Goal: Task Accomplishment & Management: Manage account settings

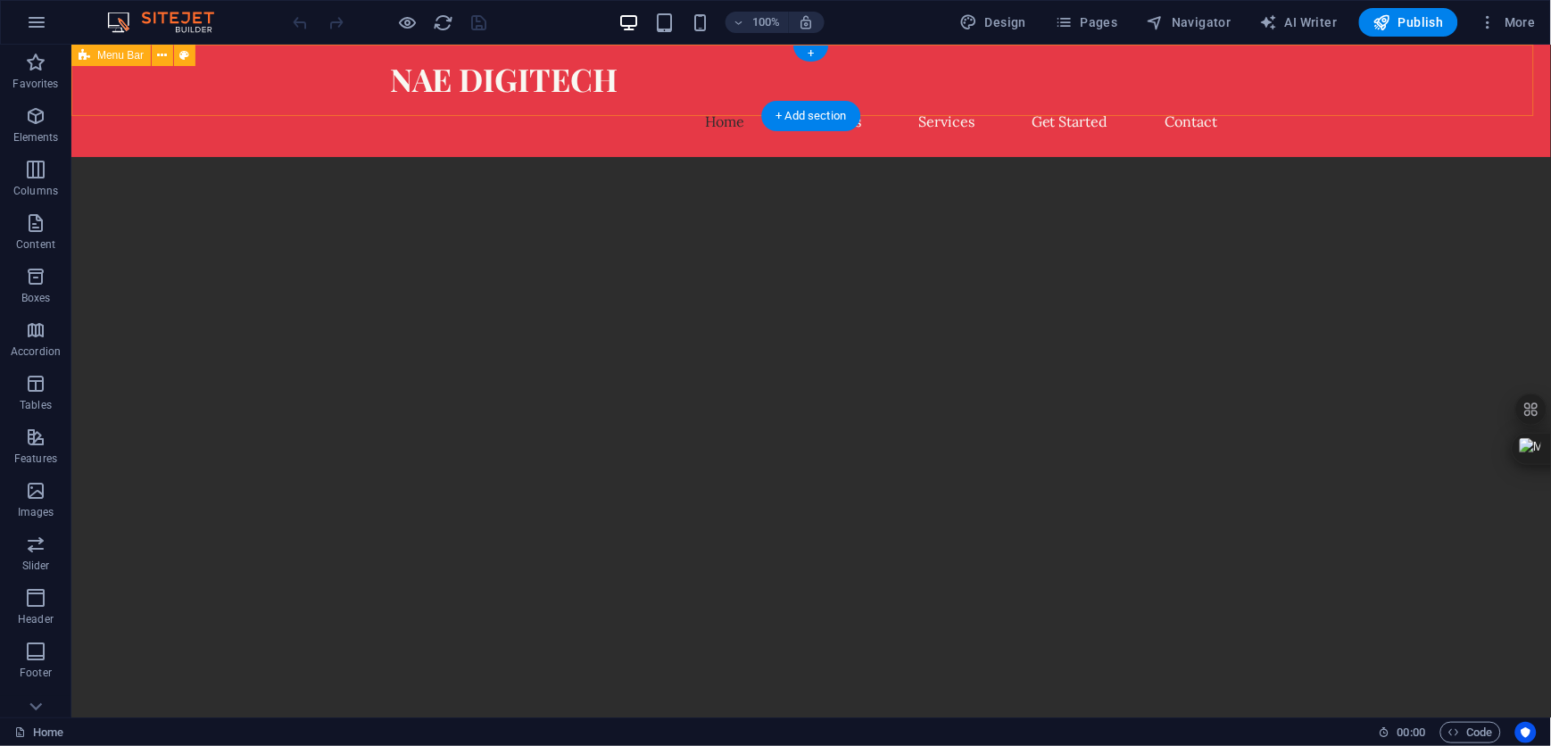
click at [1333, 53] on div "NAE DIGITECH Home About Us Services Get Started Contact" at bounding box center [811, 100] width 1480 height 112
click at [184, 56] on icon at bounding box center [185, 55] width 10 height 19
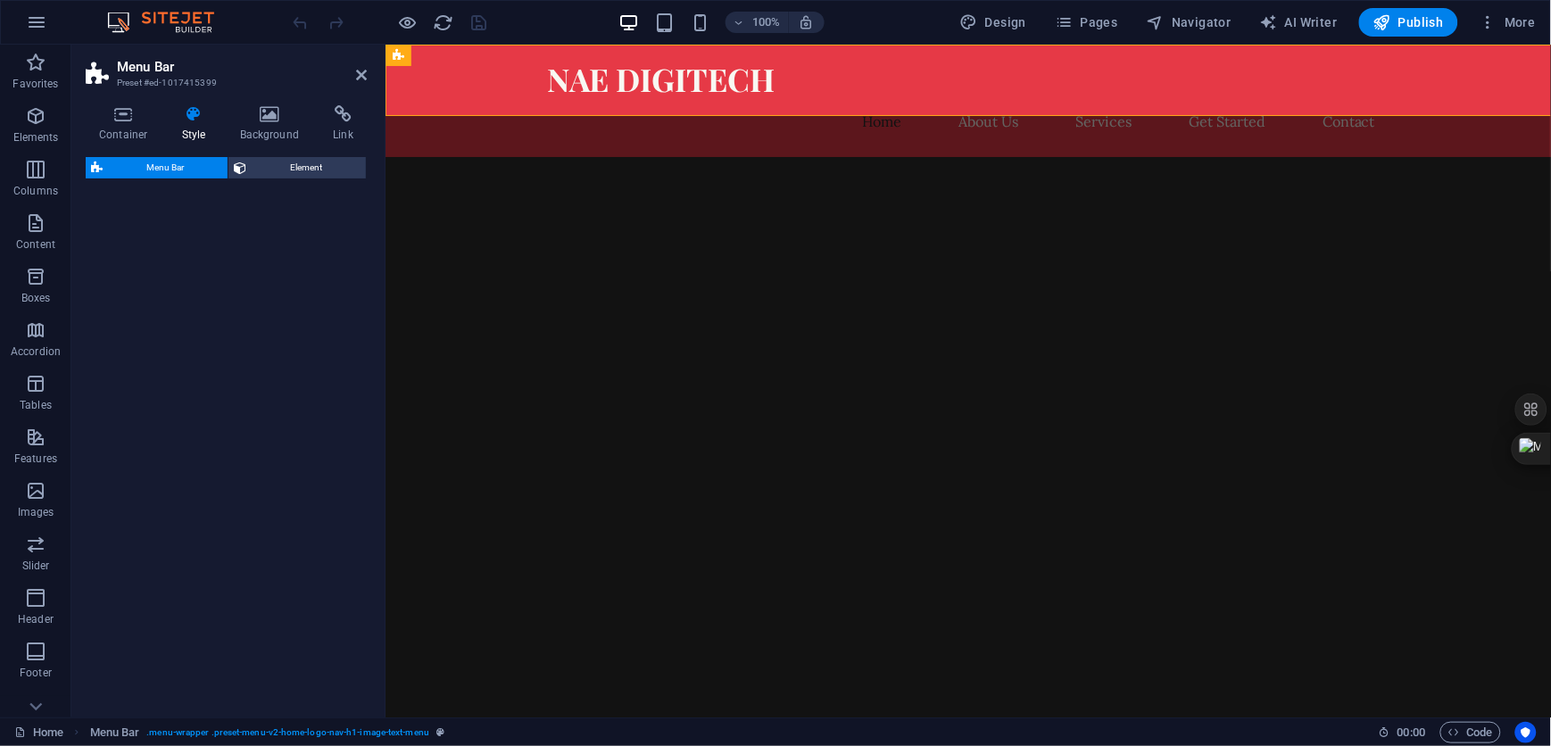
select select "rem"
select select "preset-menu-v2-home-logo-nav-h1-image-text-menu"
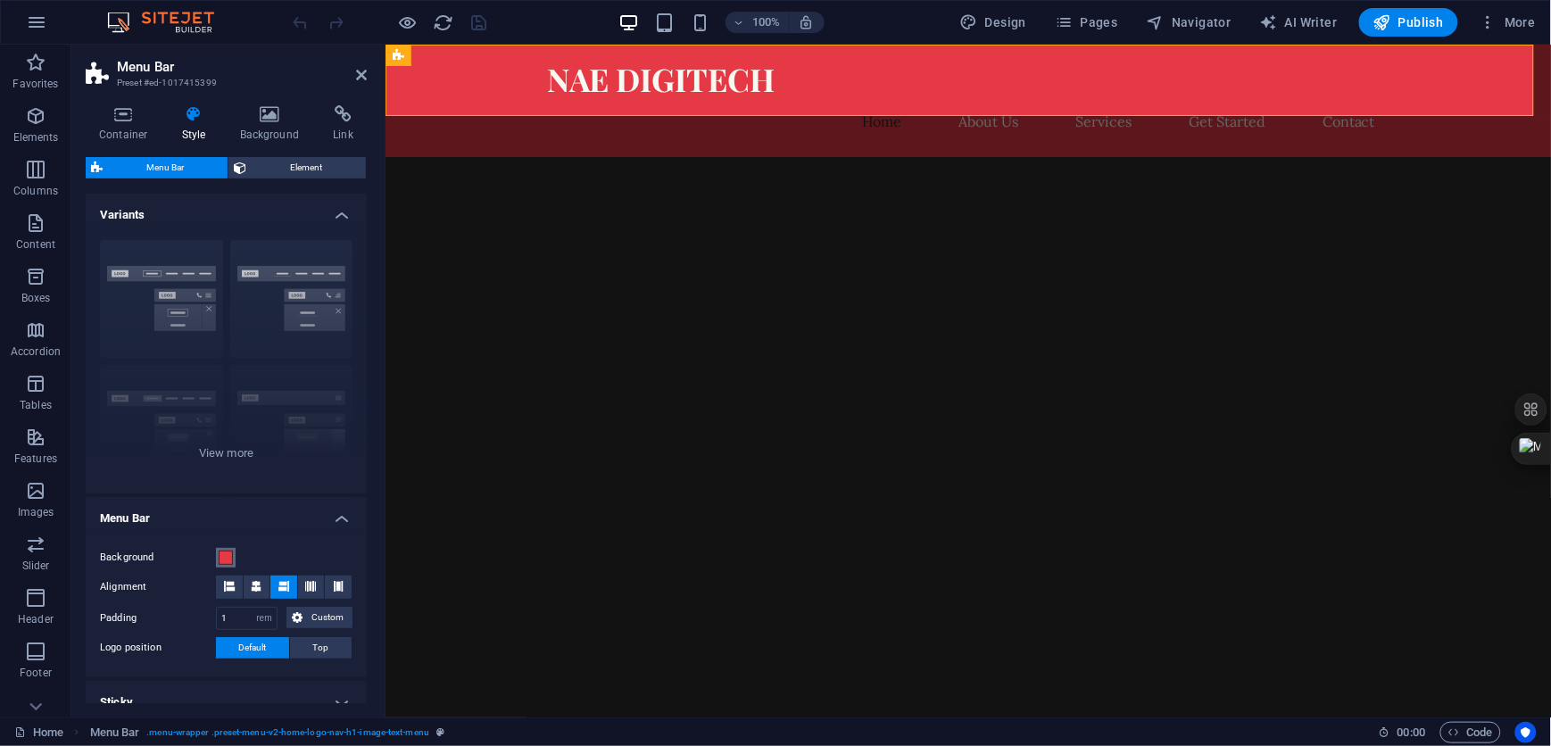
click at [224, 556] on span at bounding box center [226, 558] width 14 height 14
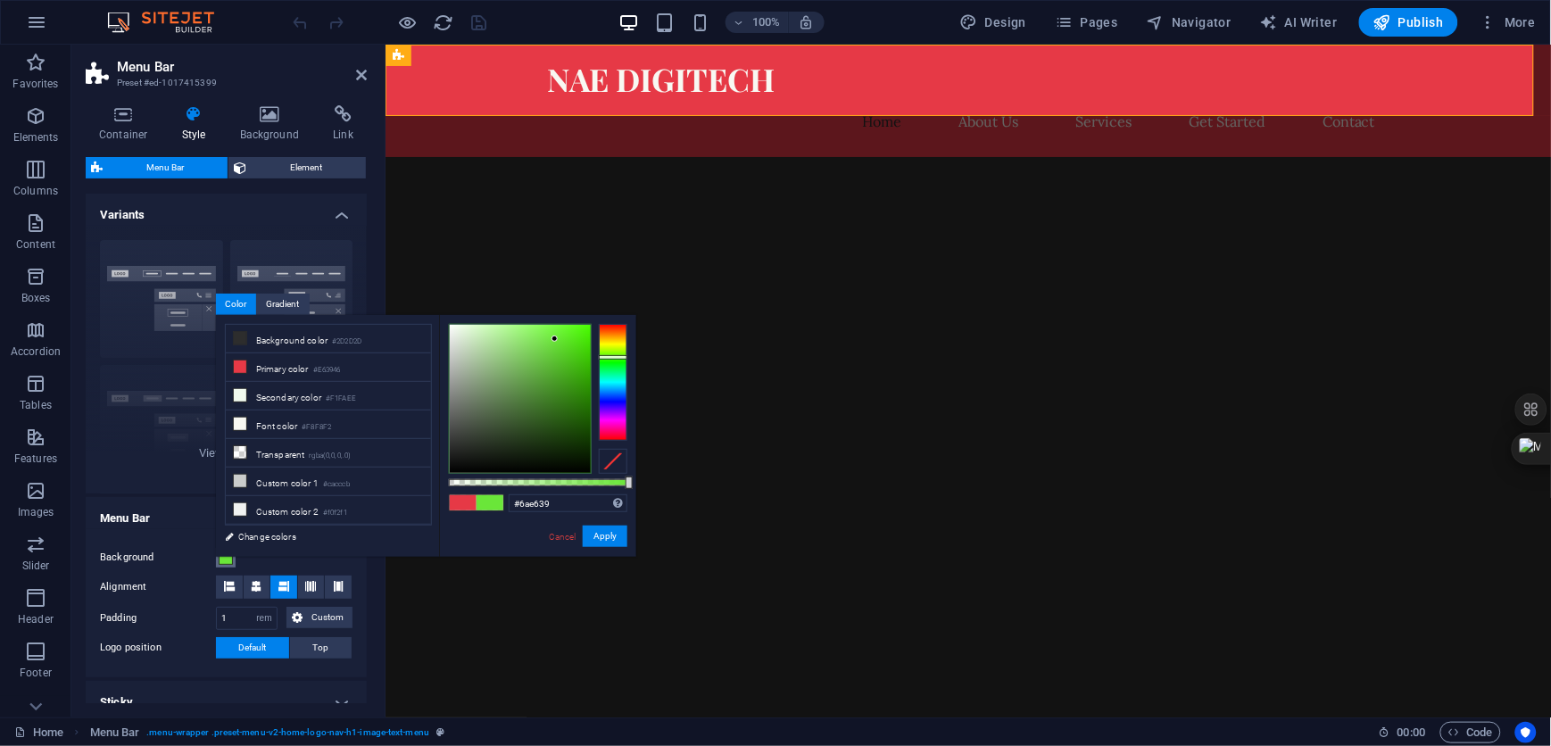
click at [609, 357] on div at bounding box center [613, 382] width 29 height 116
click at [613, 364] on div at bounding box center [613, 382] width 29 height 116
click at [574, 351] on div at bounding box center [520, 399] width 141 height 148
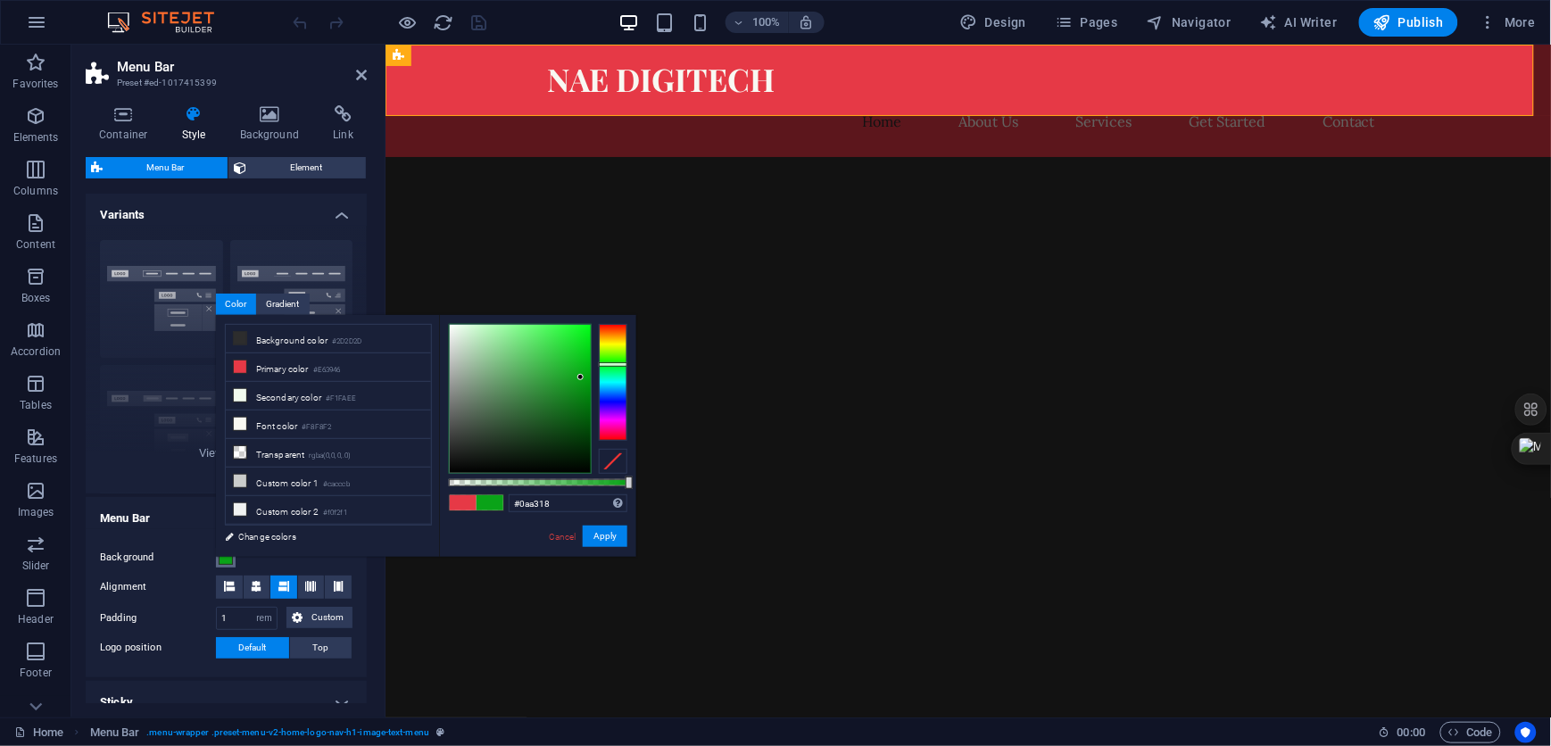
drag, startPoint x: 572, startPoint y: 350, endPoint x: 581, endPoint y: 378, distance: 29.1
click at [581, 378] on div at bounding box center [580, 377] width 6 height 6
click at [599, 536] on button "Apply" at bounding box center [605, 536] width 45 height 21
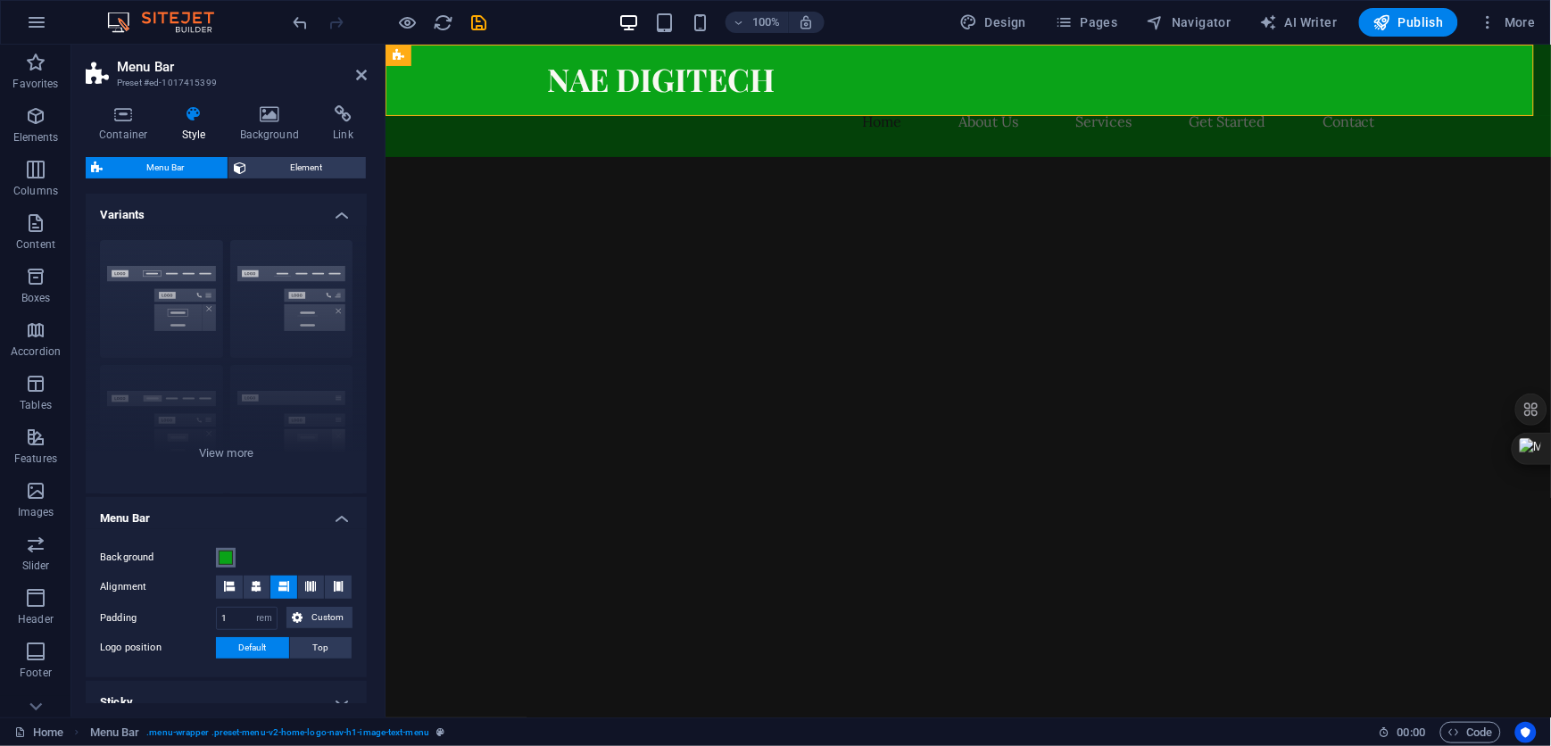
click at [228, 558] on span at bounding box center [226, 558] width 14 height 14
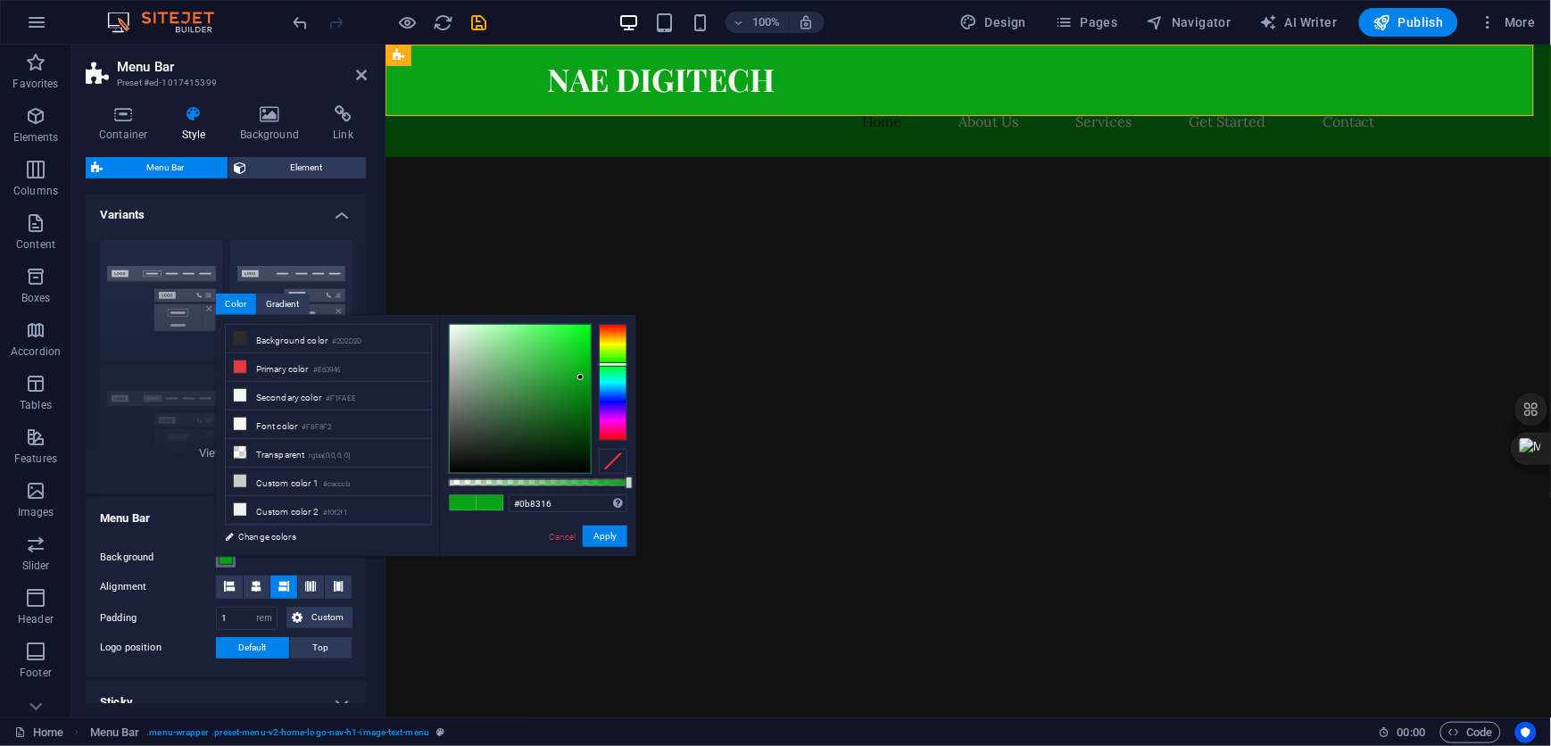
click at [578, 396] on div at bounding box center [520, 399] width 141 height 148
click at [578, 396] on div at bounding box center [578, 396] width 6 height 6
click at [610, 366] on div at bounding box center [613, 366] width 29 height 4
click at [577, 402] on div at bounding box center [520, 399] width 141 height 148
type input "#0a9123"
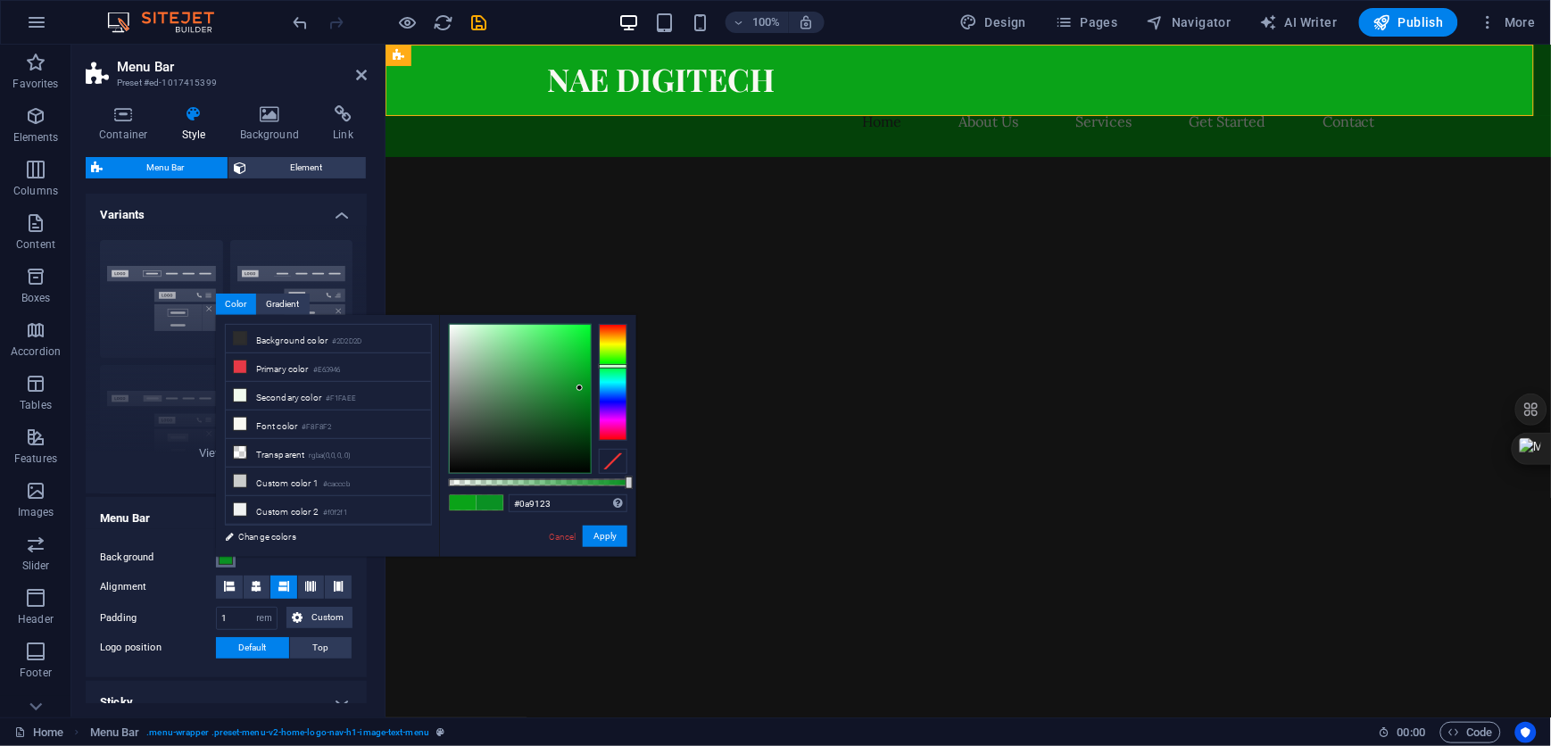
click at [580, 388] on div at bounding box center [520, 399] width 141 height 148
drag, startPoint x: 602, startPoint y: 533, endPoint x: 217, endPoint y: 487, distance: 388.2
click at [602, 533] on button "Apply" at bounding box center [605, 536] width 45 height 21
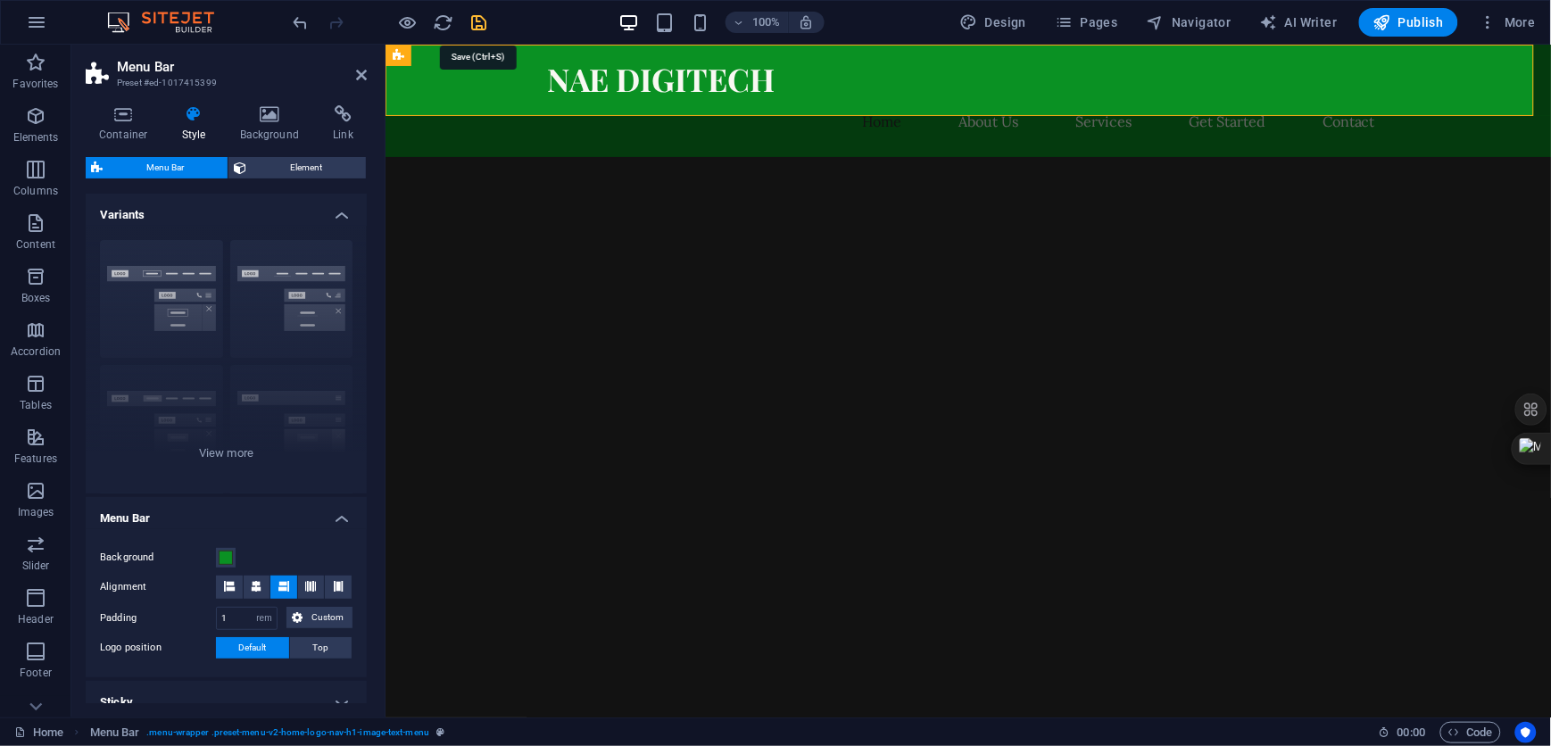
click at [480, 17] on icon "save" at bounding box center [479, 22] width 21 height 21
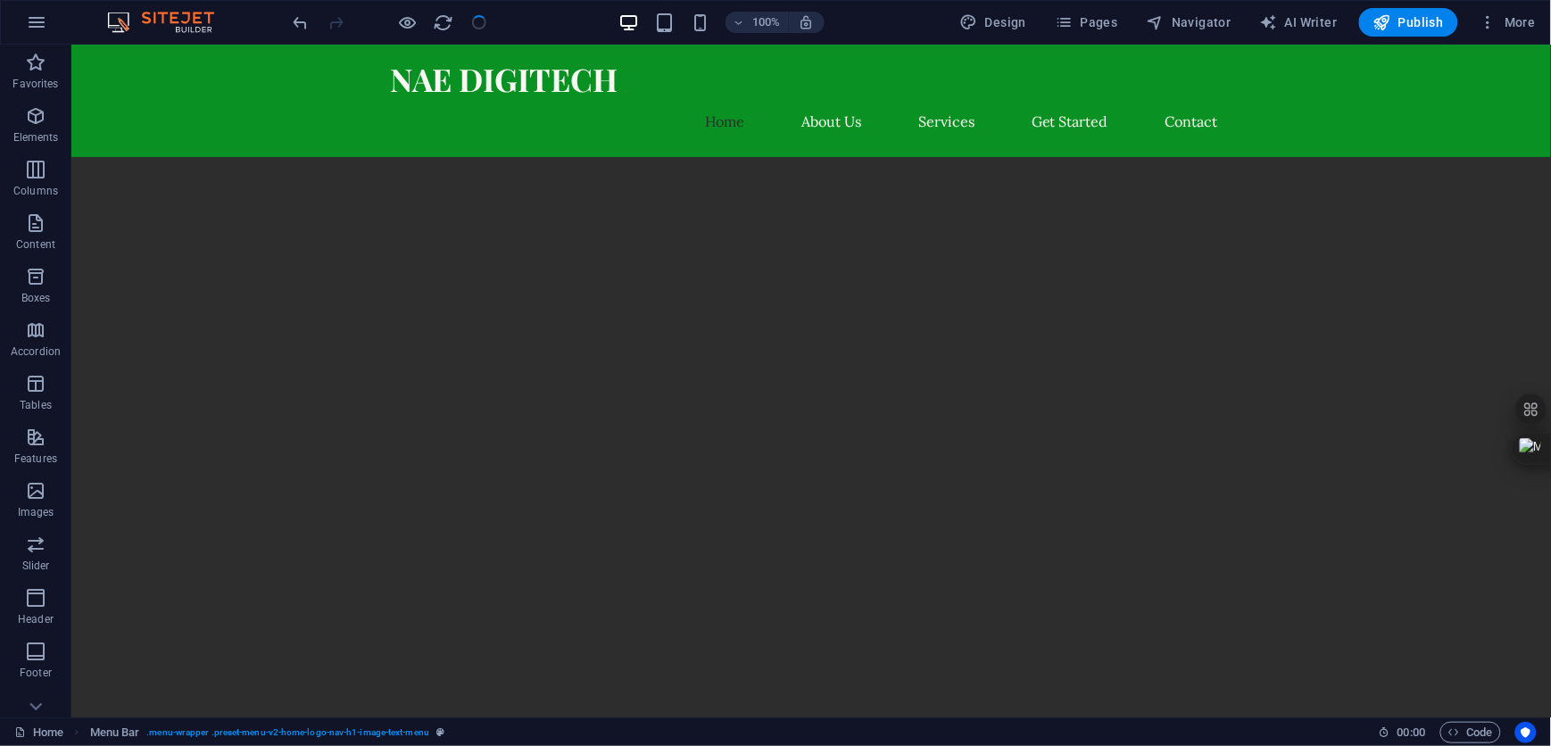
checkbox input "false"
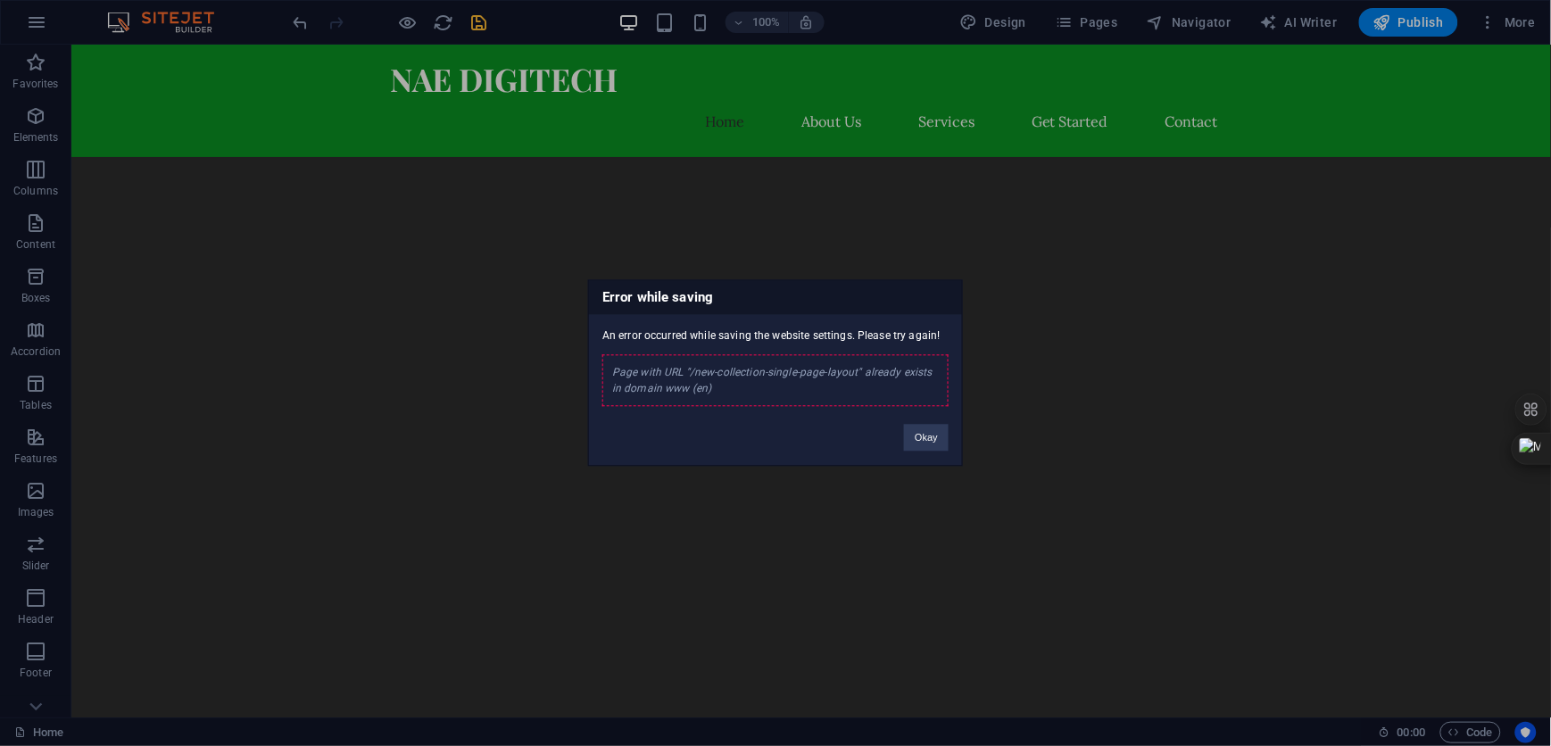
drag, startPoint x: 710, startPoint y: 386, endPoint x: 622, endPoint y: 368, distance: 89.3
click at [602, 368] on div "Page with URL "/new-collection-single-page-layout" already exists in domain www…" at bounding box center [775, 381] width 346 height 52
click at [39, 540] on div "Error while saving An error occurred while saving the website settings. Please …" at bounding box center [775, 373] width 1551 height 746
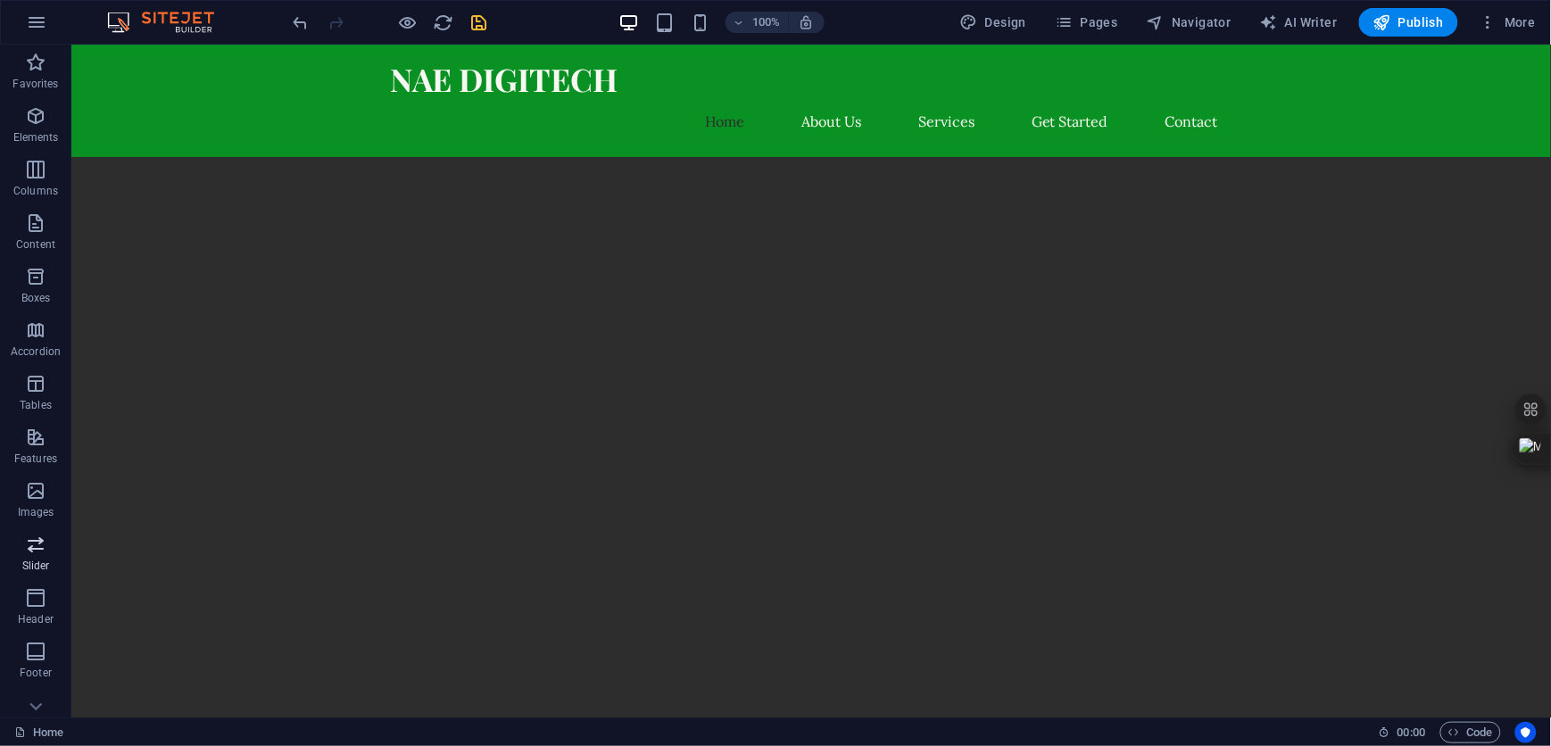
click at [29, 551] on icon "button" at bounding box center [35, 544] width 21 height 21
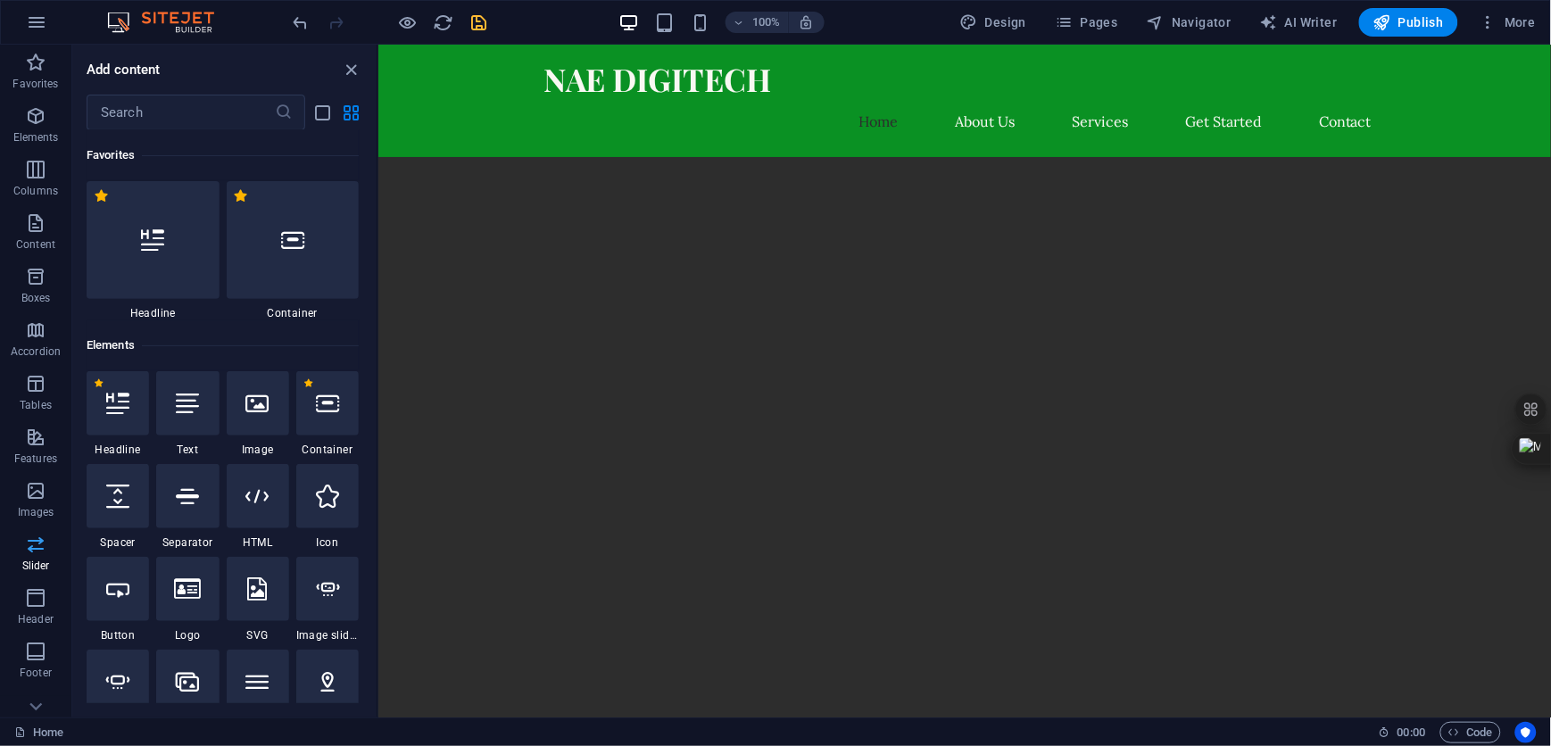
click at [29, 551] on icon "button" at bounding box center [35, 544] width 21 height 21
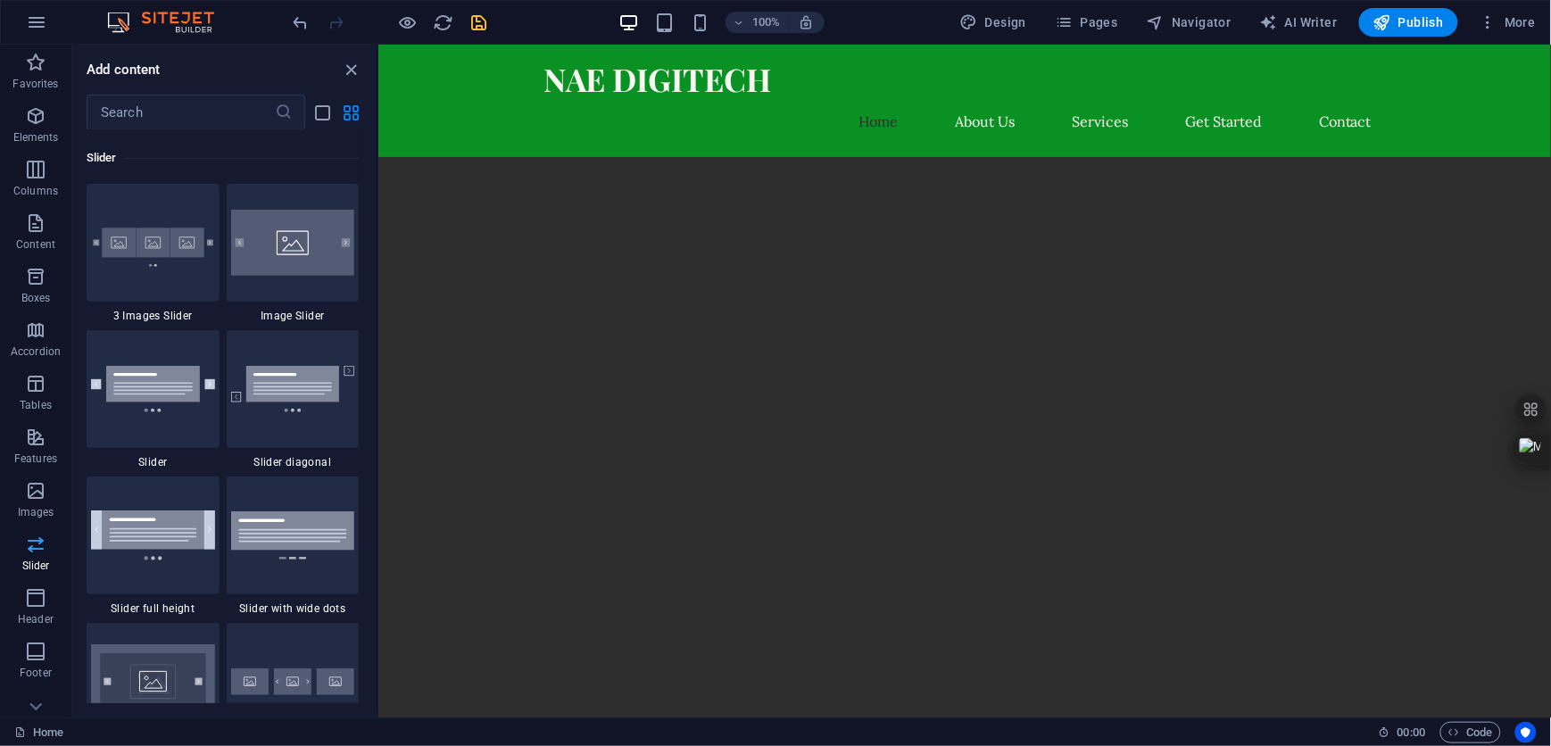
scroll to position [10115, 0]
click at [220, 111] on input "text" at bounding box center [181, 113] width 188 height 36
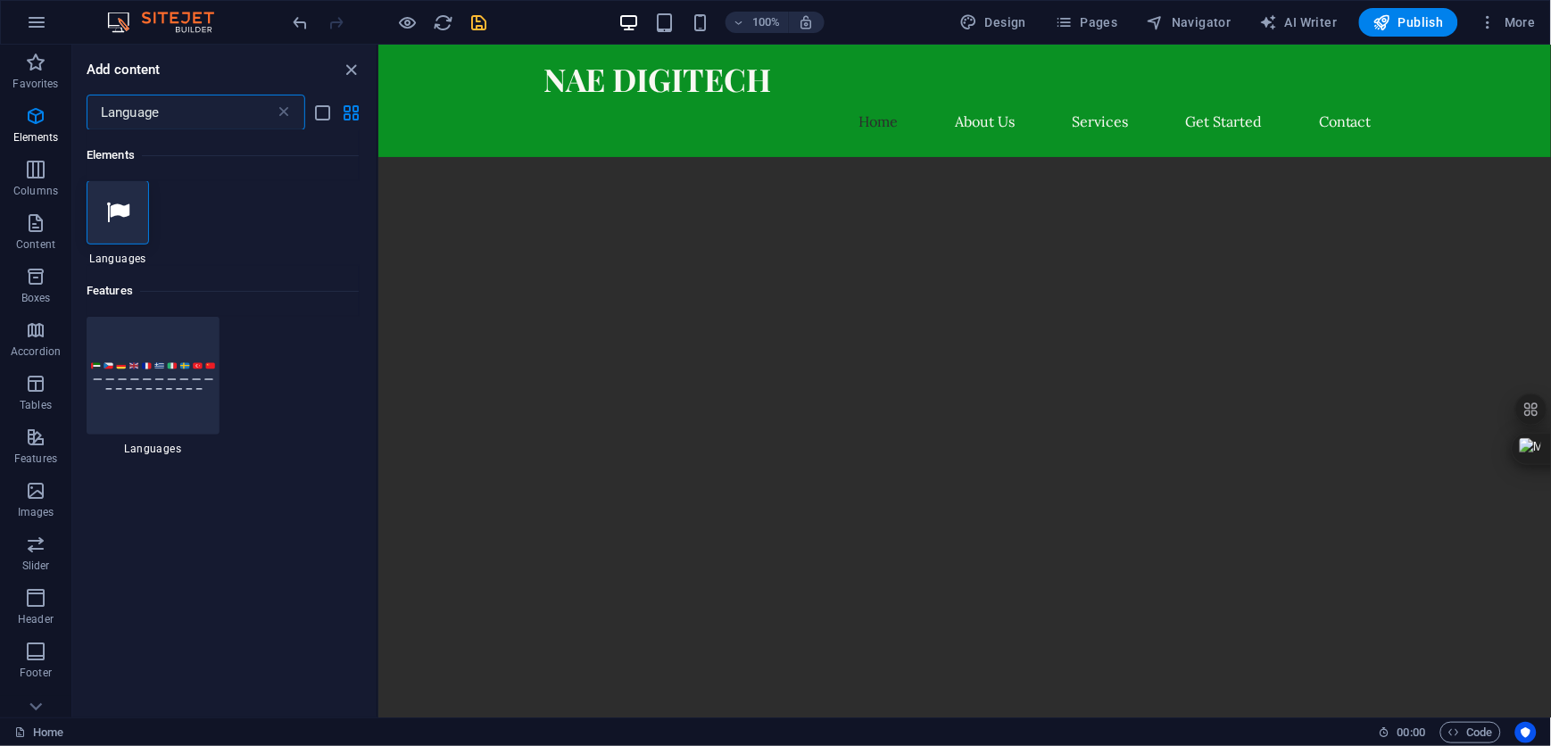
scroll to position [0, 0]
type input "Language"
click at [120, 221] on icon at bounding box center [117, 213] width 23 height 23
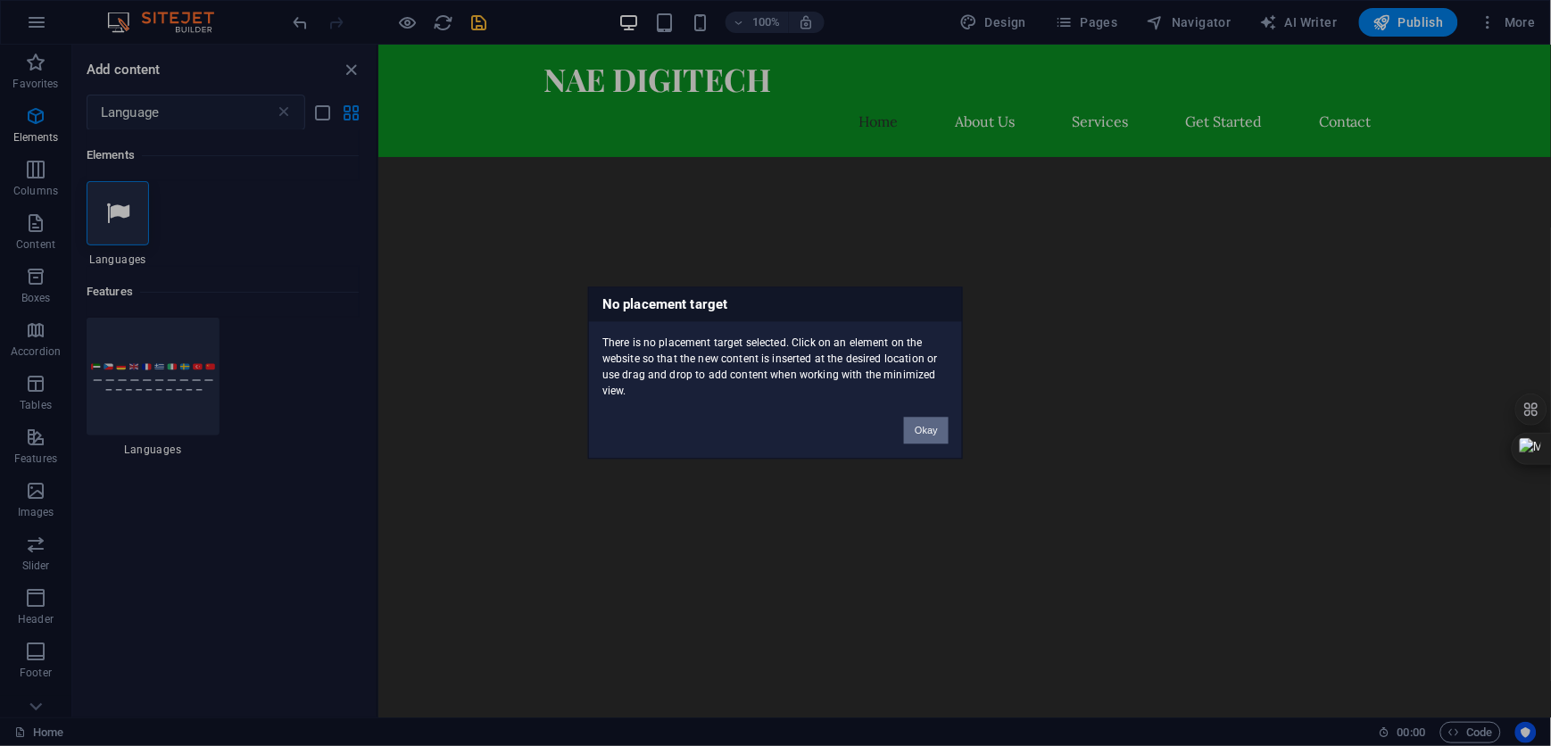
click at [925, 432] on button "Okay" at bounding box center [926, 431] width 45 height 27
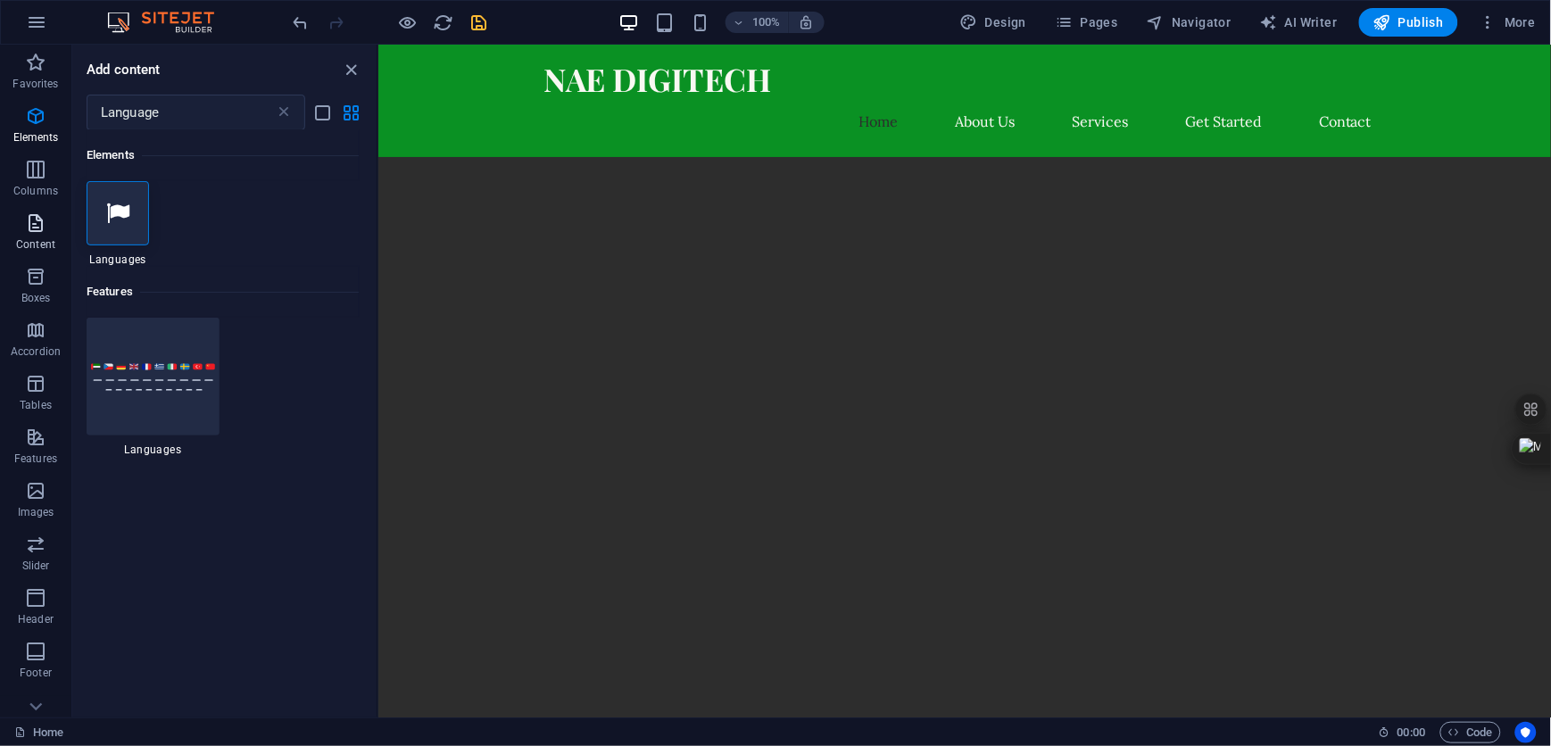
click at [41, 228] on icon "button" at bounding box center [35, 222] width 21 height 21
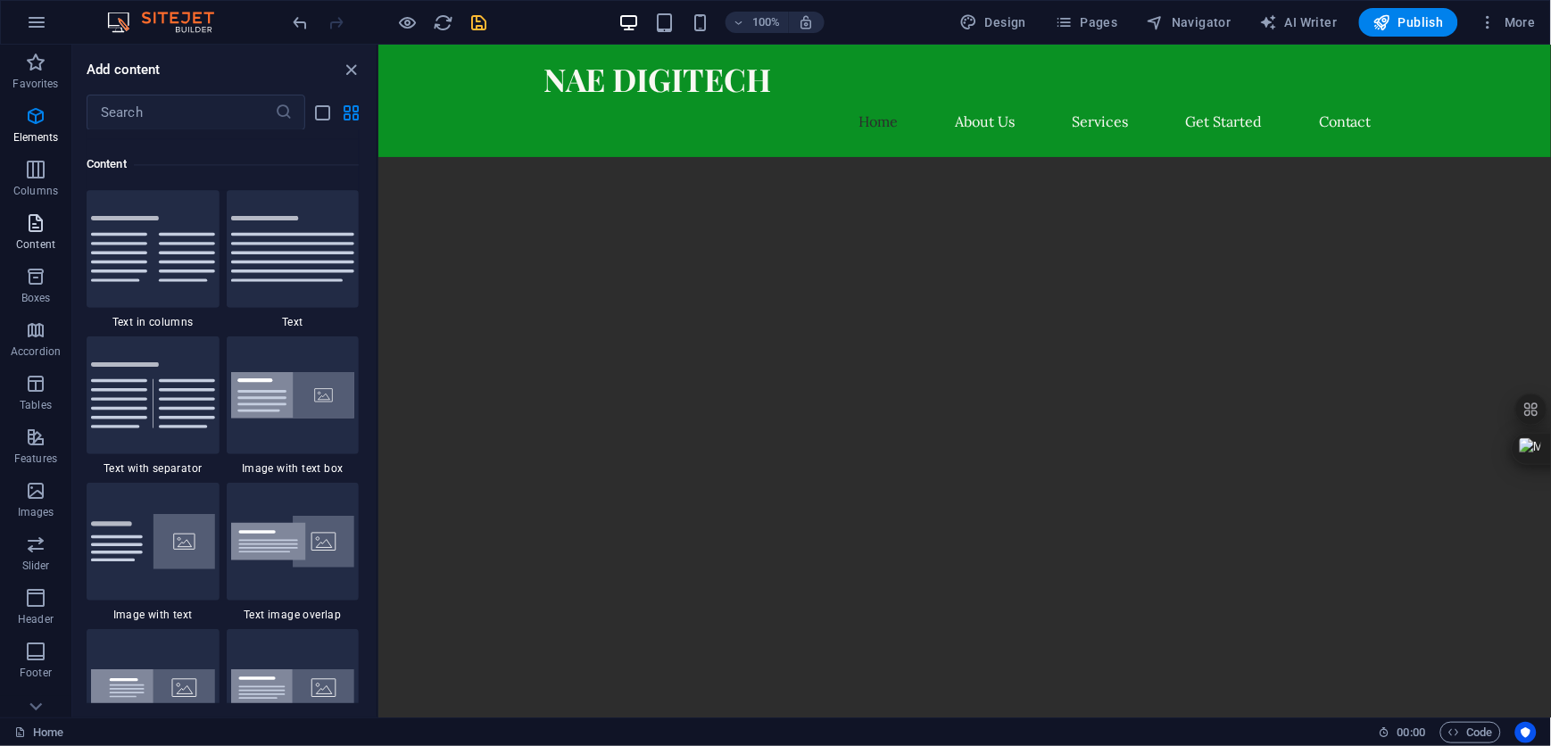
scroll to position [3122, 0]
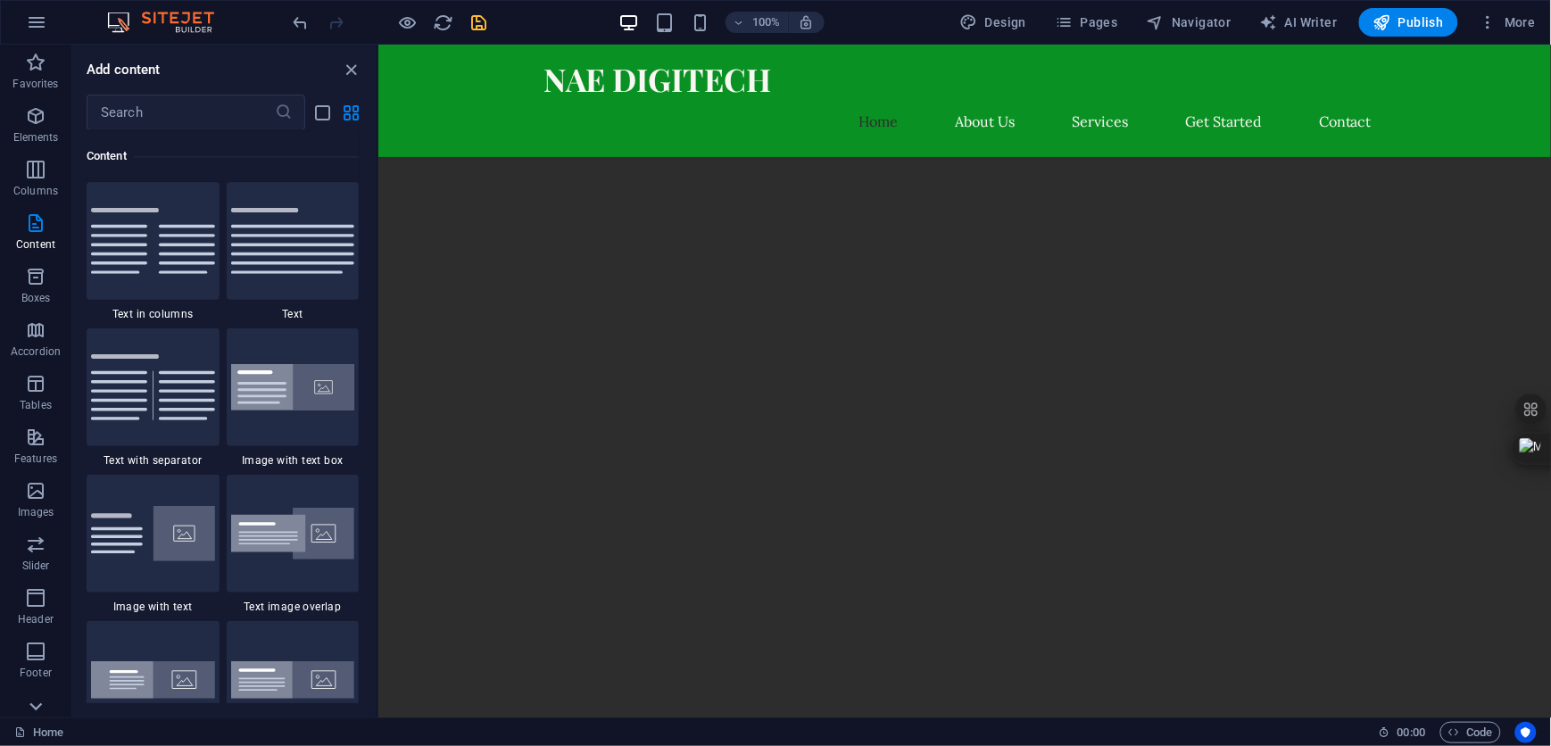
click at [37, 710] on icon at bounding box center [35, 706] width 25 height 25
click at [41, 117] on icon "button" at bounding box center [35, 115] width 21 height 21
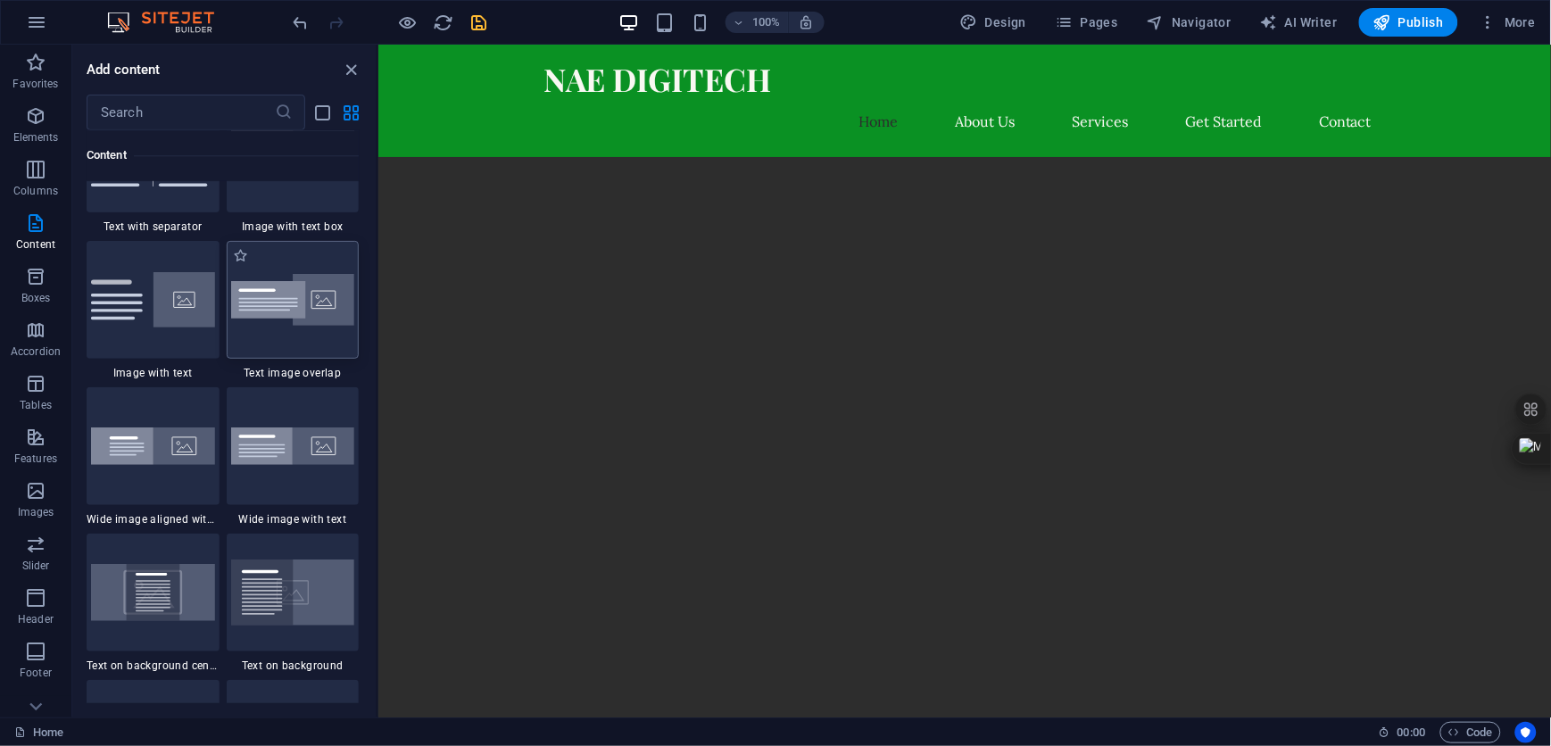
scroll to position [3403, 0]
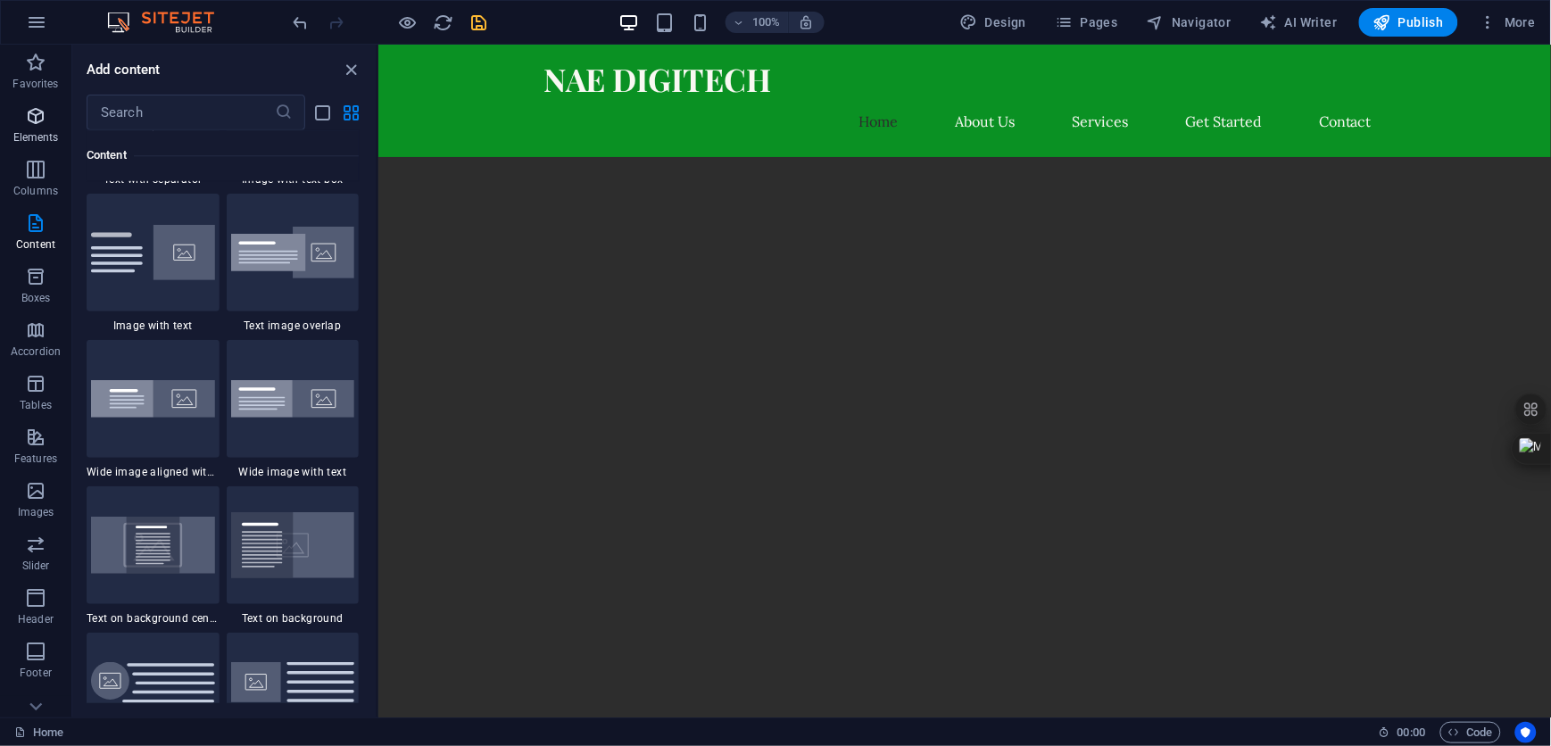
click at [43, 122] on icon "button" at bounding box center [35, 115] width 21 height 21
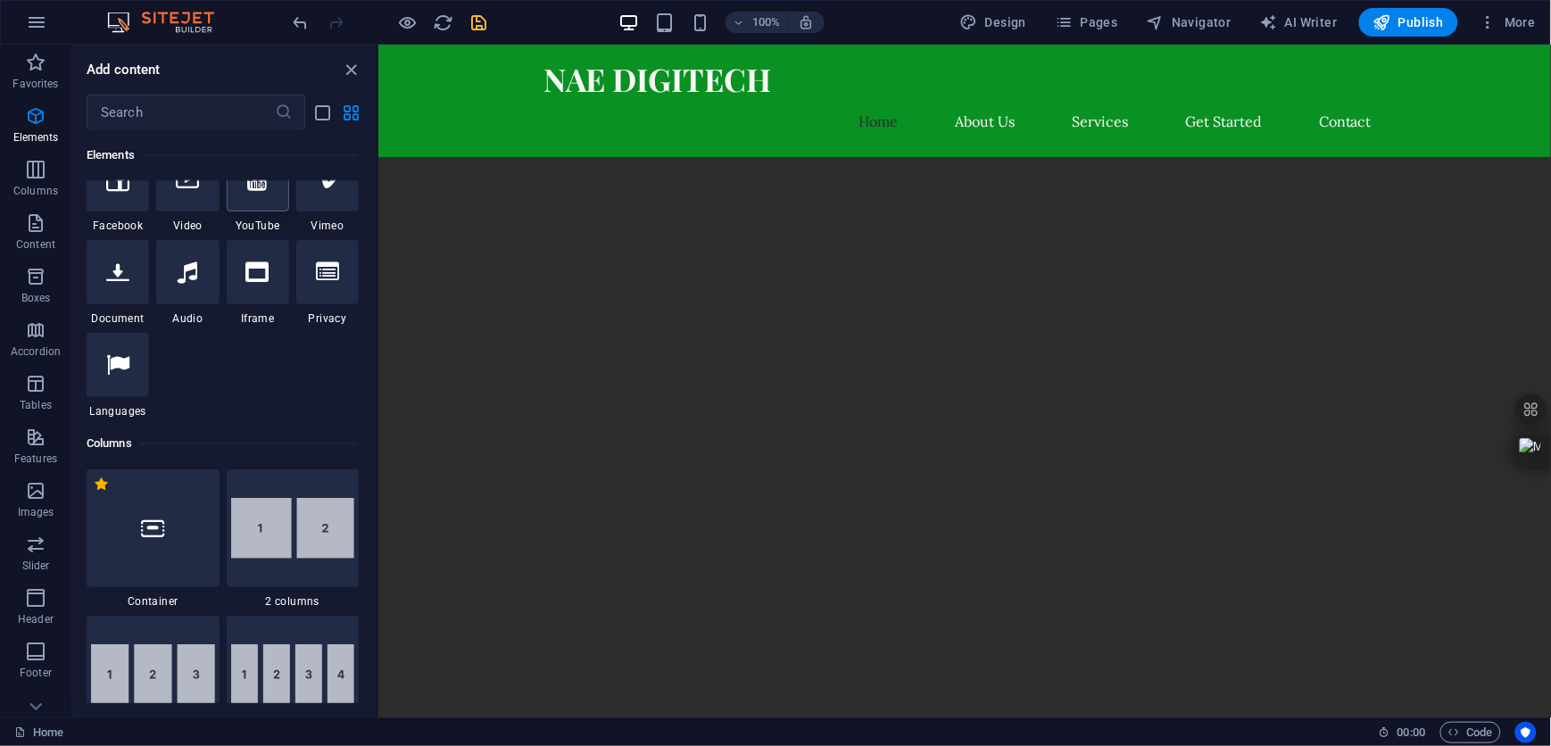
scroll to position [784, 0]
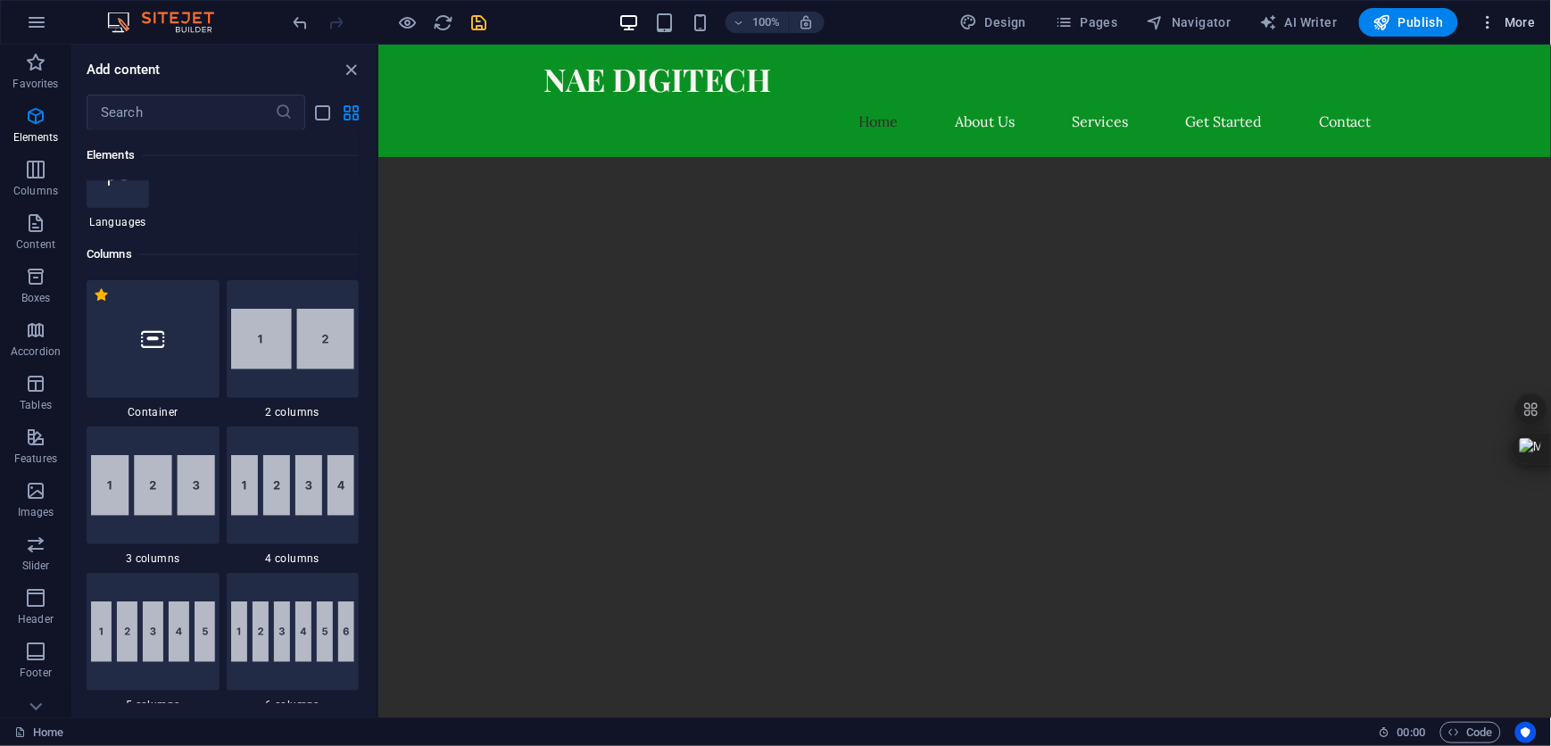
click at [1493, 26] on icon "button" at bounding box center [1489, 22] width 18 height 18
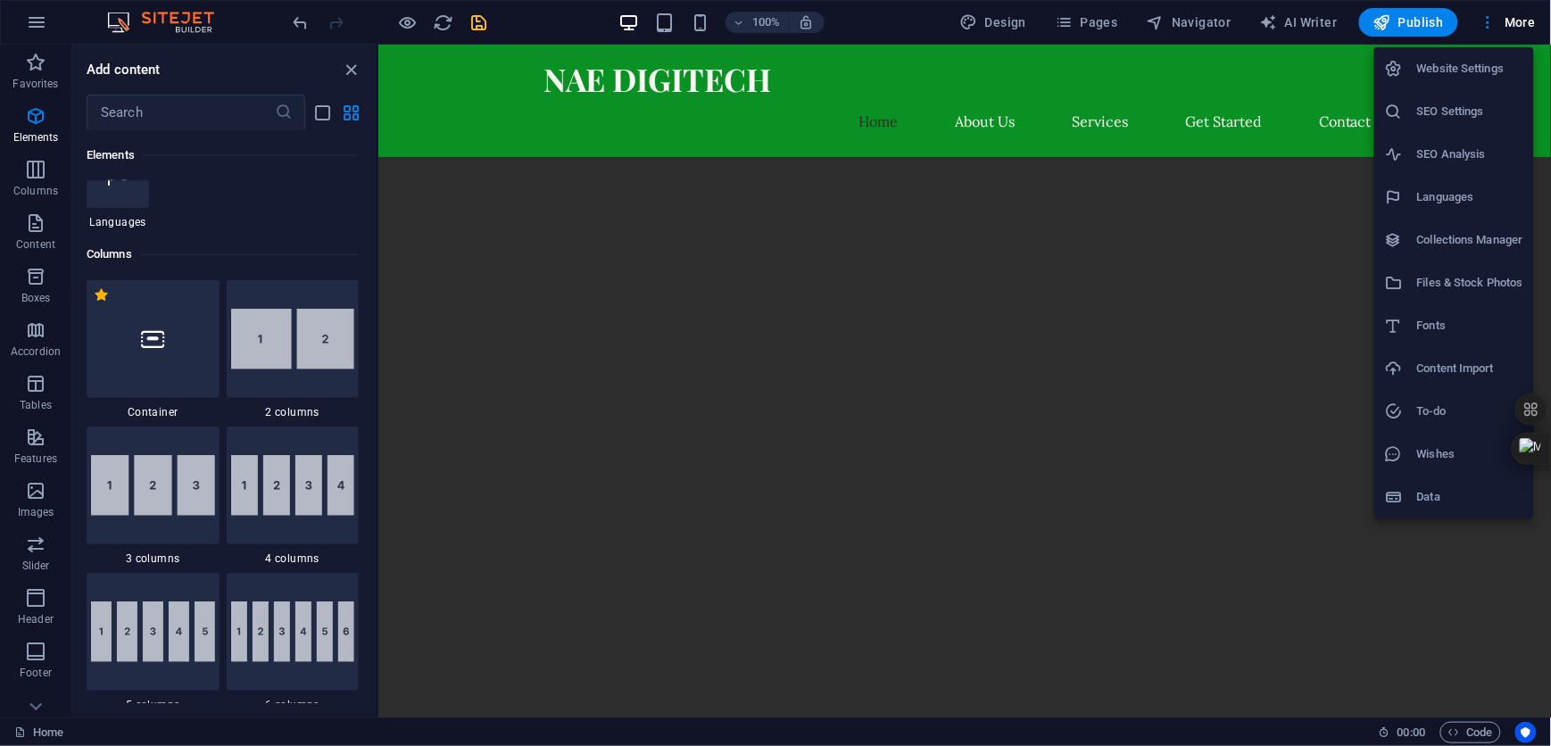
click at [1463, 59] on h6 "Website Settings" at bounding box center [1470, 68] width 106 height 21
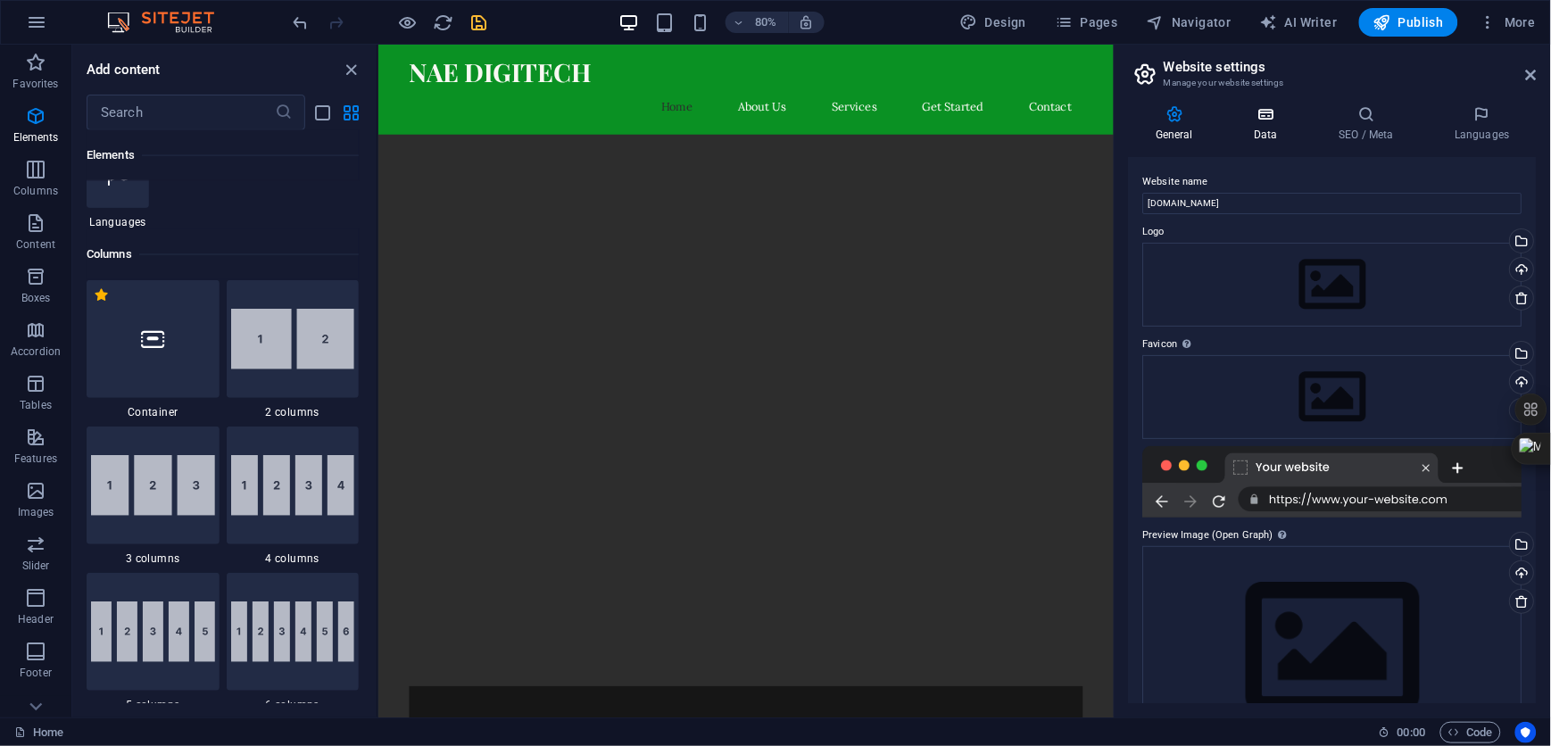
click at [1259, 121] on icon at bounding box center [1266, 114] width 78 height 18
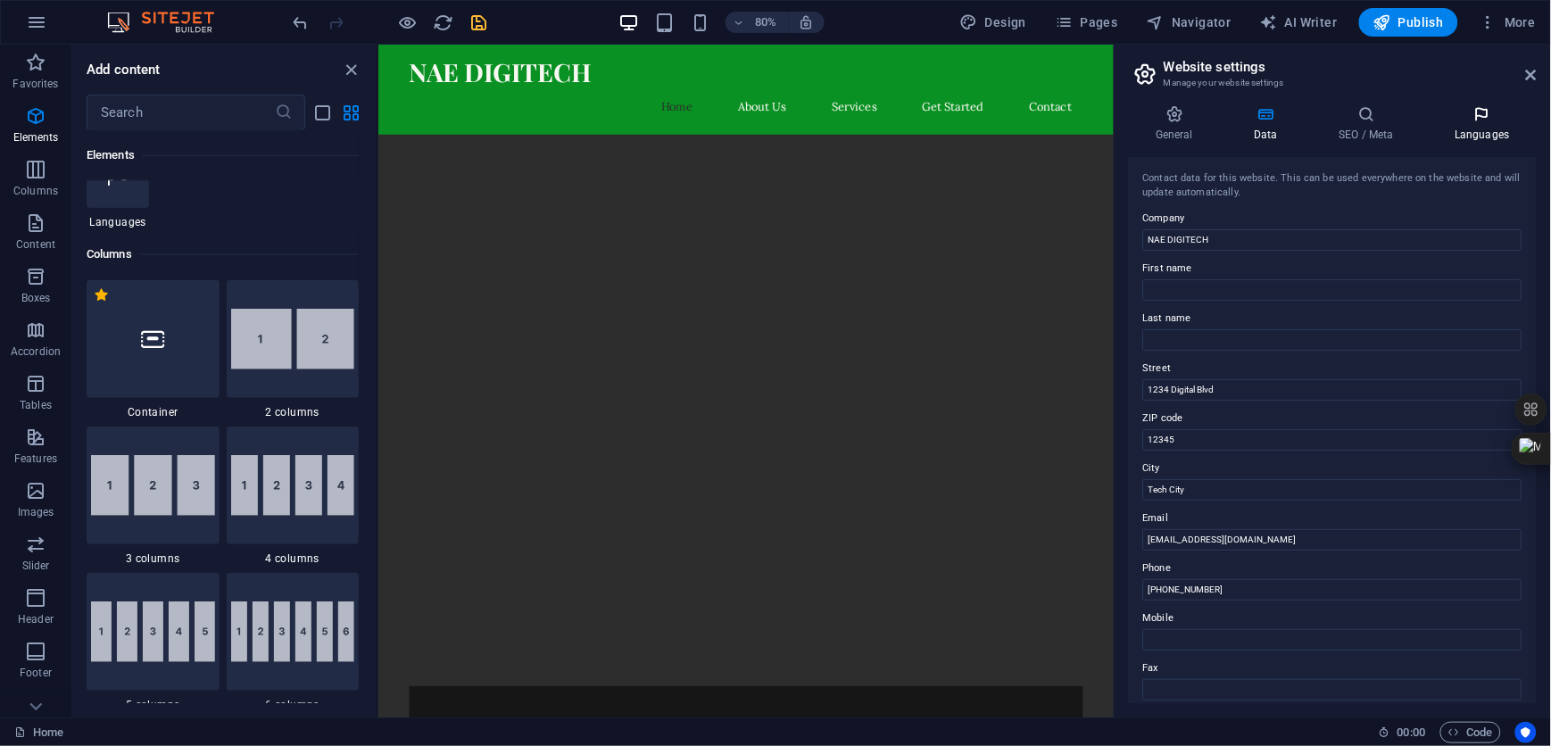
click at [1488, 112] on icon at bounding box center [1482, 114] width 109 height 18
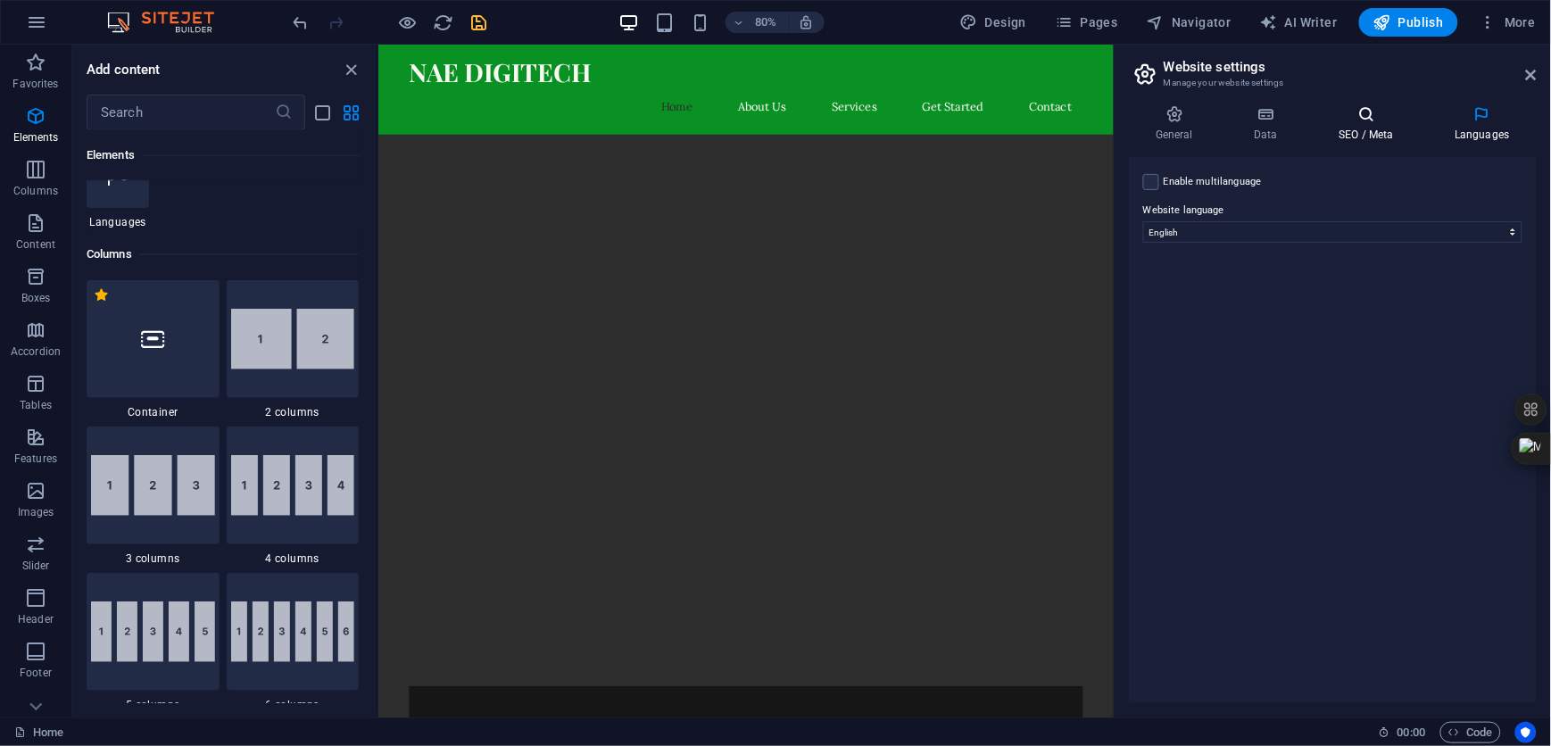
click at [1367, 117] on icon at bounding box center [1366, 114] width 109 height 18
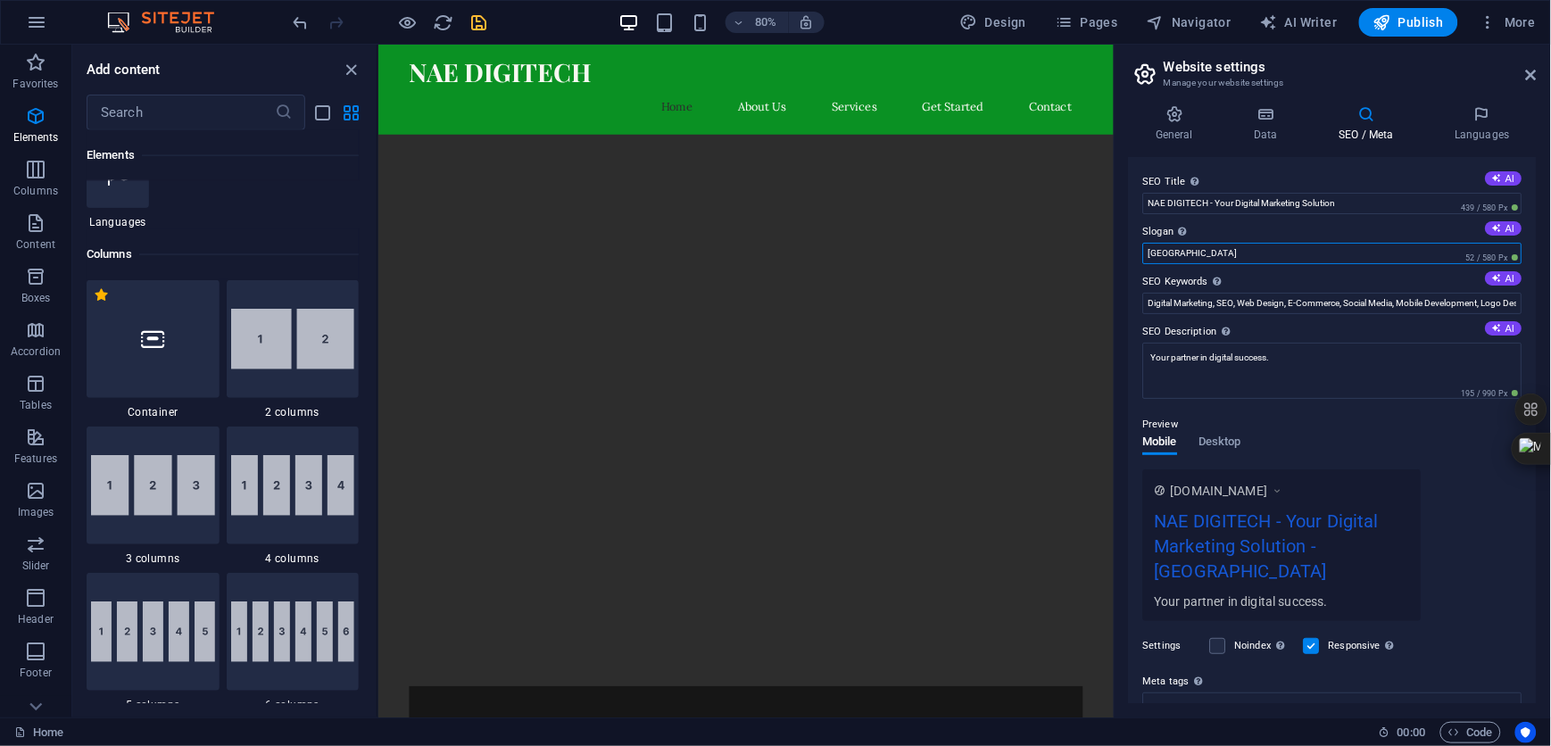
click at [1200, 252] on input "[GEOGRAPHIC_DATA]" at bounding box center [1332, 253] width 379 height 21
type input "B"
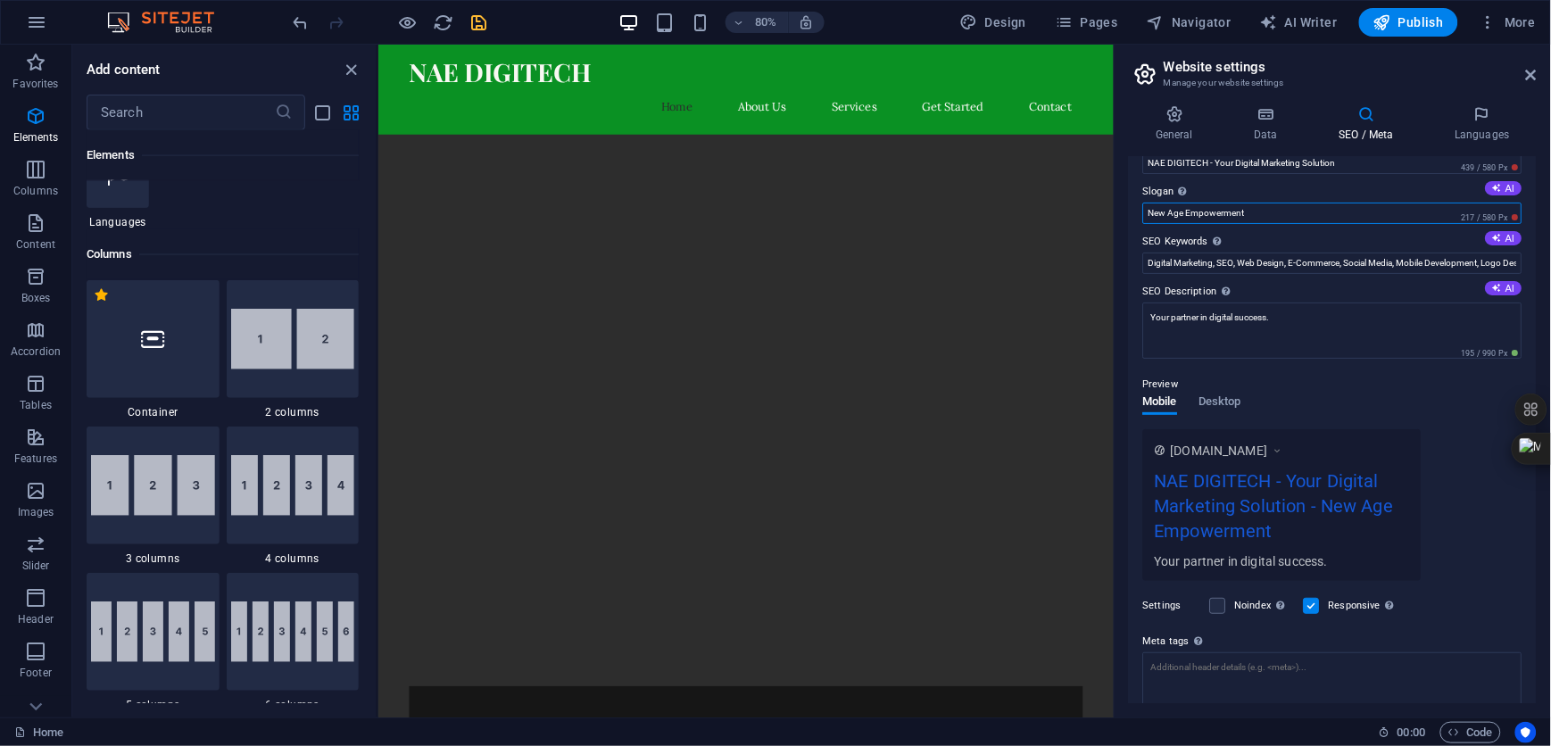
scroll to position [0, 0]
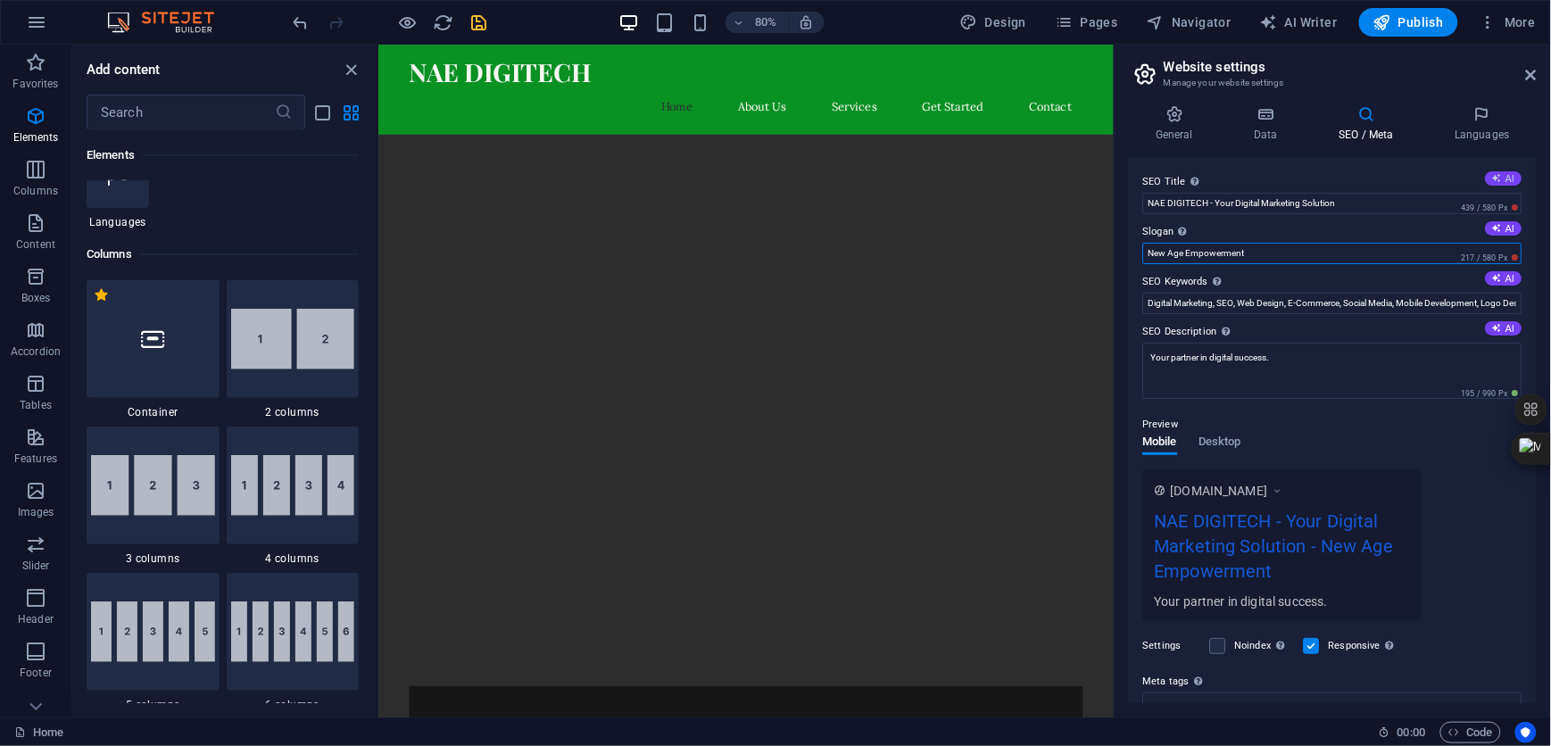
type input "New Age Empowerment"
click at [1506, 178] on button "AI" at bounding box center [1504, 178] width 37 height 14
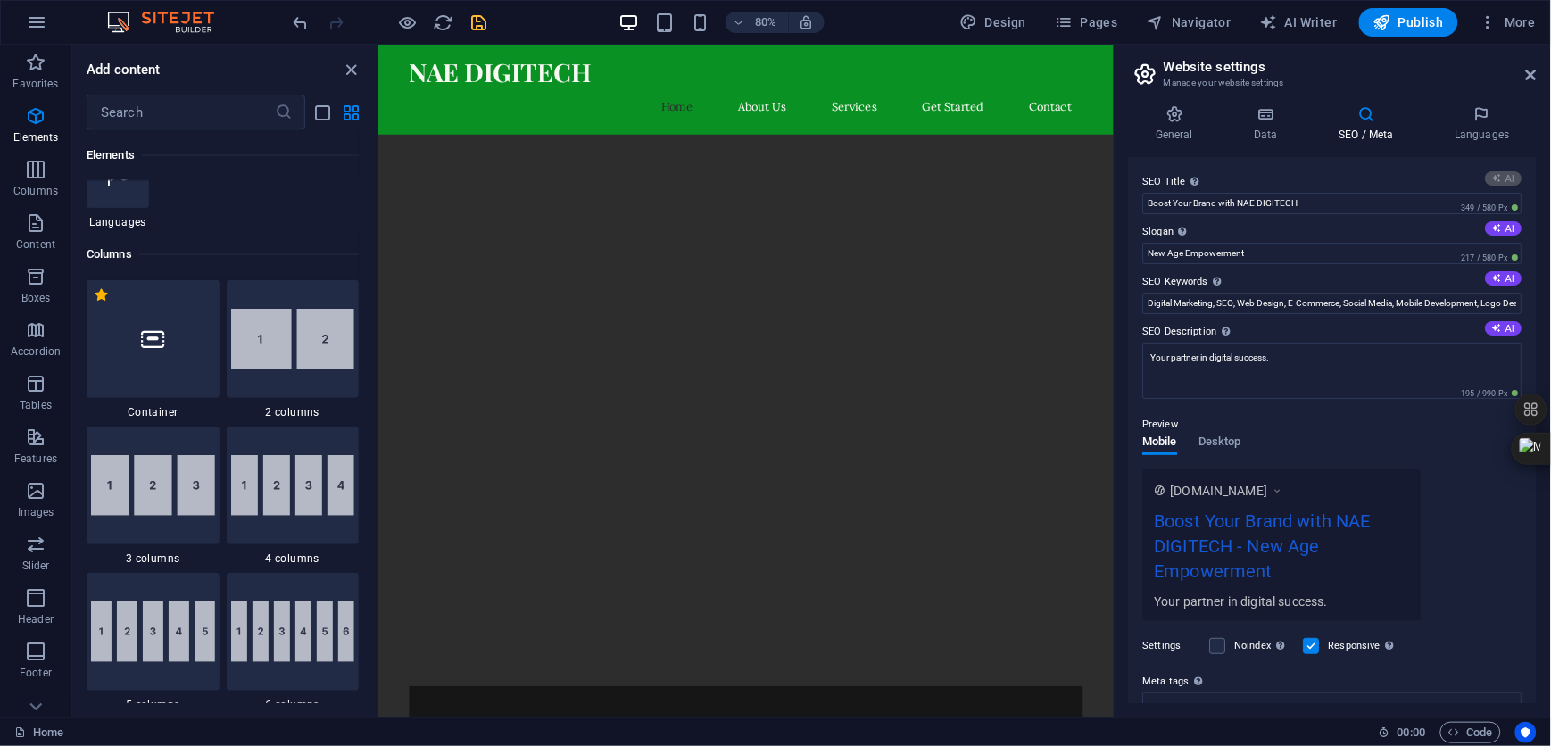
type input "NAE DIGITECH: Elevate Your Brand"
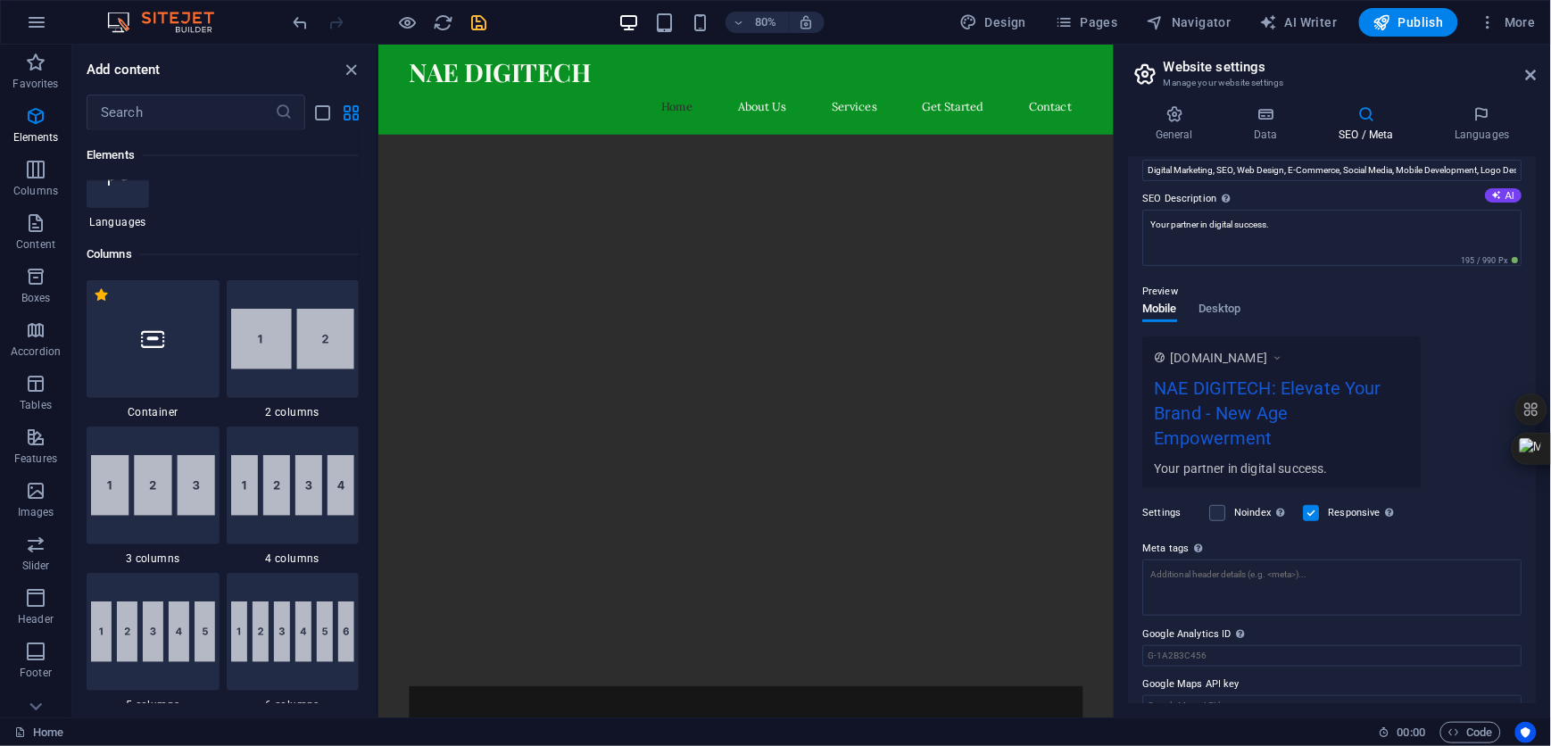
scroll to position [134, 0]
click at [1512, 189] on button "AI" at bounding box center [1504, 194] width 37 height 14
type textarea "Elevate your brand with NAE DIGITECHs tailored digital marketing and technology…"
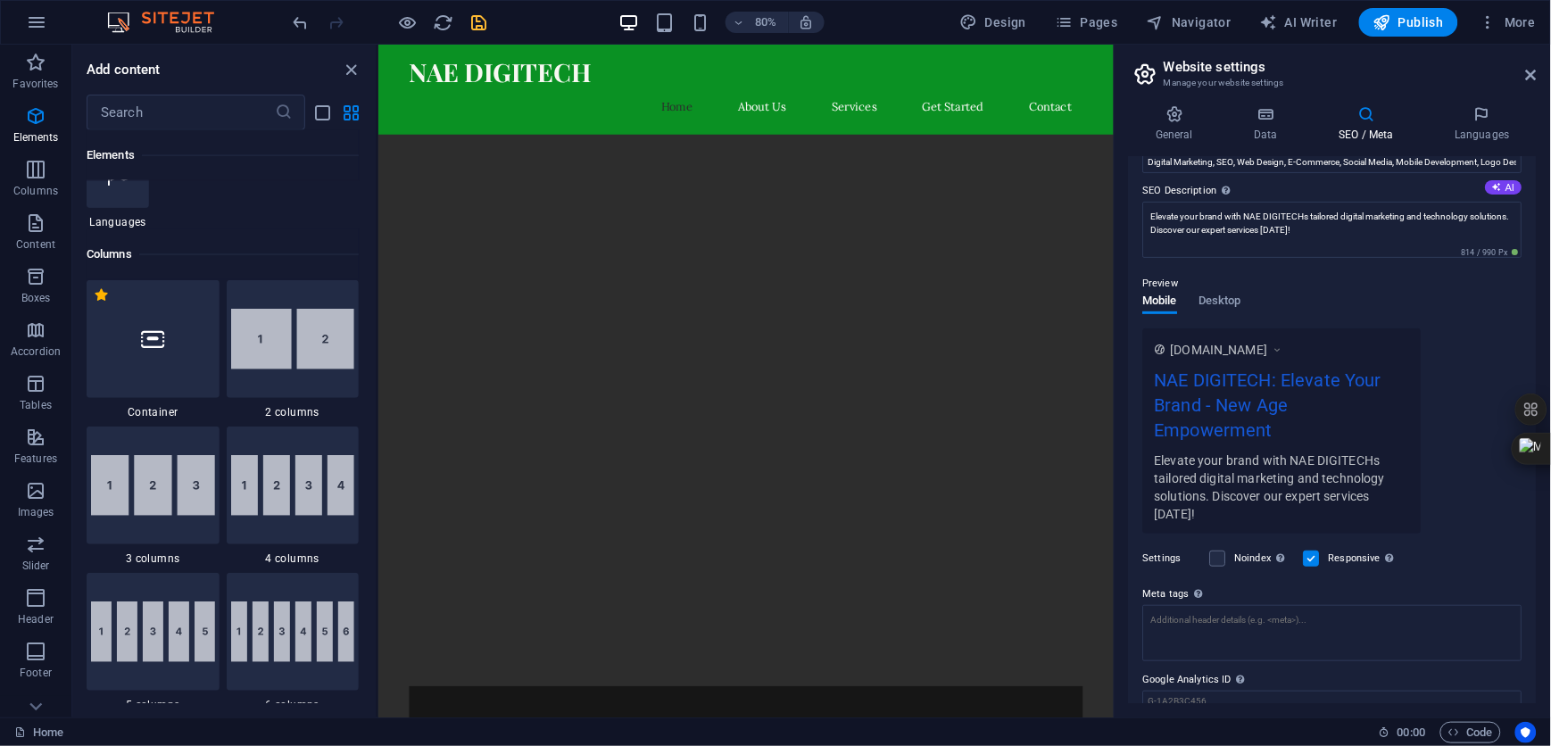
scroll to position [0, 0]
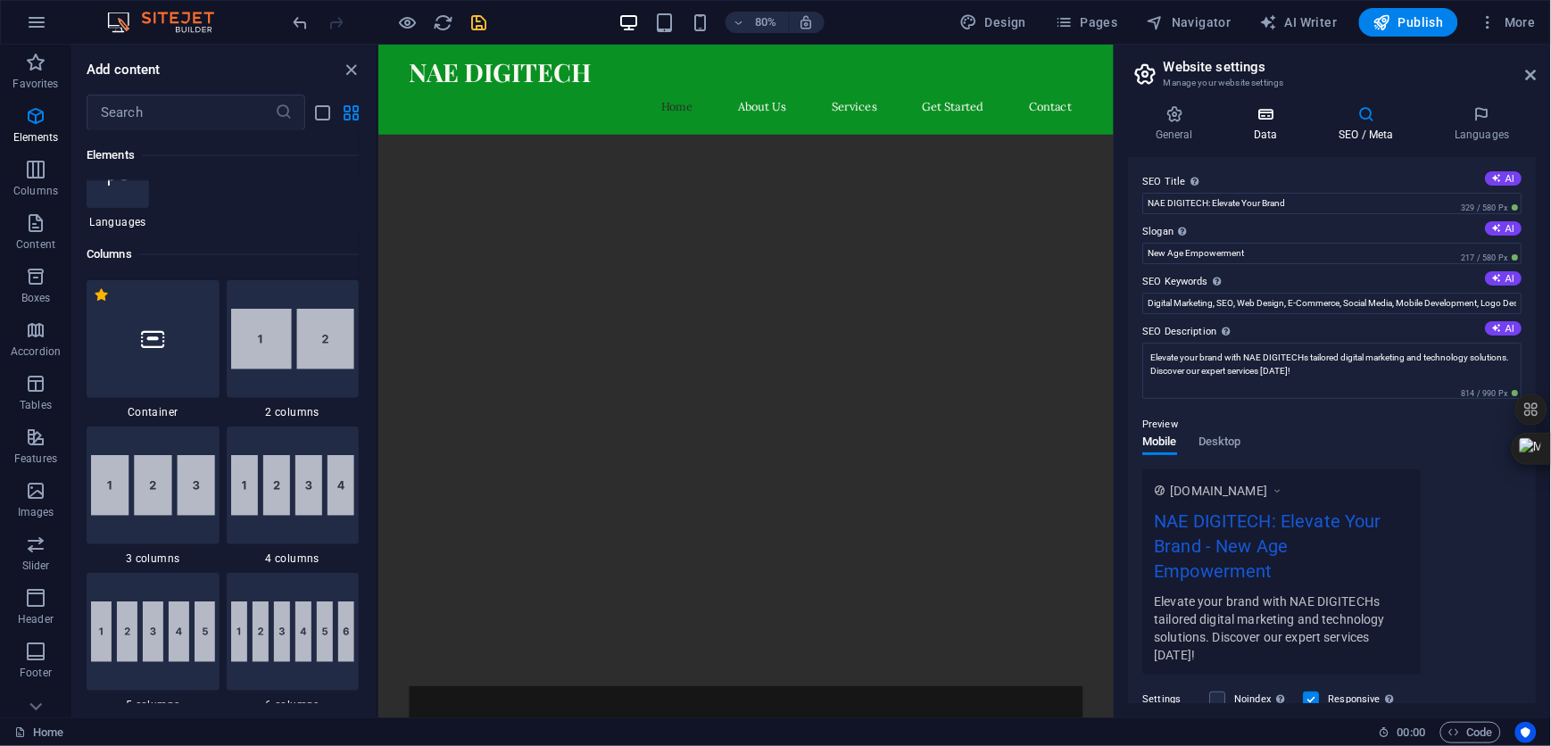
click at [1280, 130] on h4 "Data" at bounding box center [1269, 123] width 85 height 37
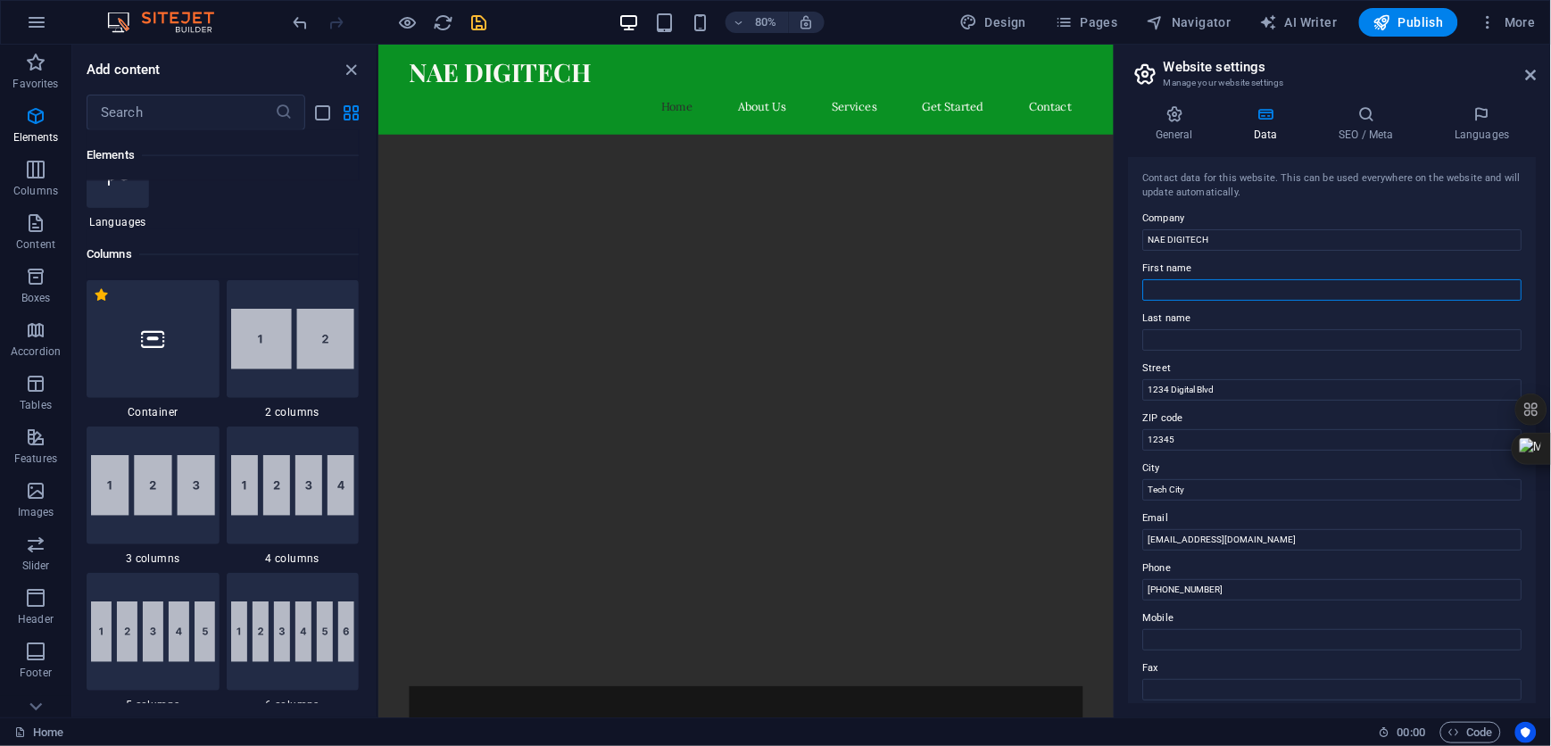
click at [1190, 289] on input "First name" at bounding box center [1332, 289] width 379 height 21
type input "N"
type input "DDB"
type input "C"
type input "P"
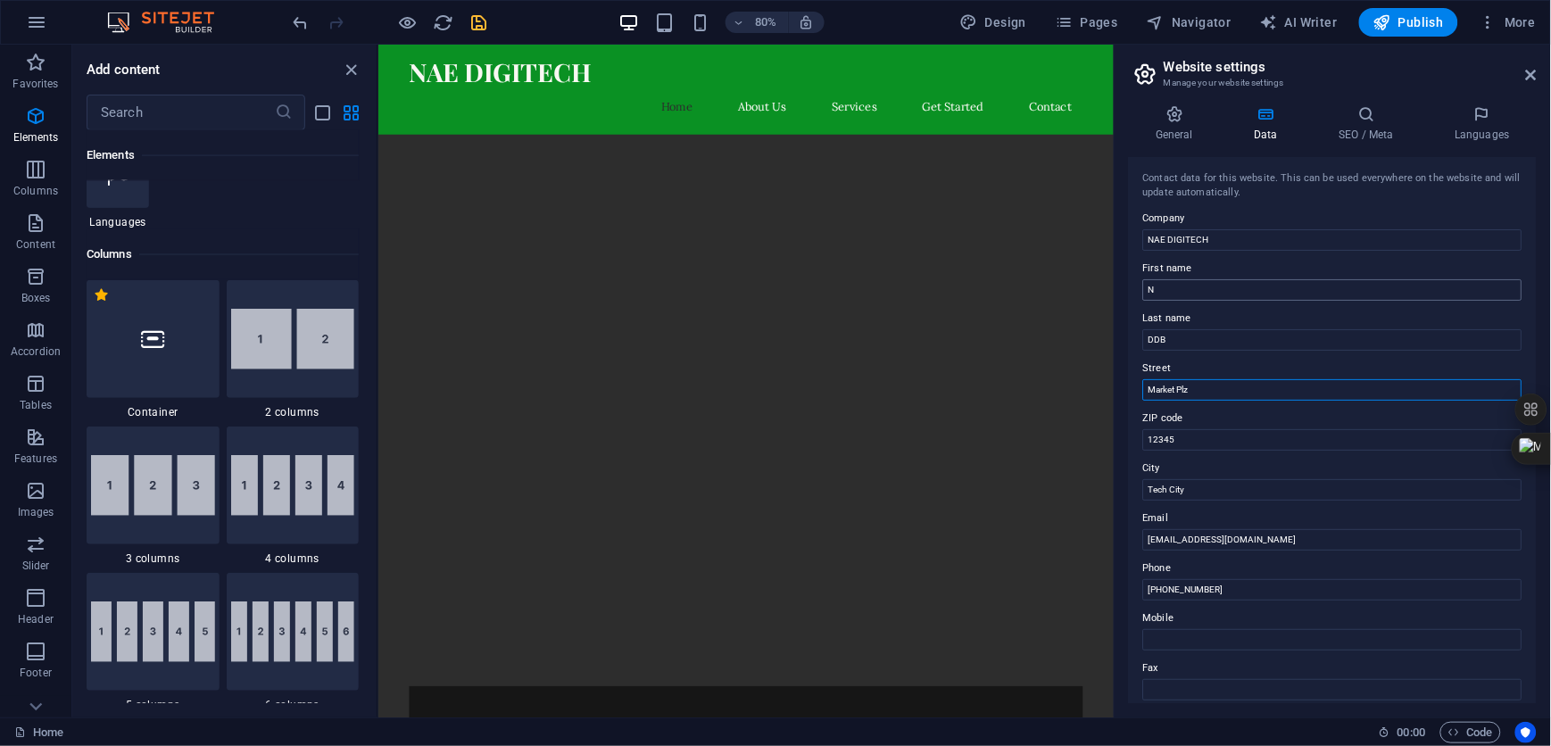
type input "Market Plz"
type input "80023"
type input "Pueblo"
click at [1180, 129] on h4 "General" at bounding box center [1178, 123] width 98 height 37
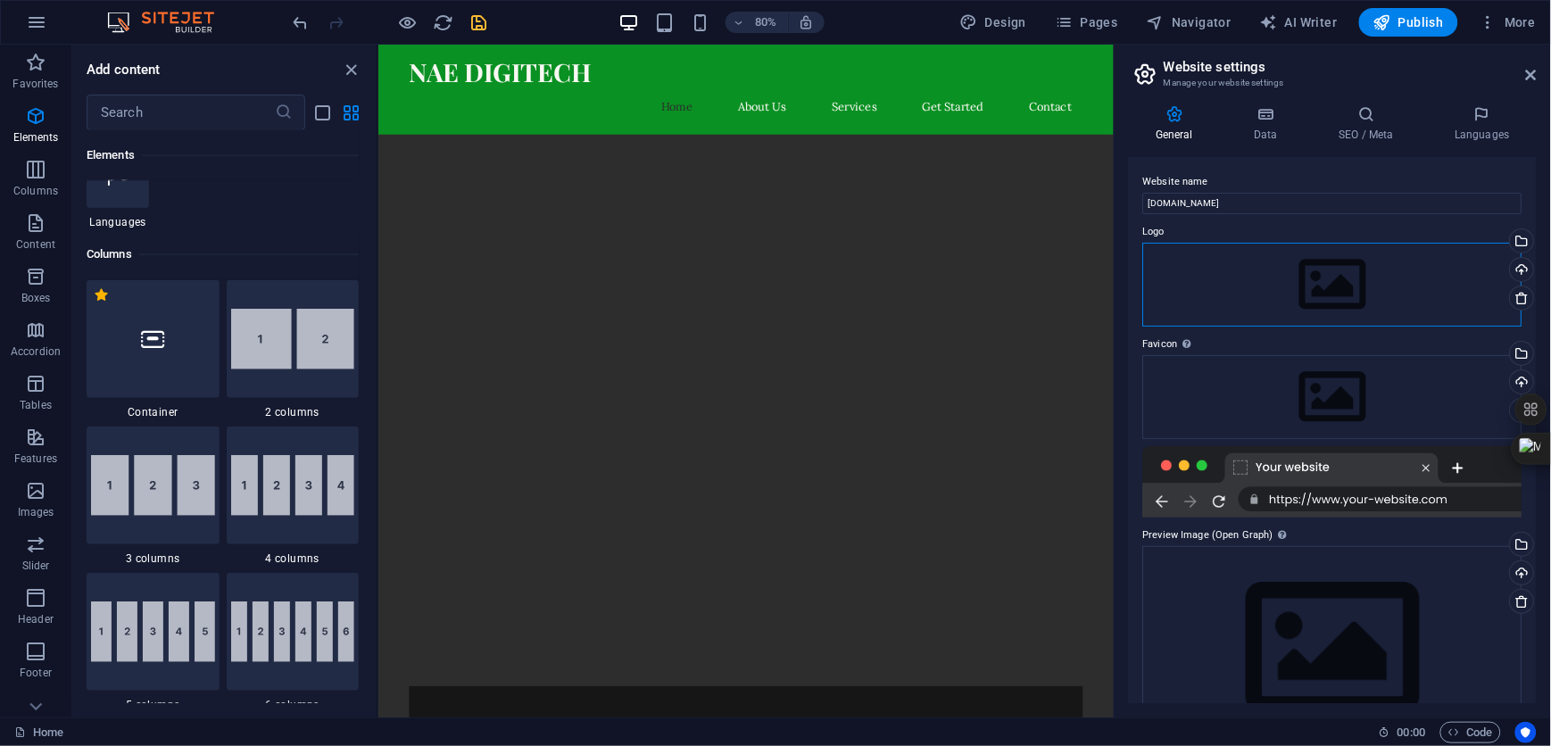
click at [1328, 278] on div "Drag files here, click to choose files or select files from Files or our free s…" at bounding box center [1332, 285] width 379 height 84
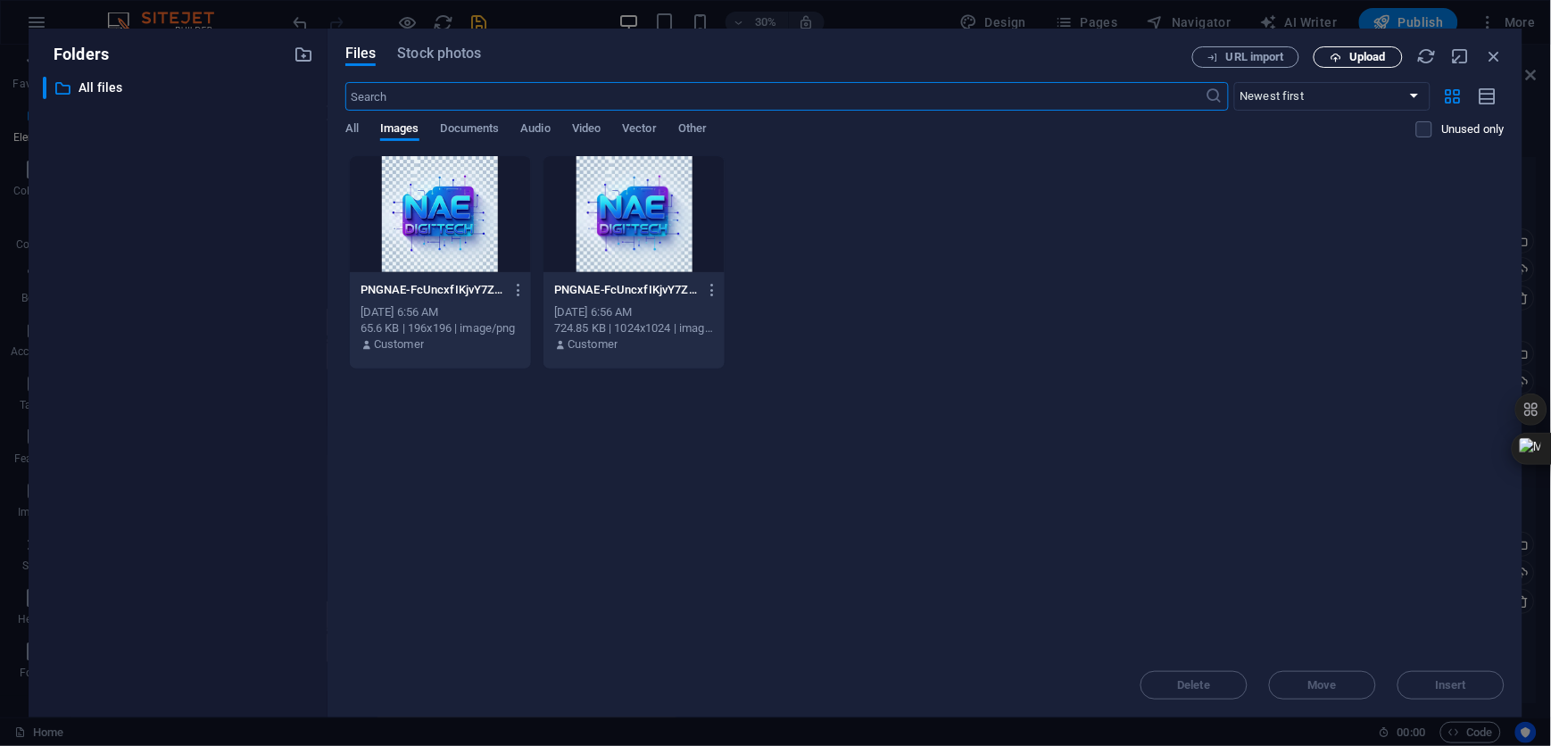
click at [1349, 54] on span "Upload" at bounding box center [1367, 57] width 37 height 11
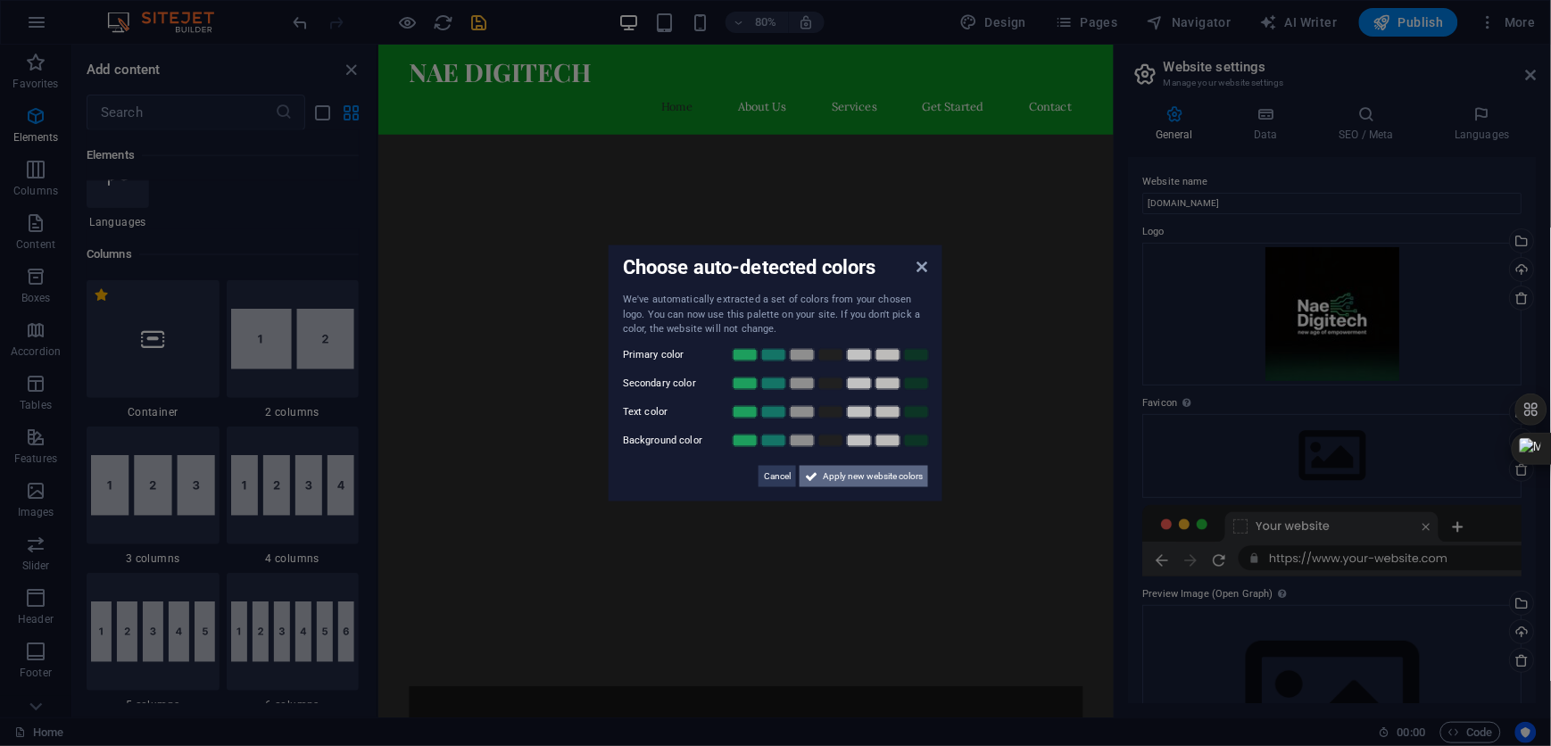
click at [877, 477] on span "Apply new website colors" at bounding box center [873, 475] width 100 height 21
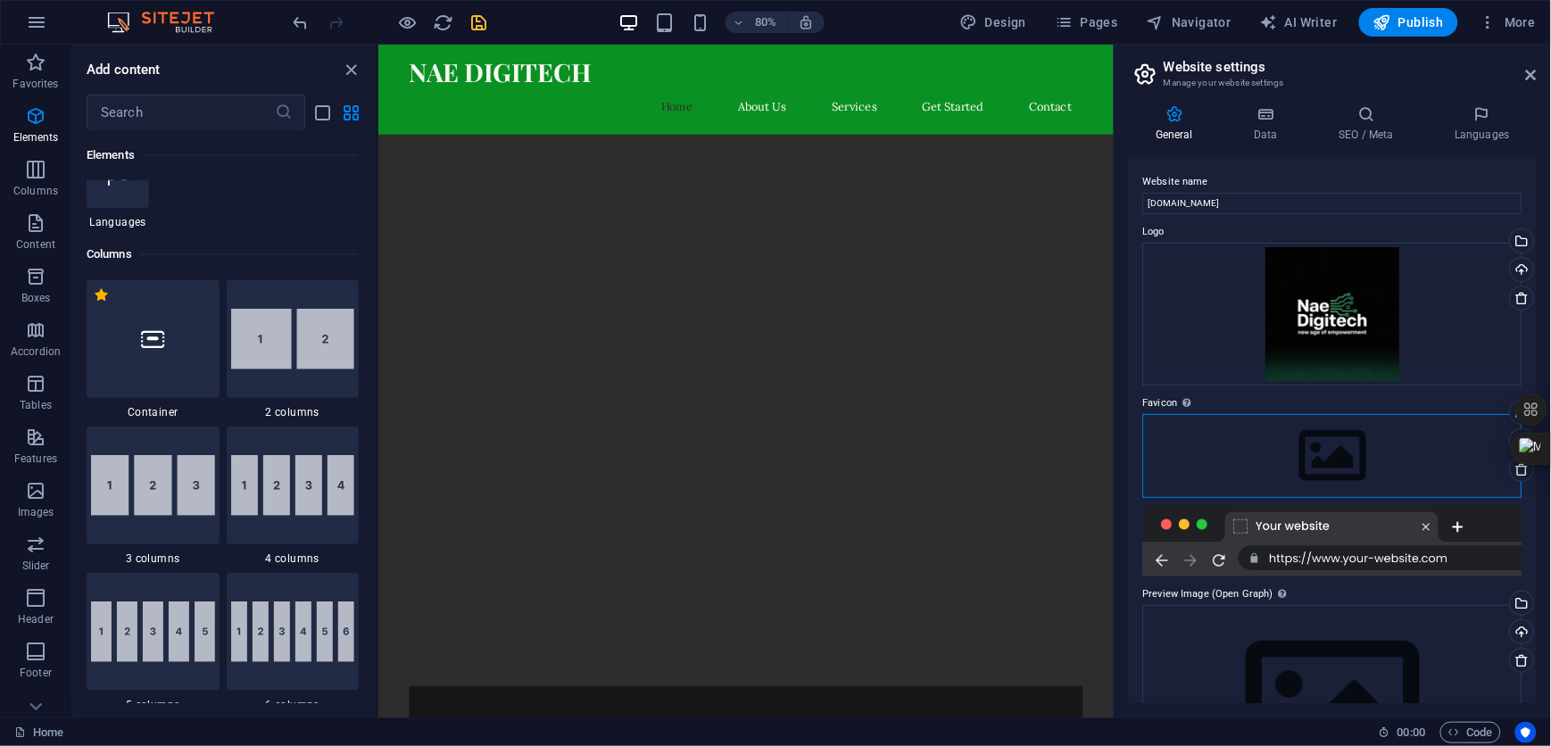
click at [1318, 449] on div "Drag files here, click to choose files or select files from Files or our free s…" at bounding box center [1332, 456] width 379 height 84
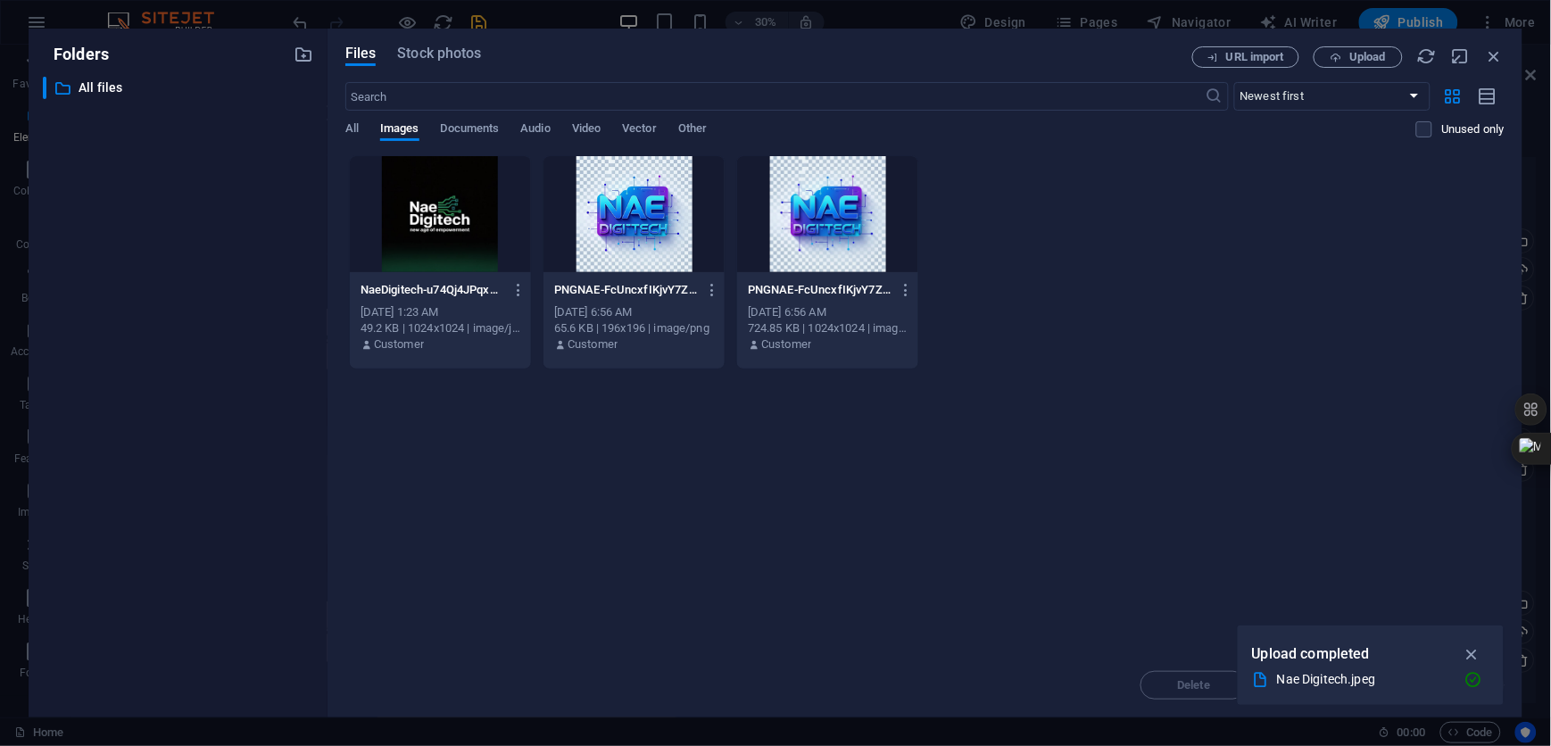
click at [411, 196] on div at bounding box center [440, 214] width 181 height 116
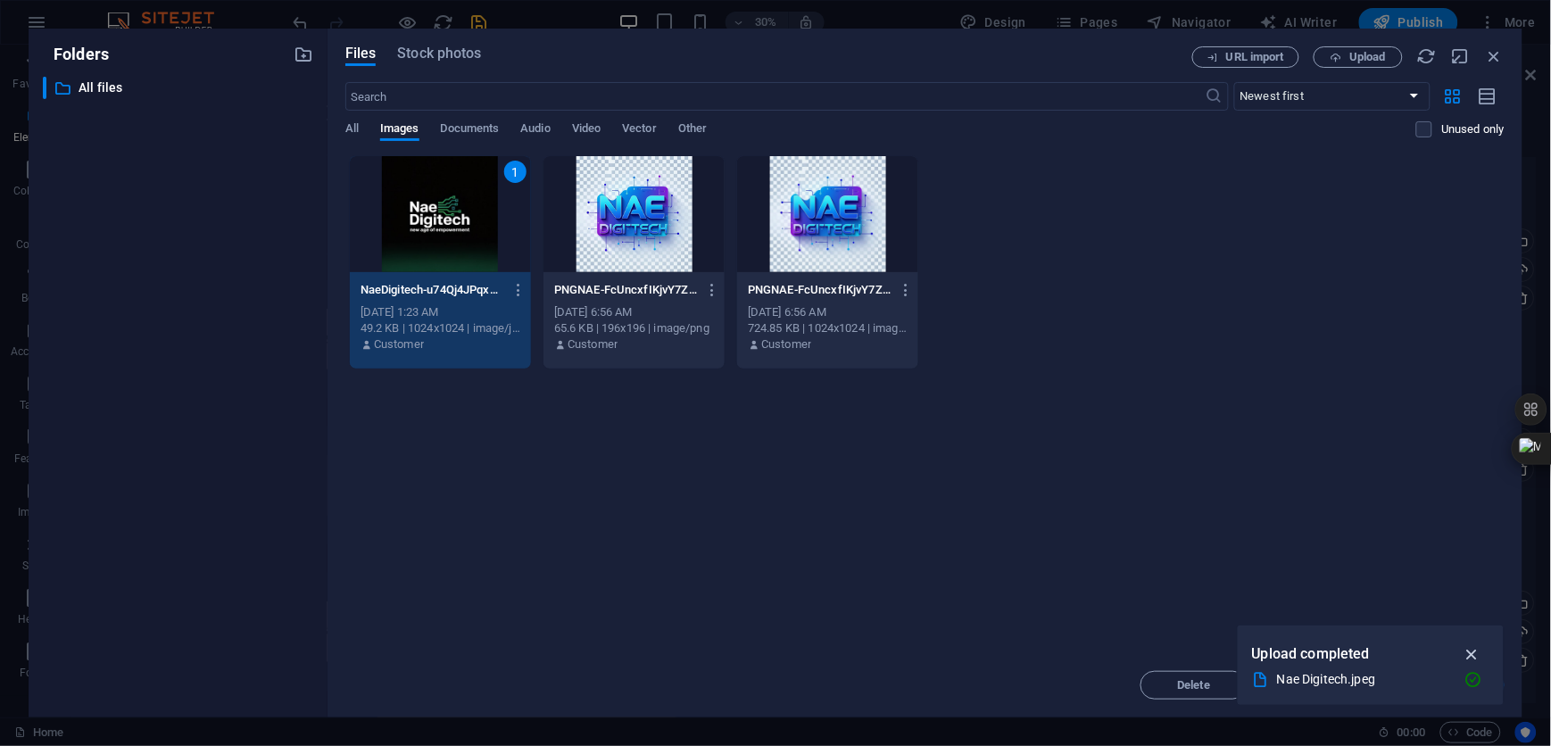
click at [1470, 649] on icon "button" at bounding box center [1472, 654] width 21 height 20
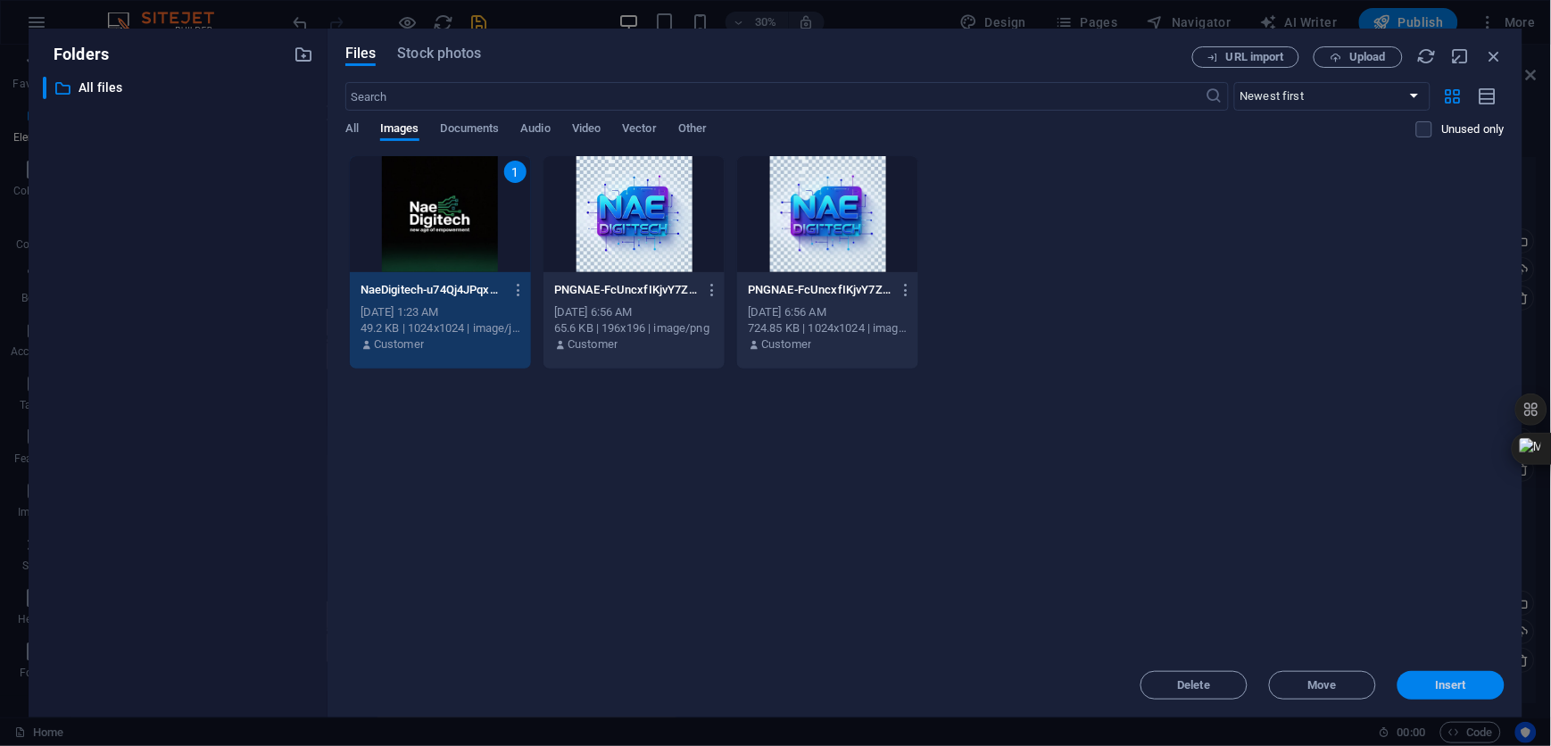
click at [1465, 682] on span "Insert" at bounding box center [1451, 685] width 31 height 11
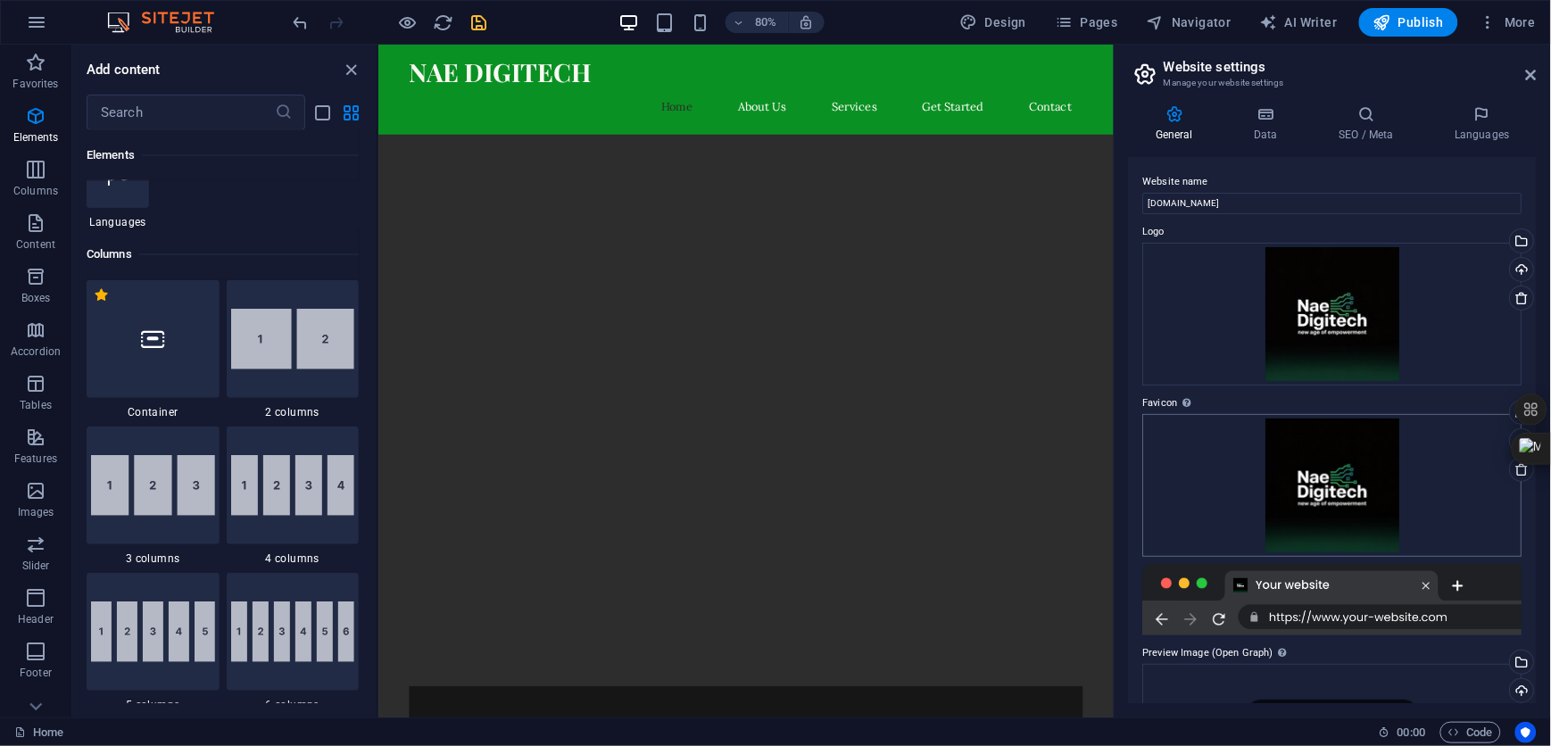
scroll to position [178, 0]
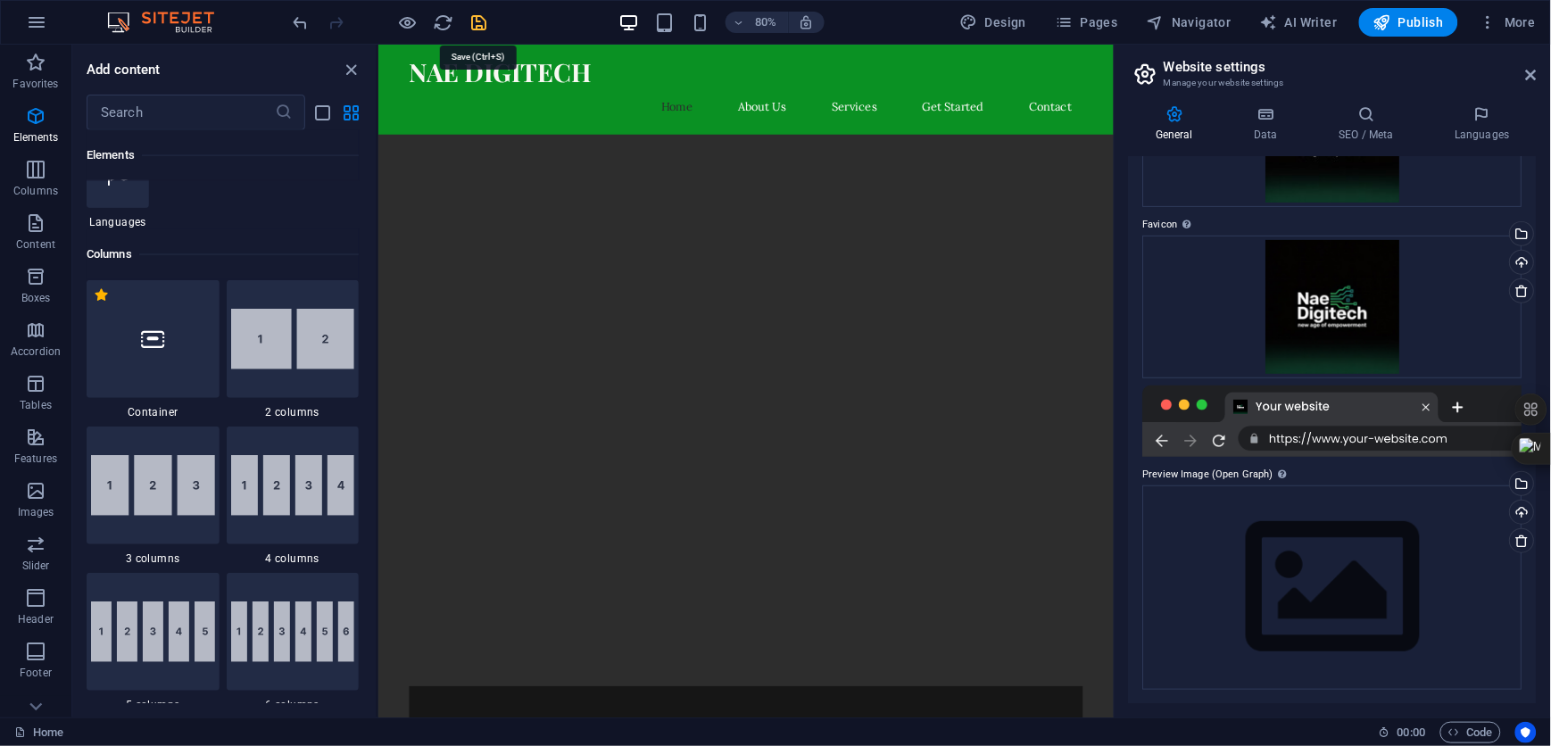
click at [480, 25] on icon "save" at bounding box center [479, 22] width 21 height 21
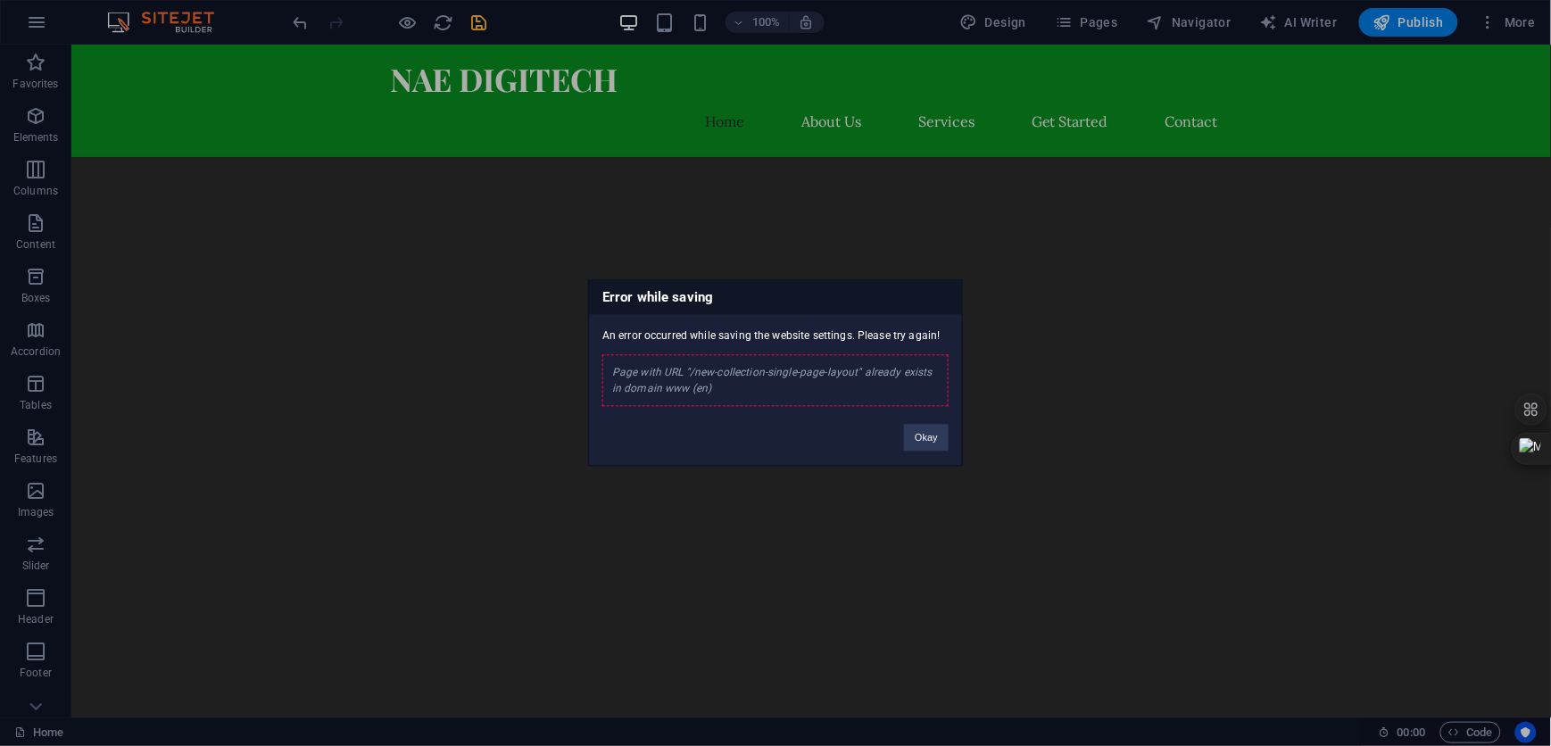
drag, startPoint x: 724, startPoint y: 384, endPoint x: 614, endPoint y: 367, distance: 111.1
click at [614, 367] on div "Page with URL "/new-collection-single-page-layout" already exists in domain www…" at bounding box center [775, 381] width 346 height 52
copy div "Page with URL "/new-collection-single-page-layout" already exists in domain www…"
click at [1507, 25] on div "Error while saving An error occurred while saving the website settings. Please …" at bounding box center [775, 373] width 1551 height 746
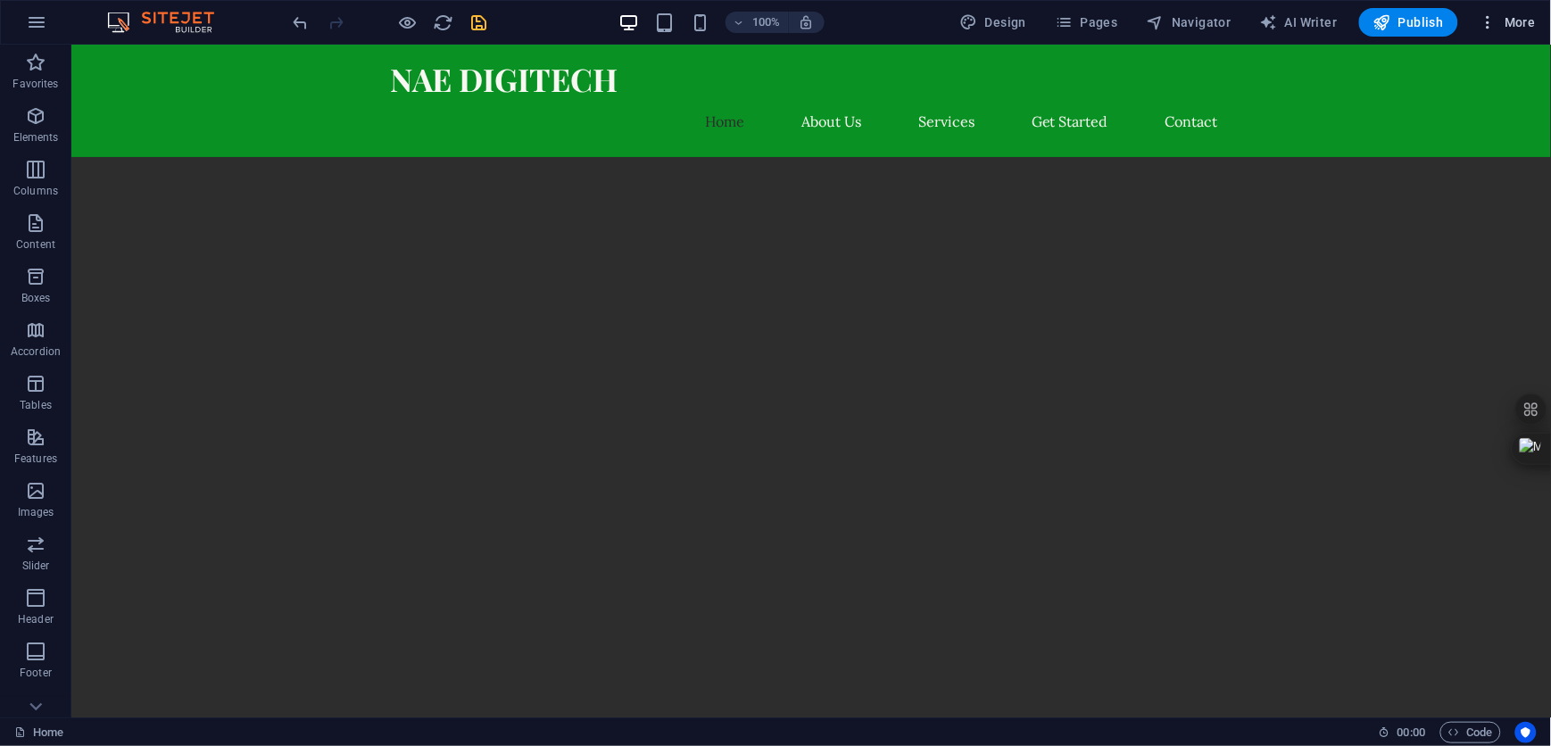
click at [1513, 21] on span "More" at bounding box center [1508, 22] width 56 height 18
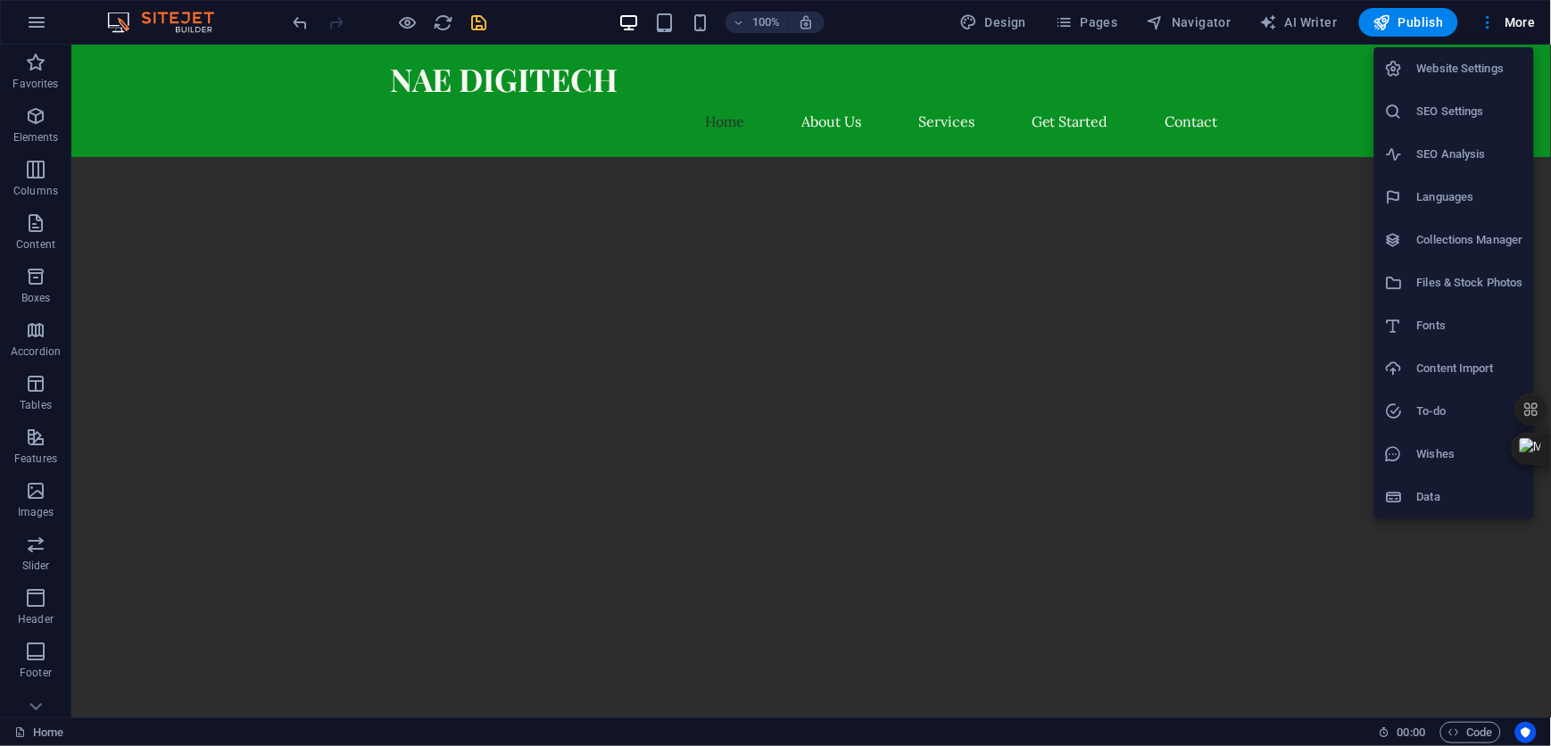
click at [1440, 71] on h6 "Website Settings" at bounding box center [1470, 68] width 106 height 21
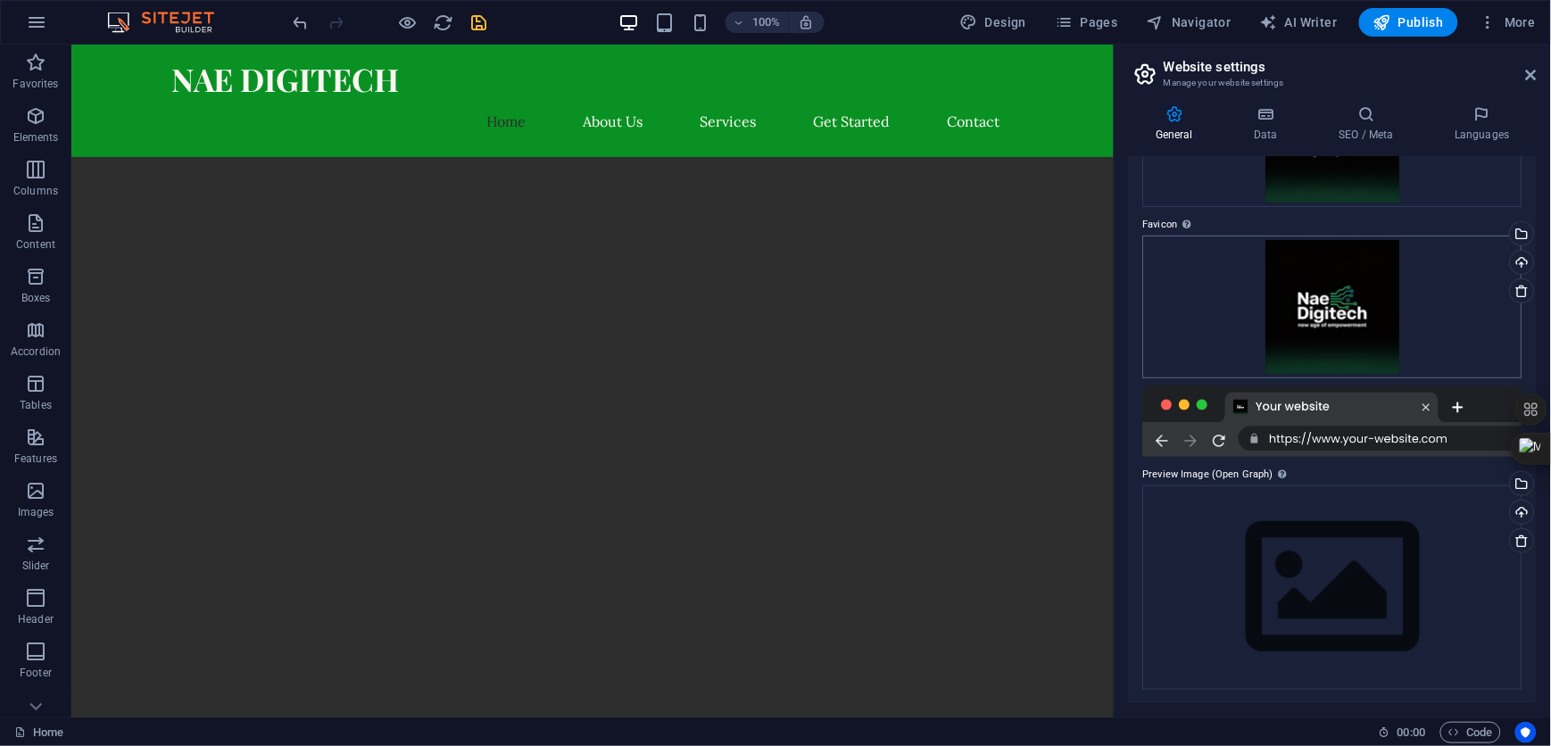
scroll to position [0, 0]
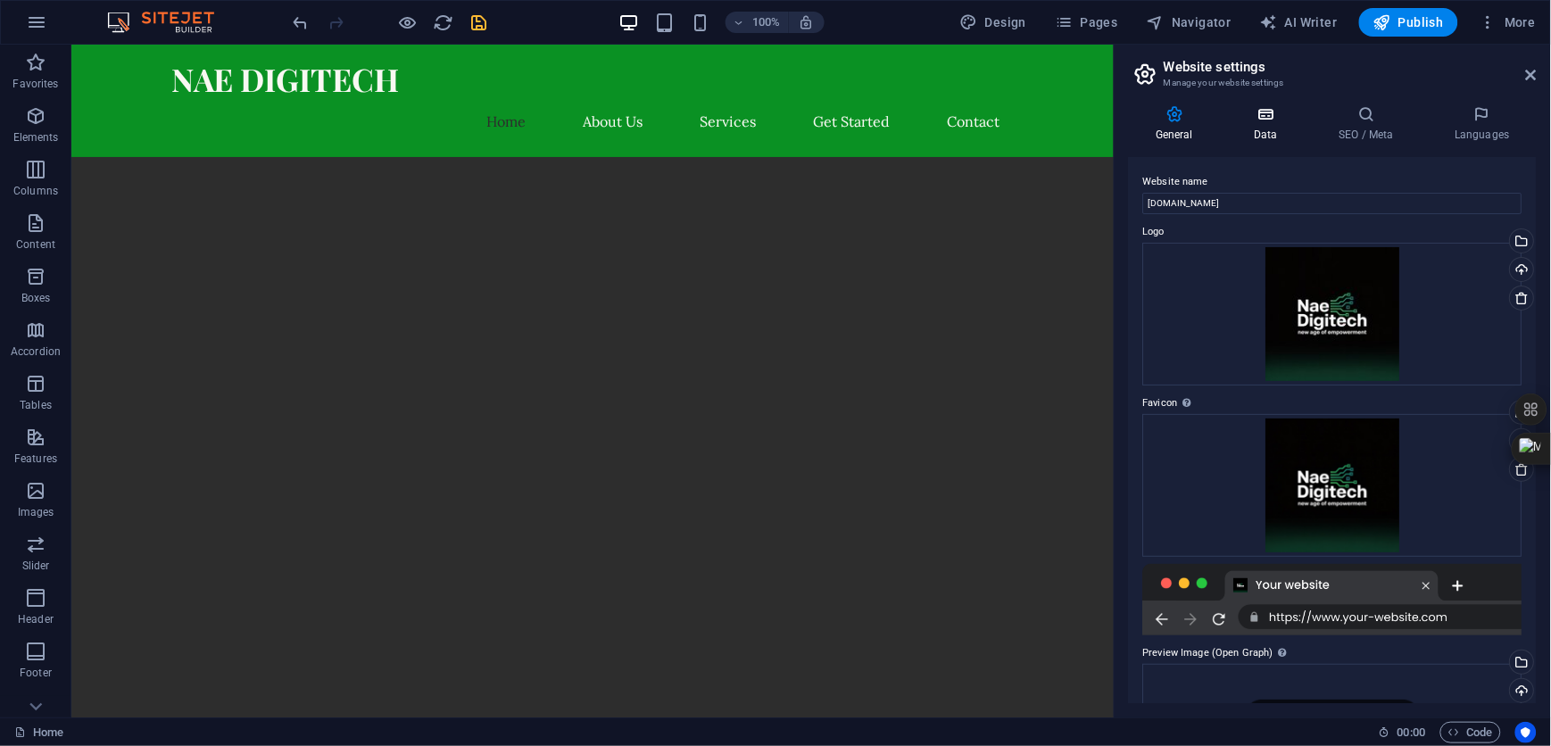
click at [1273, 112] on icon at bounding box center [1266, 114] width 78 height 18
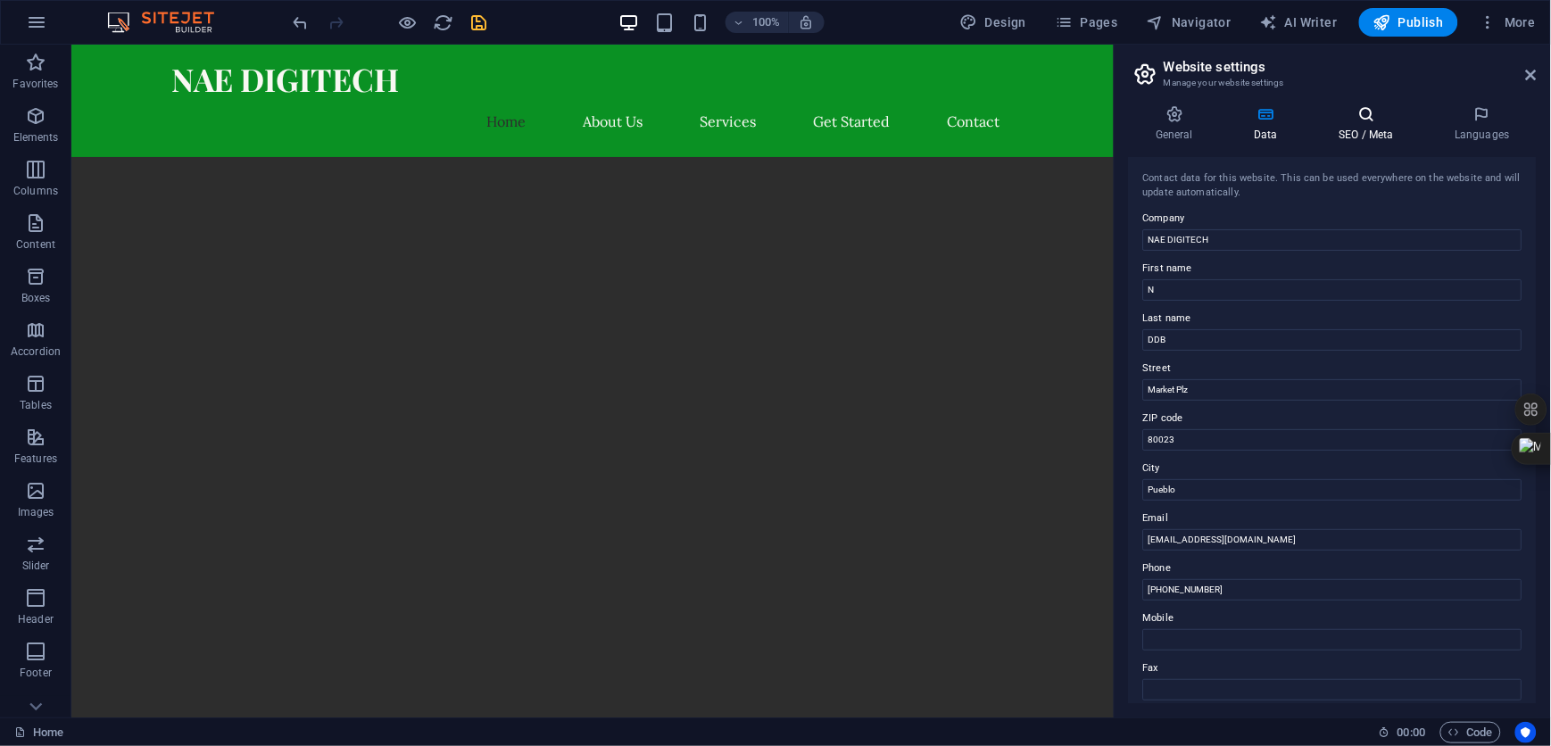
click at [1352, 122] on icon at bounding box center [1366, 114] width 109 height 18
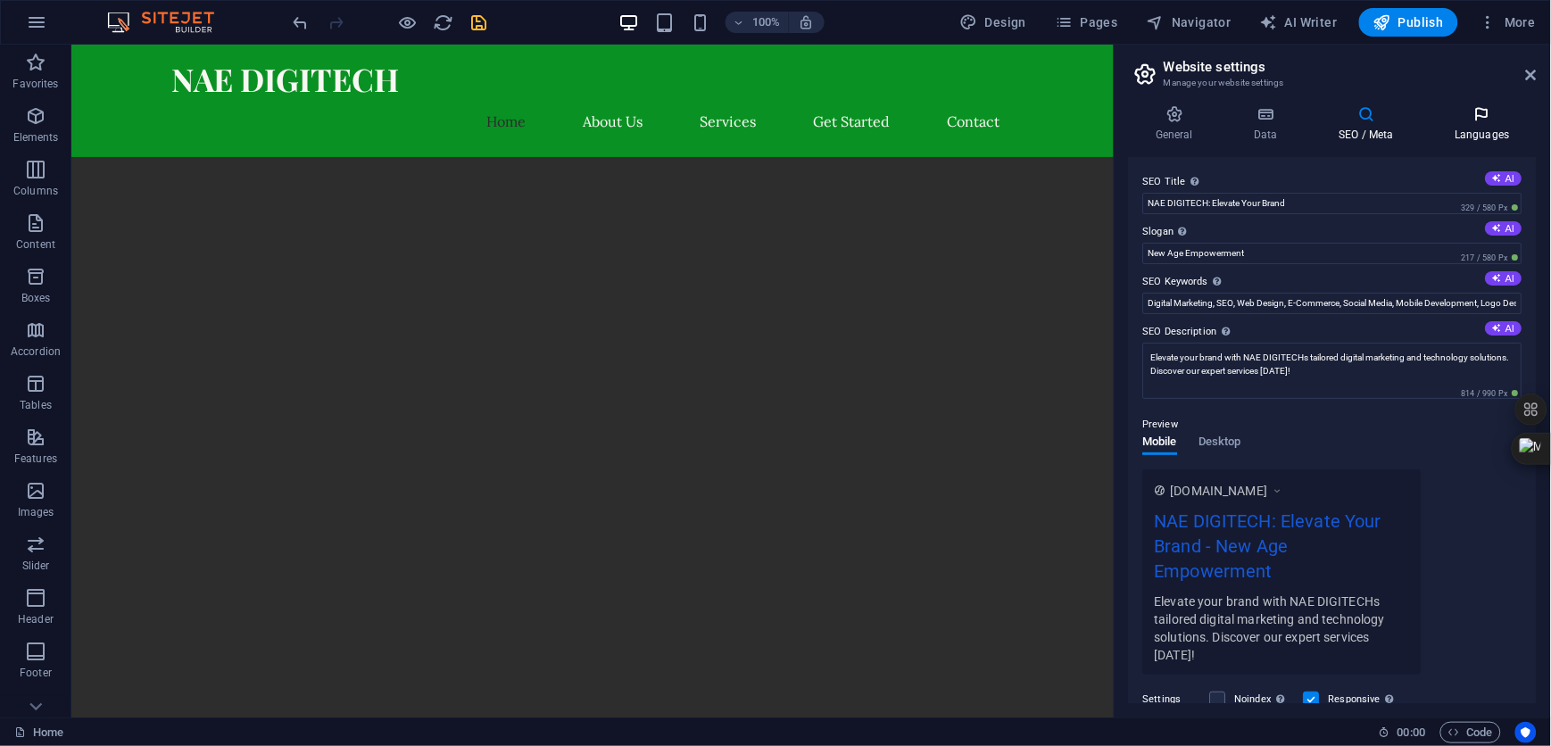
click at [1477, 112] on icon at bounding box center [1482, 114] width 109 height 18
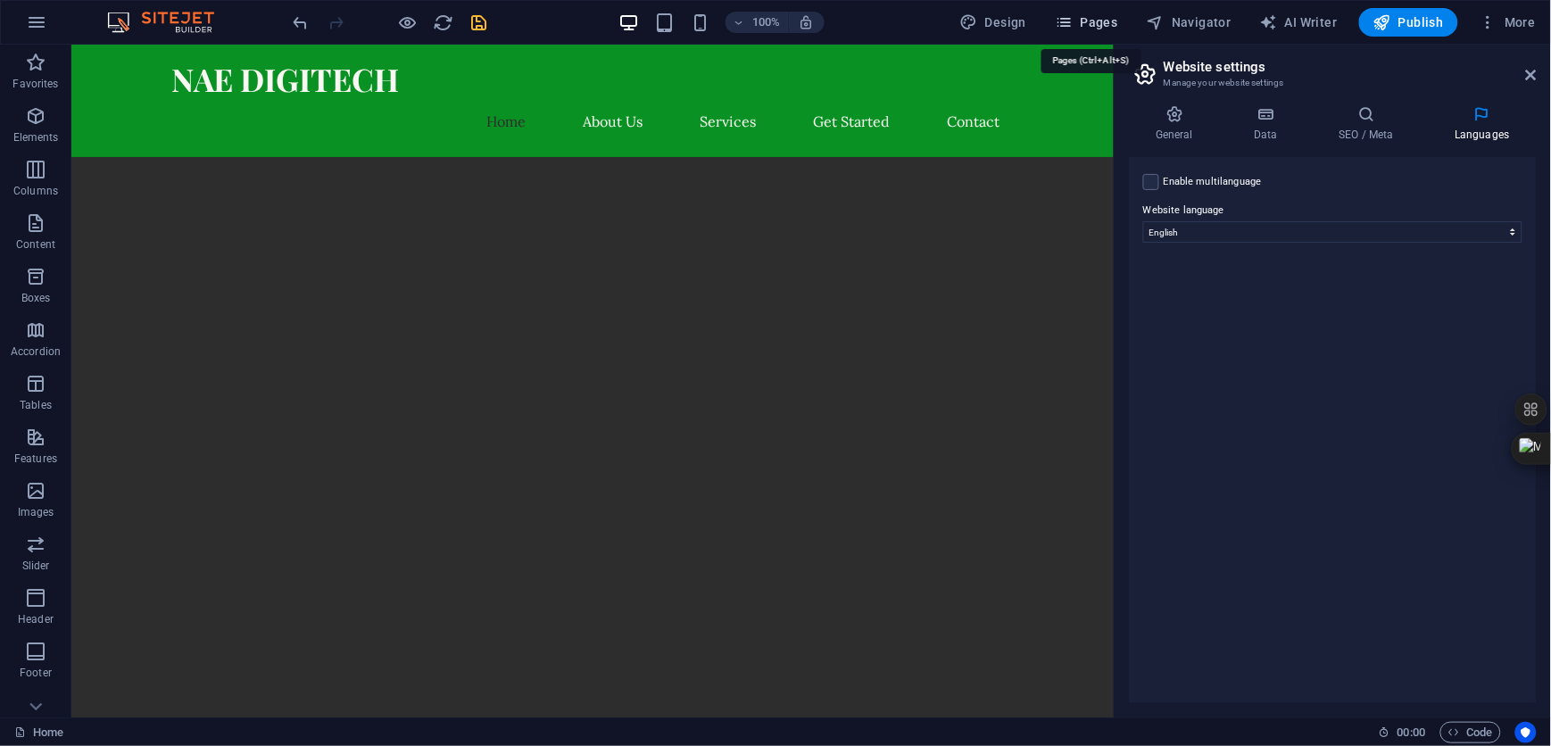
click at [1083, 26] on span "Pages" at bounding box center [1086, 22] width 62 height 18
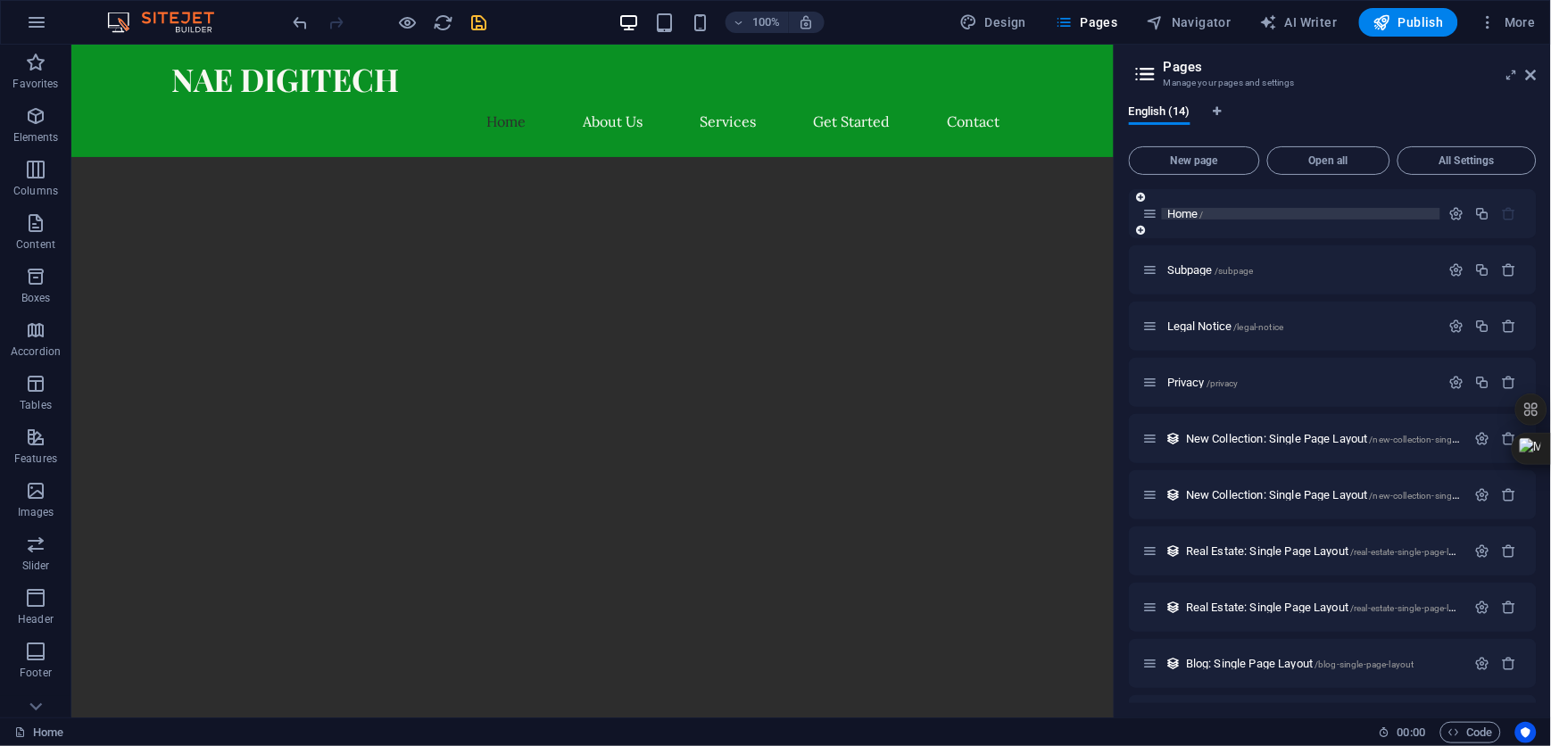
click at [1215, 212] on p "Home /" at bounding box center [1301, 214] width 268 height 12
click at [1190, 263] on span "Subpage /subpage" at bounding box center [1210, 269] width 87 height 13
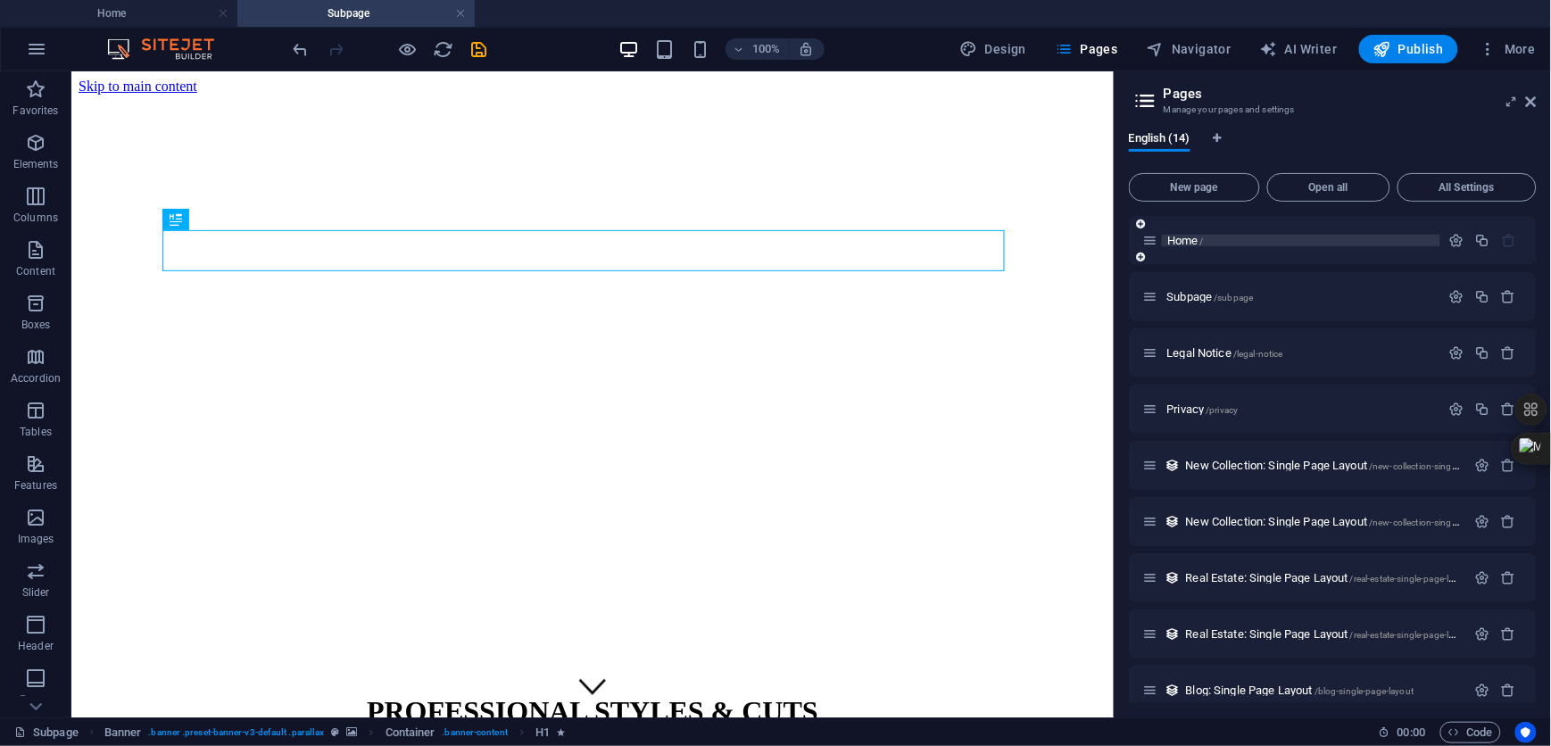
click at [1187, 242] on span "Home /" at bounding box center [1185, 240] width 37 height 13
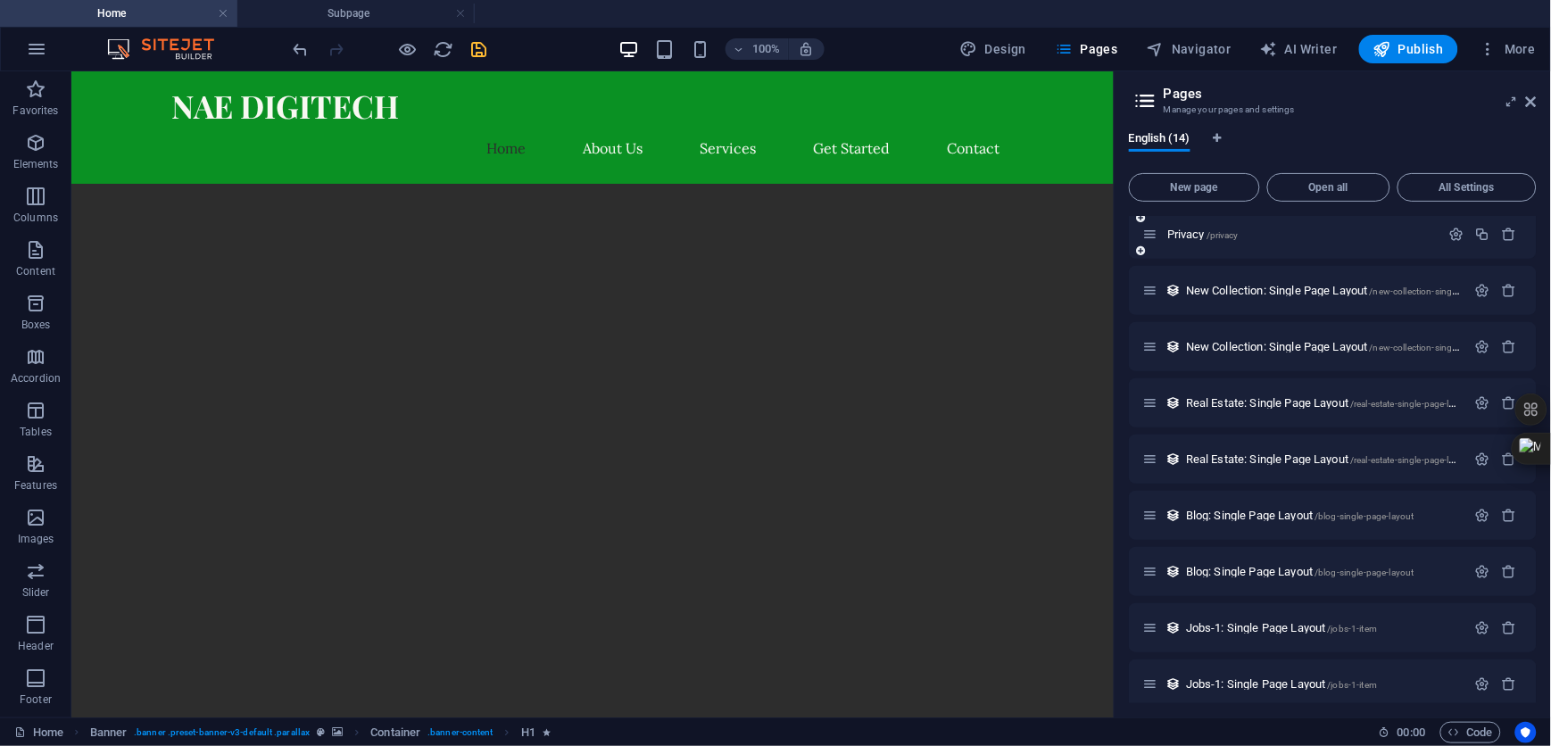
scroll to position [298, 0]
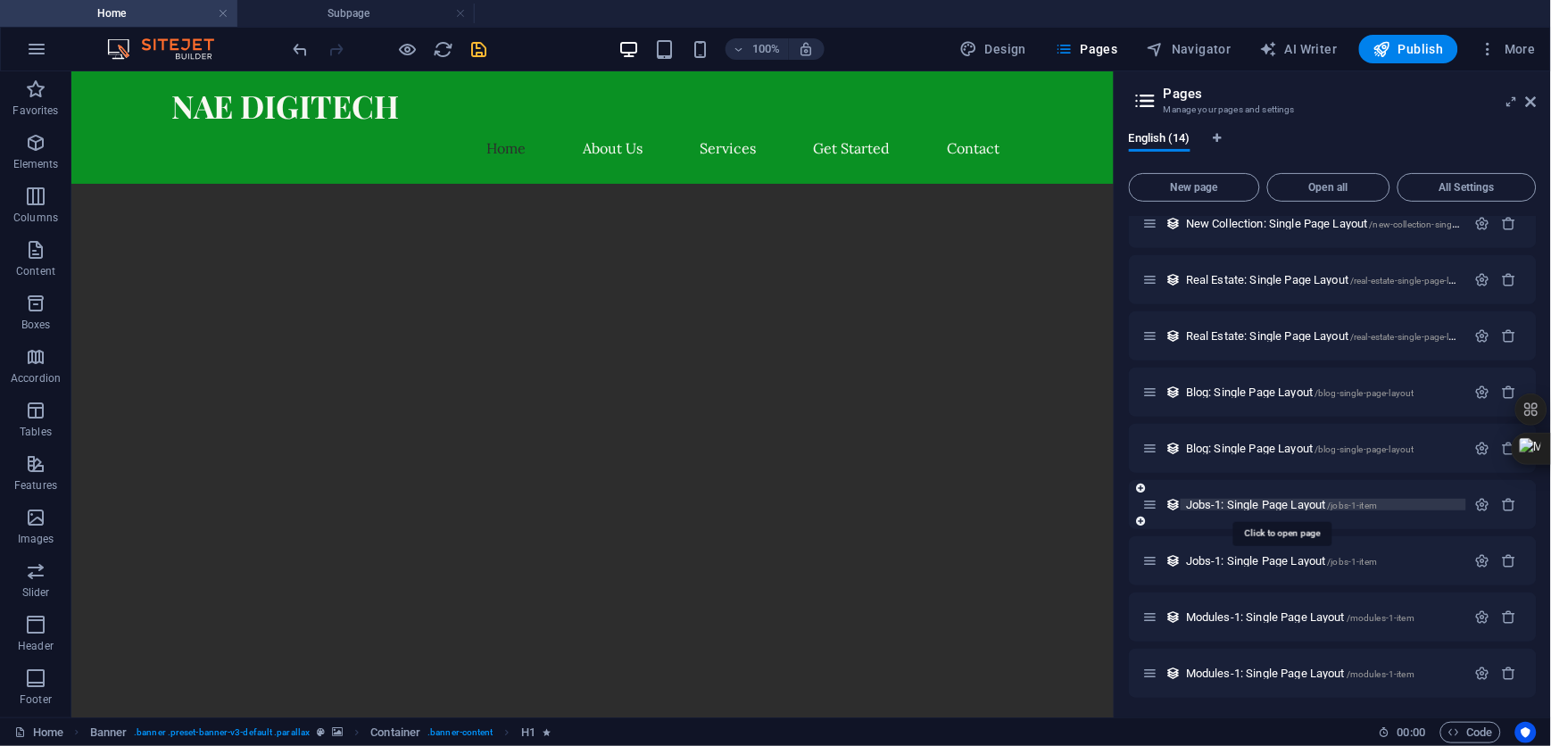
click at [1278, 503] on span "Jobs-1: Single Page Layout /jobs-1-item" at bounding box center [1281, 504] width 191 height 13
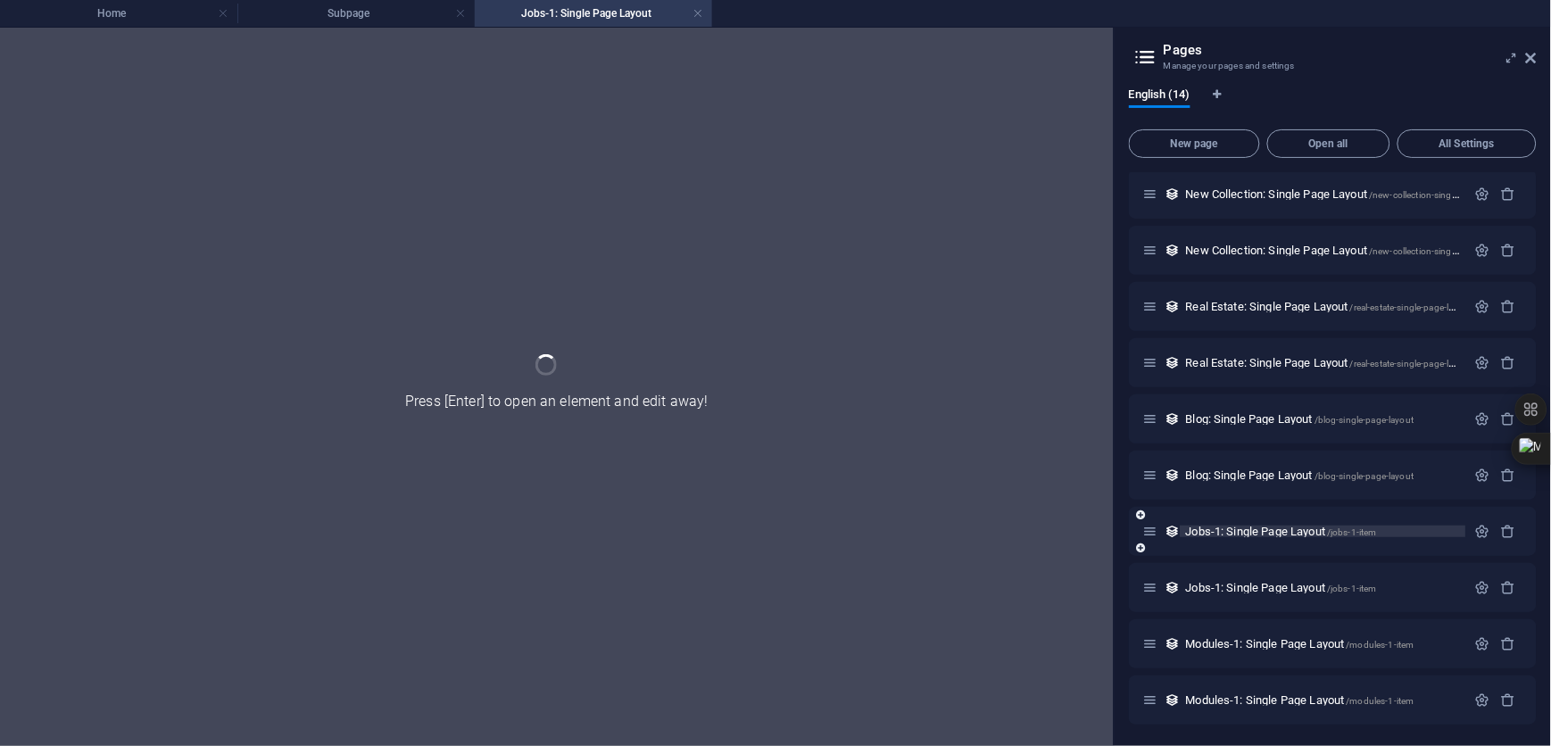
scroll to position [226, 0]
click at [756, 401] on div at bounding box center [557, 387] width 1114 height 718
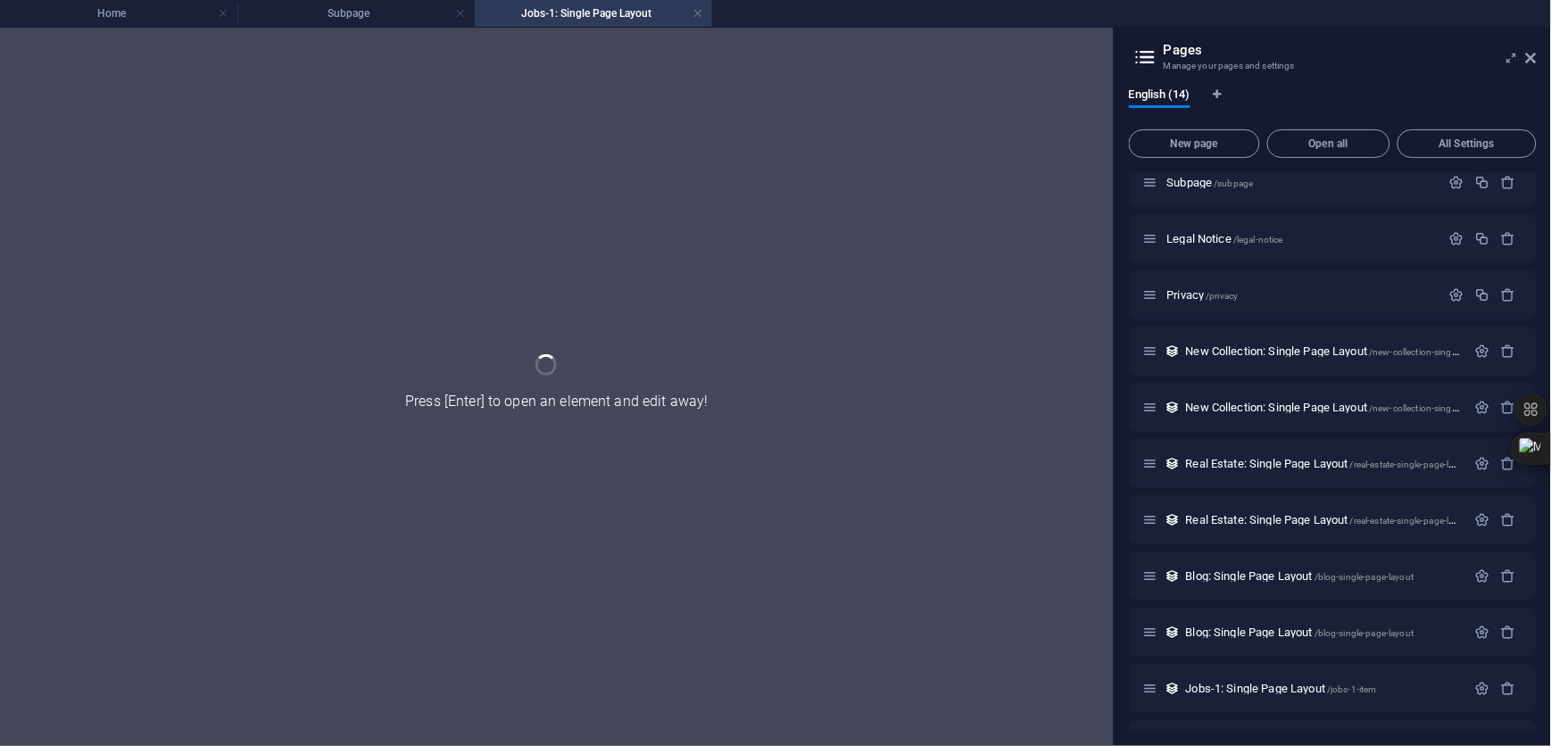
scroll to position [119, 0]
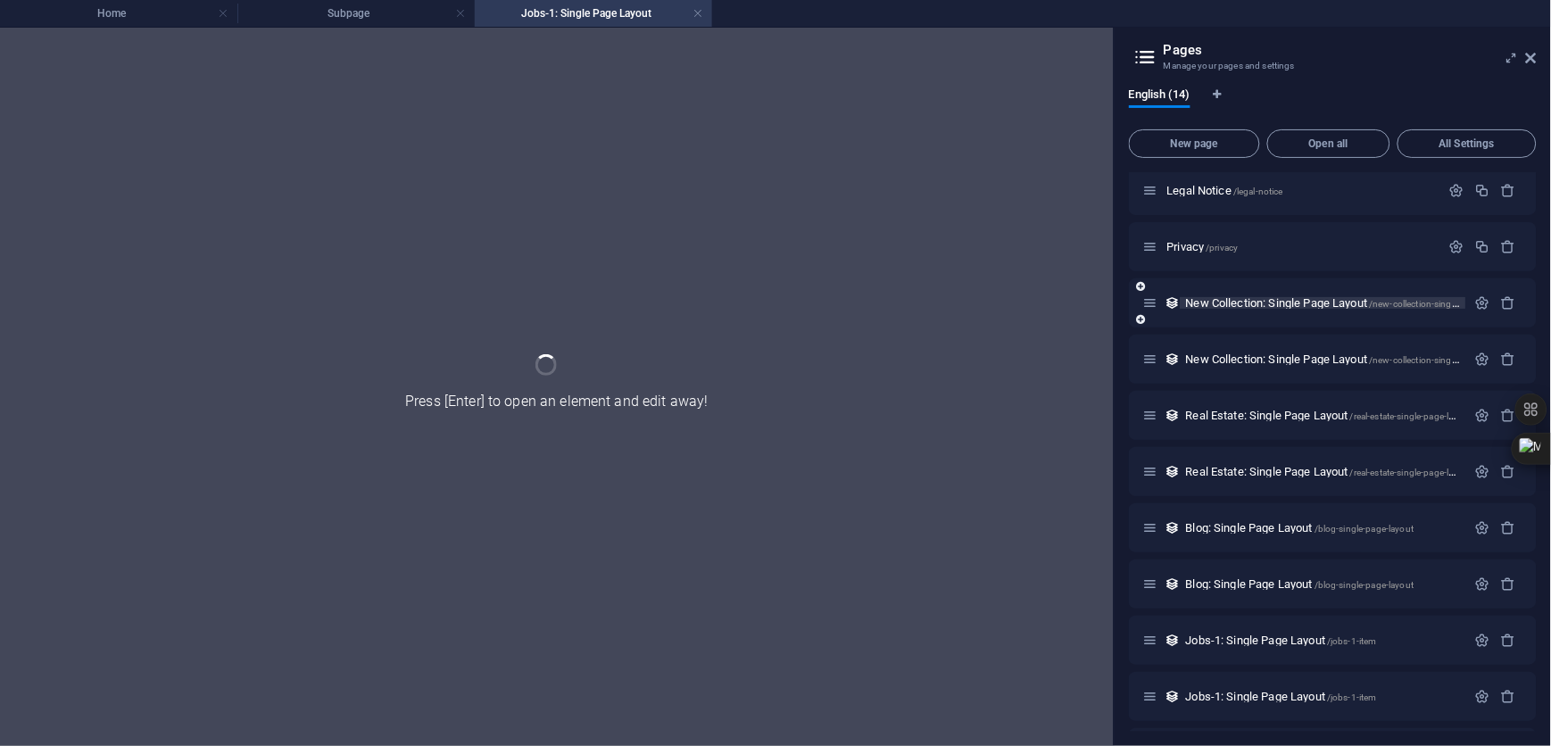
click at [1313, 303] on span "New Collection: Single Page Layout /new-collection-single-page-layout" at bounding box center [1347, 302] width 323 height 13
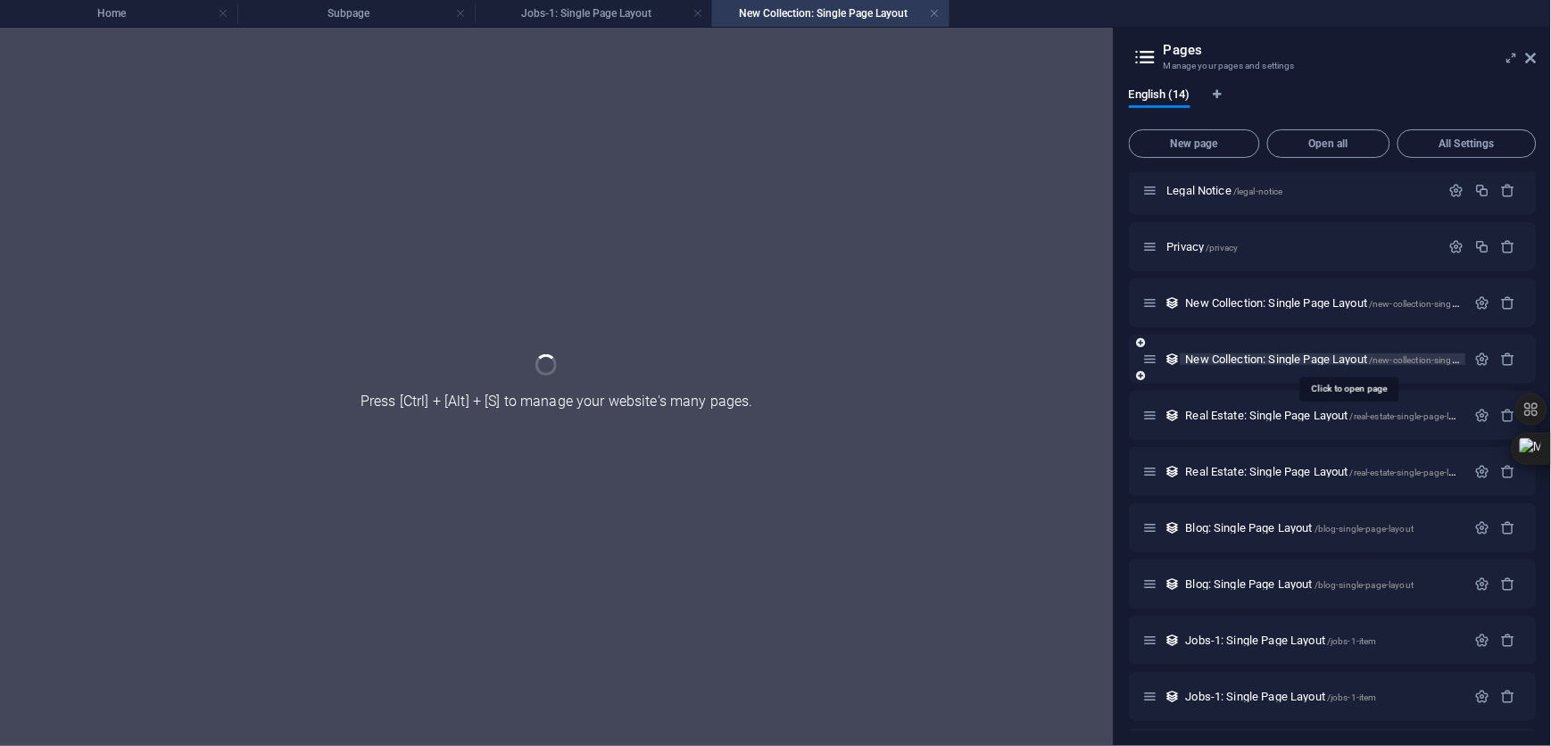
click at [1275, 354] on span "New Collection: Single Page Layout /new-collection-single-page-layout" at bounding box center [1347, 359] width 323 height 13
click at [1268, 413] on span "Real Estate: Single Page Layout /real-estate-single-page-layout" at bounding box center [1329, 415] width 286 height 13
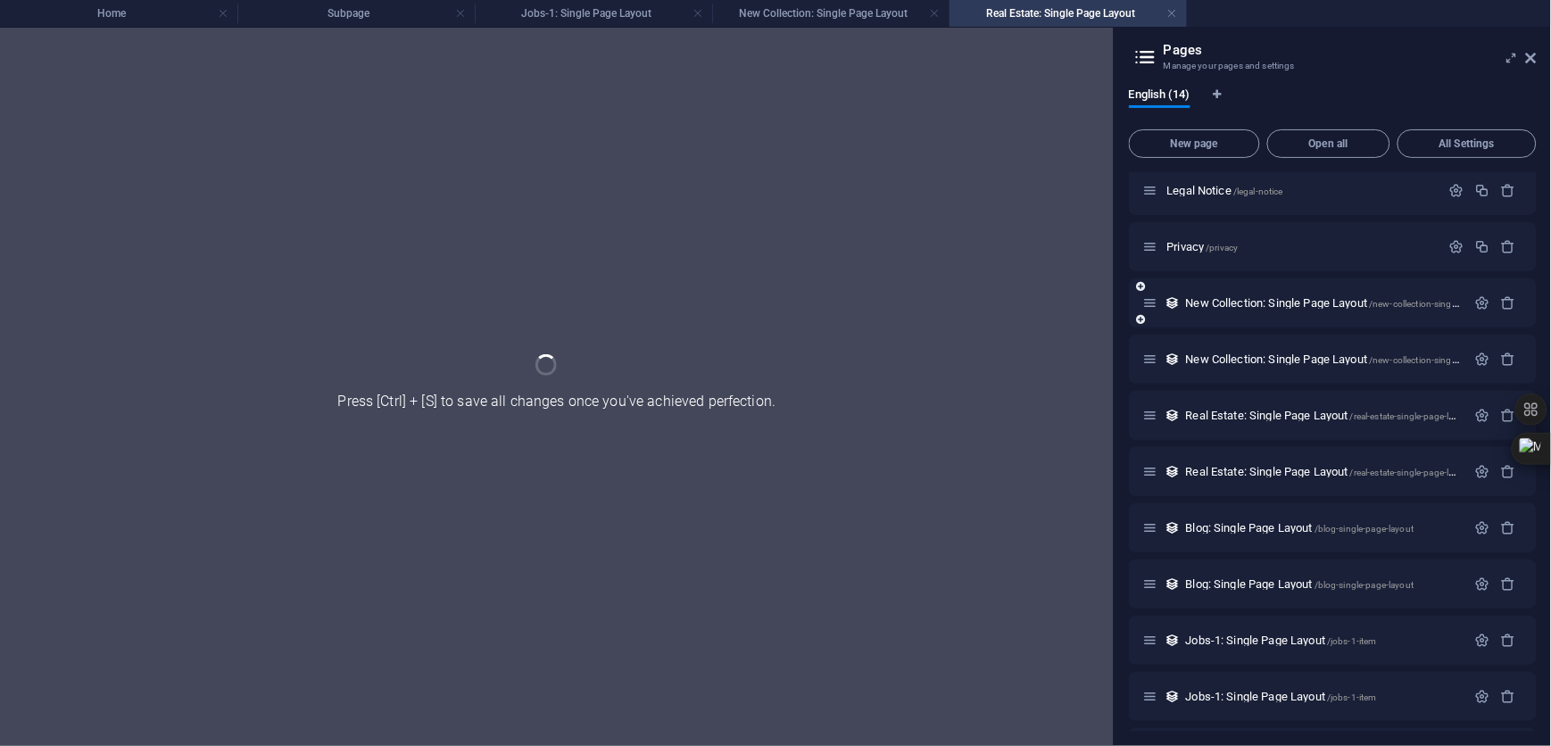
click at [1274, 328] on div "New Collection: Single Page Layout /new-collection-single-page-layout" at bounding box center [1333, 302] width 408 height 49
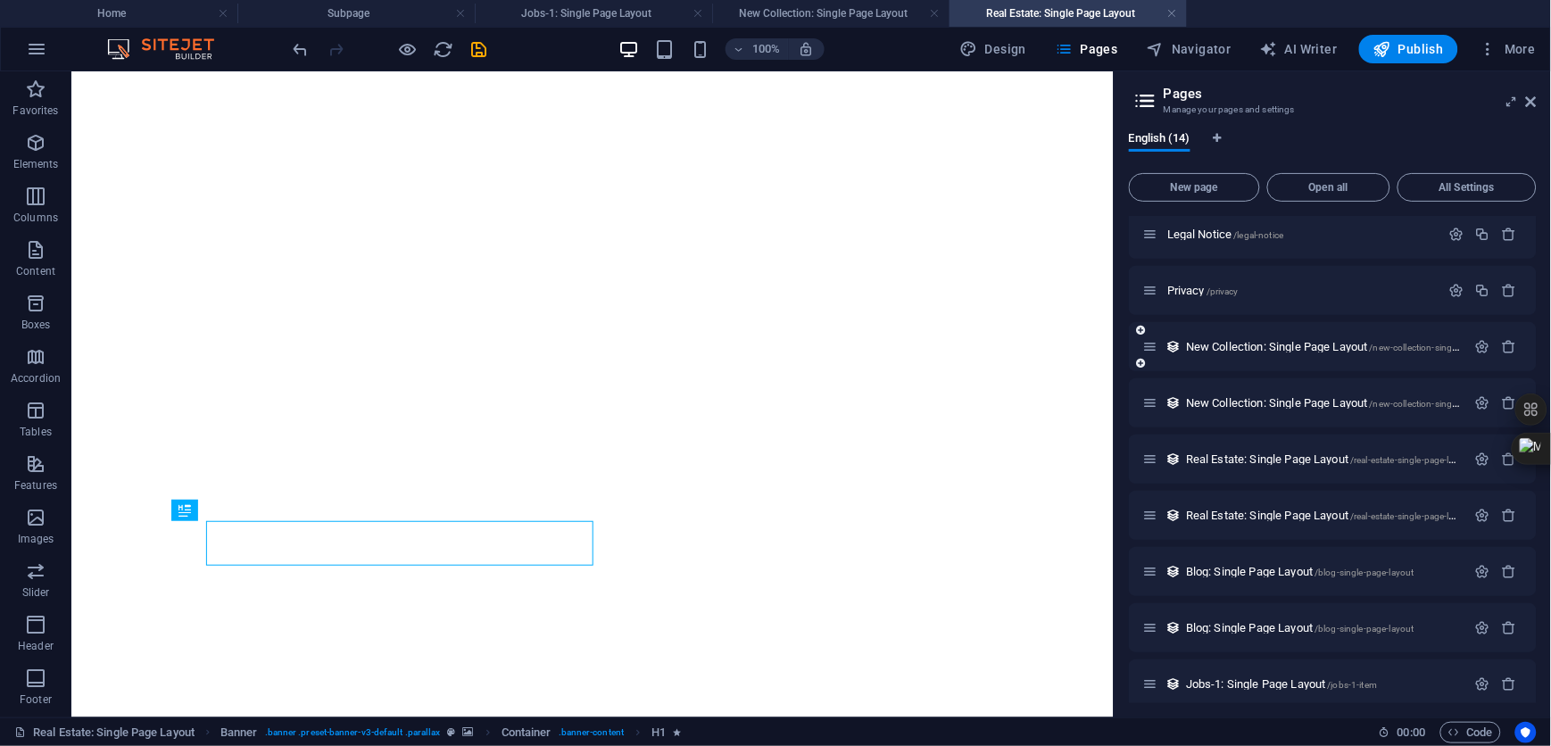
click at [1275, 361] on div "New Collection: Single Page Layout /new-collection-single-page-layout" at bounding box center [1333, 346] width 408 height 49
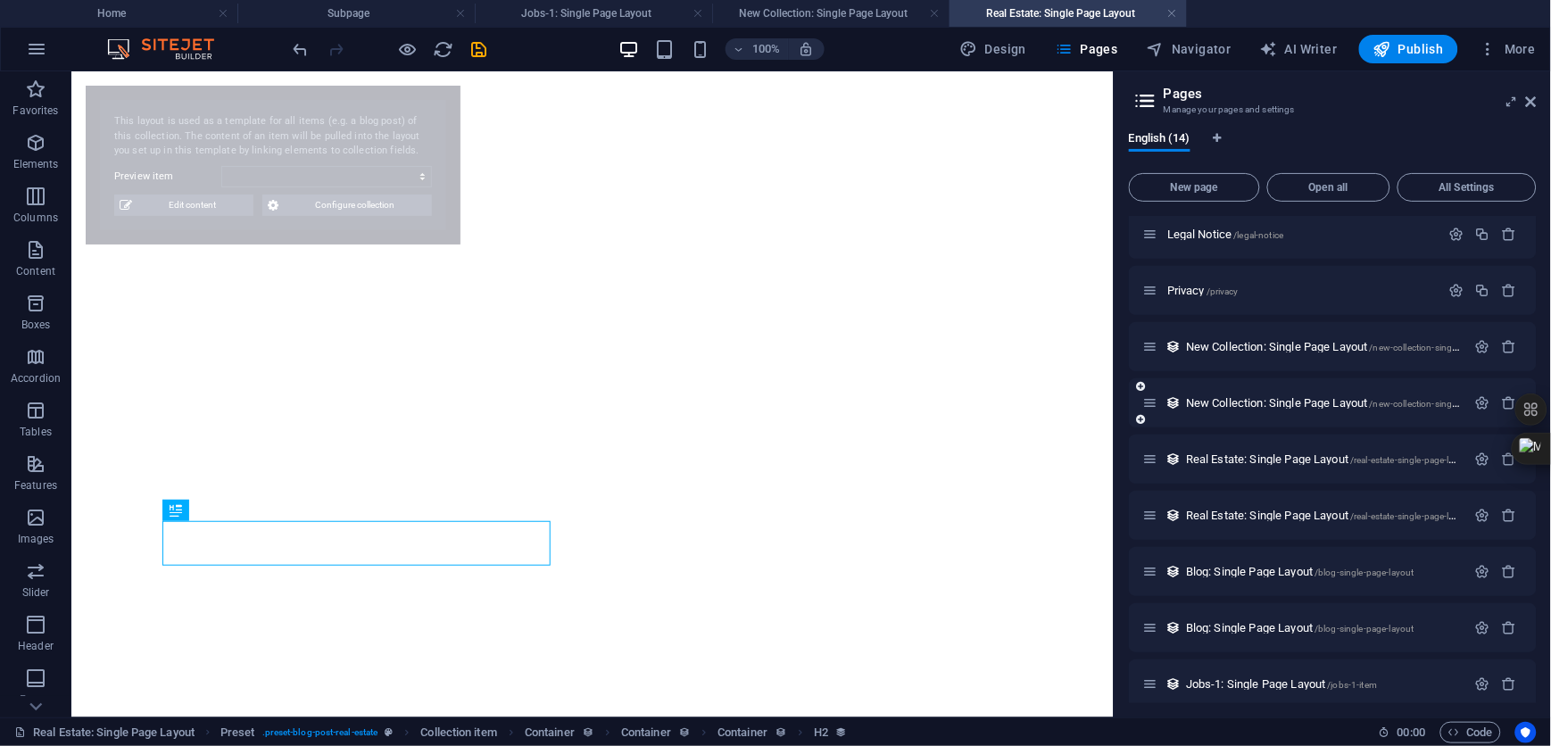
select select "68e3426cf41e63521a03661f"
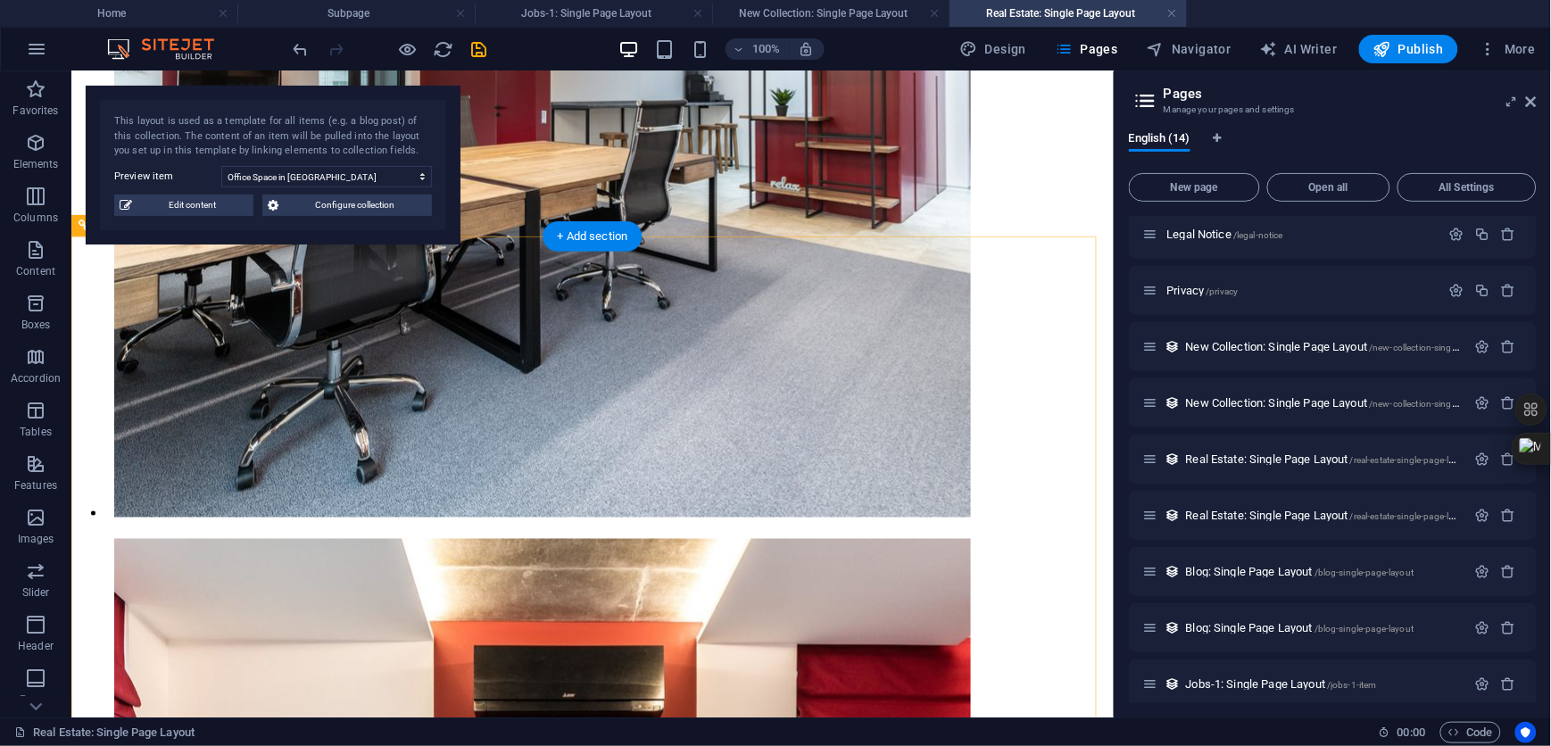
scroll to position [2736, 0]
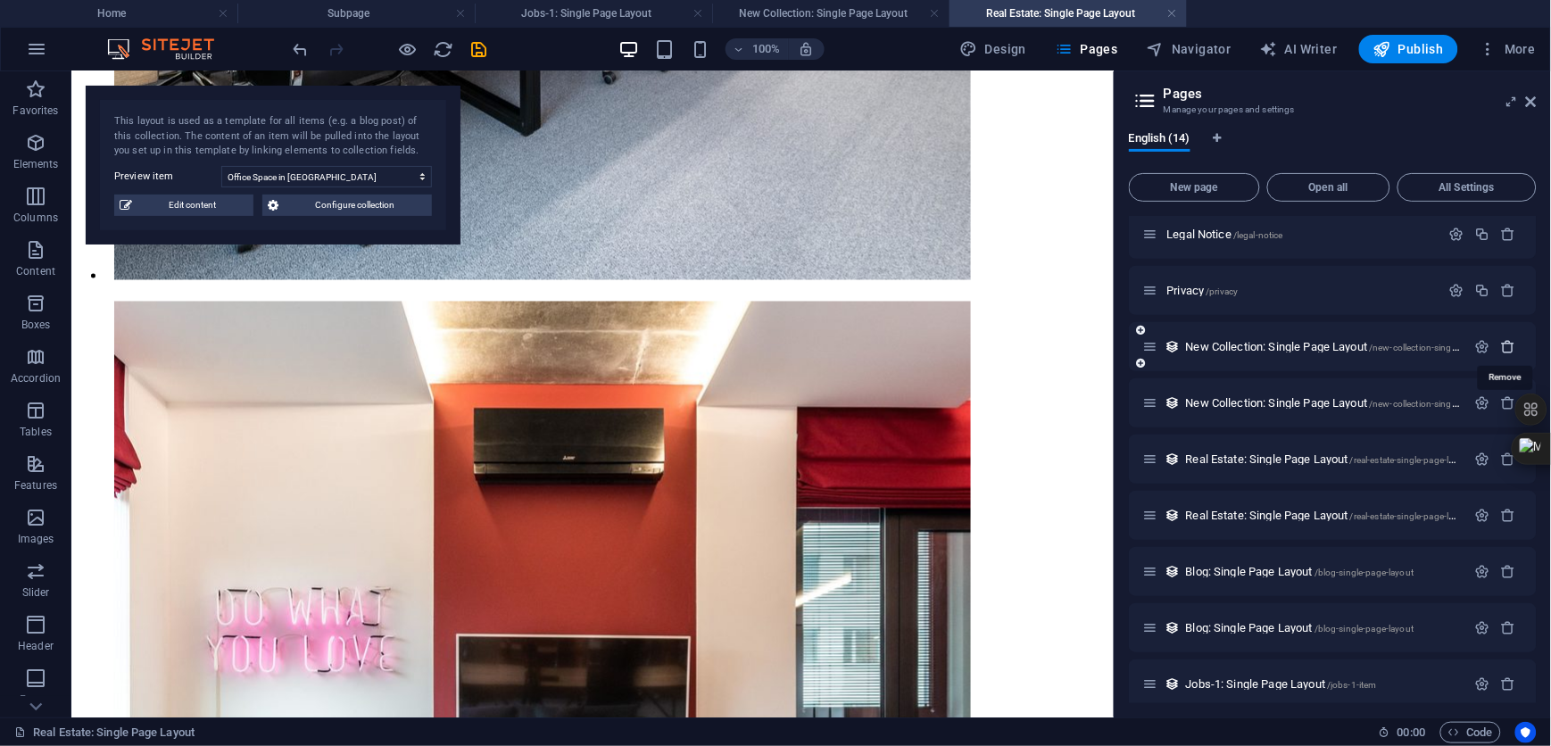
click at [1505, 343] on icon "button" at bounding box center [1509, 346] width 15 height 15
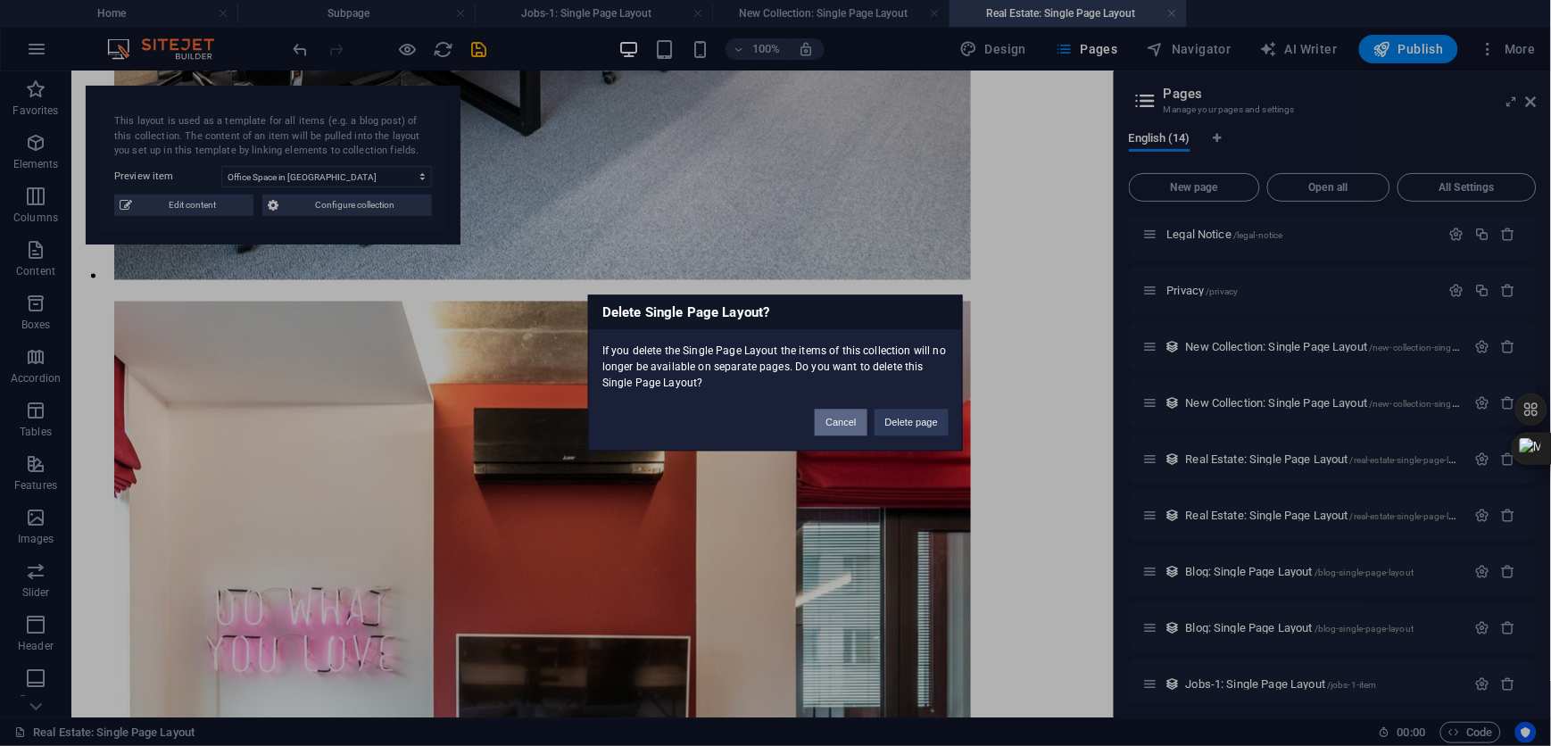
click at [826, 425] on button "Cancel" at bounding box center [841, 423] width 52 height 27
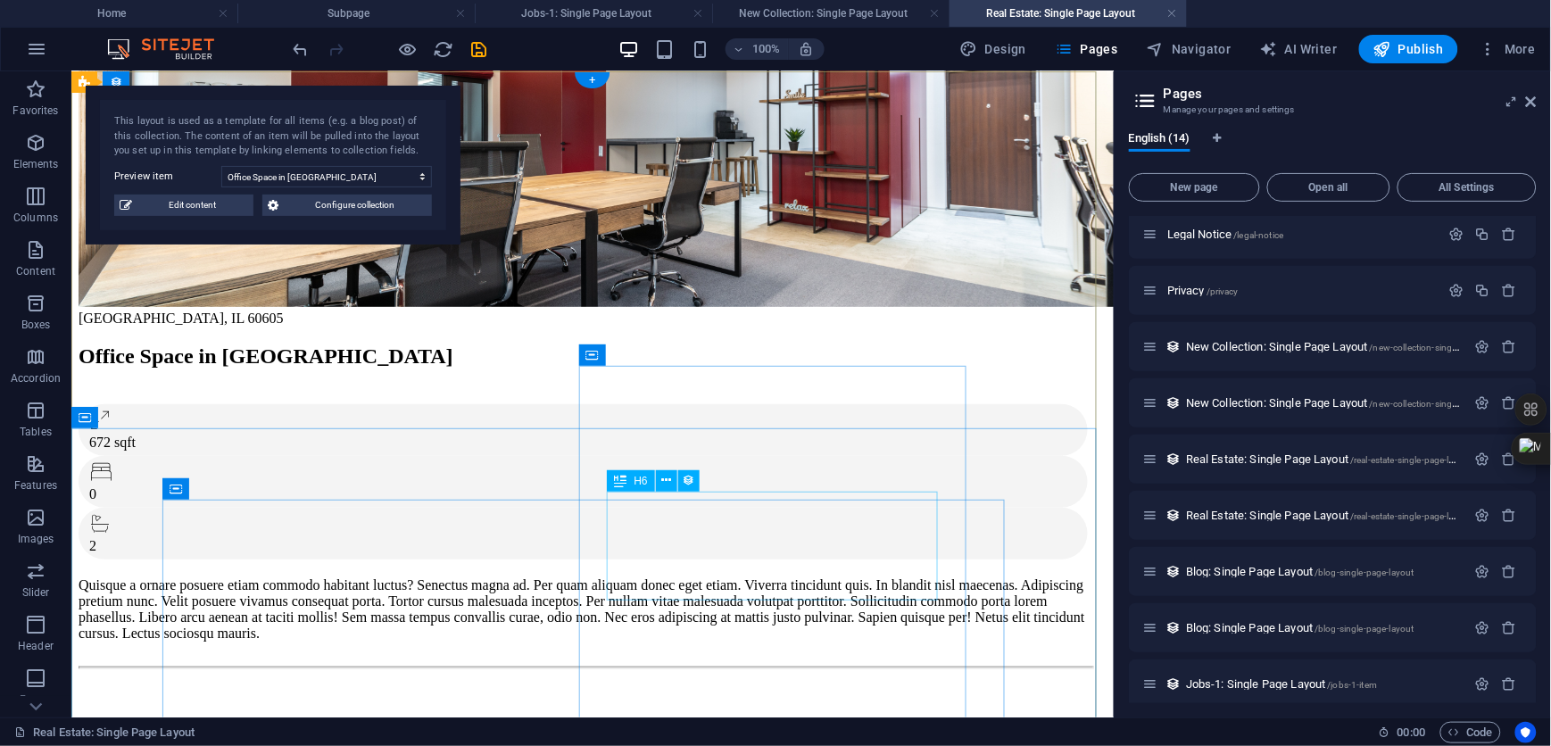
scroll to position [0, 0]
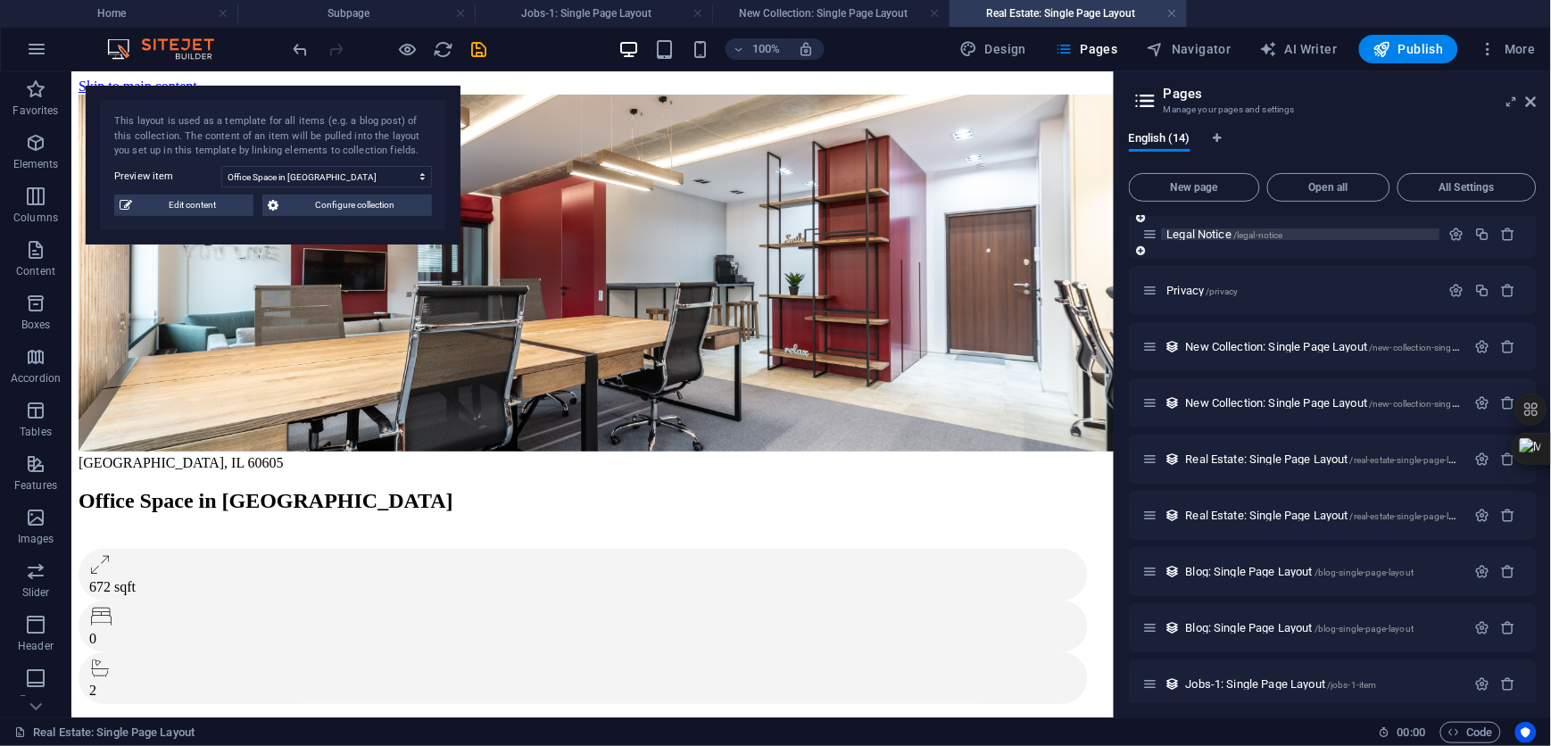
click at [1305, 235] on p "Legal Notice /legal-notice" at bounding box center [1301, 234] width 268 height 12
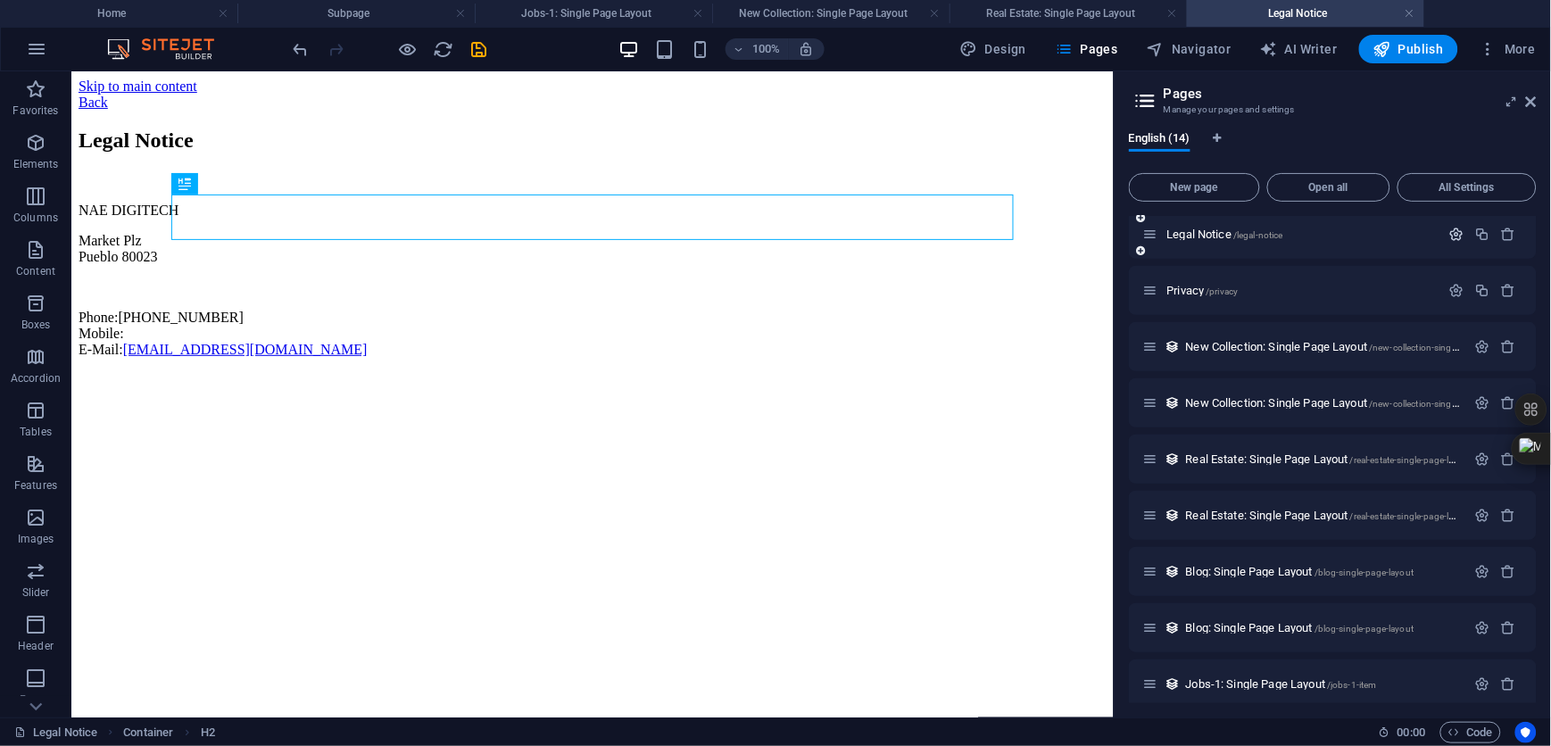
click at [1451, 235] on icon "button" at bounding box center [1456, 234] width 15 height 15
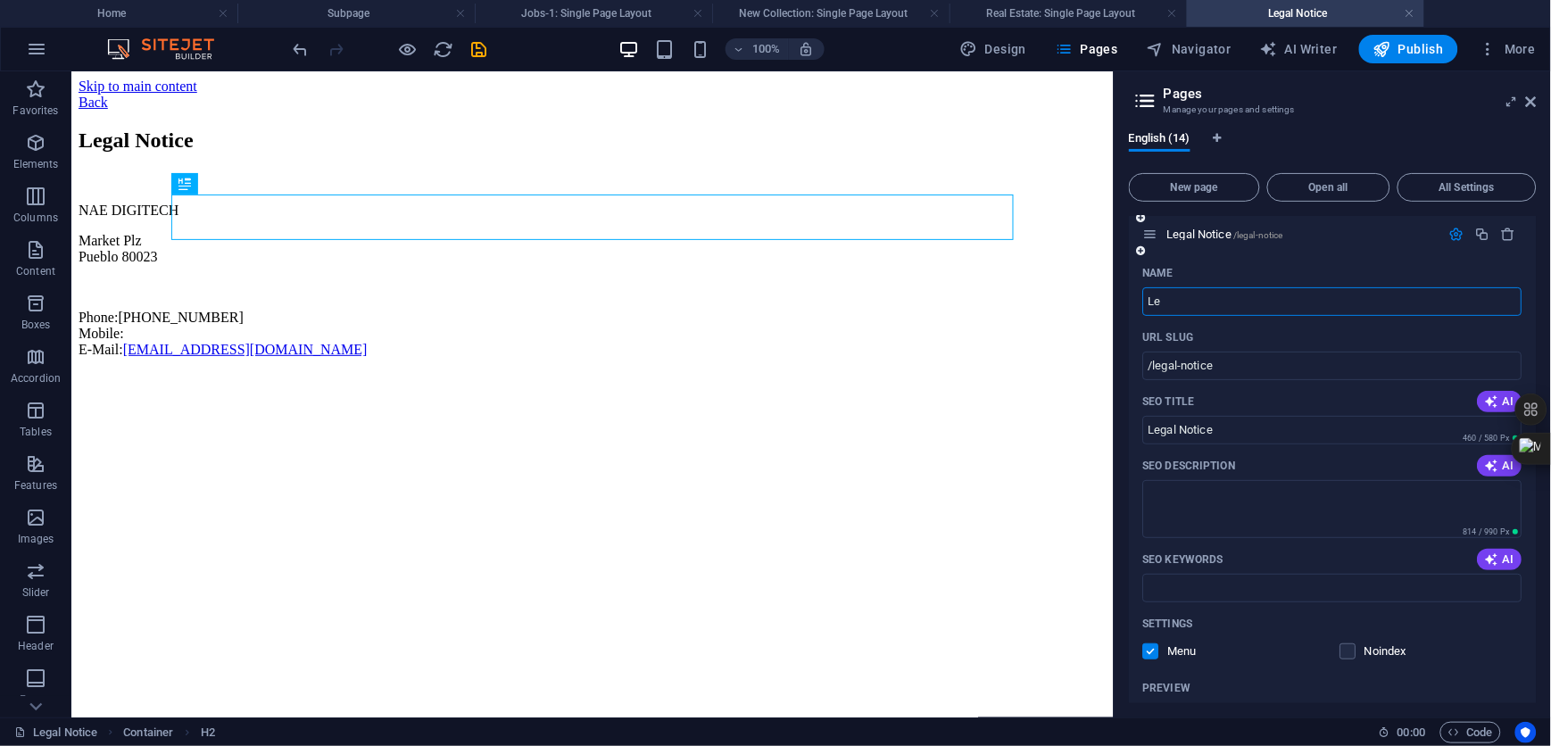
type input "L"
type input "/legal-notic"
type input "Legal Notic"
type input "Cont"
type input "/"
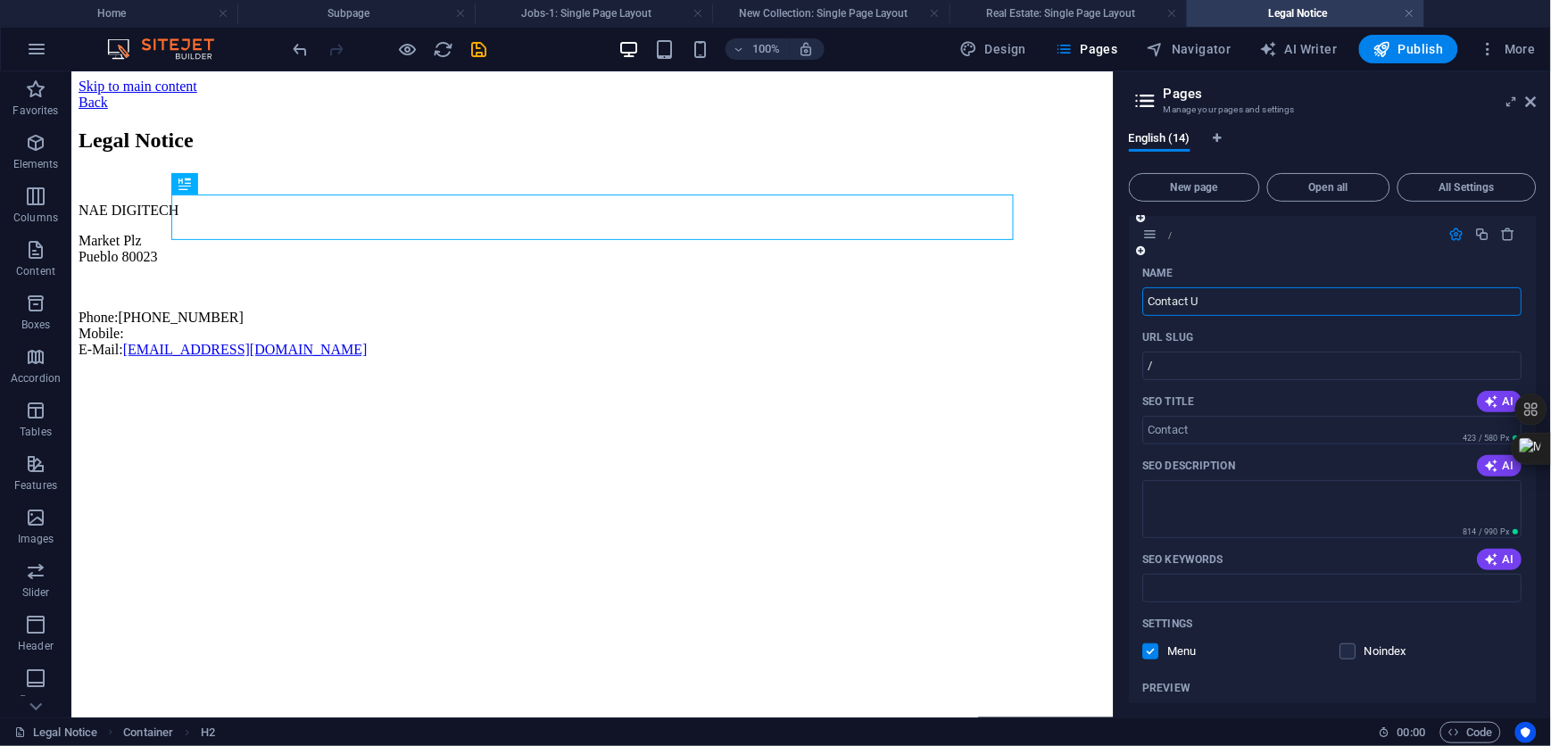
type input "Contact Us"
type input "/contact"
type input "Contact"
type input "Contact Us"
type input "/contact-us"
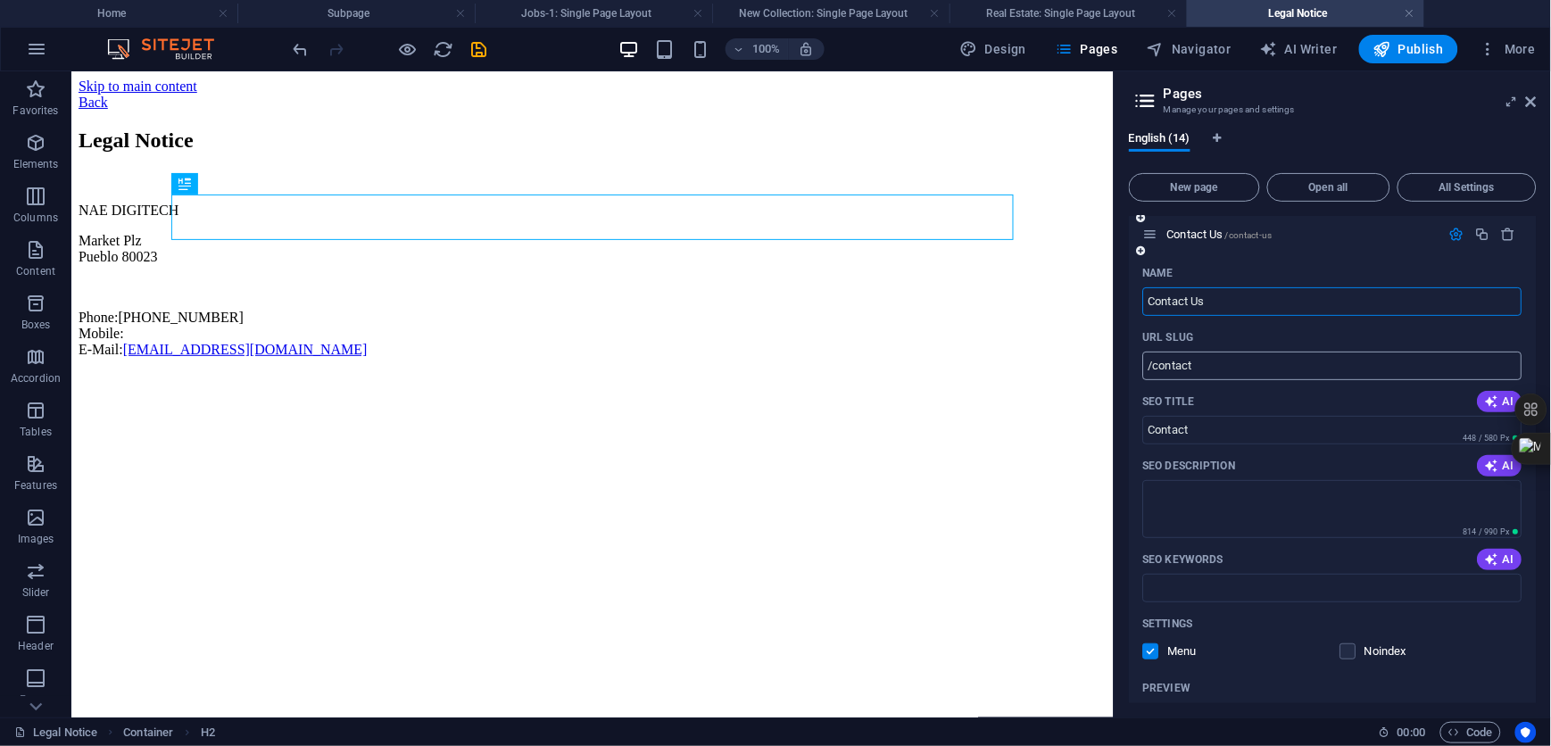
type input "Contact Us"
type input "Contact-us"
click at [1186, 494] on textarea "SEO Description" at bounding box center [1332, 509] width 379 height 58
click at [1487, 469] on icon "button" at bounding box center [1492, 466] width 14 height 14
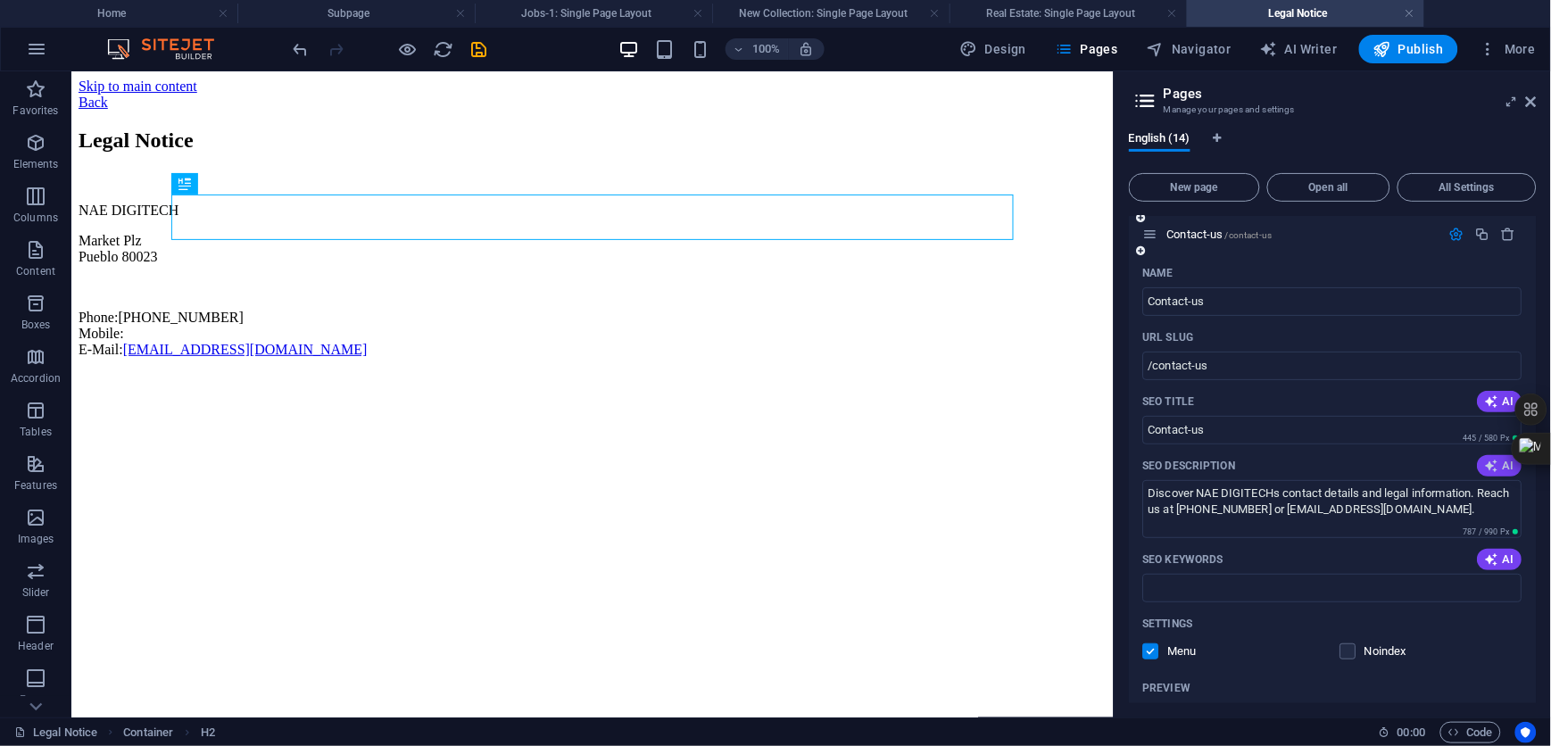
type textarea "Discover NAE DIGITECHs contact details and legal information. Reach us at [PHON…"
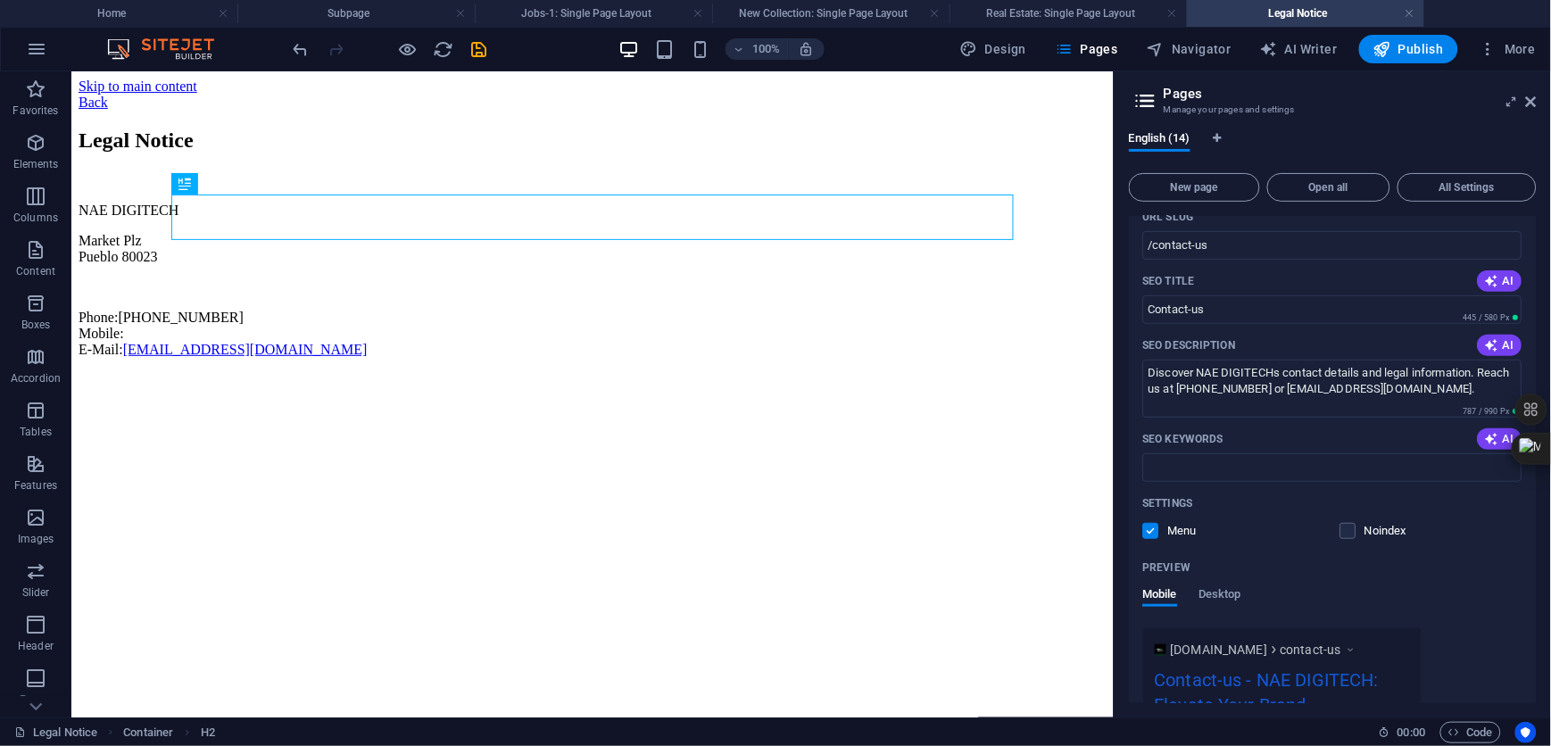
scroll to position [357, 0]
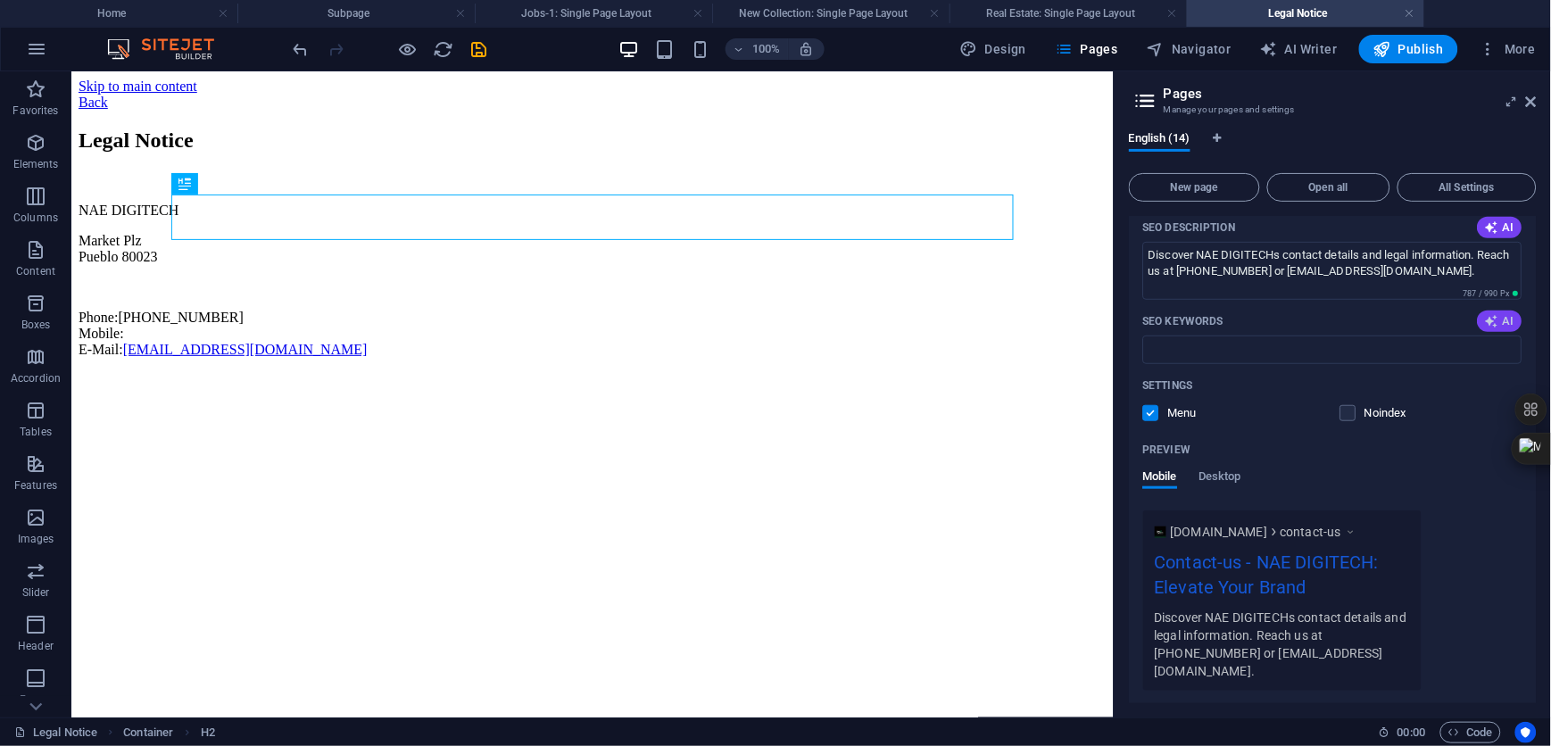
click at [1493, 321] on icon "button" at bounding box center [1492, 321] width 14 height 14
type input "legal notice, NAE DIGITECH, Tech City, contact information, digital services, […"
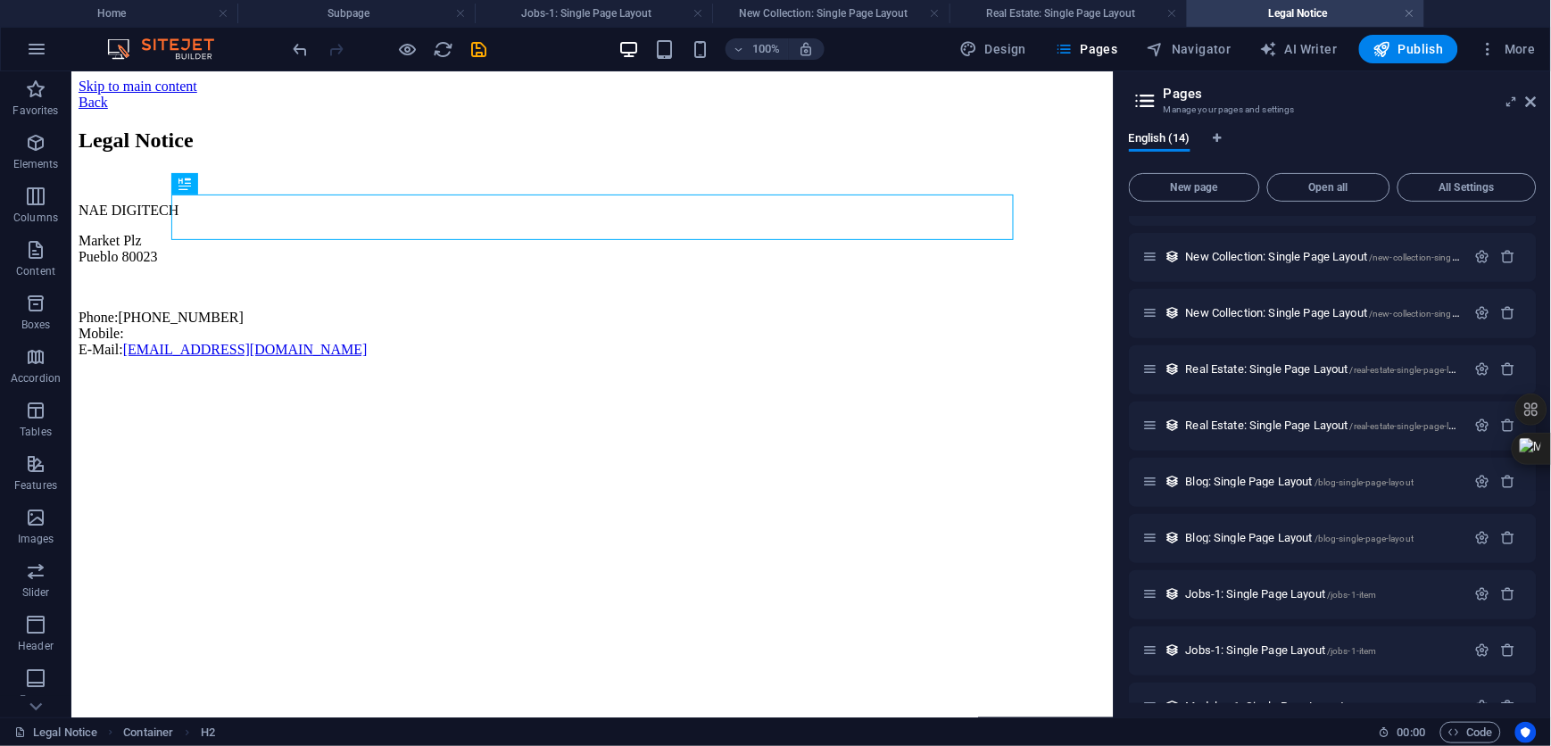
scroll to position [833, 0]
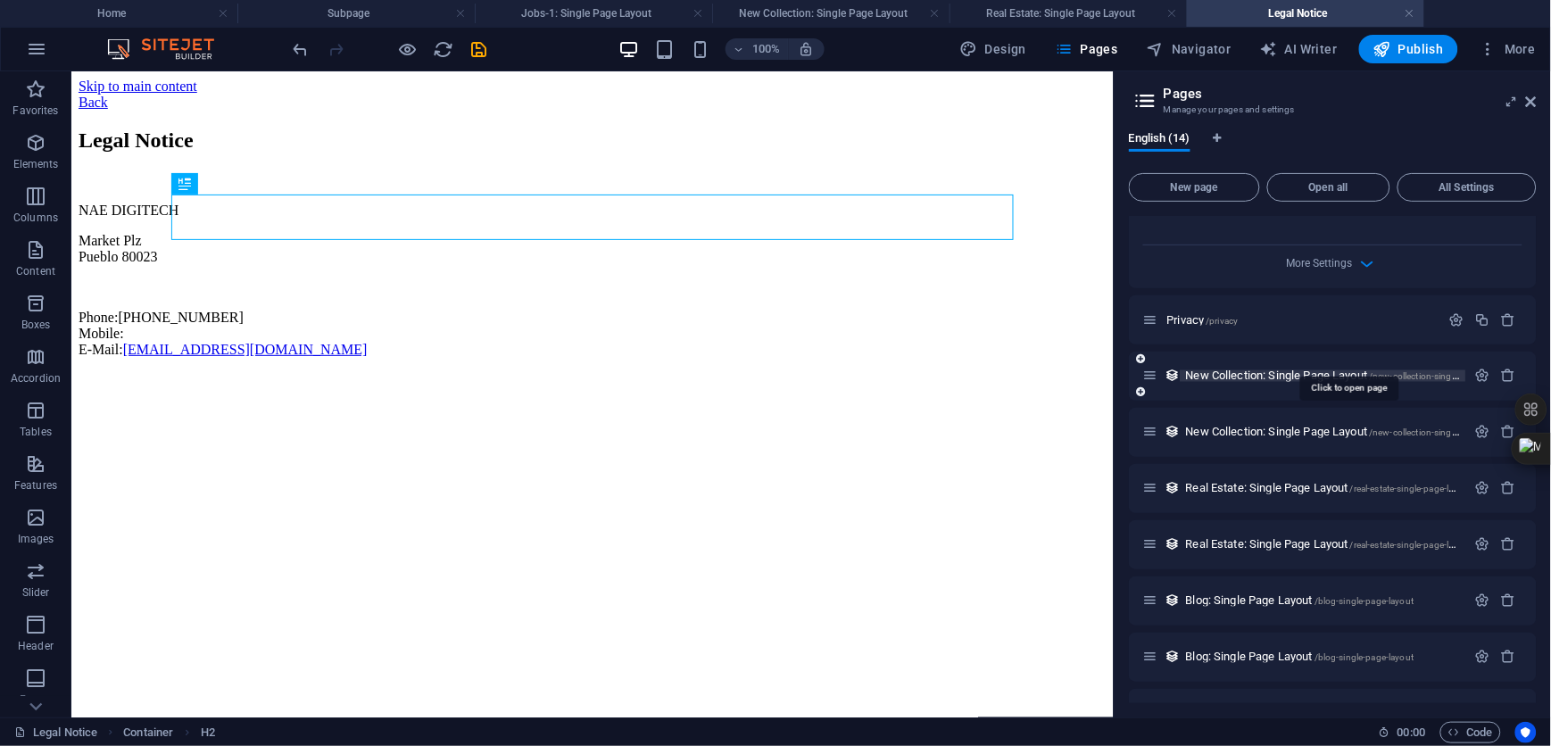
click at [1287, 369] on span "New Collection: Single Page Layout /new-collection-single-page-layout" at bounding box center [1347, 375] width 323 height 13
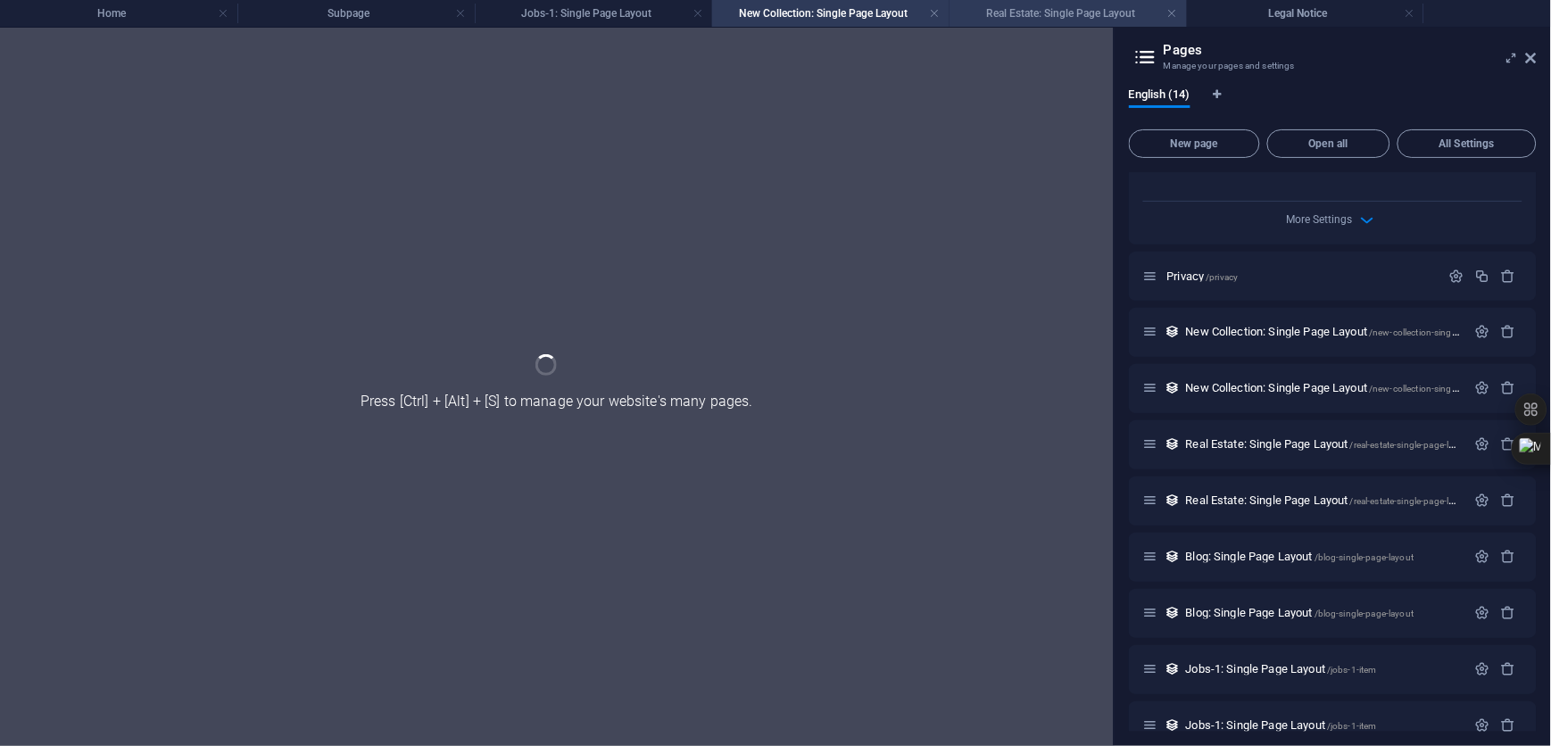
click at [1052, 7] on h4 "Real Estate: Single Page Layout" at bounding box center [1068, 14] width 237 height 20
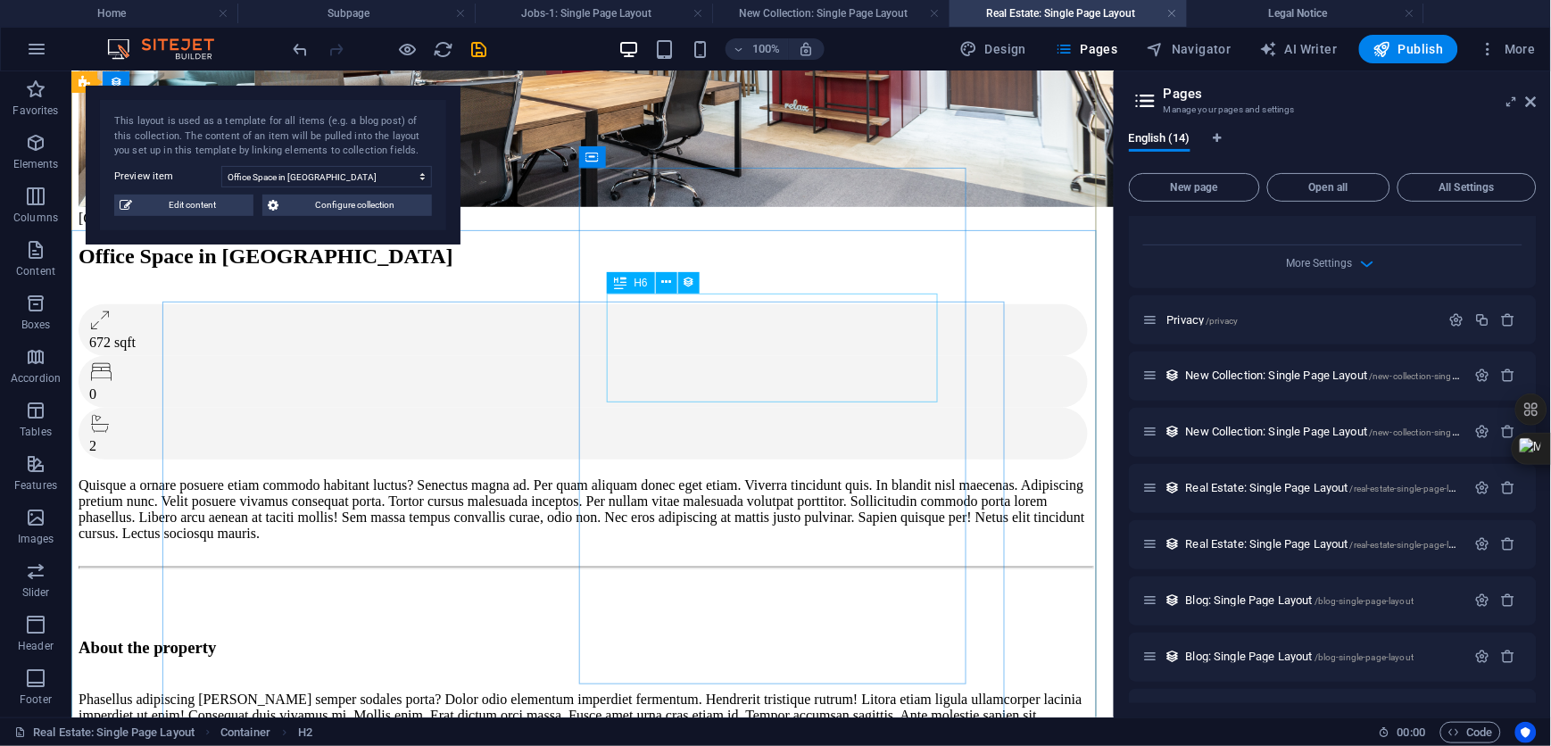
scroll to position [197, 0]
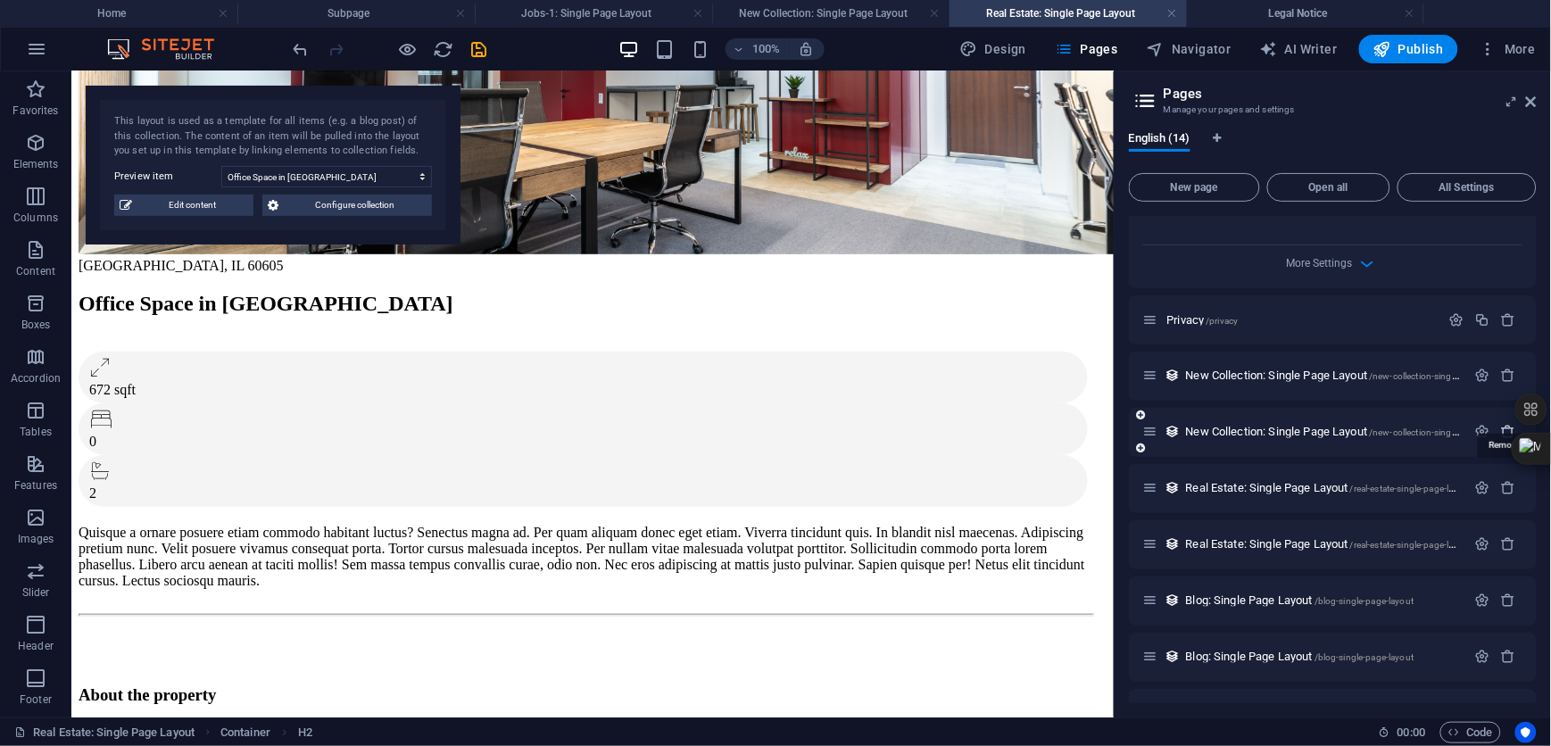
click at [1508, 425] on icon "button" at bounding box center [1509, 432] width 15 height 15
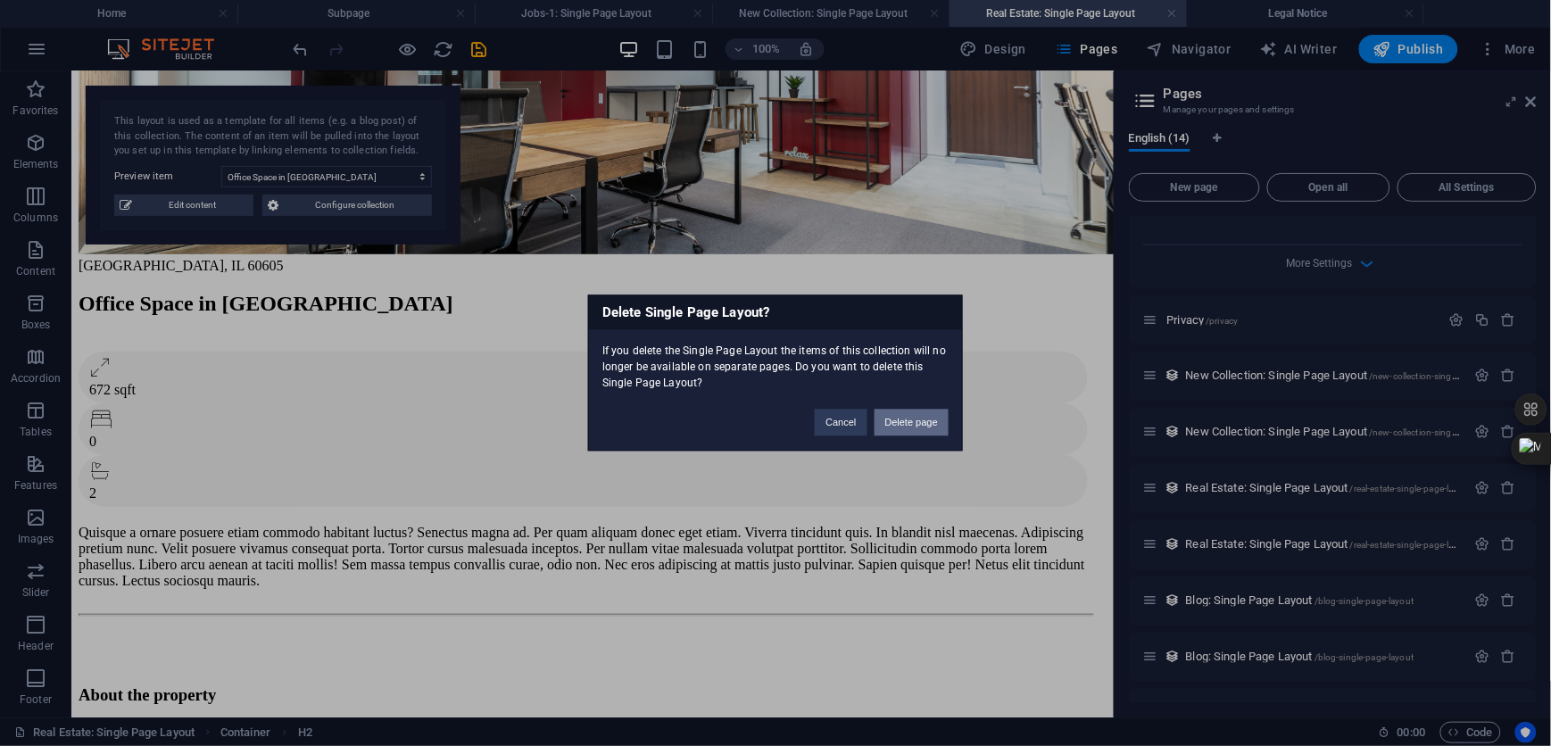
click at [919, 421] on button "Delete page" at bounding box center [912, 423] width 74 height 27
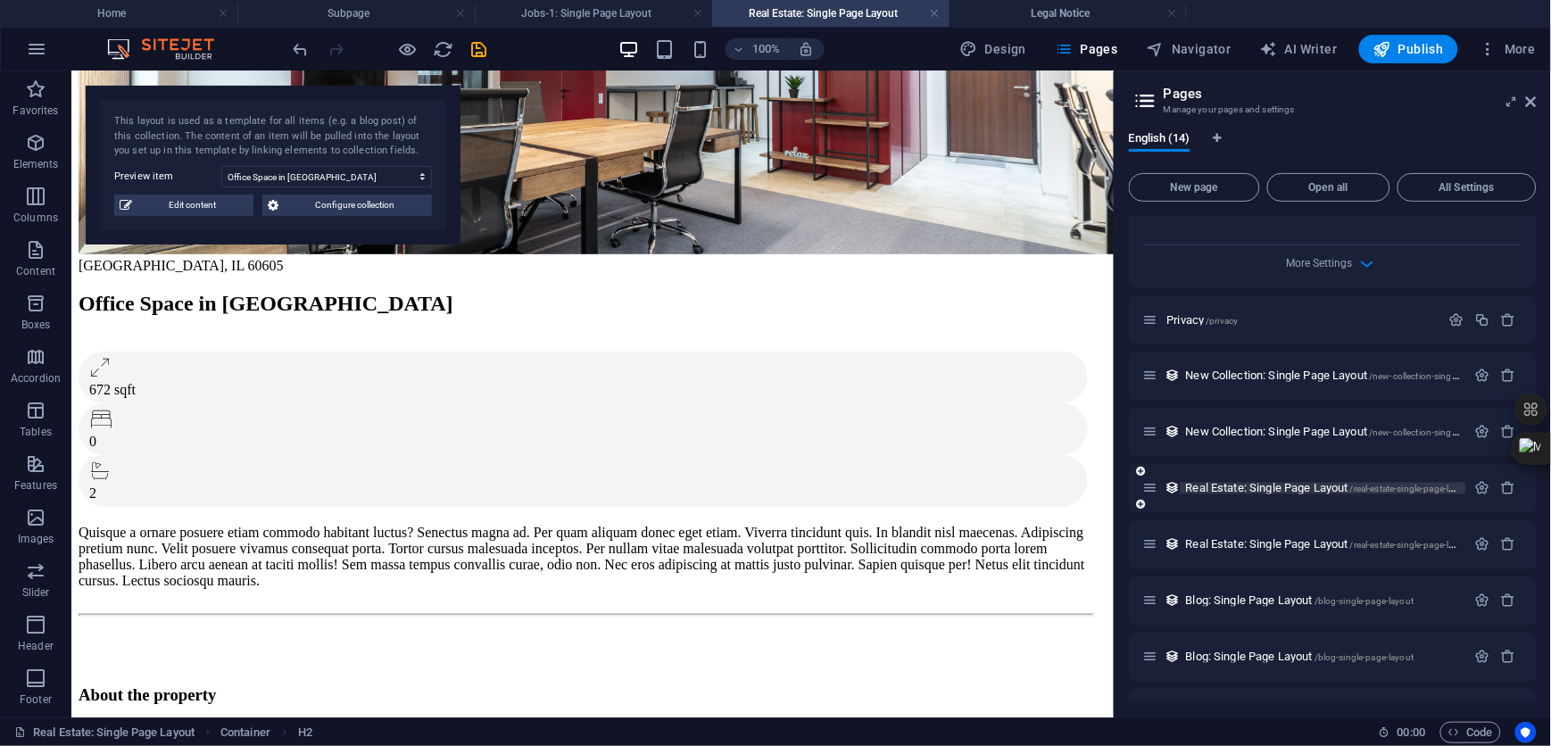
click at [1339, 482] on span "Real Estate: Single Page Layout /real-estate-single-page-layout" at bounding box center [1329, 488] width 286 height 13
click at [1506, 481] on icon "button" at bounding box center [1509, 488] width 15 height 15
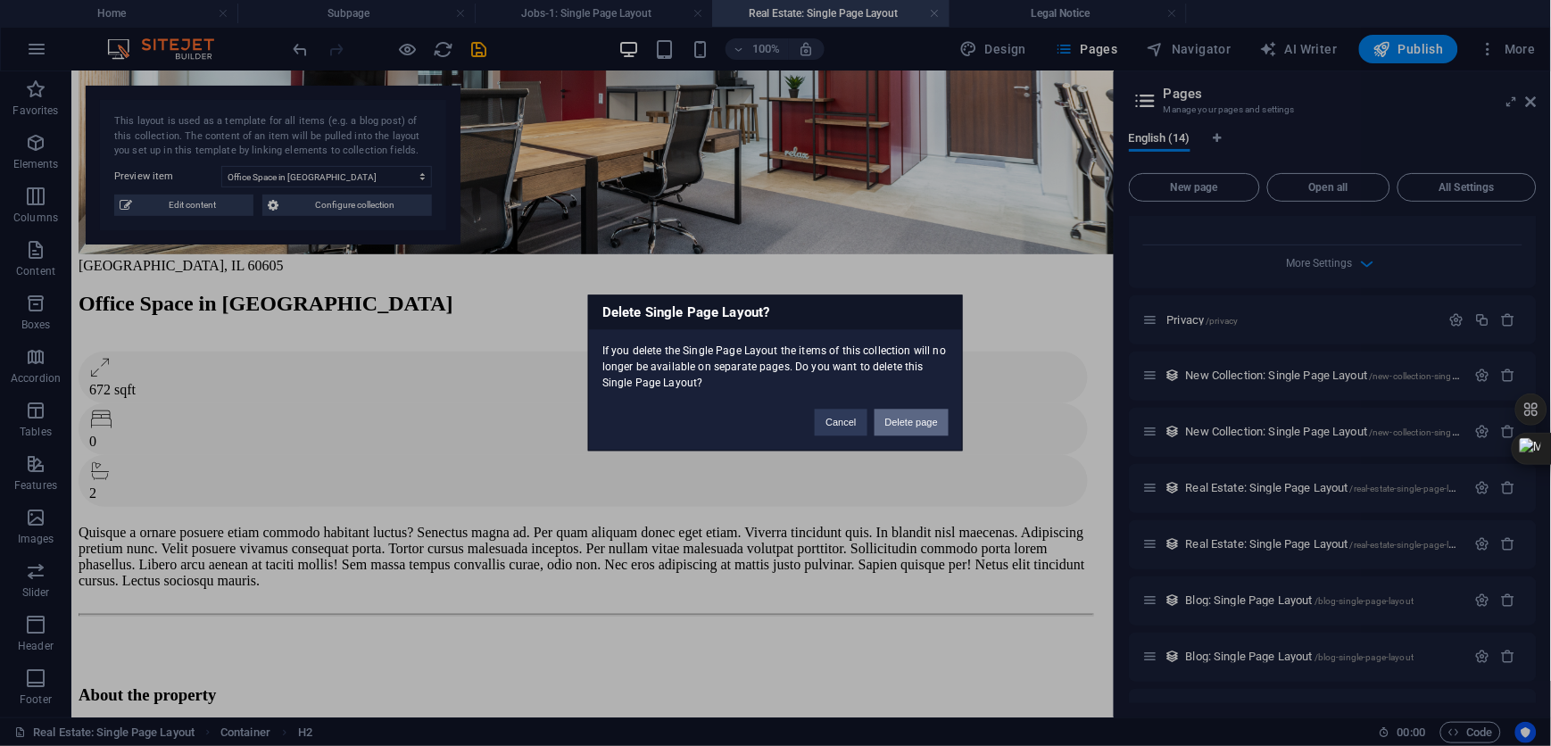
click at [925, 417] on button "Delete page" at bounding box center [912, 423] width 74 height 27
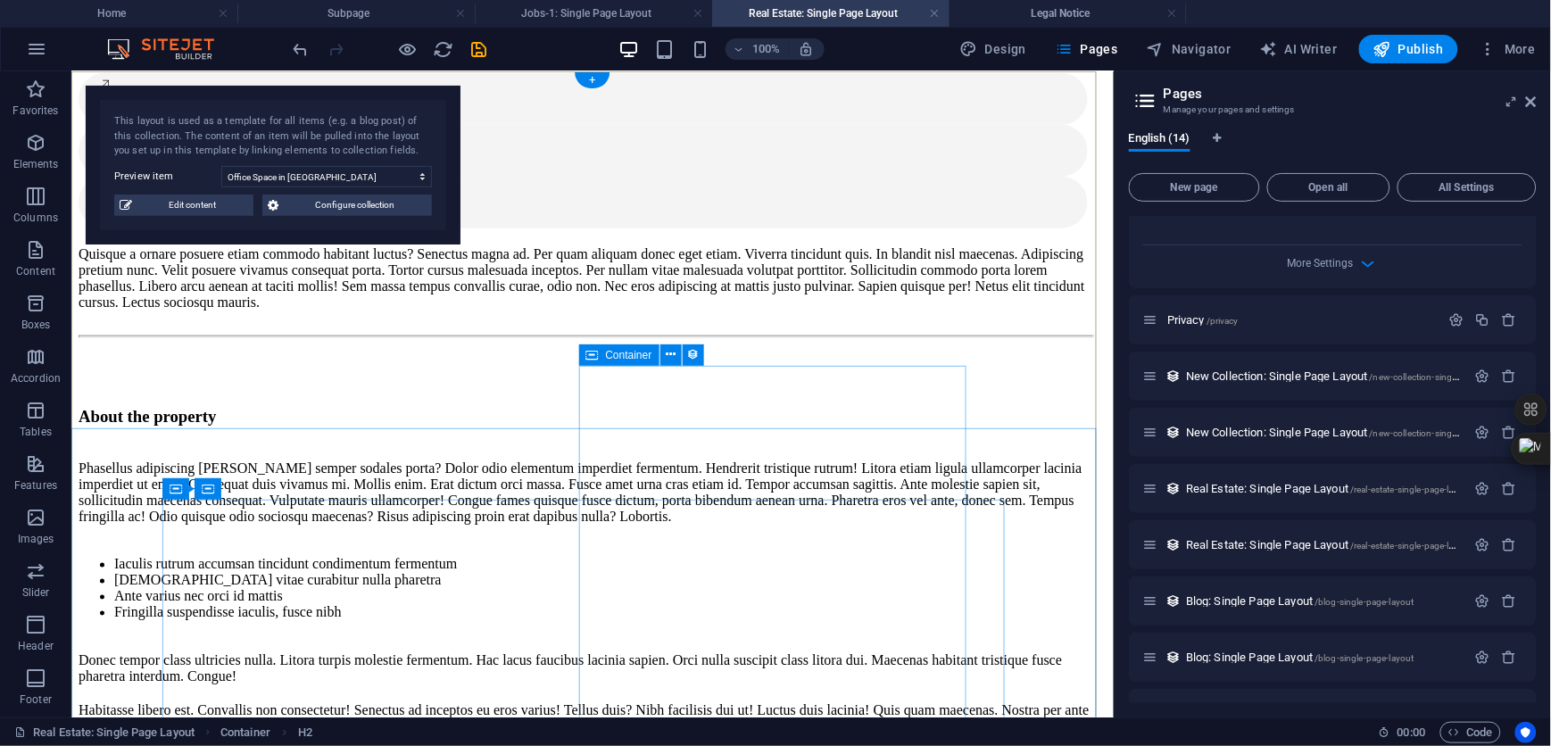
scroll to position [0, 0]
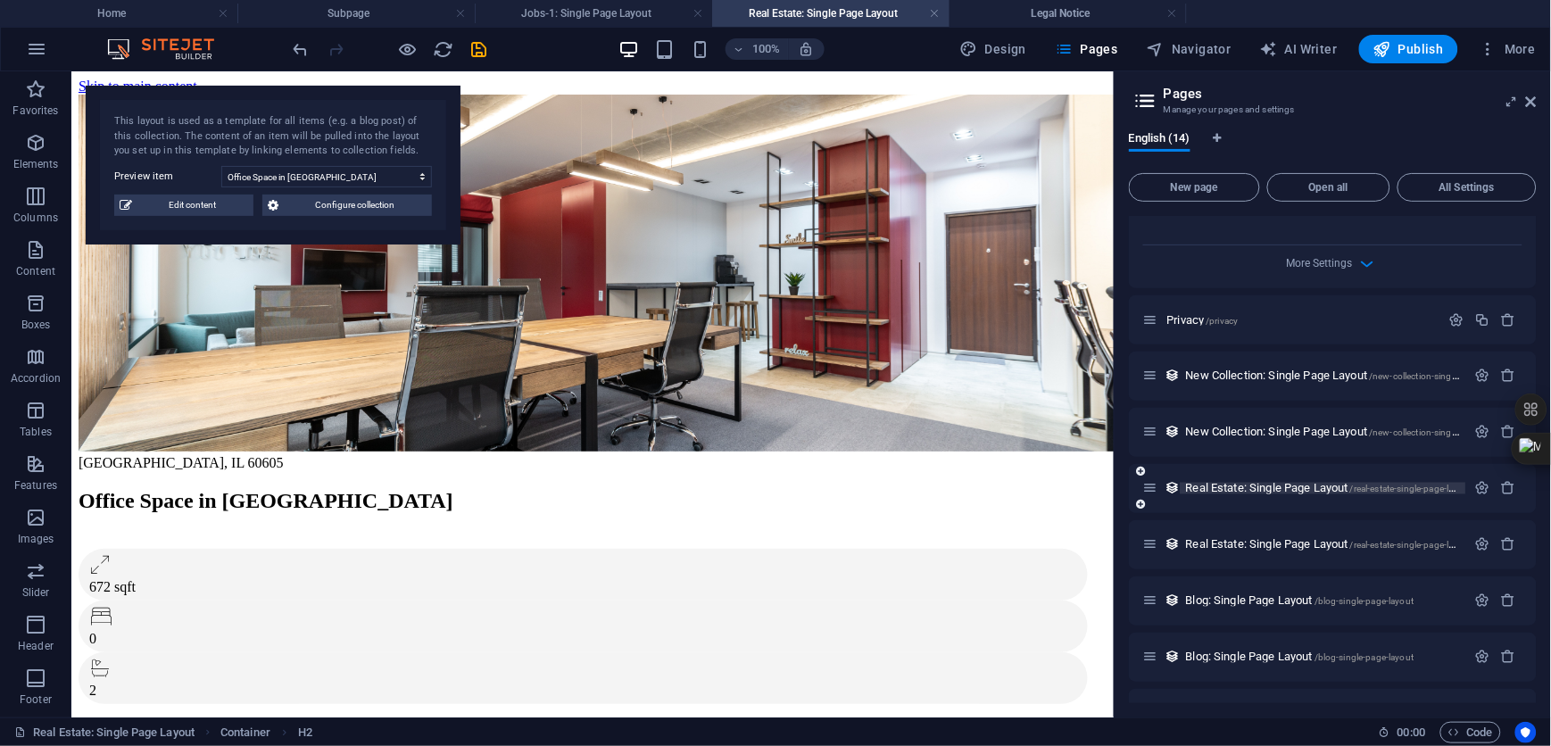
click at [1272, 482] on span "Real Estate: Single Page Layout /real-estate-single-page-layout" at bounding box center [1329, 488] width 286 height 13
click at [1509, 481] on icon "button" at bounding box center [1509, 488] width 15 height 15
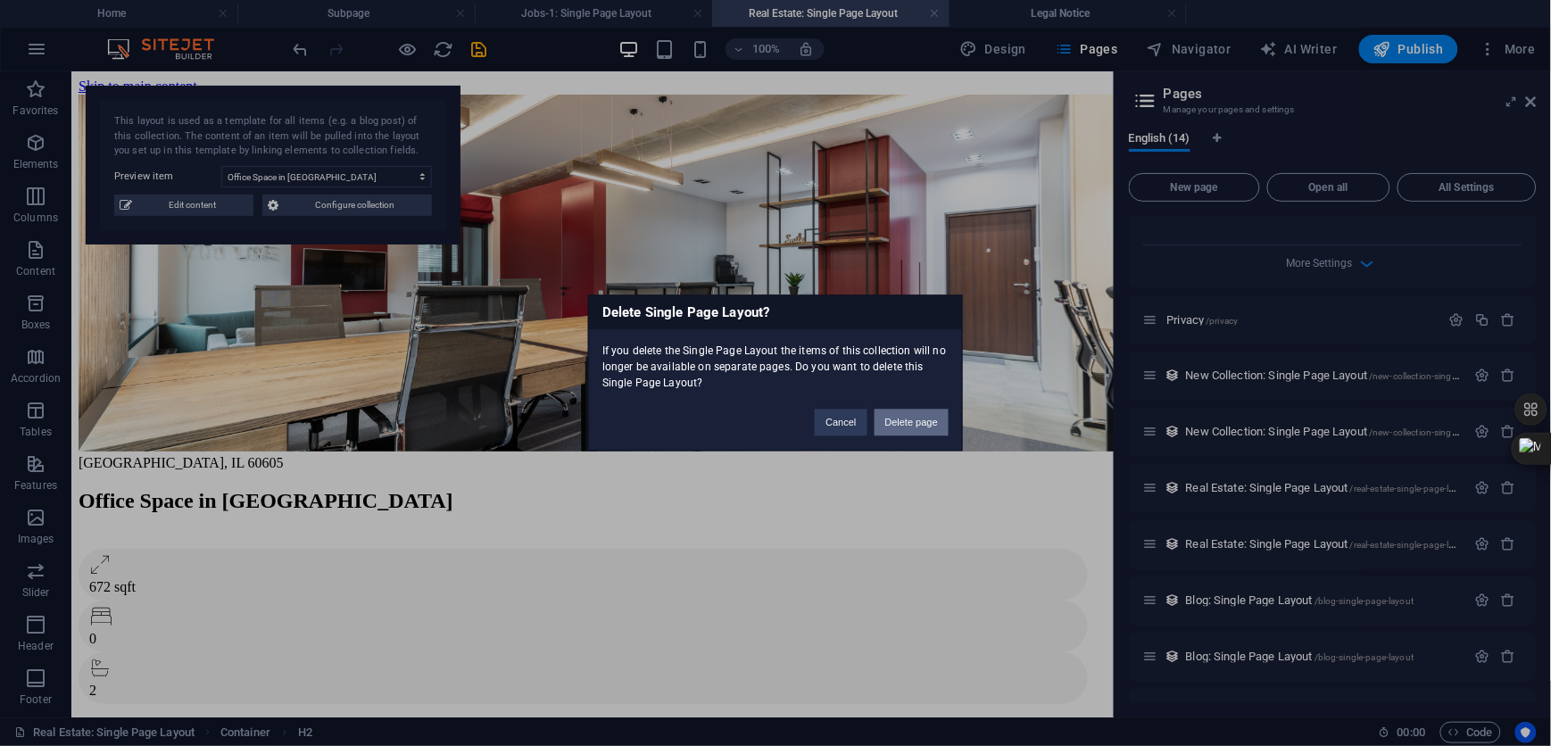
click at [909, 420] on button "Delete page" at bounding box center [912, 423] width 74 height 27
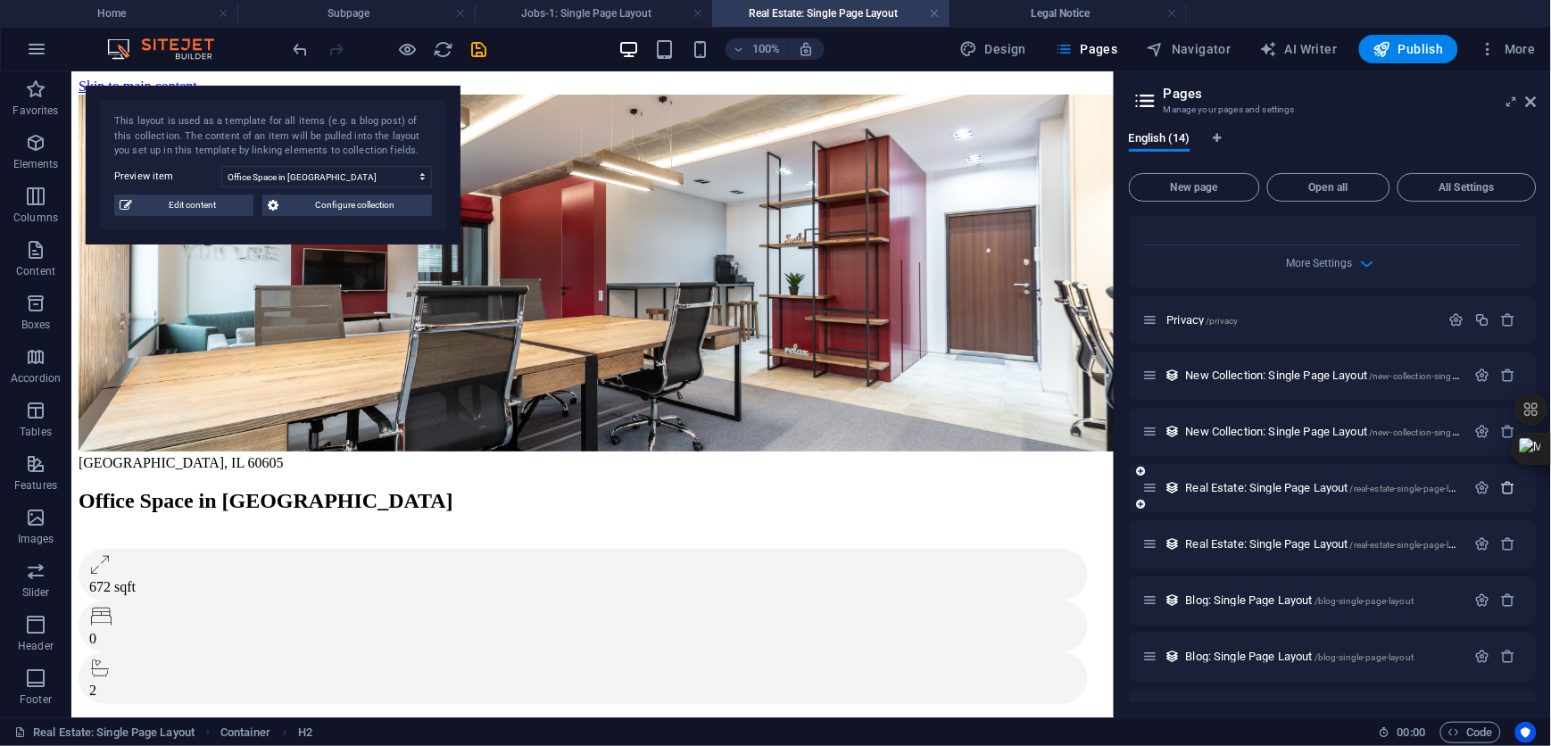
click at [1507, 481] on icon "button" at bounding box center [1509, 488] width 15 height 15
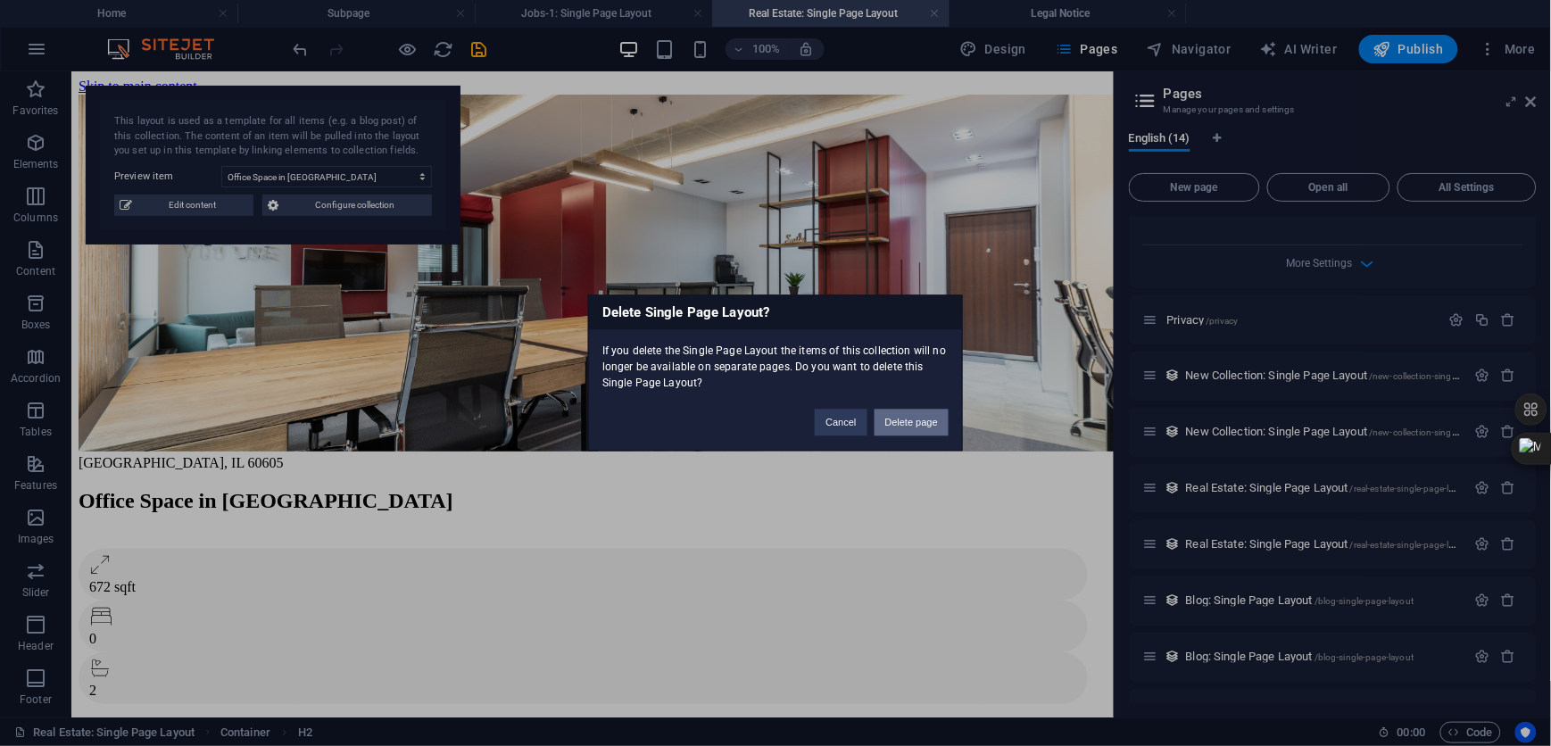
click at [903, 421] on button "Delete page" at bounding box center [912, 423] width 74 height 27
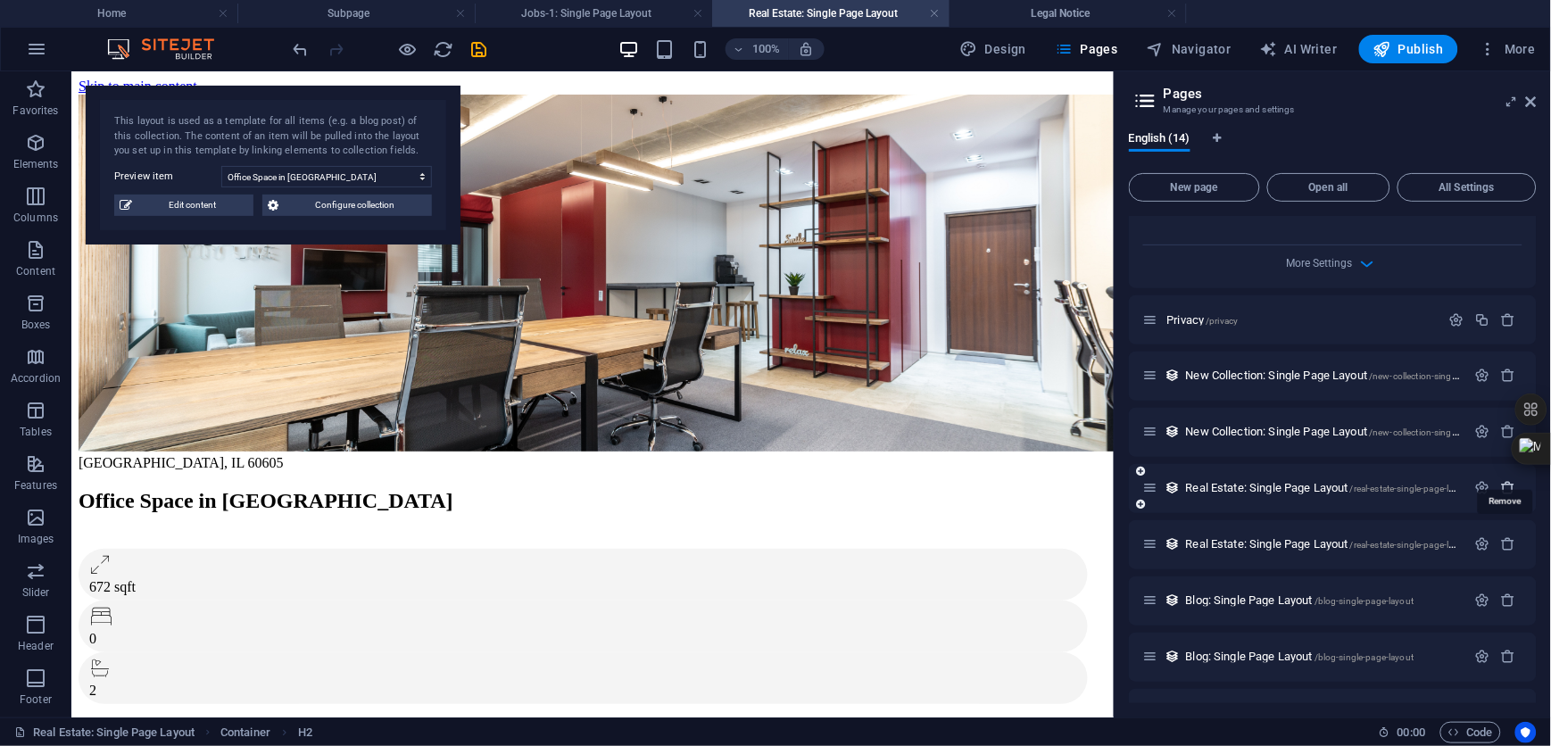
click at [1508, 481] on icon "button" at bounding box center [1509, 488] width 15 height 15
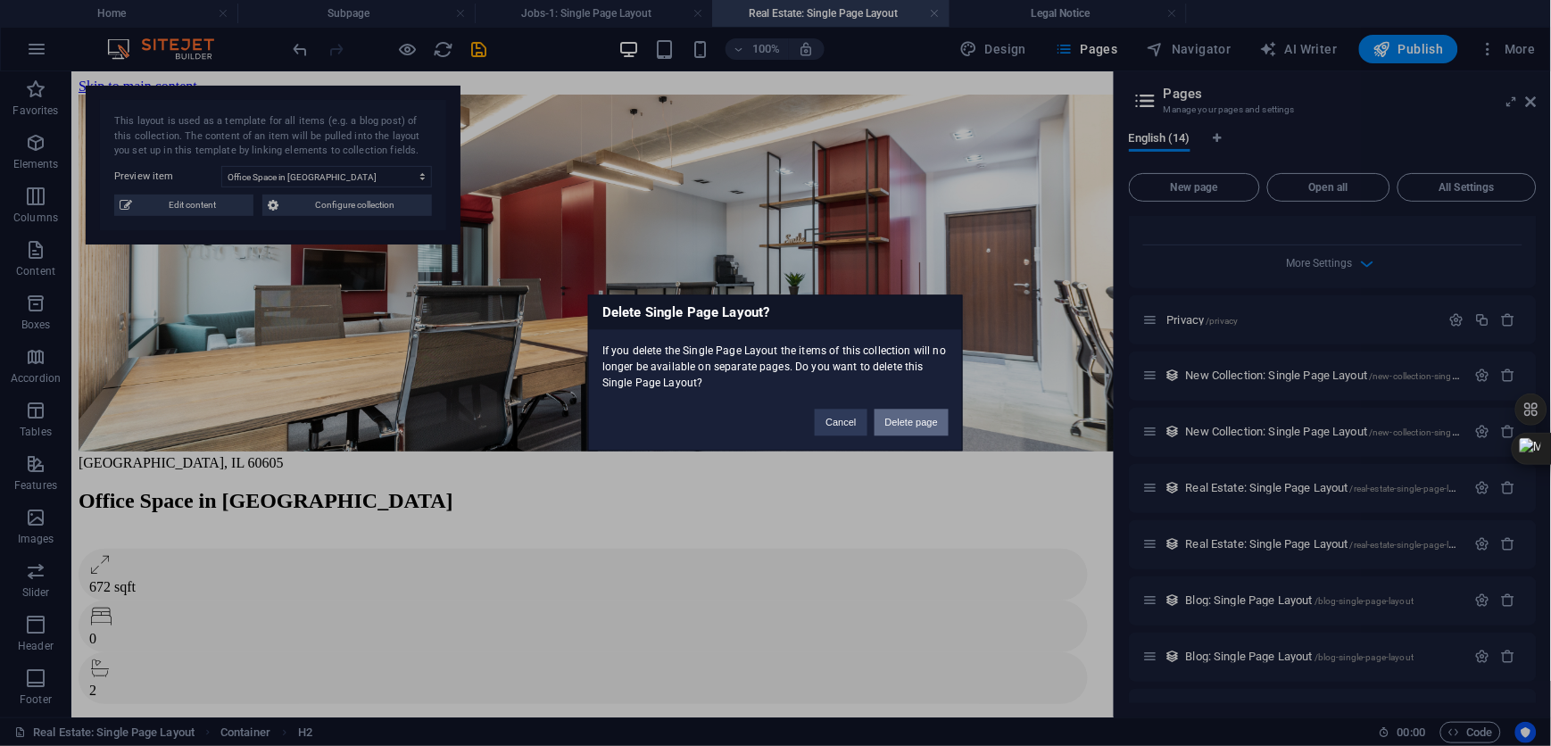
click at [896, 419] on button "Delete page" at bounding box center [912, 423] width 74 height 27
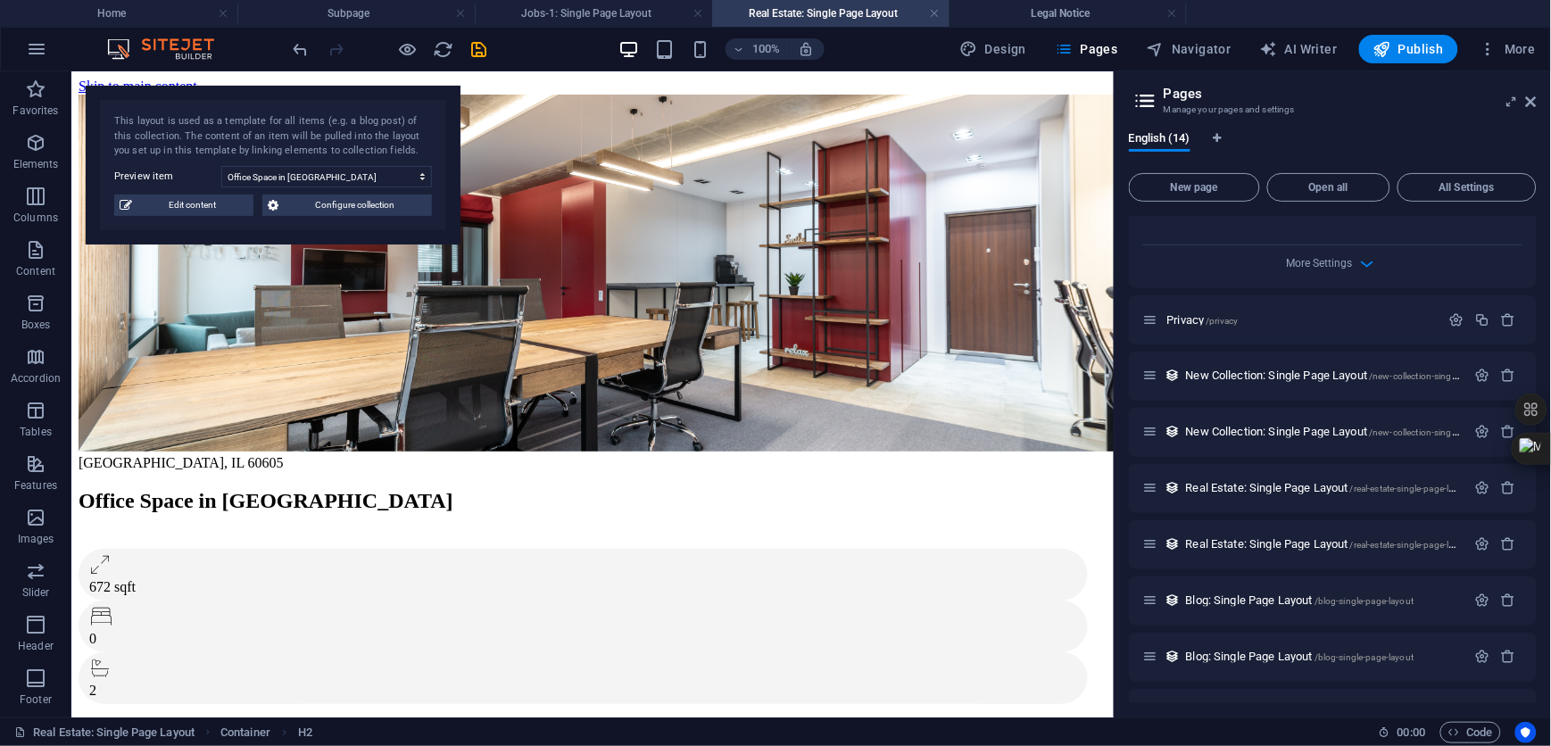
click at [825, 8] on h4 "Real Estate: Single Page Layout" at bounding box center [830, 14] width 237 height 20
click at [1299, 482] on span "Real Estate: Single Page Layout /real-estate-single-page-layout" at bounding box center [1329, 488] width 286 height 13
click at [1506, 481] on icon "button" at bounding box center [1509, 488] width 15 height 15
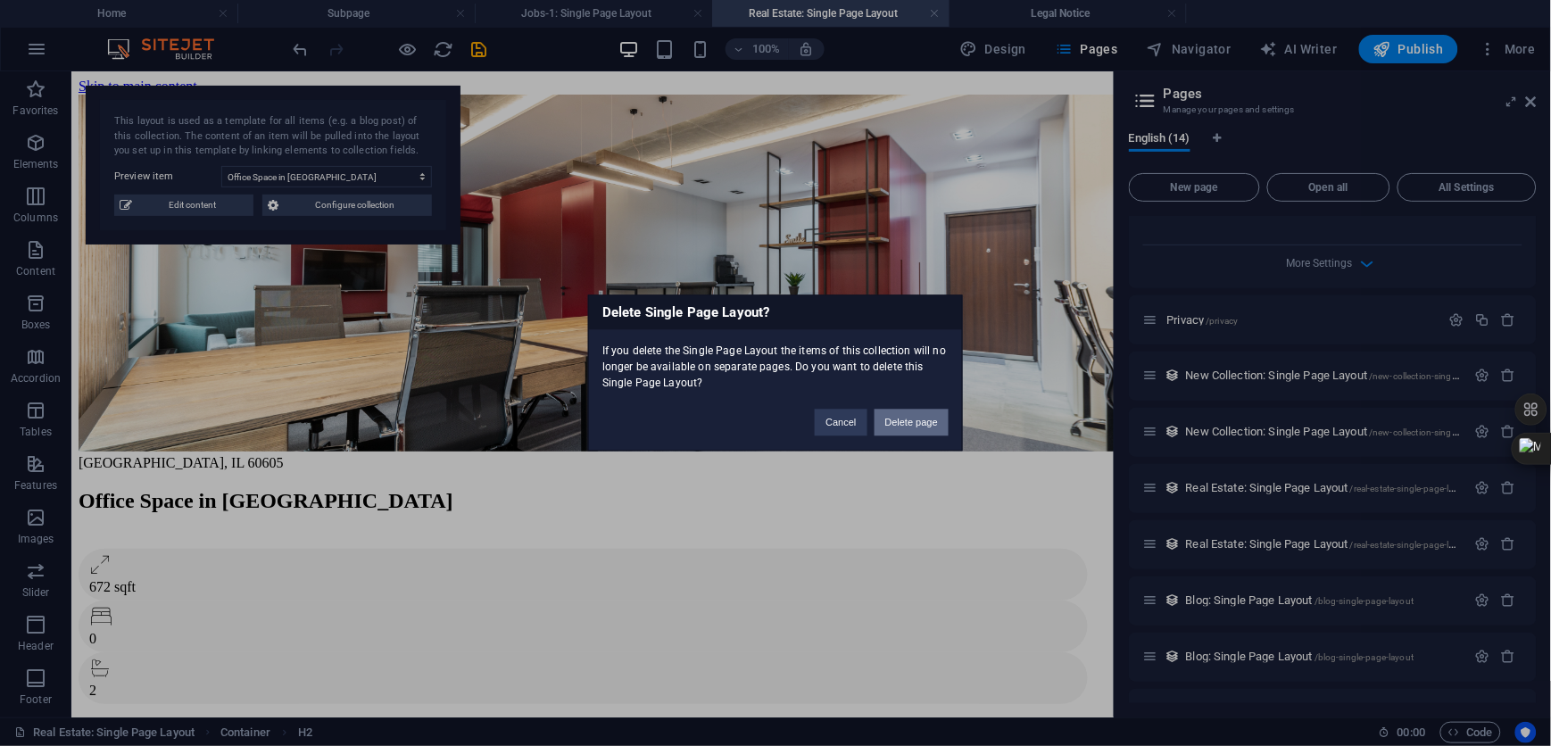
drag, startPoint x: 898, startPoint y: 424, endPoint x: 981, endPoint y: 378, distance: 95.1
click at [898, 424] on button "Delete page" at bounding box center [912, 423] width 74 height 27
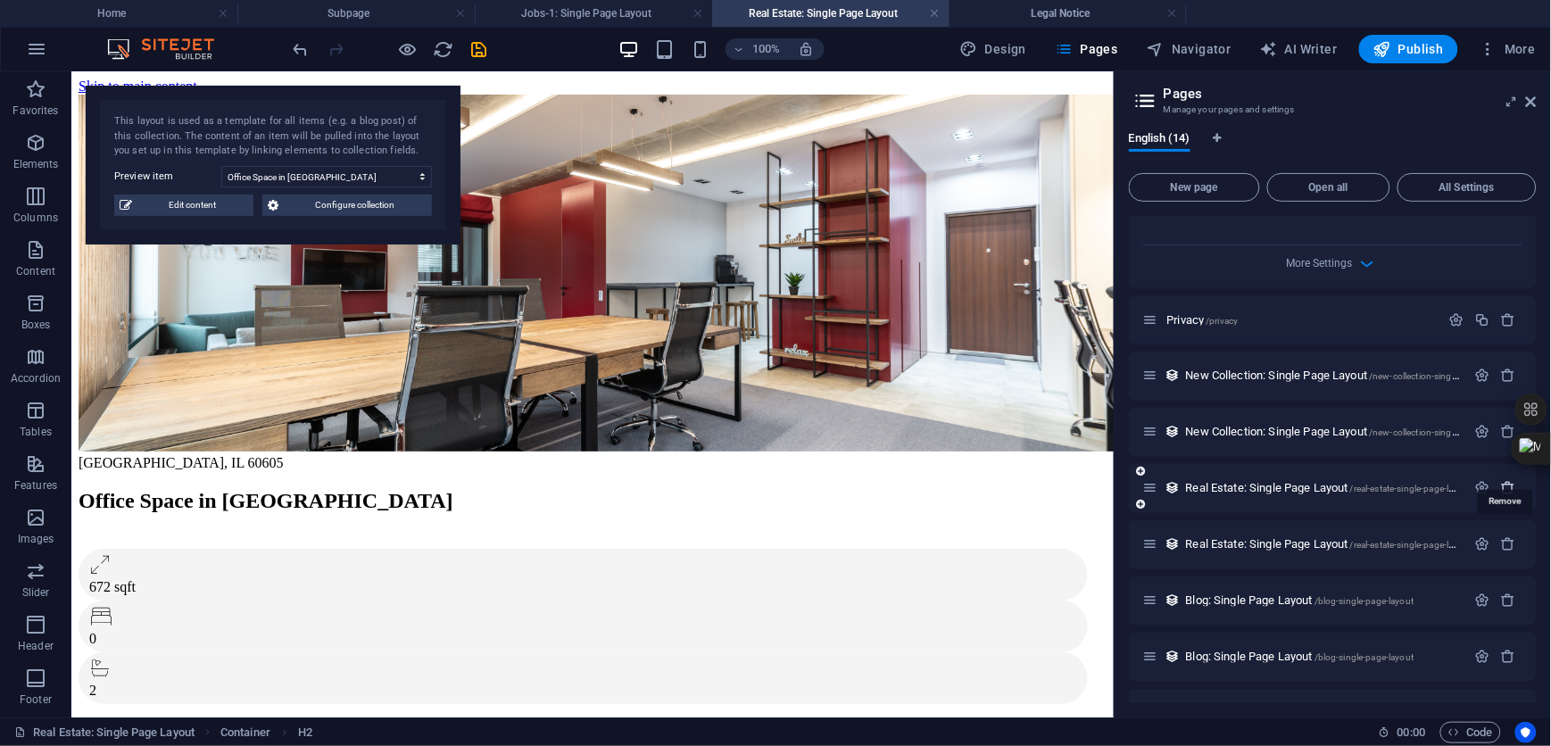
click at [1507, 481] on icon "button" at bounding box center [1509, 488] width 15 height 15
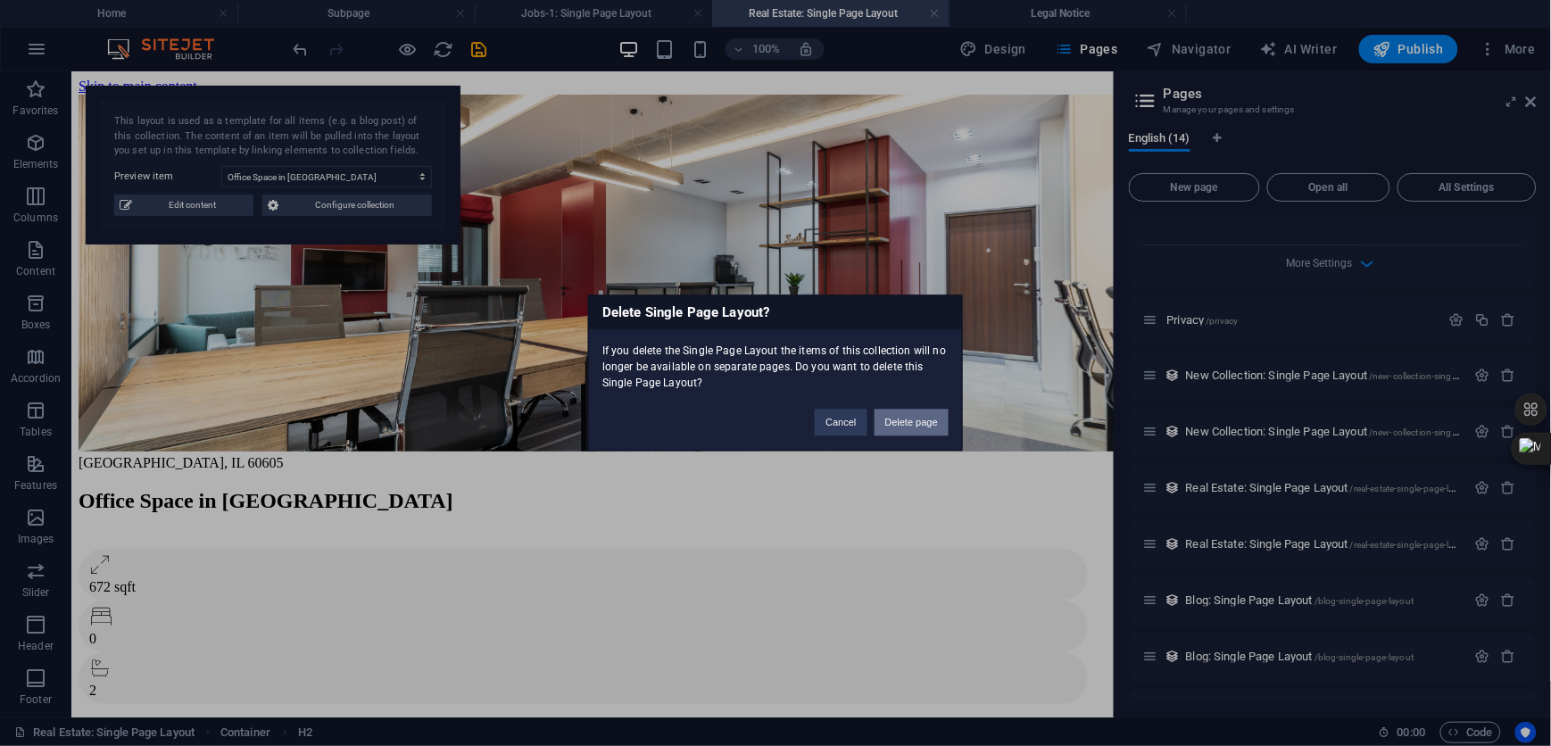
drag, startPoint x: 910, startPoint y: 414, endPoint x: 984, endPoint y: 378, distance: 82.2
click at [910, 414] on button "Delete page" at bounding box center [912, 423] width 74 height 27
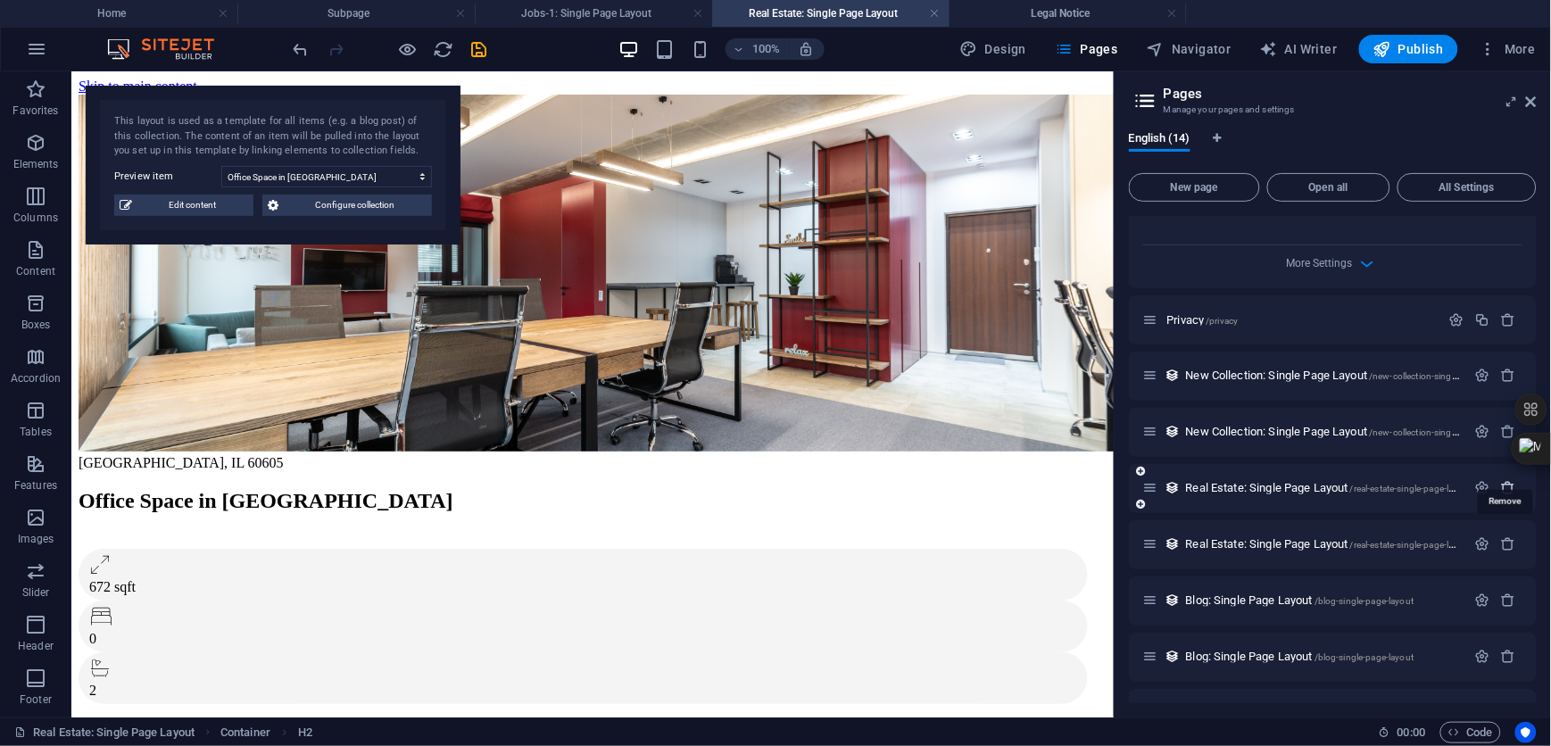
click at [1503, 481] on icon "button" at bounding box center [1509, 488] width 15 height 15
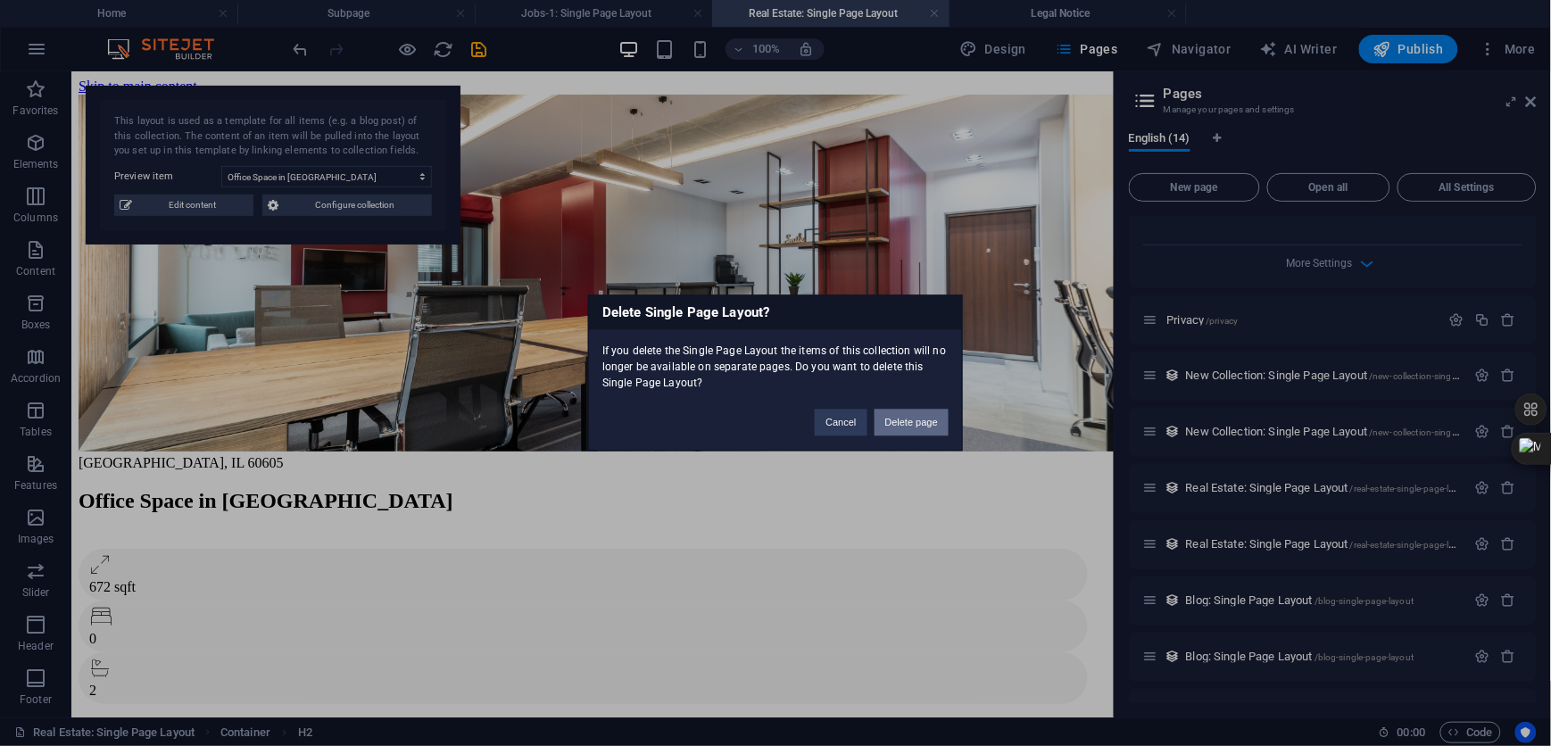
drag, startPoint x: 897, startPoint y: 420, endPoint x: 869, endPoint y: 362, distance: 64.3
click at [897, 420] on button "Delete page" at bounding box center [912, 423] width 74 height 27
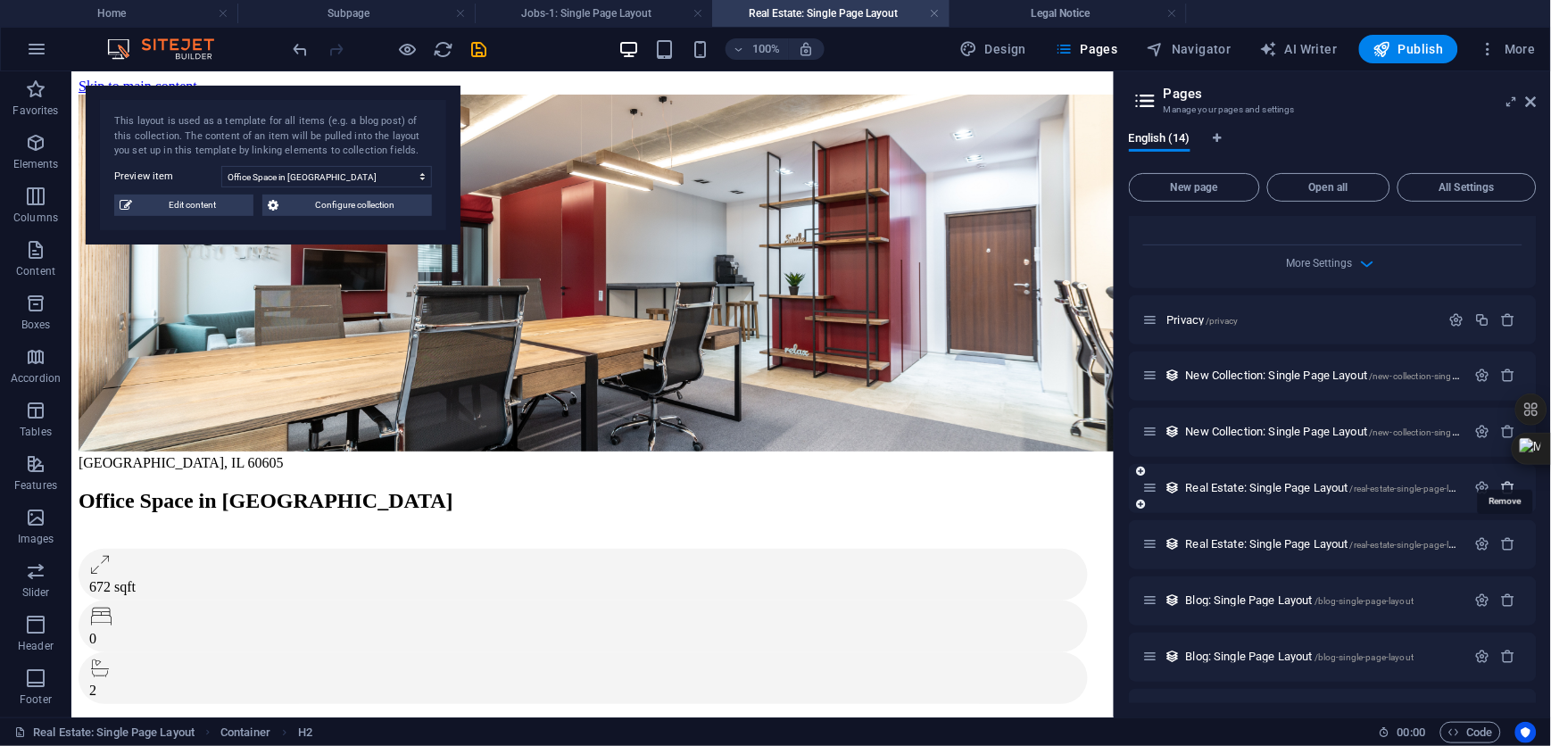
click at [1509, 481] on icon "button" at bounding box center [1509, 488] width 15 height 15
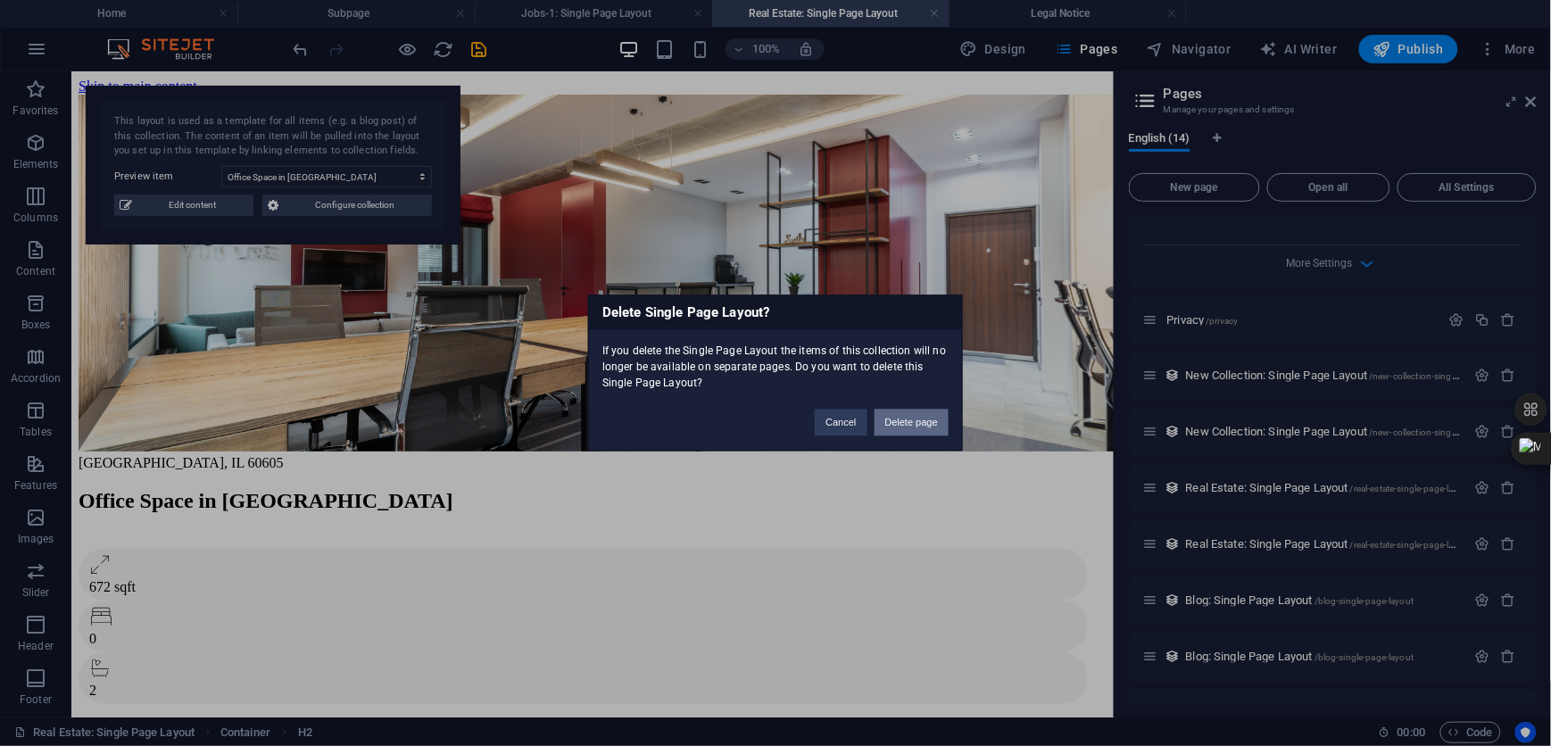
click at [920, 420] on button "Delete page" at bounding box center [912, 423] width 74 height 27
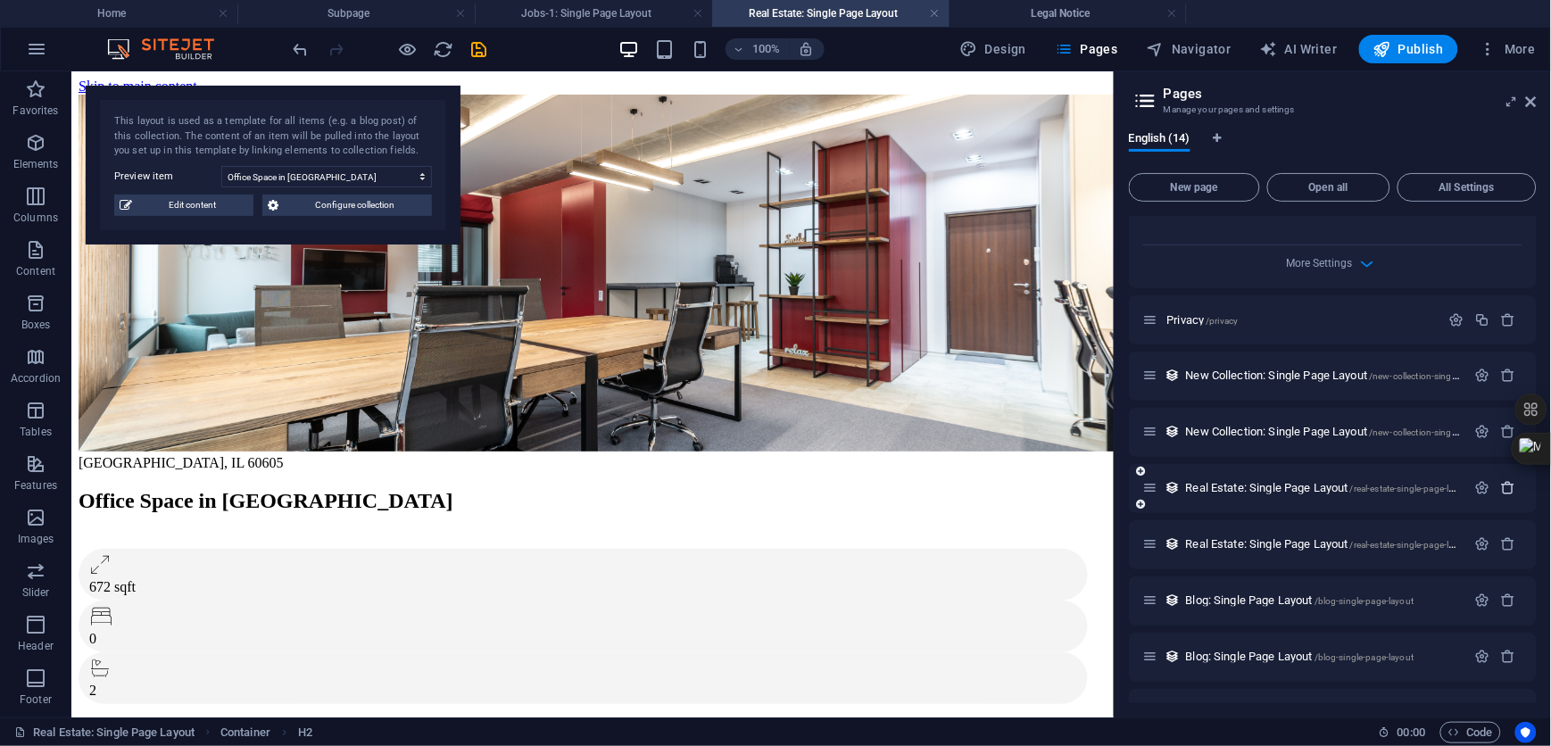
click at [1509, 481] on icon "button" at bounding box center [1509, 488] width 15 height 15
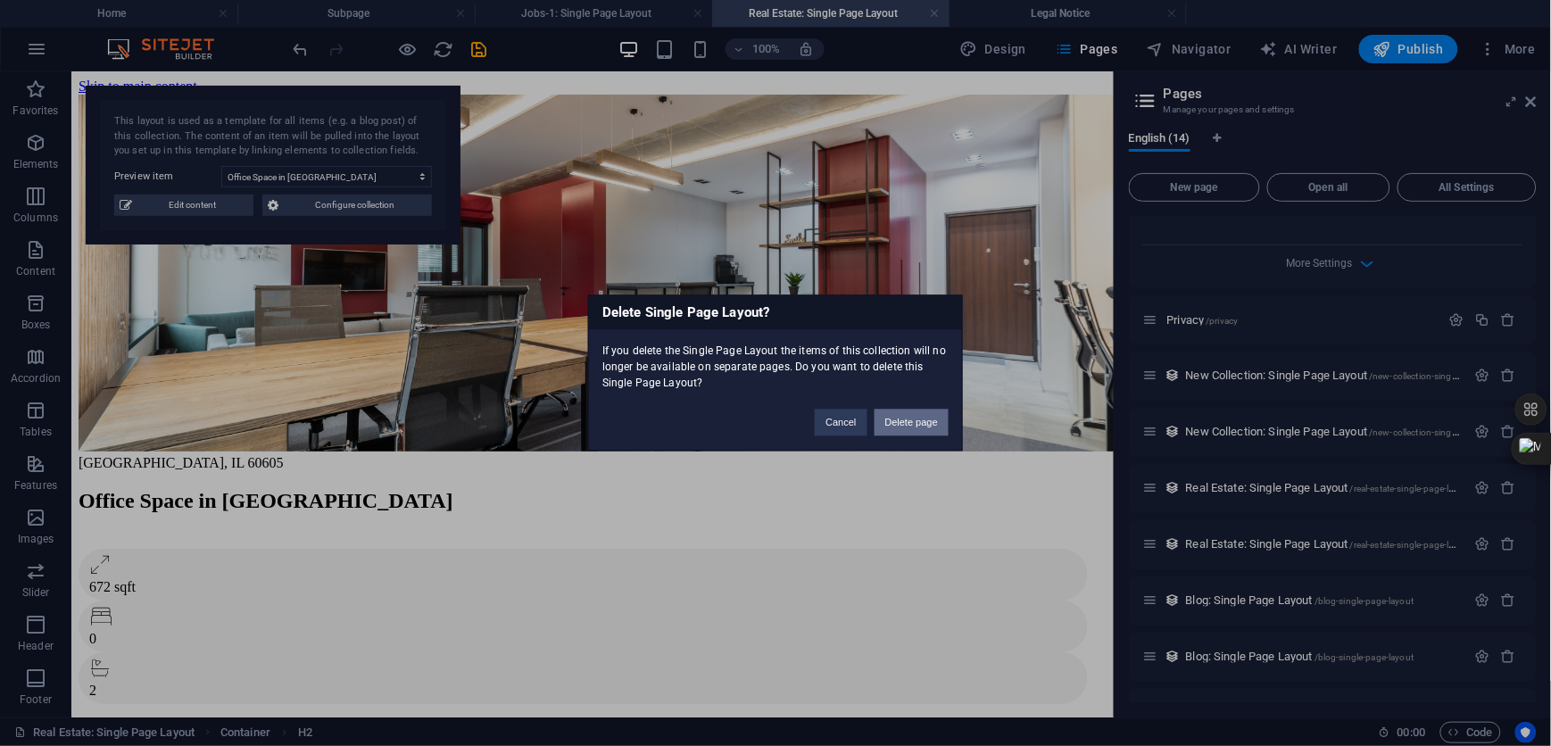
click at [909, 421] on button "Delete page" at bounding box center [912, 423] width 74 height 27
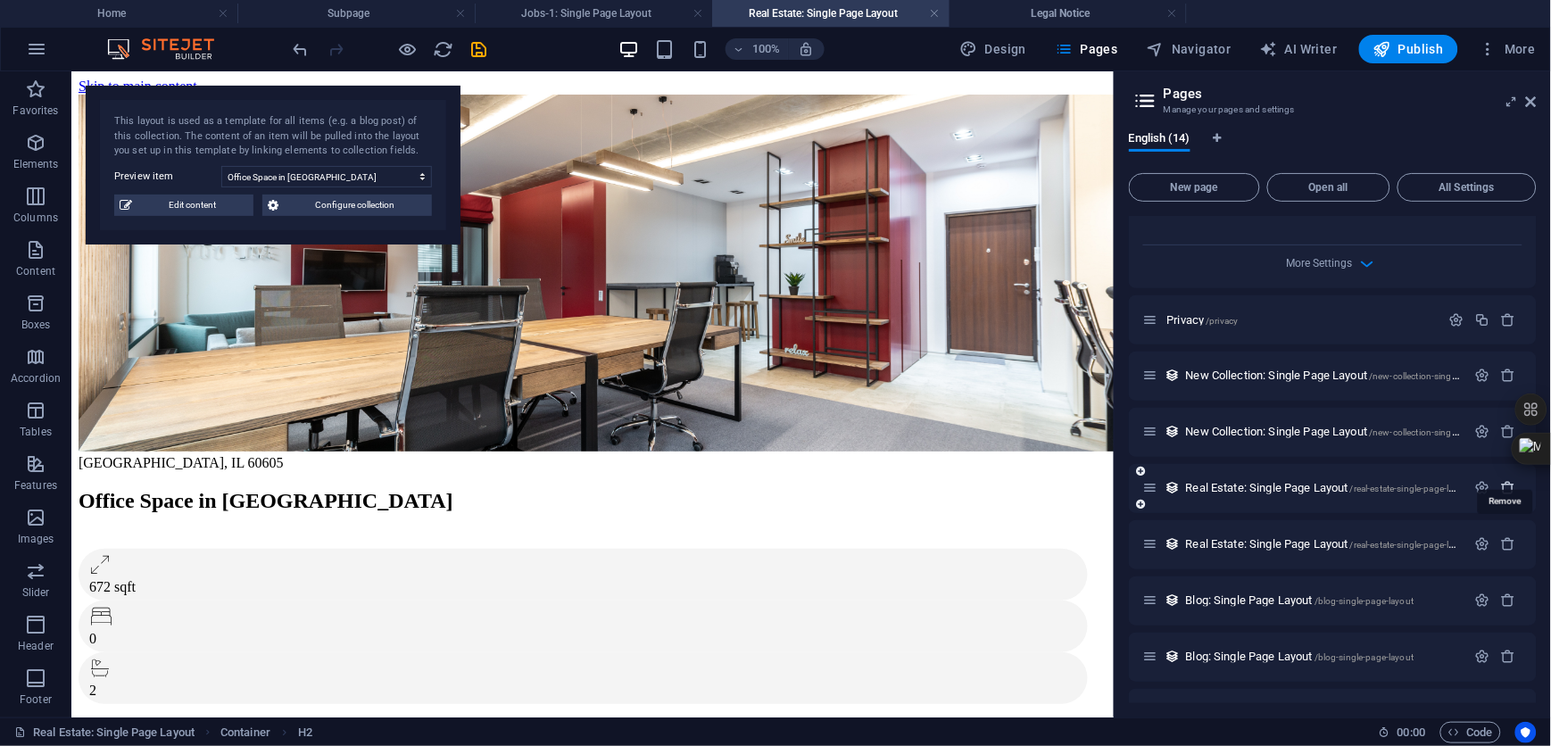
click at [1502, 481] on icon "button" at bounding box center [1509, 488] width 15 height 15
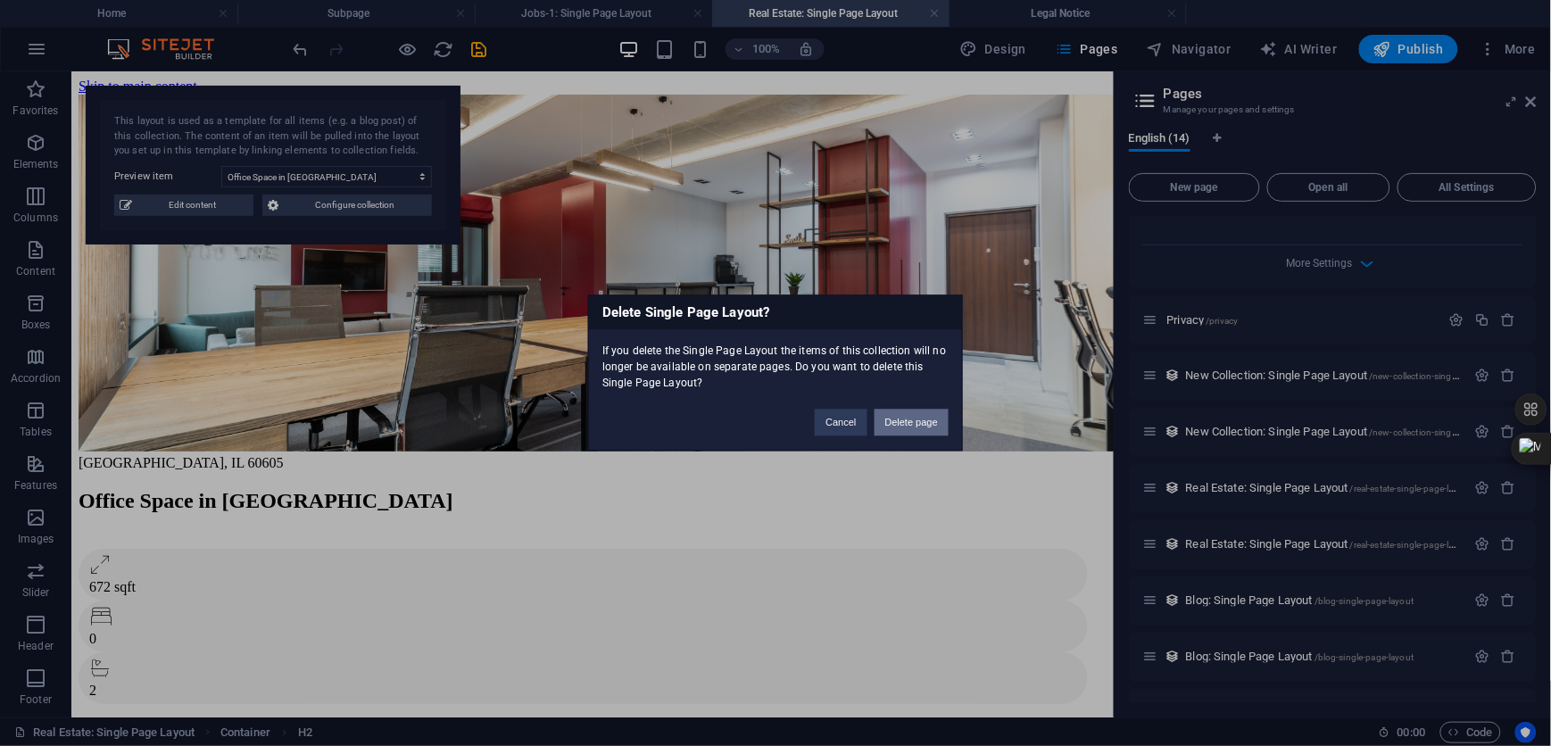
click at [915, 413] on button "Delete page" at bounding box center [912, 423] width 74 height 27
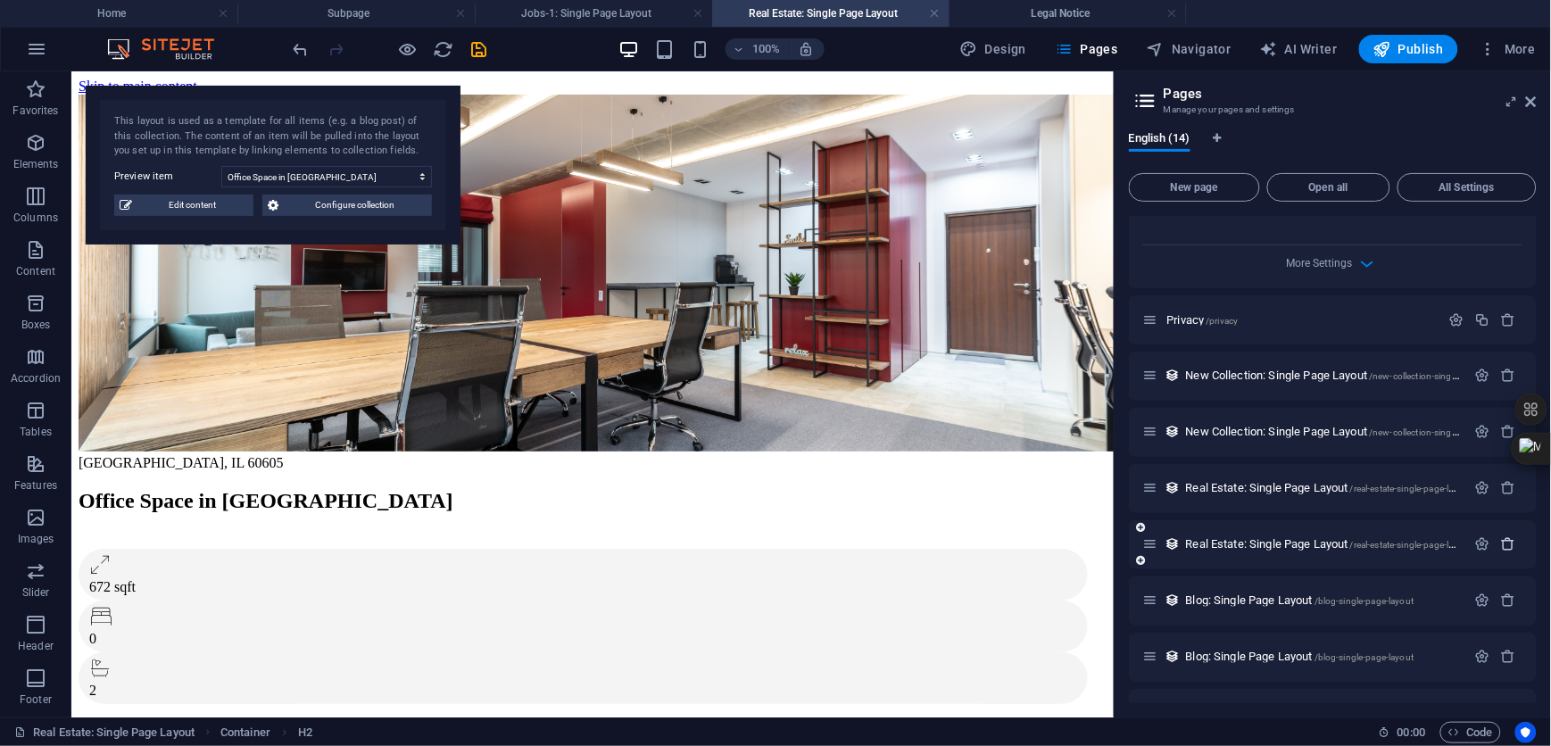
click at [1505, 537] on icon "button" at bounding box center [1509, 544] width 15 height 15
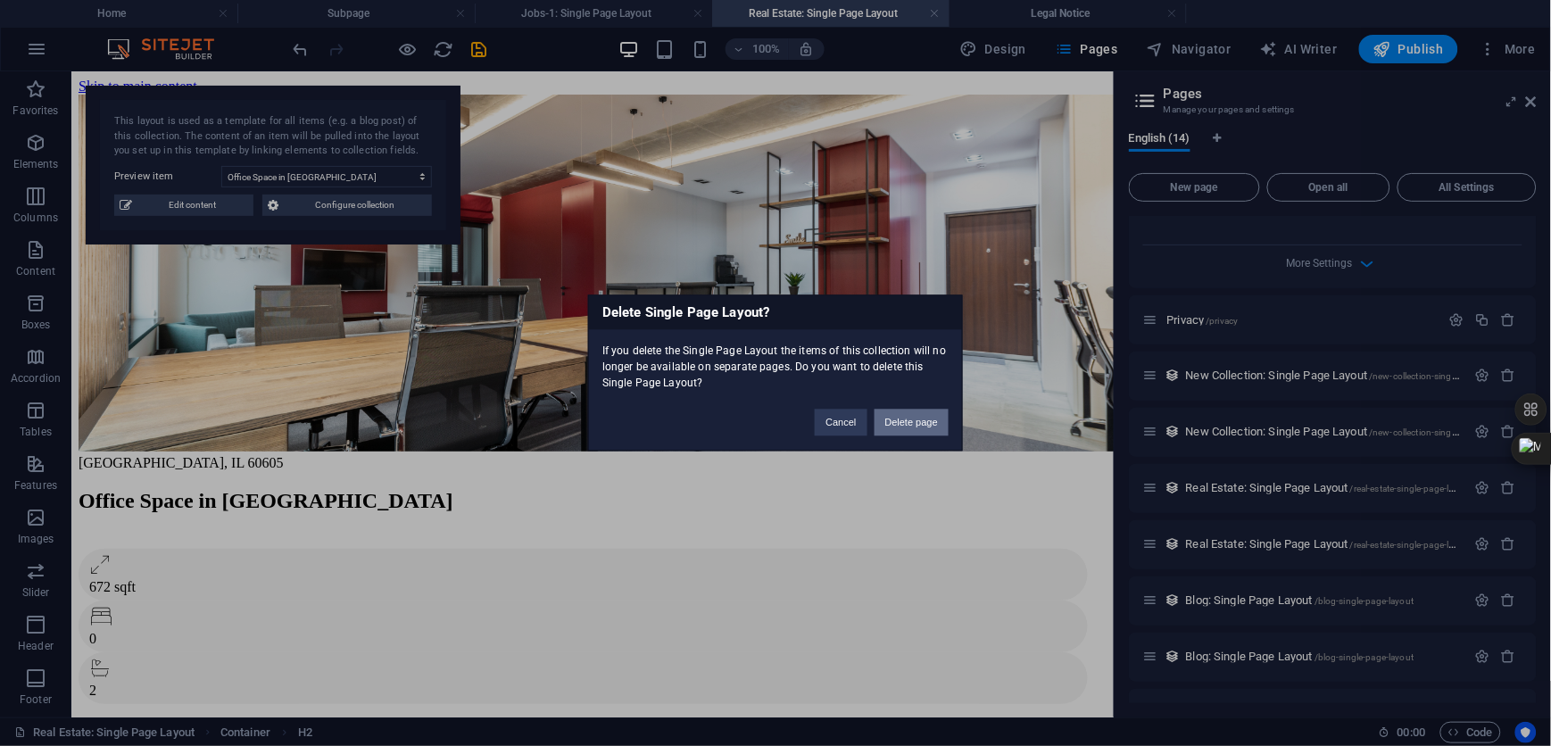
click at [910, 413] on button "Delete page" at bounding box center [912, 423] width 74 height 27
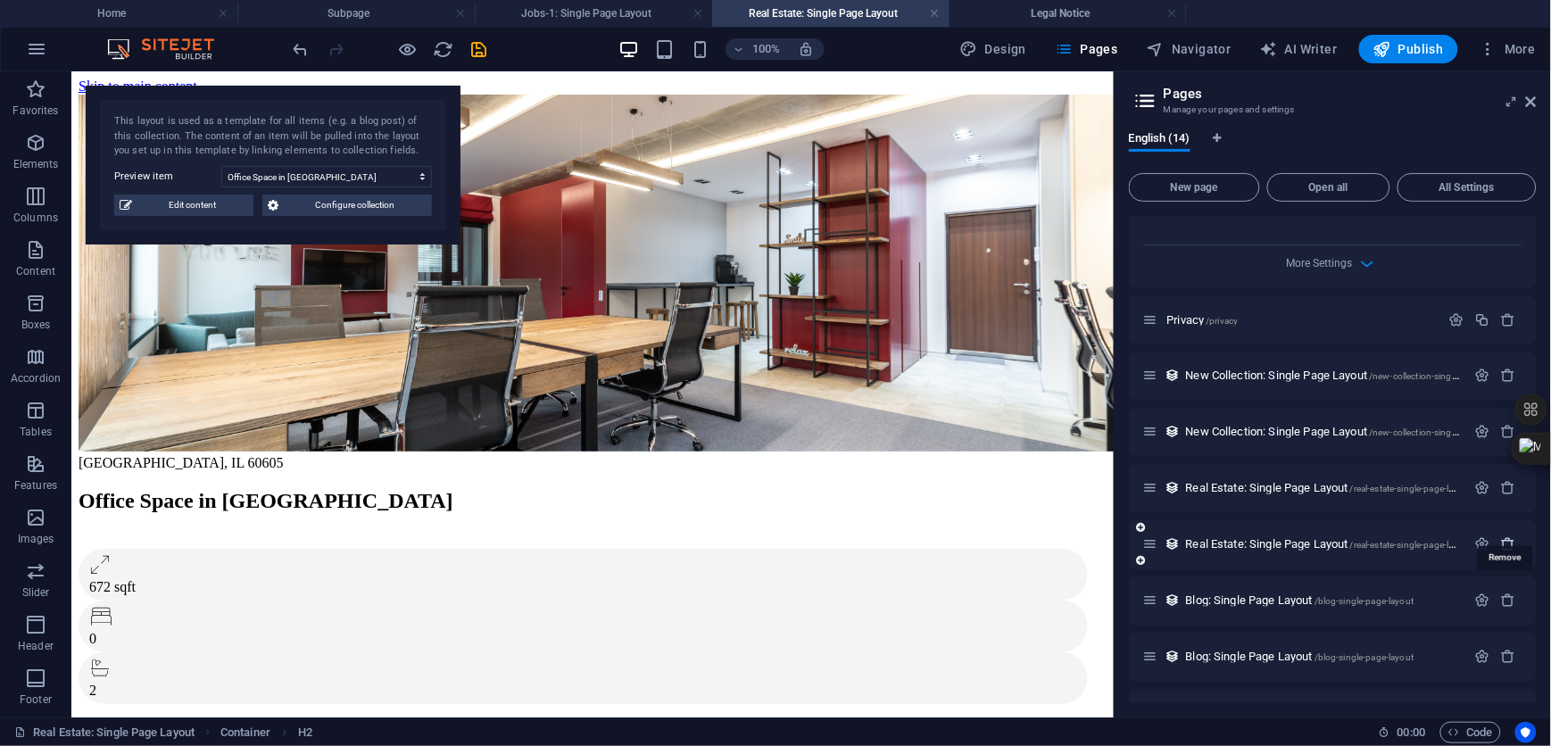
click at [1511, 537] on icon "button" at bounding box center [1509, 544] width 15 height 15
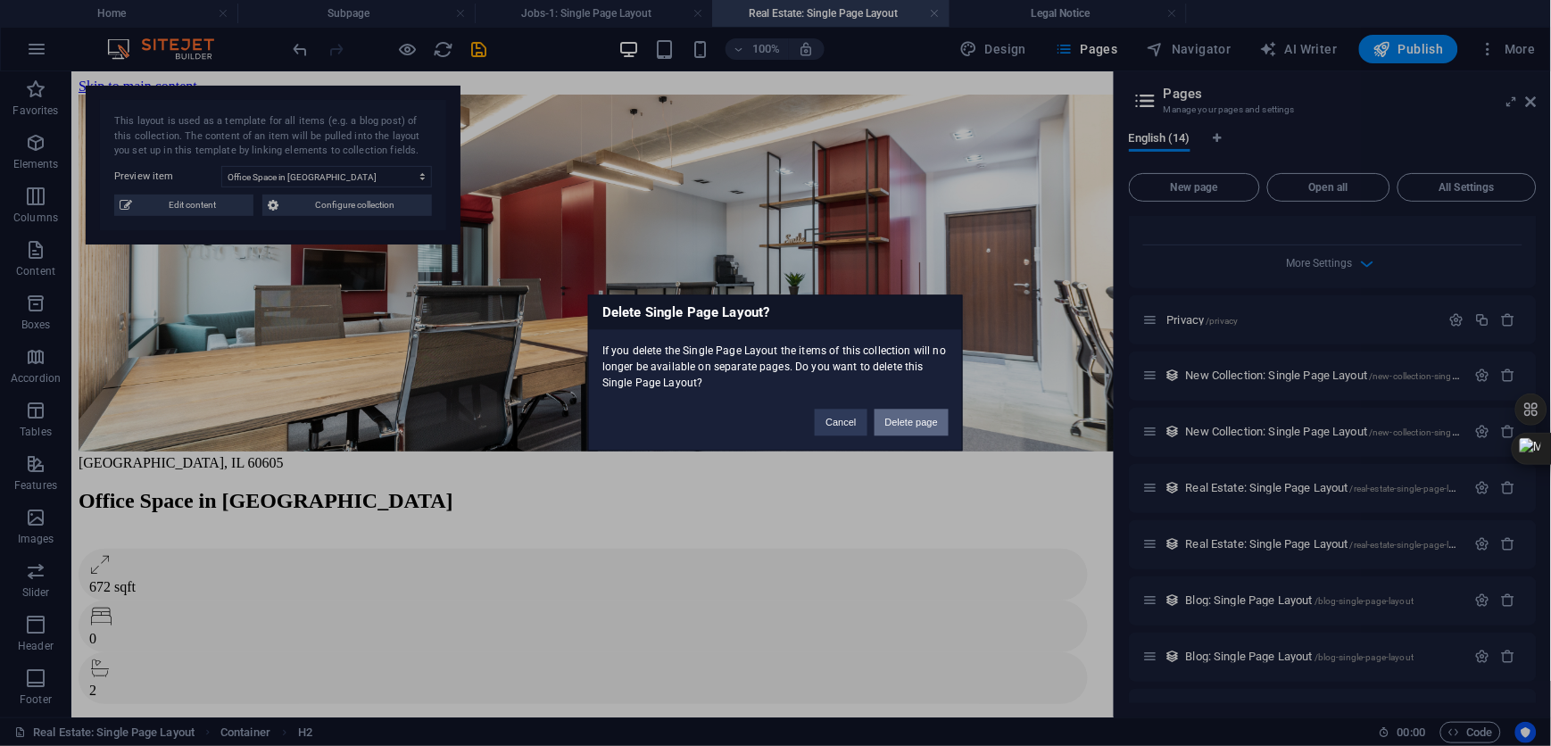
click at [926, 417] on button "Delete page" at bounding box center [912, 423] width 74 height 27
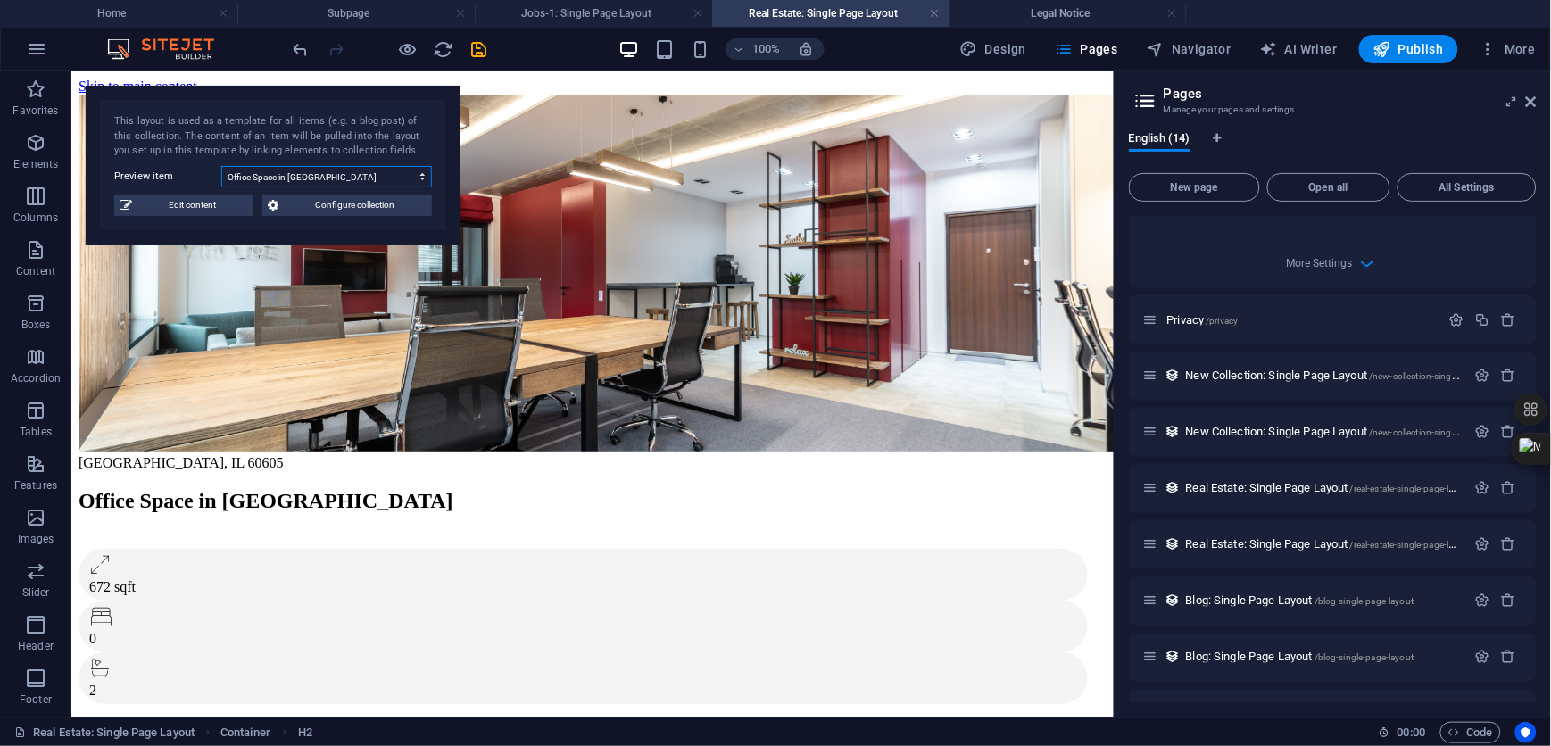
click at [420, 174] on select "Office Space in [GEOGRAPHIC_DATA] Executive Office in [GEOGRAPHIC_DATA] Service…" at bounding box center [326, 176] width 211 height 21
click at [419, 178] on select "Office Space in [GEOGRAPHIC_DATA] Executive Office in [GEOGRAPHIC_DATA] Service…" at bounding box center [326, 176] width 211 height 21
click at [624, 12] on h4 "Jobs-1: Single Page Layout" at bounding box center [593, 14] width 237 height 20
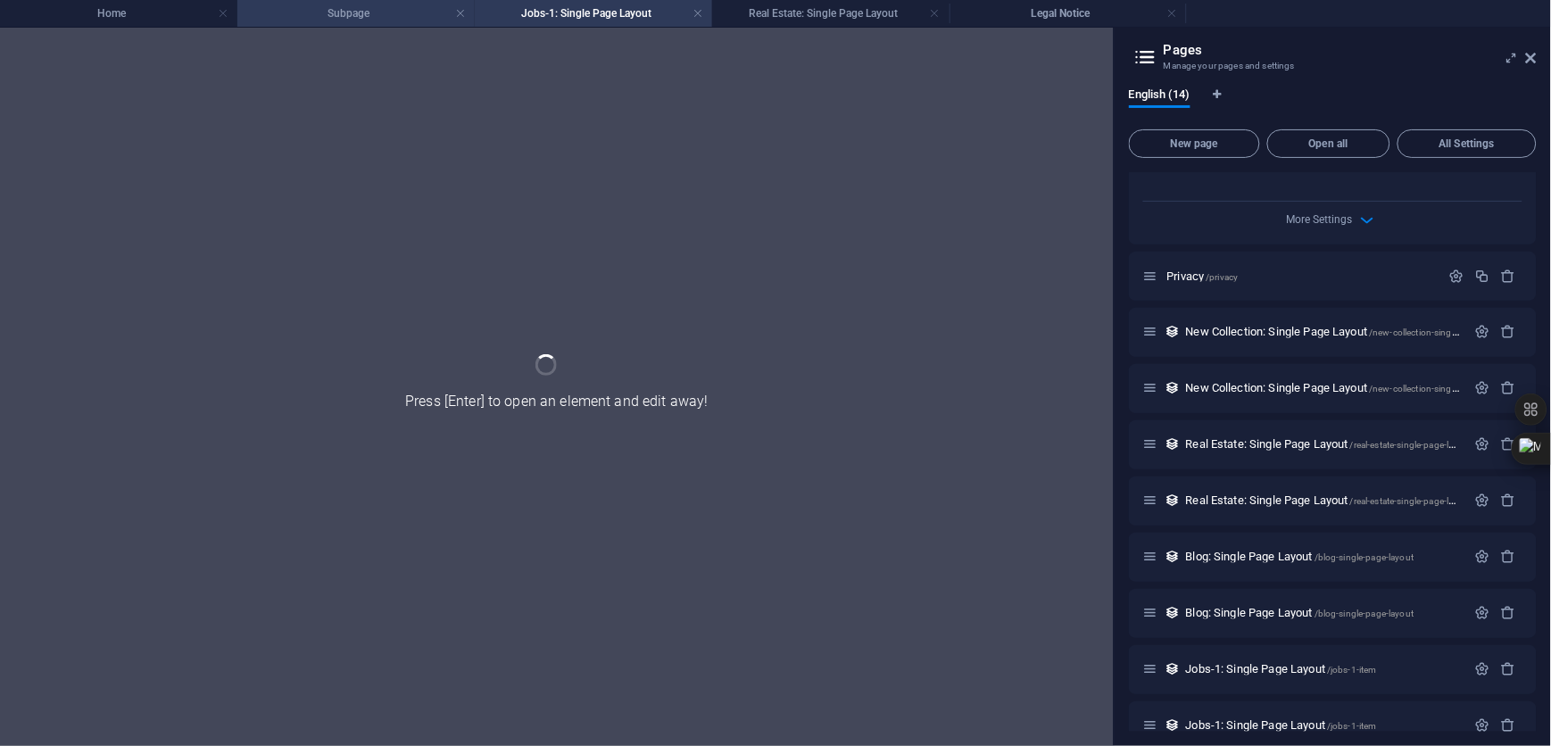
click at [331, 6] on h4 "Subpage" at bounding box center [355, 14] width 237 height 20
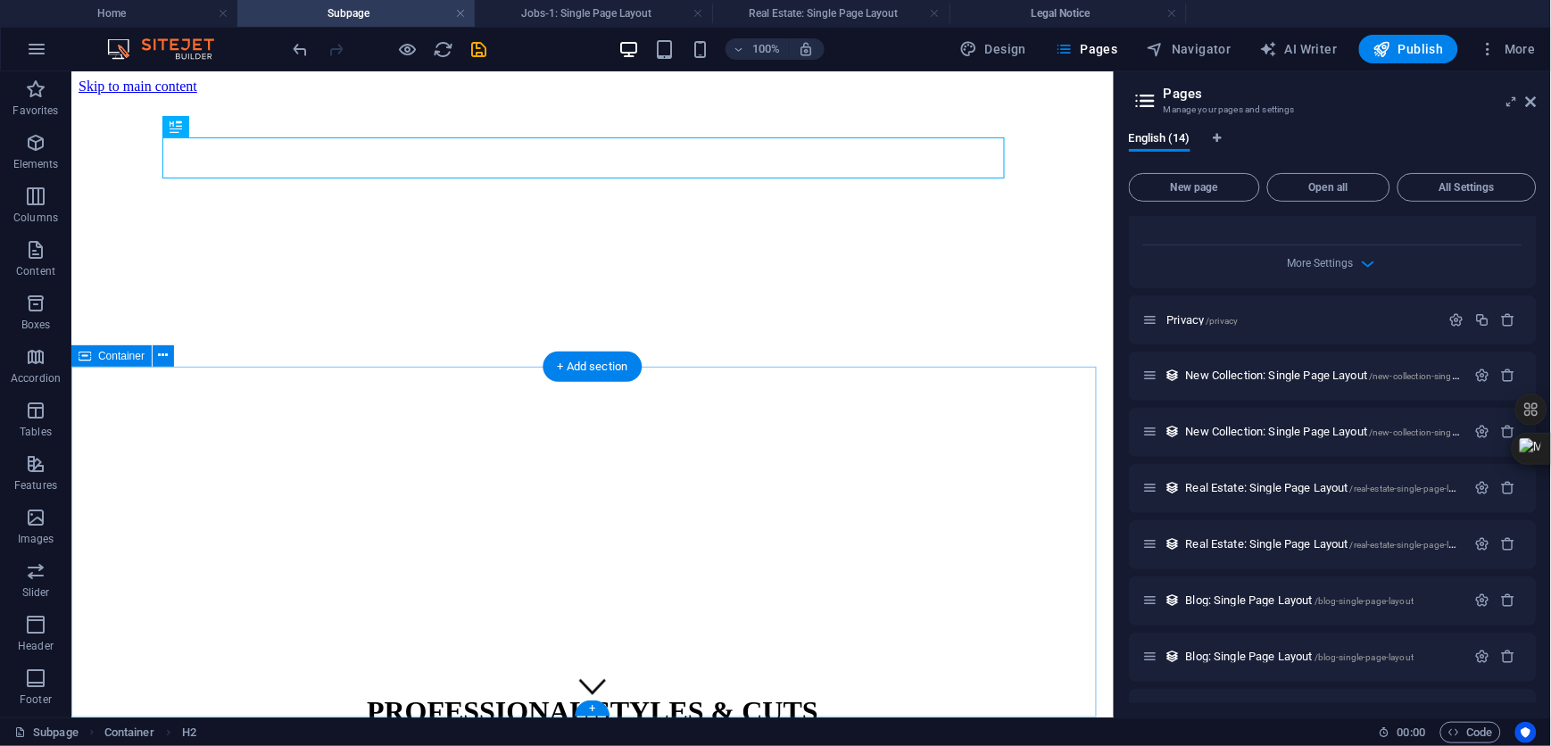
scroll to position [92, 0]
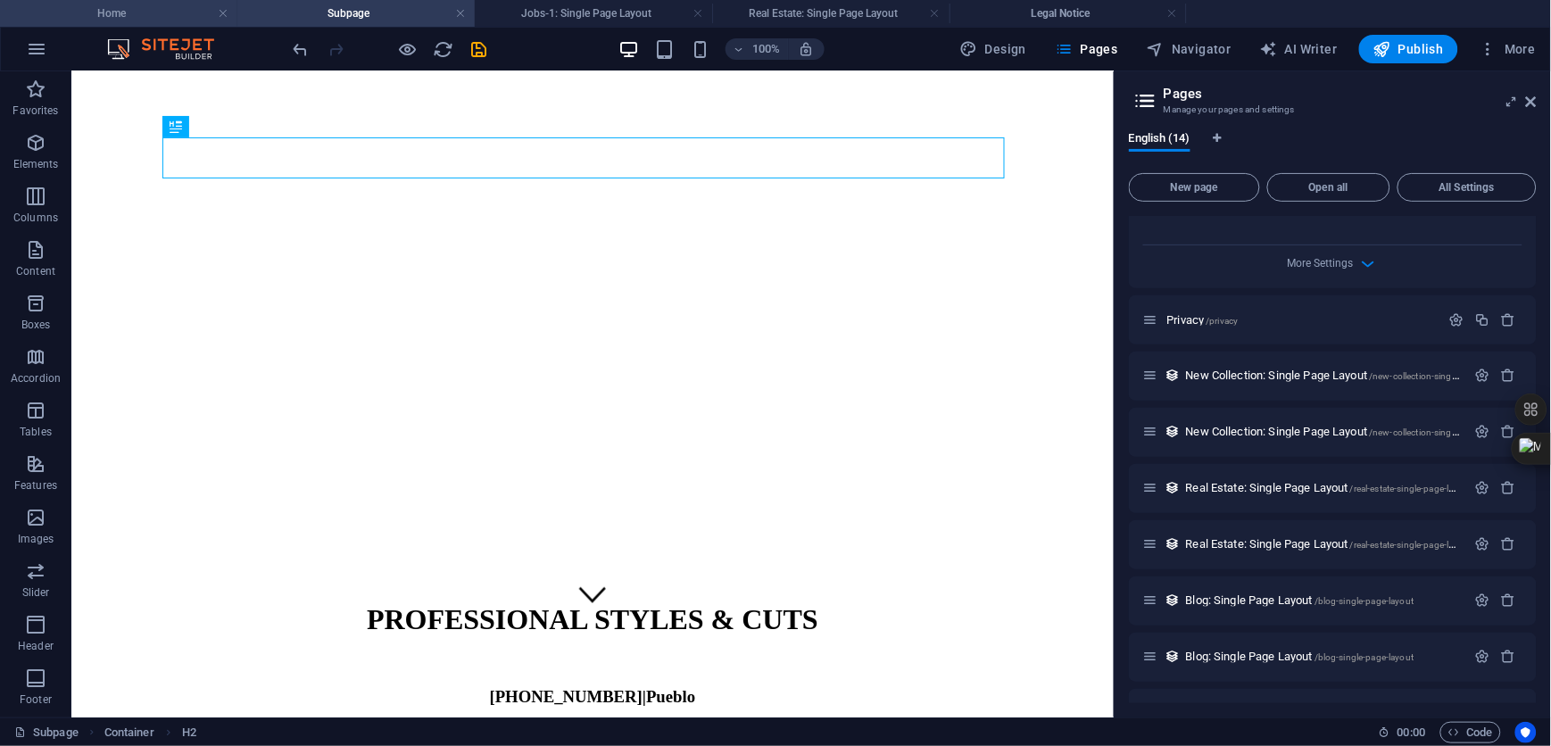
click at [98, 5] on h4 "Home" at bounding box center [118, 14] width 237 height 20
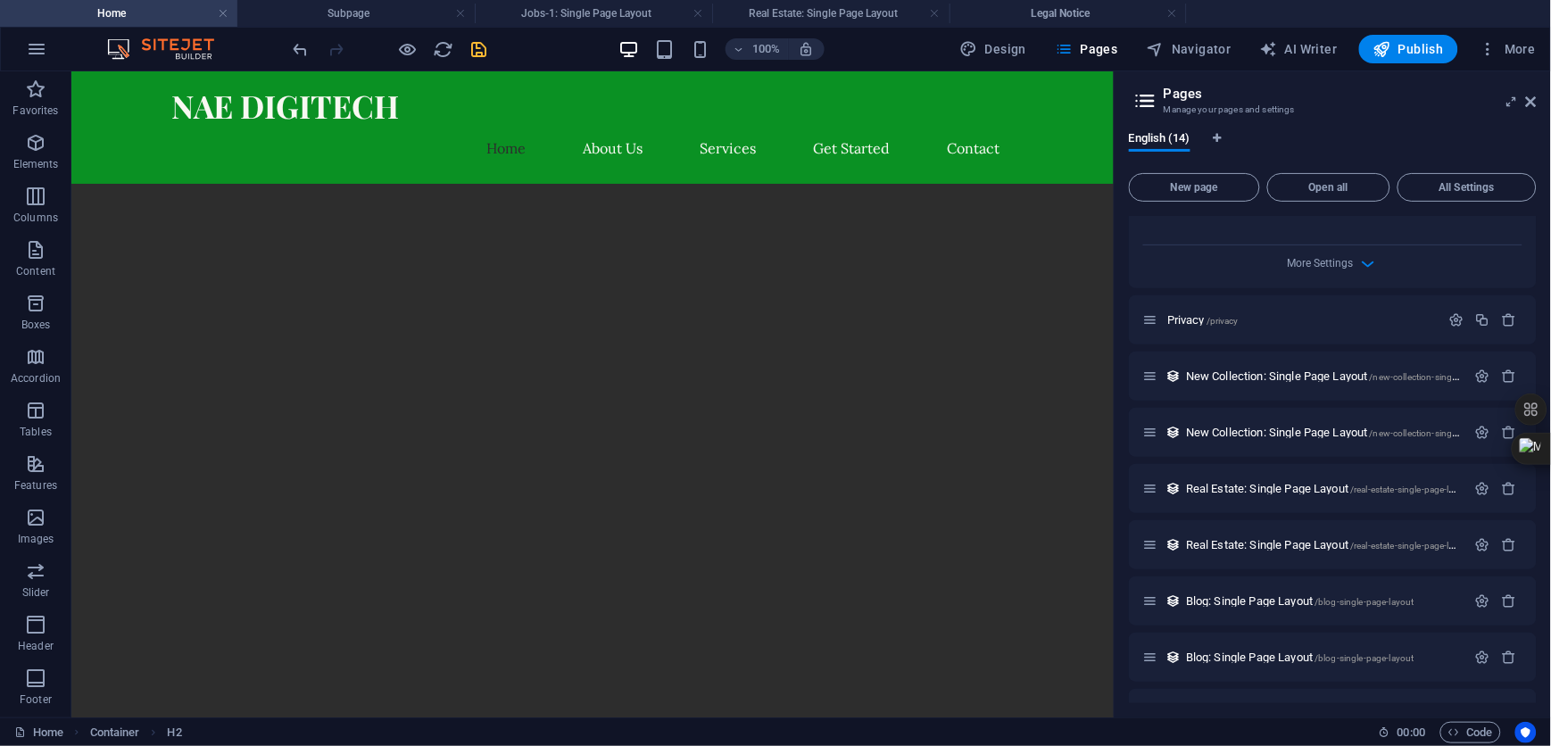
scroll to position [0, 0]
click at [1048, 9] on h4 "Legal Notice" at bounding box center [1068, 14] width 237 height 20
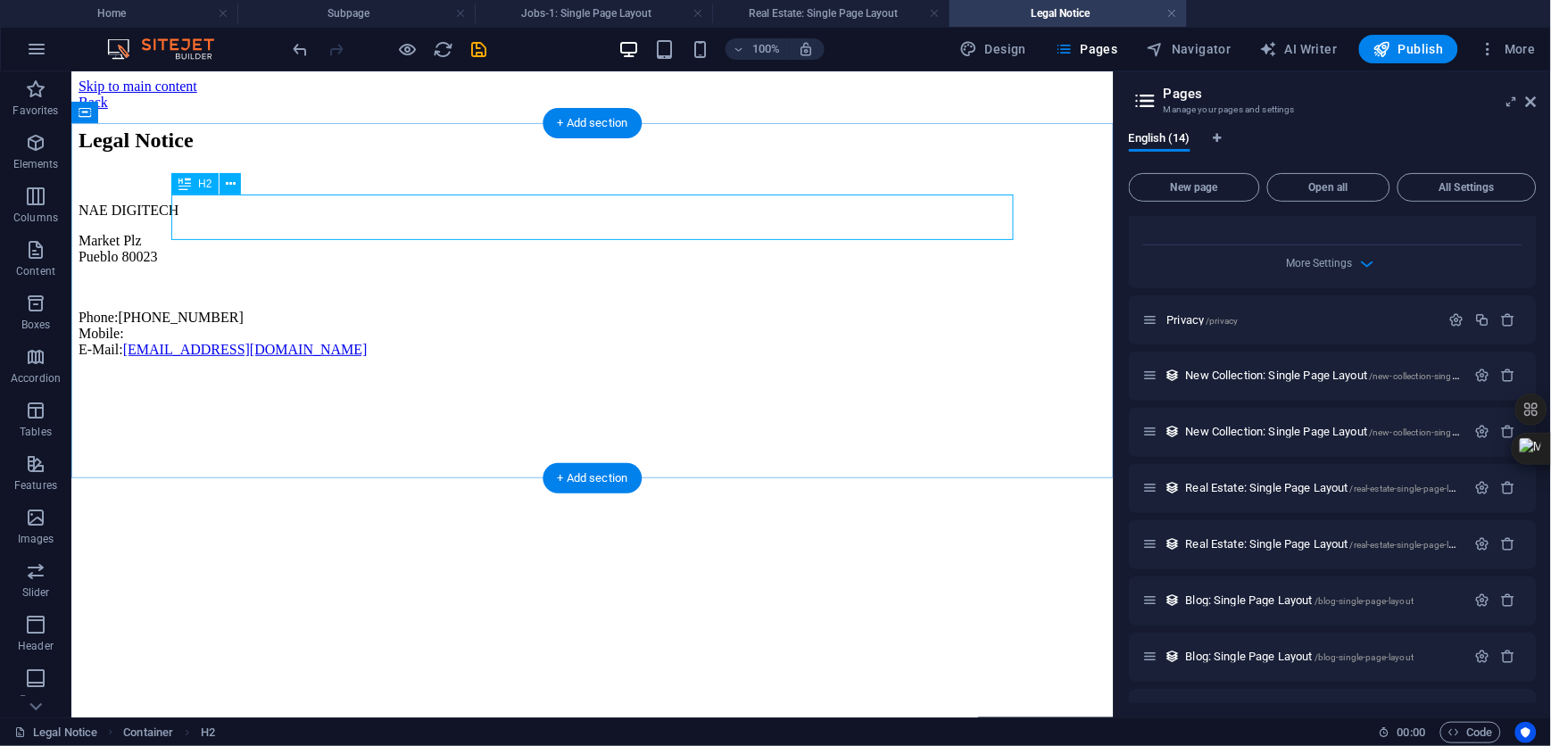
click at [362, 152] on div "Legal Notice" at bounding box center [592, 140] width 1028 height 24
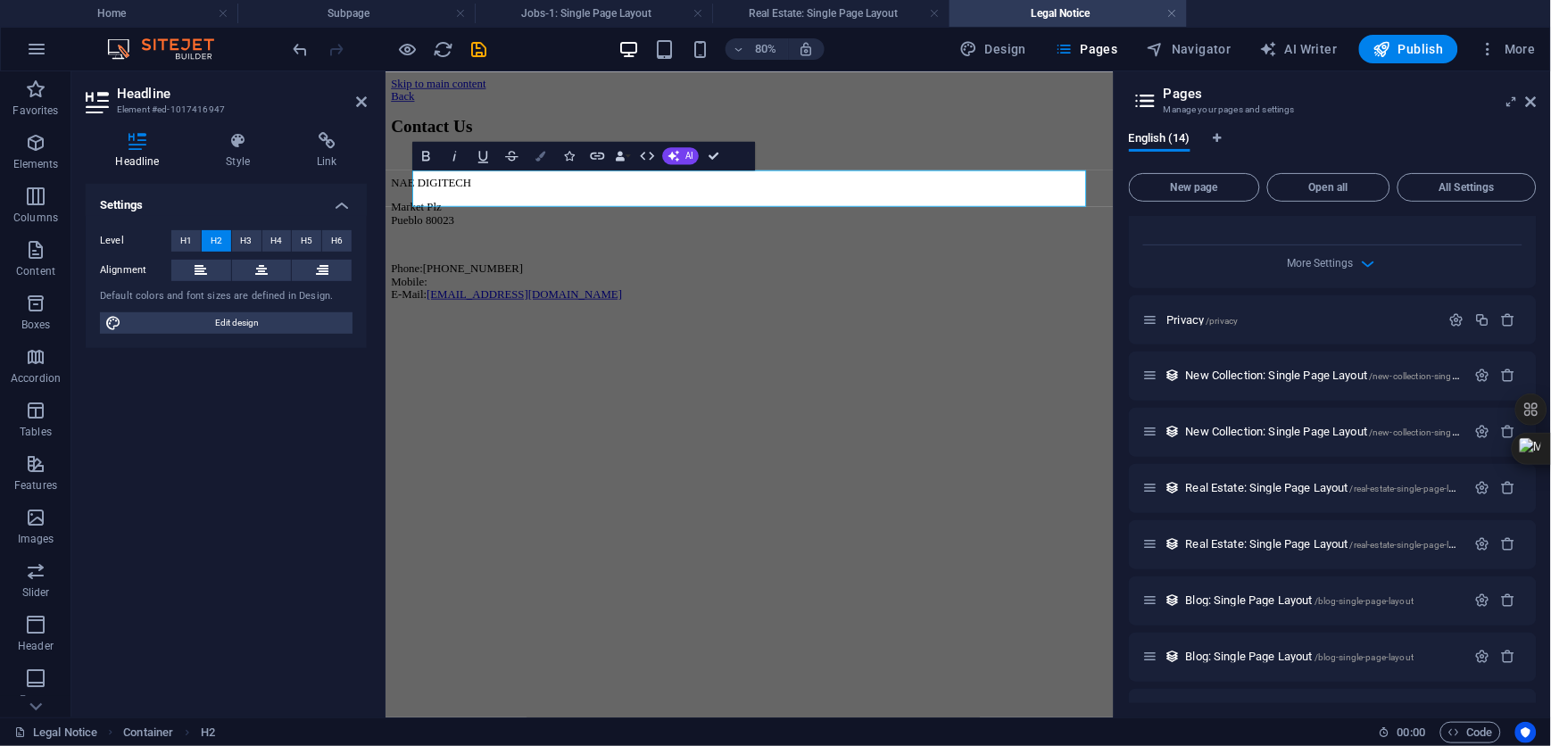
click at [542, 158] on icon "button" at bounding box center [540, 156] width 10 height 10
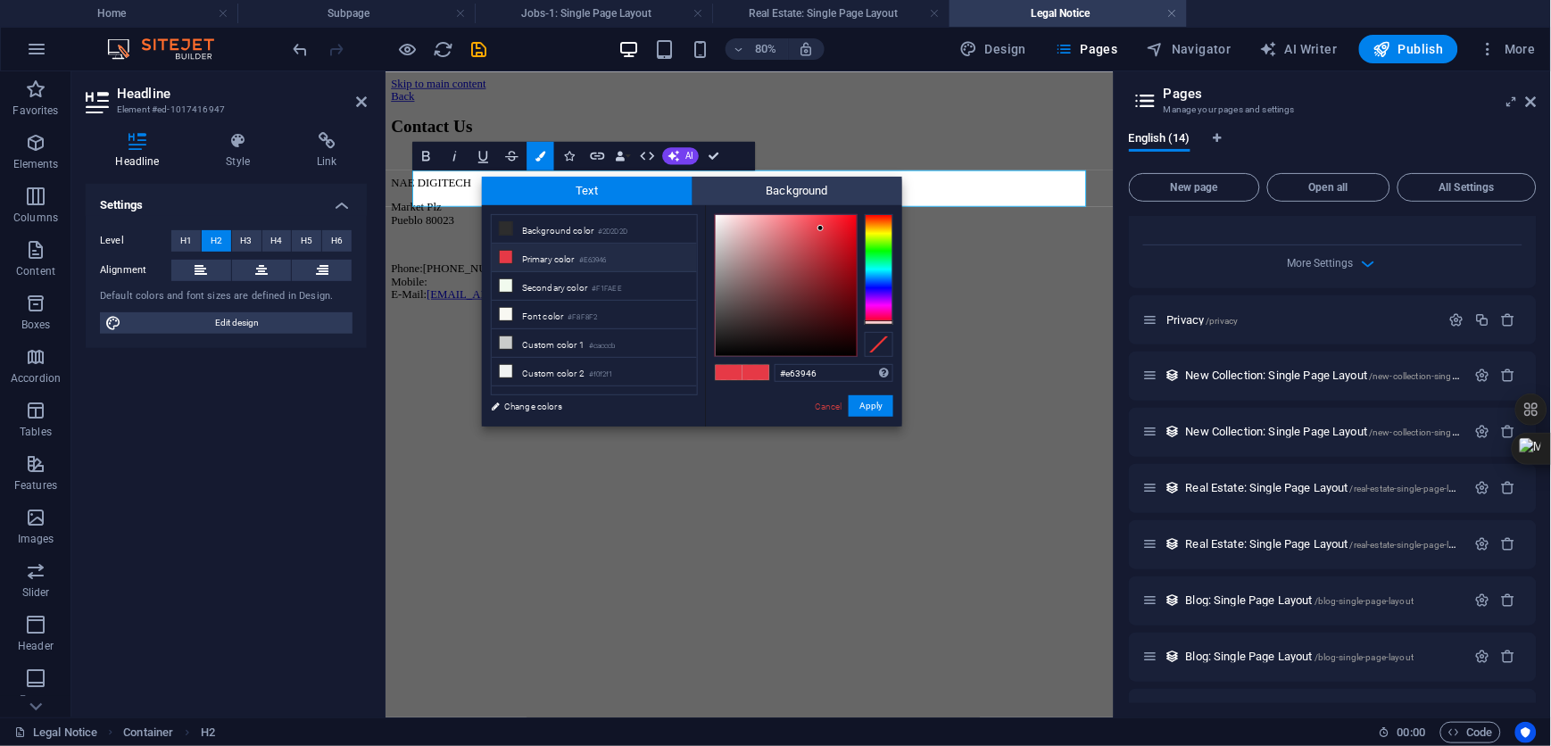
click at [879, 255] on div at bounding box center [879, 269] width 29 height 111
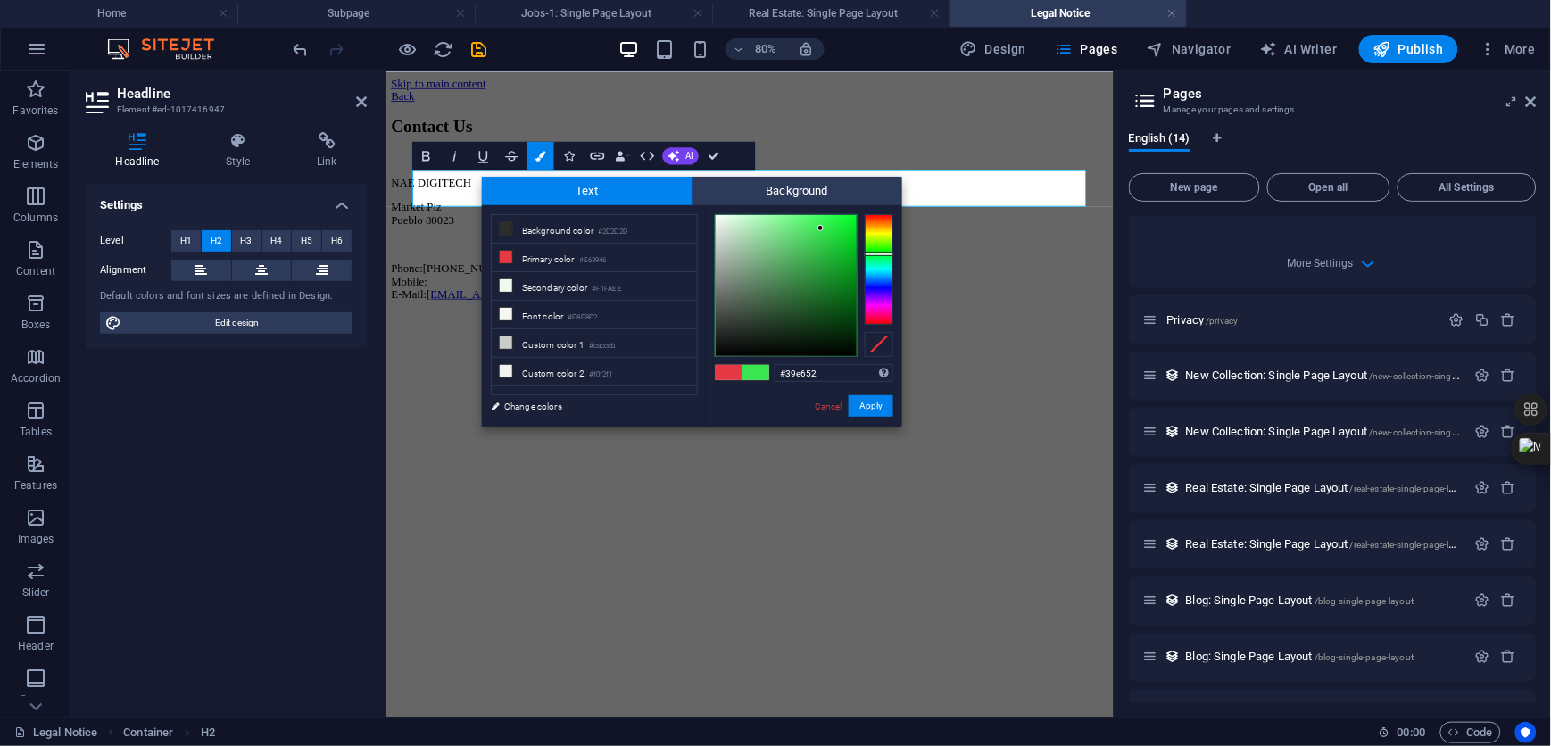
click at [881, 253] on div at bounding box center [879, 254] width 29 height 4
click at [841, 258] on div at bounding box center [786, 285] width 141 height 141
click at [840, 272] on div at bounding box center [786, 285] width 141 height 141
click at [506, 253] on icon at bounding box center [506, 257] width 12 height 12
click at [881, 252] on div at bounding box center [879, 269] width 29 height 111
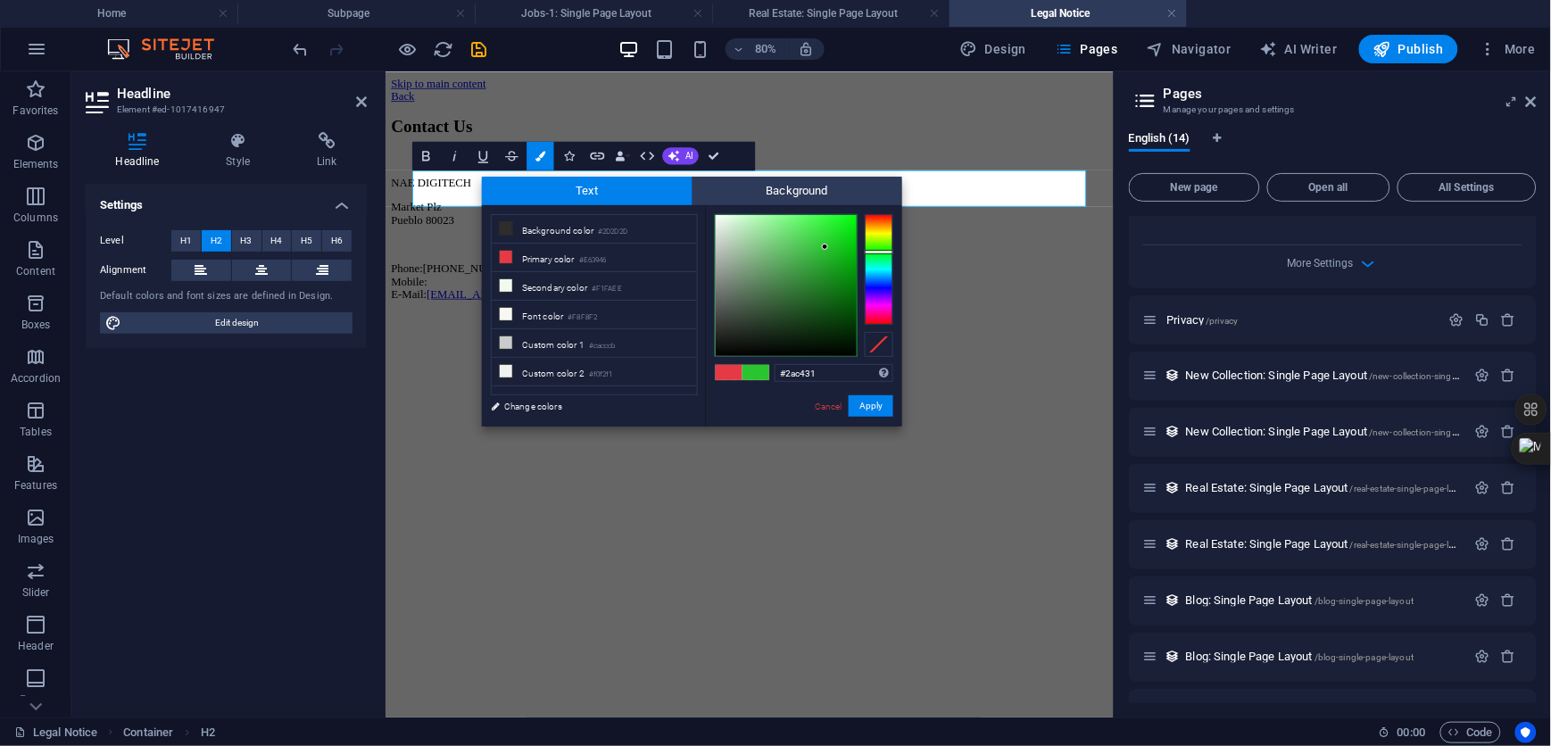
click at [826, 247] on div at bounding box center [786, 285] width 141 height 141
click at [835, 253] on div at bounding box center [786, 285] width 141 height 141
click at [842, 261] on div at bounding box center [786, 285] width 141 height 141
click at [842, 275] on div at bounding box center [786, 285] width 141 height 141
type input "#12a719"
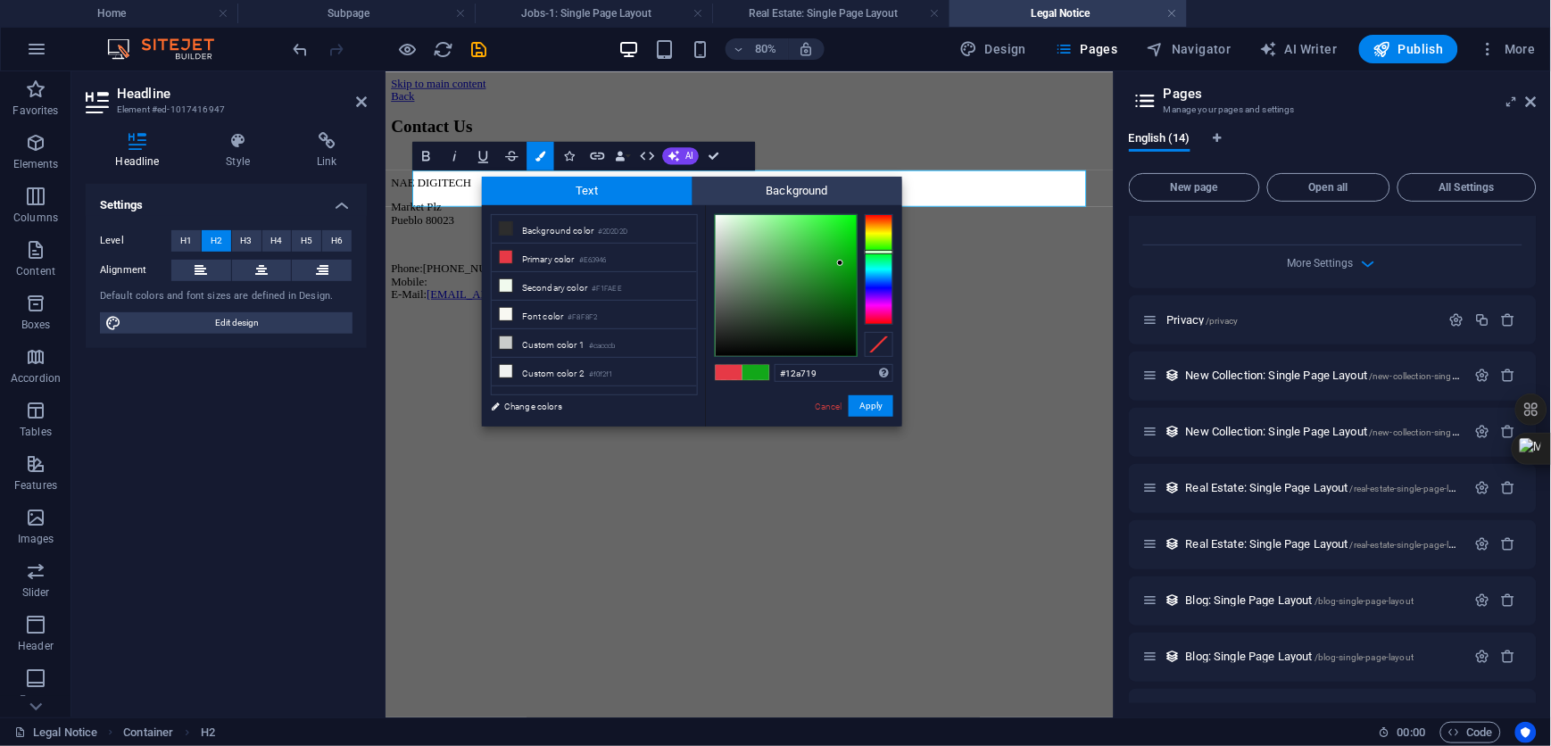
click at [841, 263] on div at bounding box center [786, 285] width 141 height 141
click at [876, 405] on button "Apply" at bounding box center [871, 405] width 45 height 21
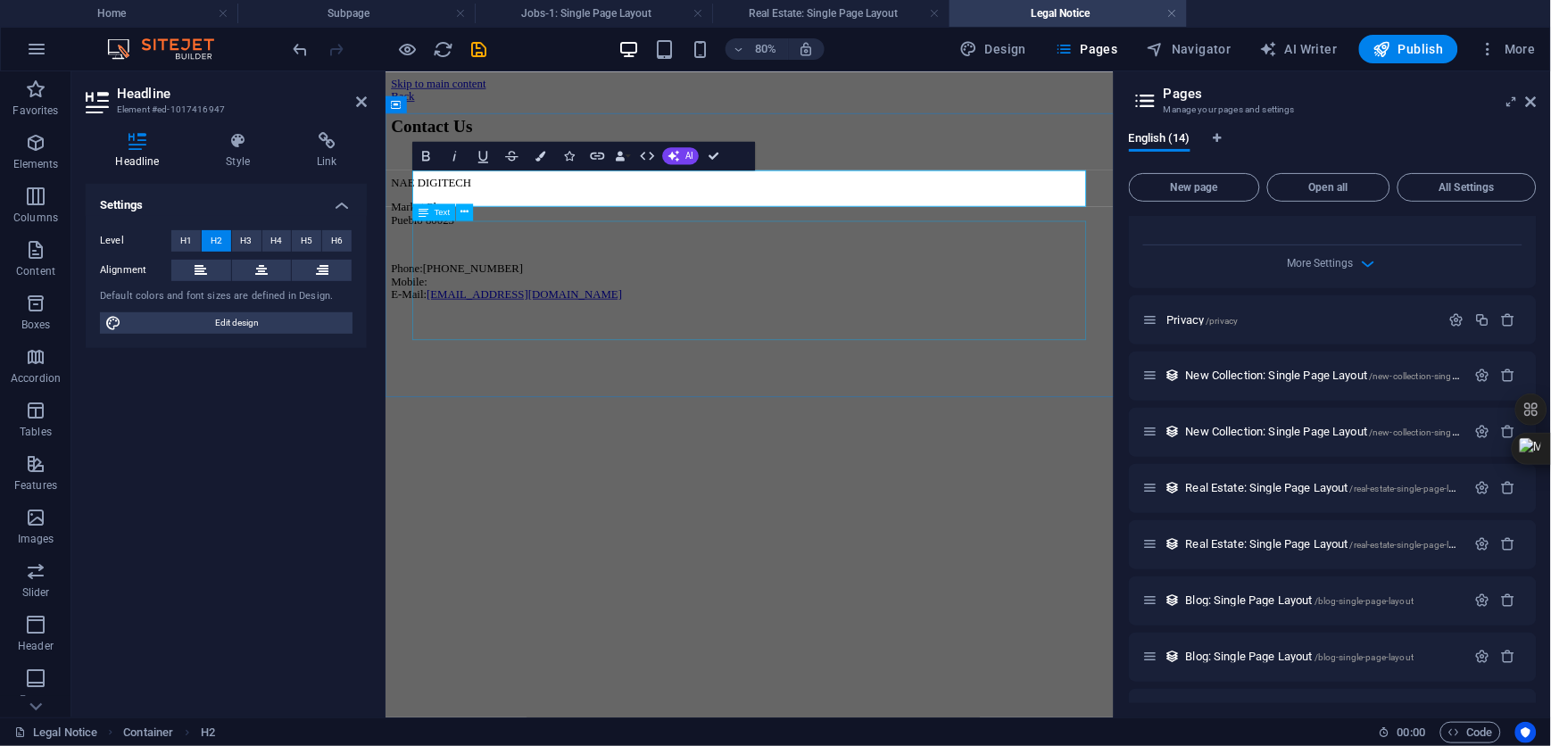
click at [469, 349] on div "NAE DIGITECH Market [GEOGRAPHIC_DATA] Phone: [PHONE_NUMBER] Mobile: E-Mail: [EM…" at bounding box center [840, 279] width 896 height 155
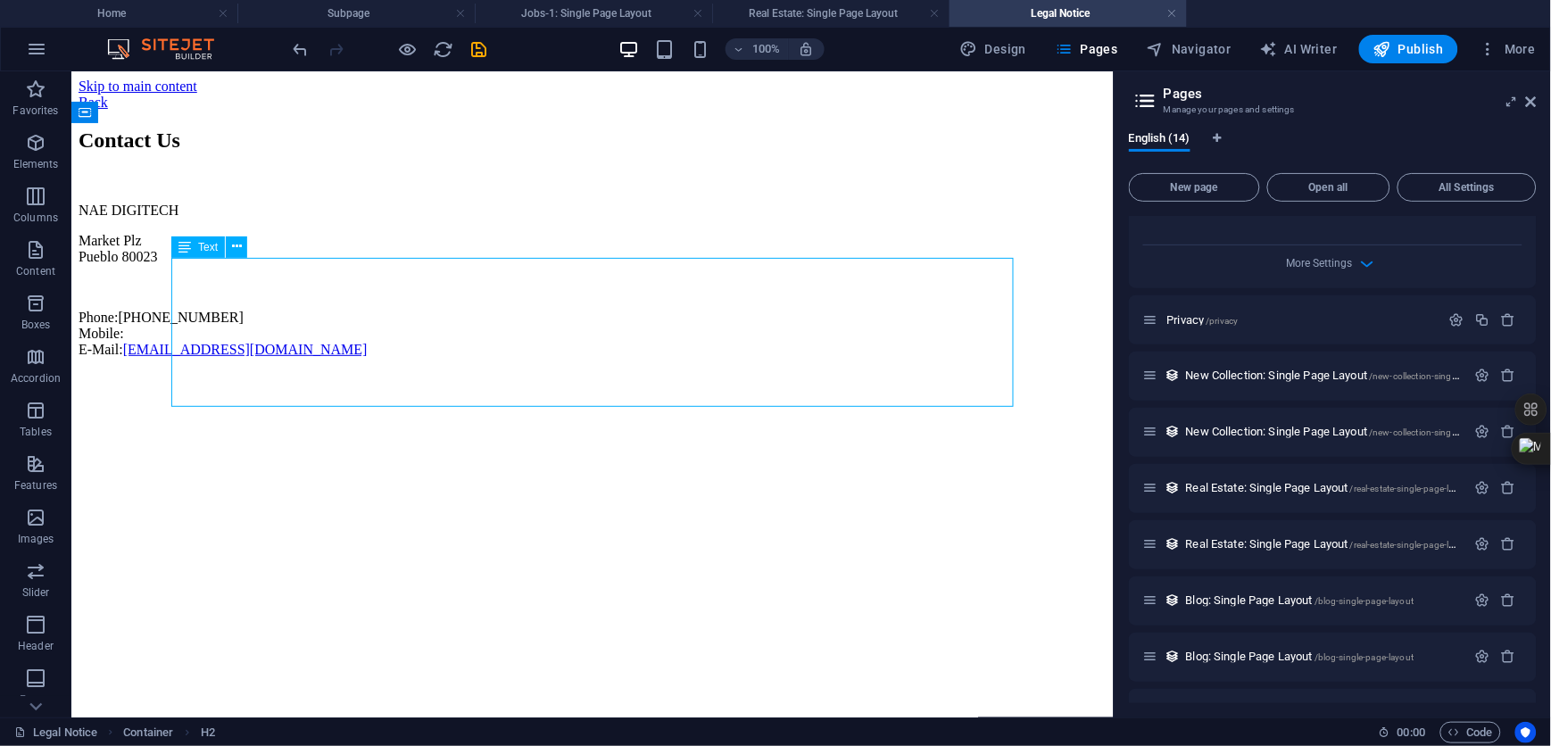
click at [219, 350] on div "NAE DIGITECH Market [GEOGRAPHIC_DATA] Phone: [PHONE_NUMBER] Mobile: E-Mail: [EM…" at bounding box center [592, 279] width 1028 height 155
click at [219, 352] on div "NAE DIGITECH Market [GEOGRAPHIC_DATA] Phone: [PHONE_NUMBER] Mobile: E-Mail: [EM…" at bounding box center [592, 279] width 1028 height 155
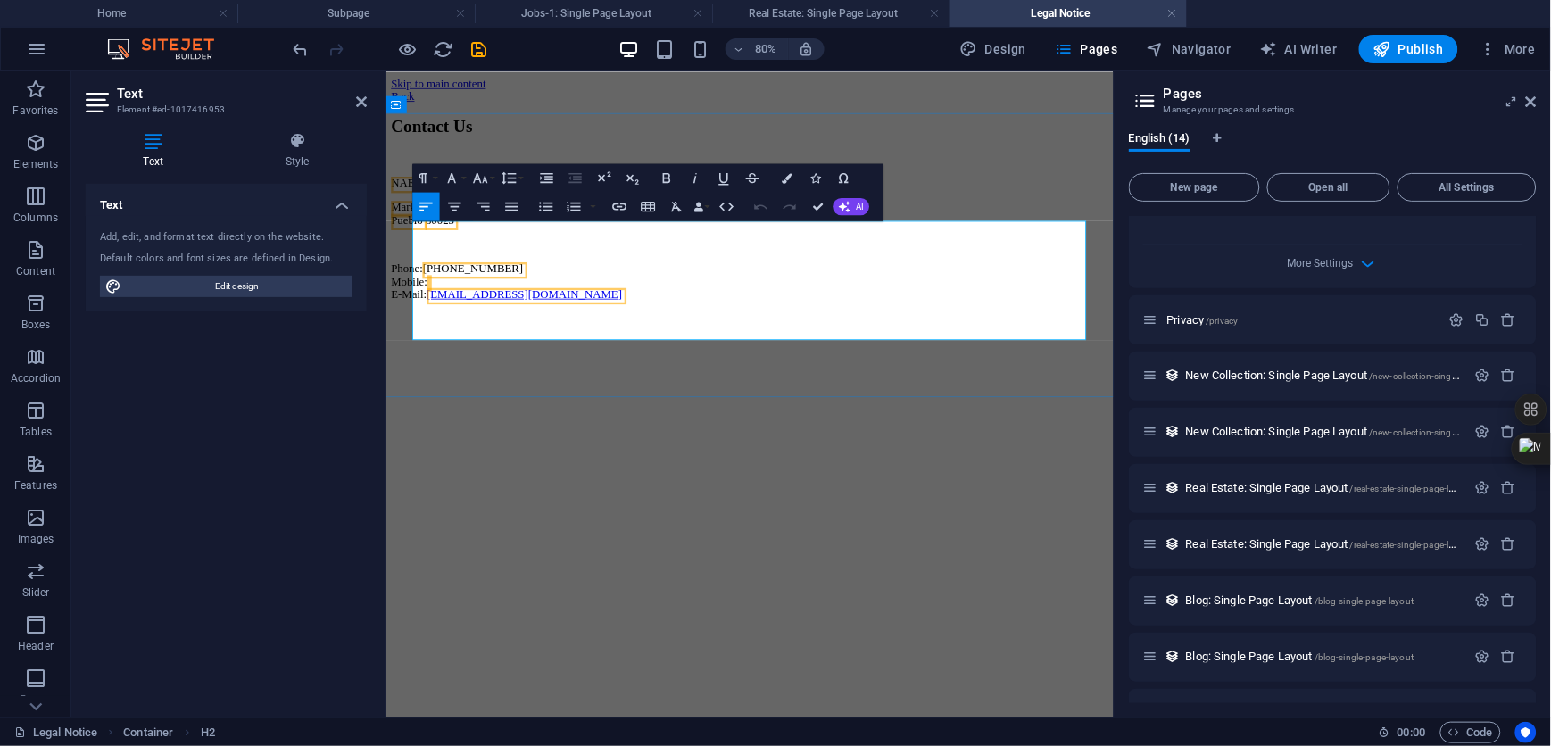
click at [462, 351] on p "Phone: [PHONE_NUMBER] Mobile: E-Mail: [EMAIL_ADDRESS][DOMAIN_NAME]" at bounding box center [840, 333] width 896 height 48
click at [474, 357] on p "WhatsApp [PHONE_NUMBER] Mobile: E-Mail: [EMAIL_ADDRESS][DOMAIN_NAME]" at bounding box center [840, 333] width 896 height 48
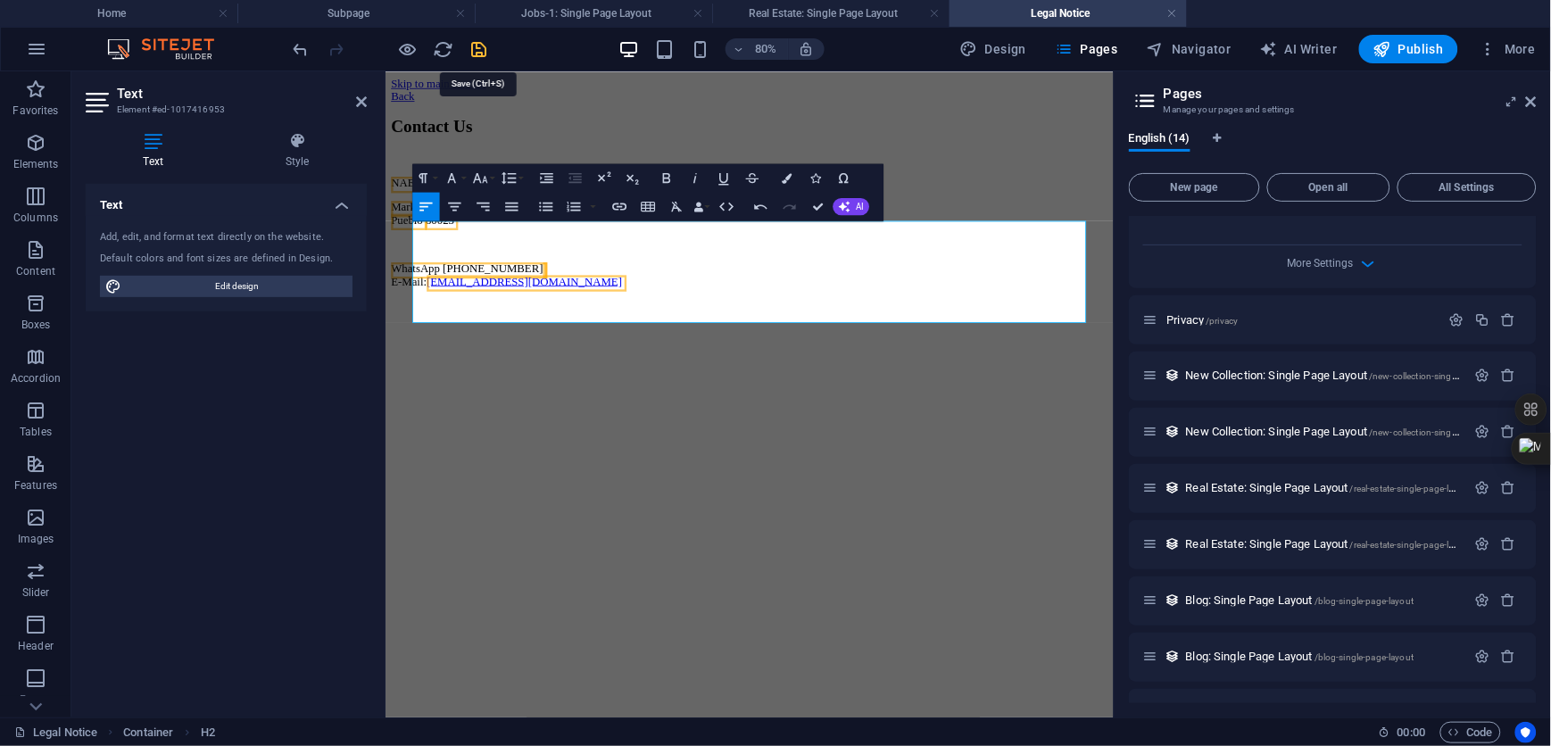
click at [477, 47] on icon "save" at bounding box center [479, 49] width 21 height 21
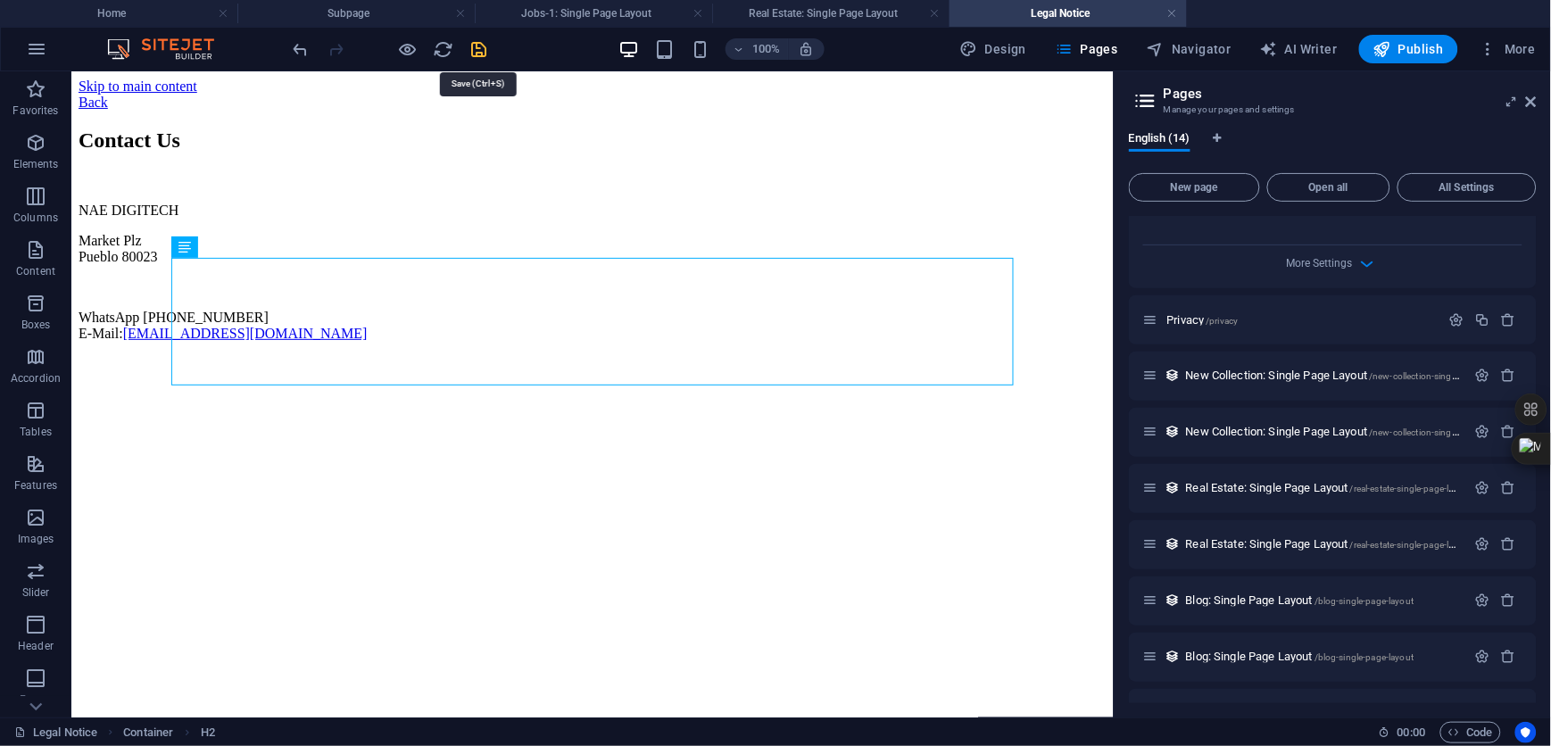
click at [476, 43] on icon "save" at bounding box center [479, 49] width 21 height 21
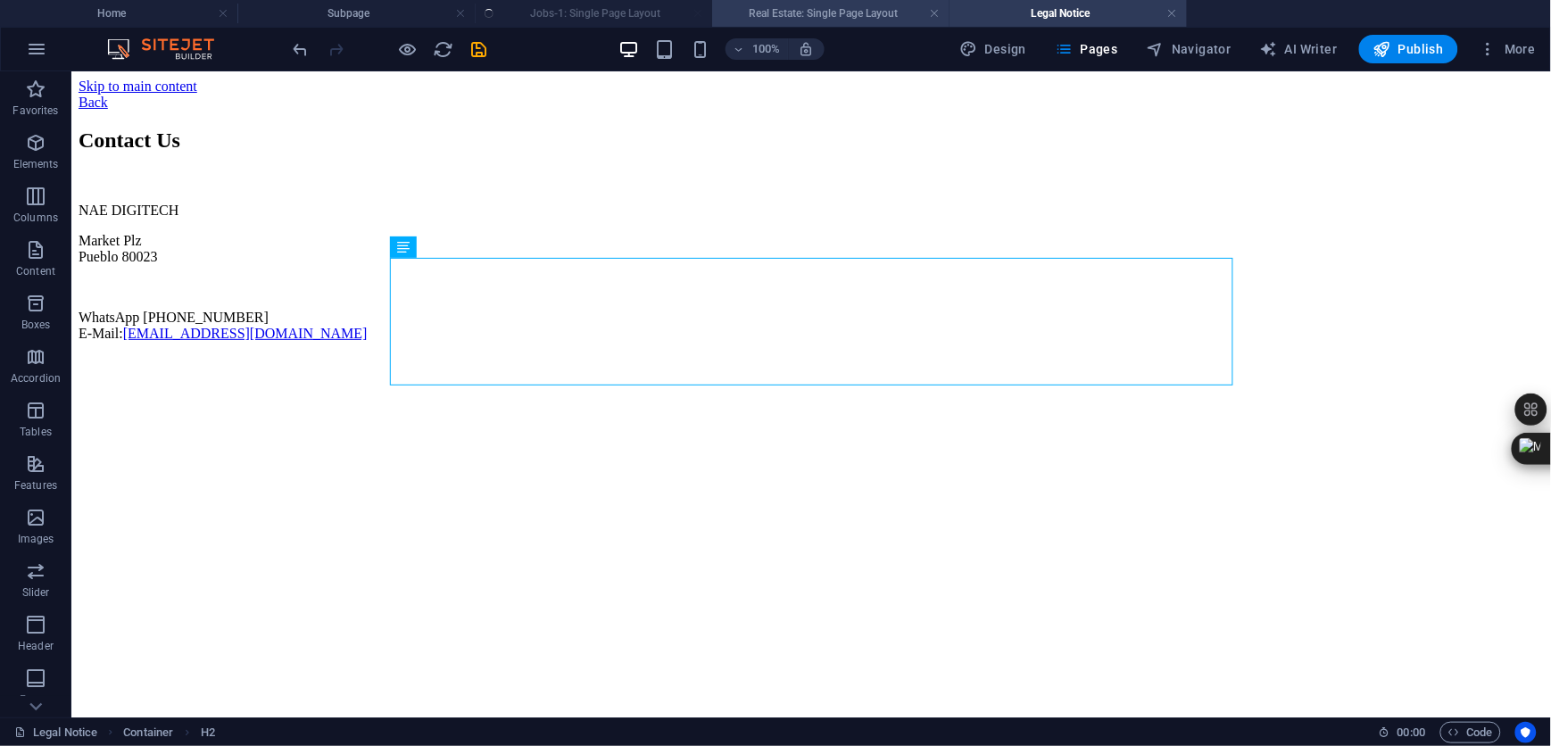
click at [821, 18] on h4 "Real Estate: Single Page Layout" at bounding box center [830, 14] width 237 height 20
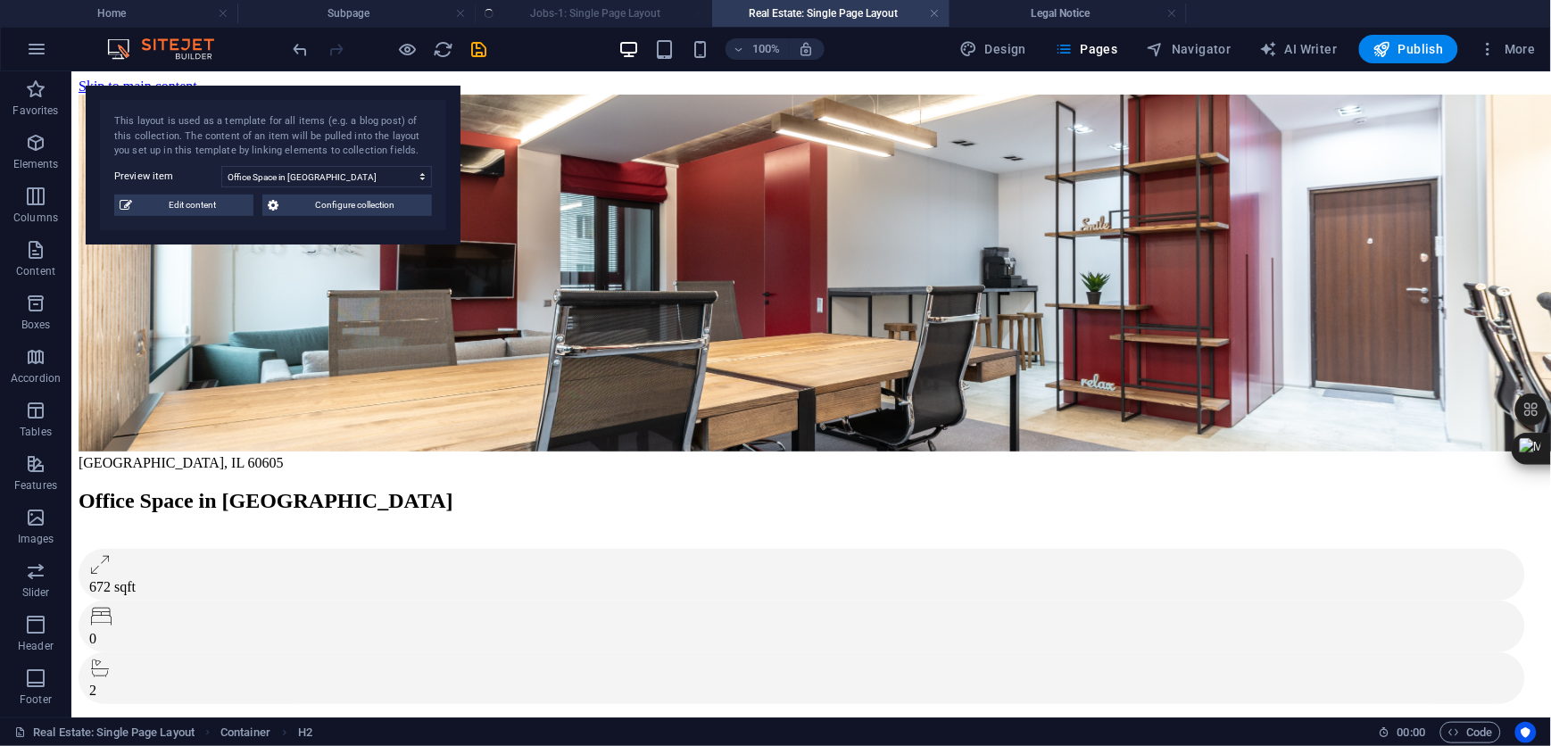
click at [821, 12] on h4 "Real Estate: Single Page Layout" at bounding box center [830, 14] width 237 height 20
click at [1100, 50] on span "Pages" at bounding box center [1086, 49] width 62 height 18
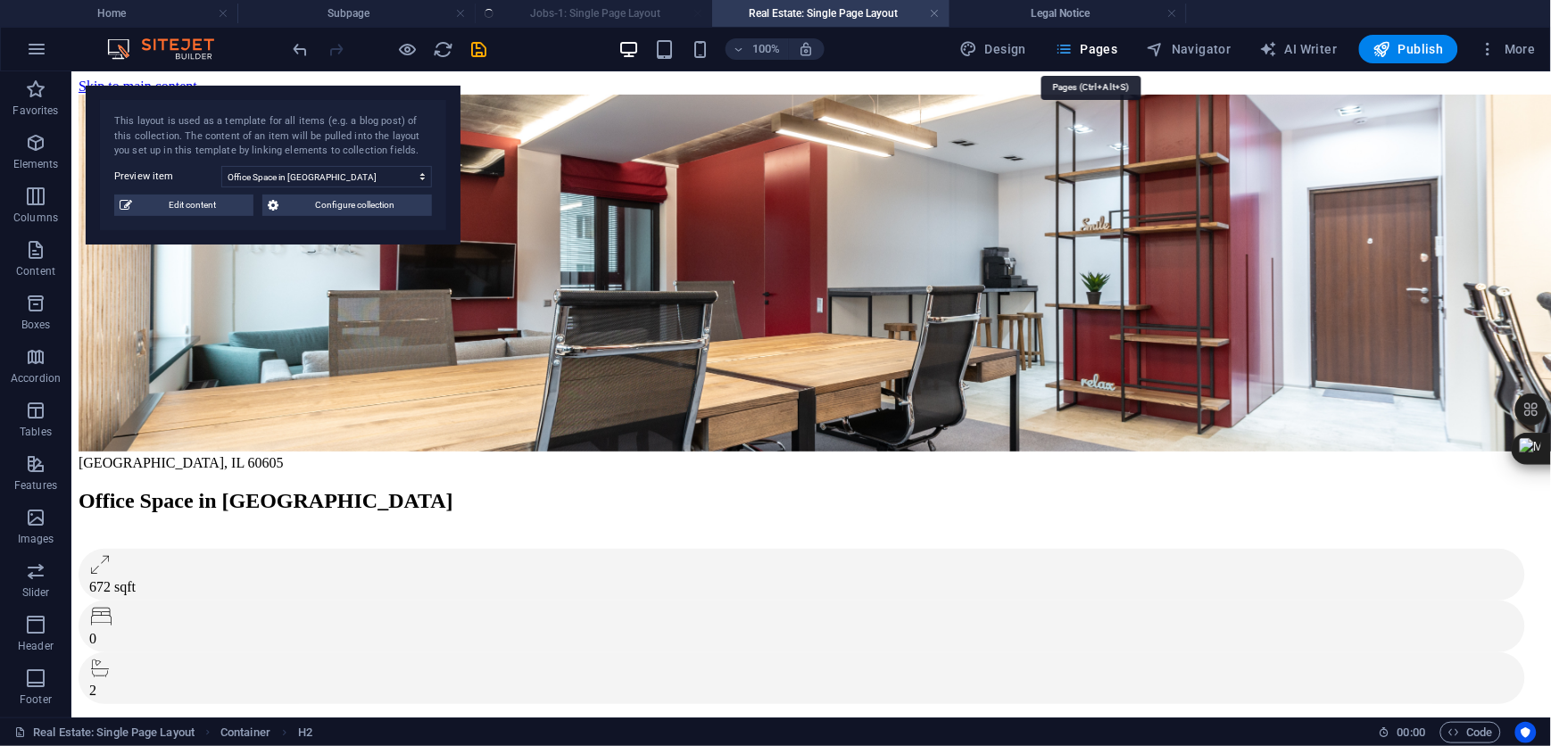
click at [1072, 48] on icon "button" at bounding box center [1064, 49] width 18 height 18
click at [1487, 54] on icon "button" at bounding box center [1489, 49] width 18 height 18
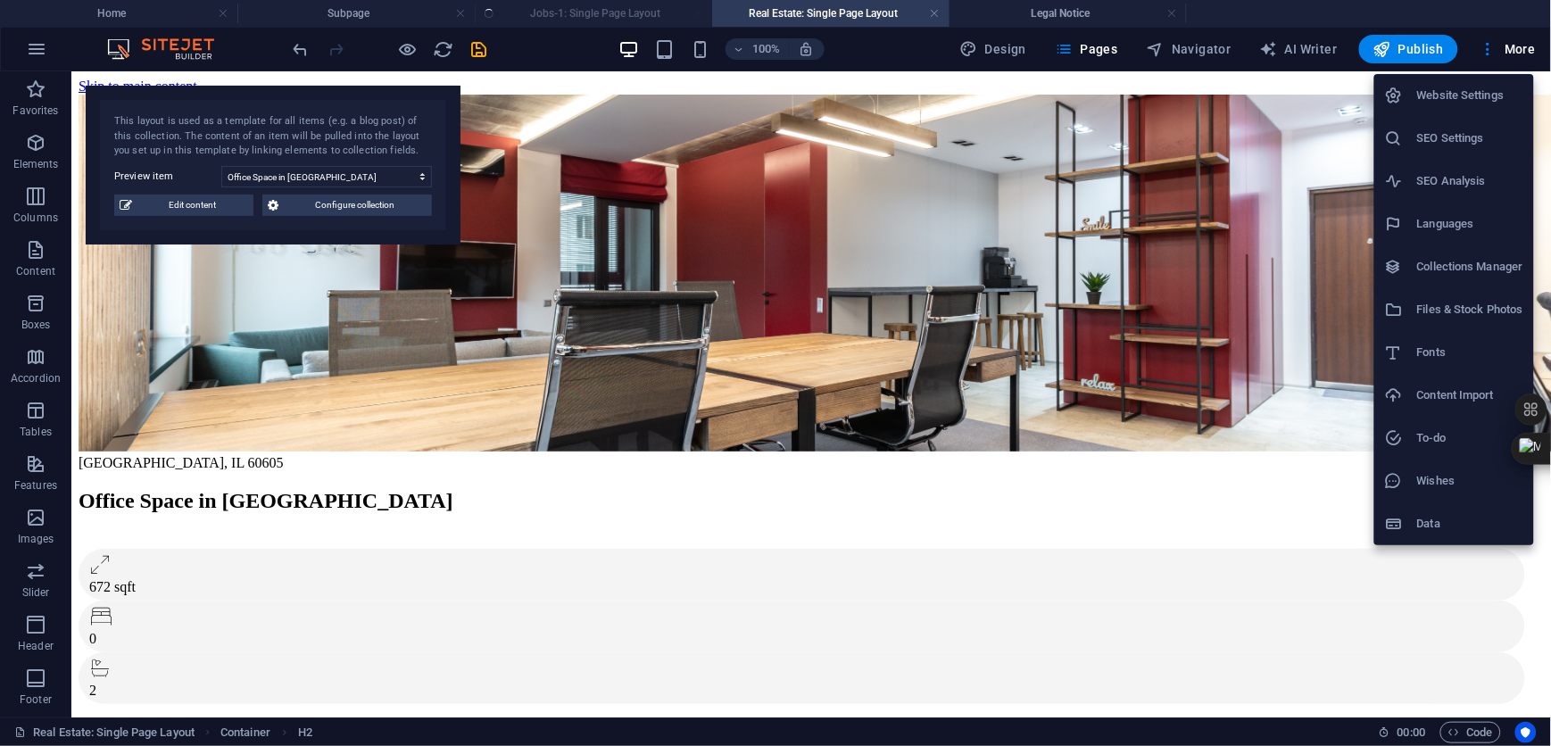
click at [1487, 54] on div at bounding box center [775, 373] width 1551 height 746
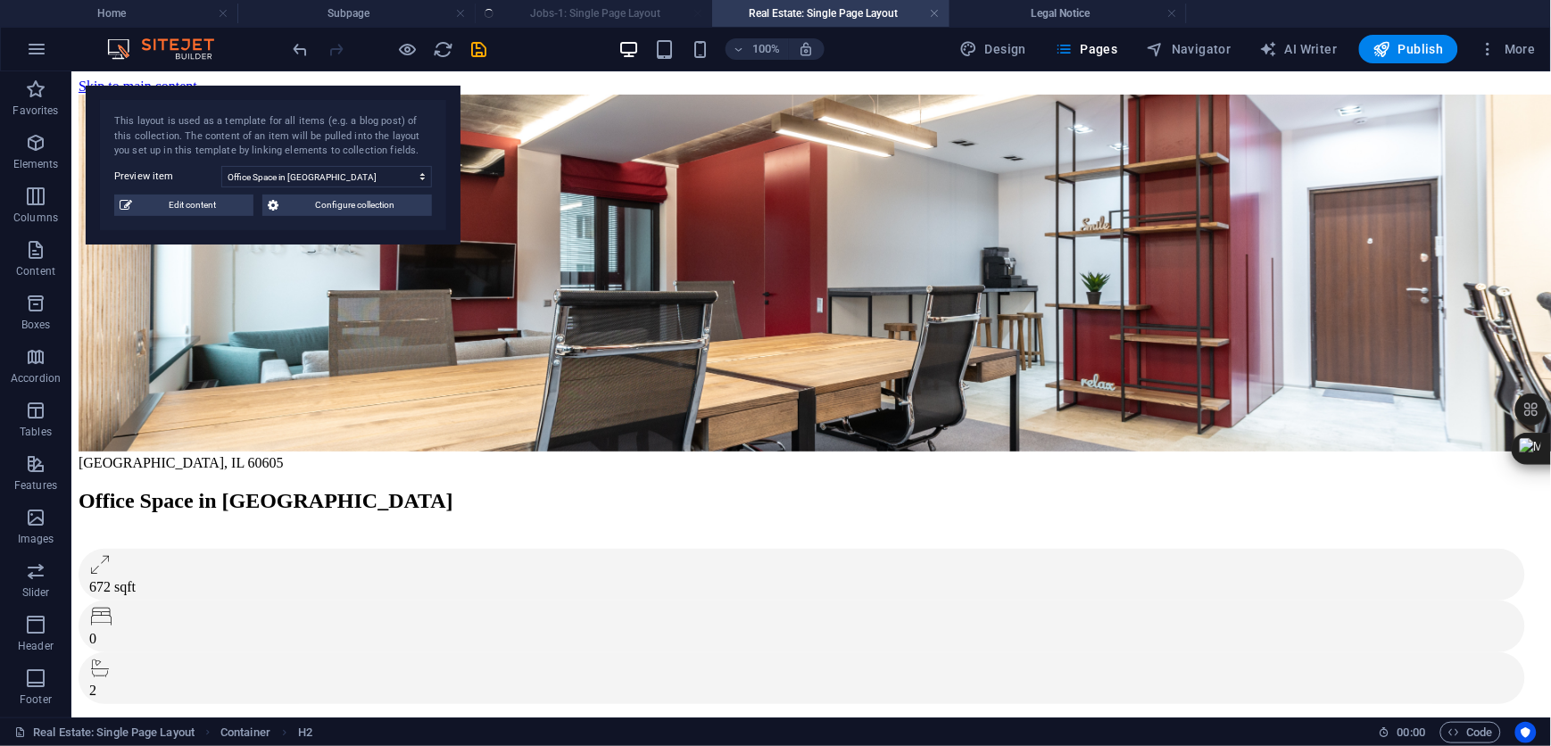
click at [1487, 54] on icon "button" at bounding box center [1489, 49] width 18 height 18
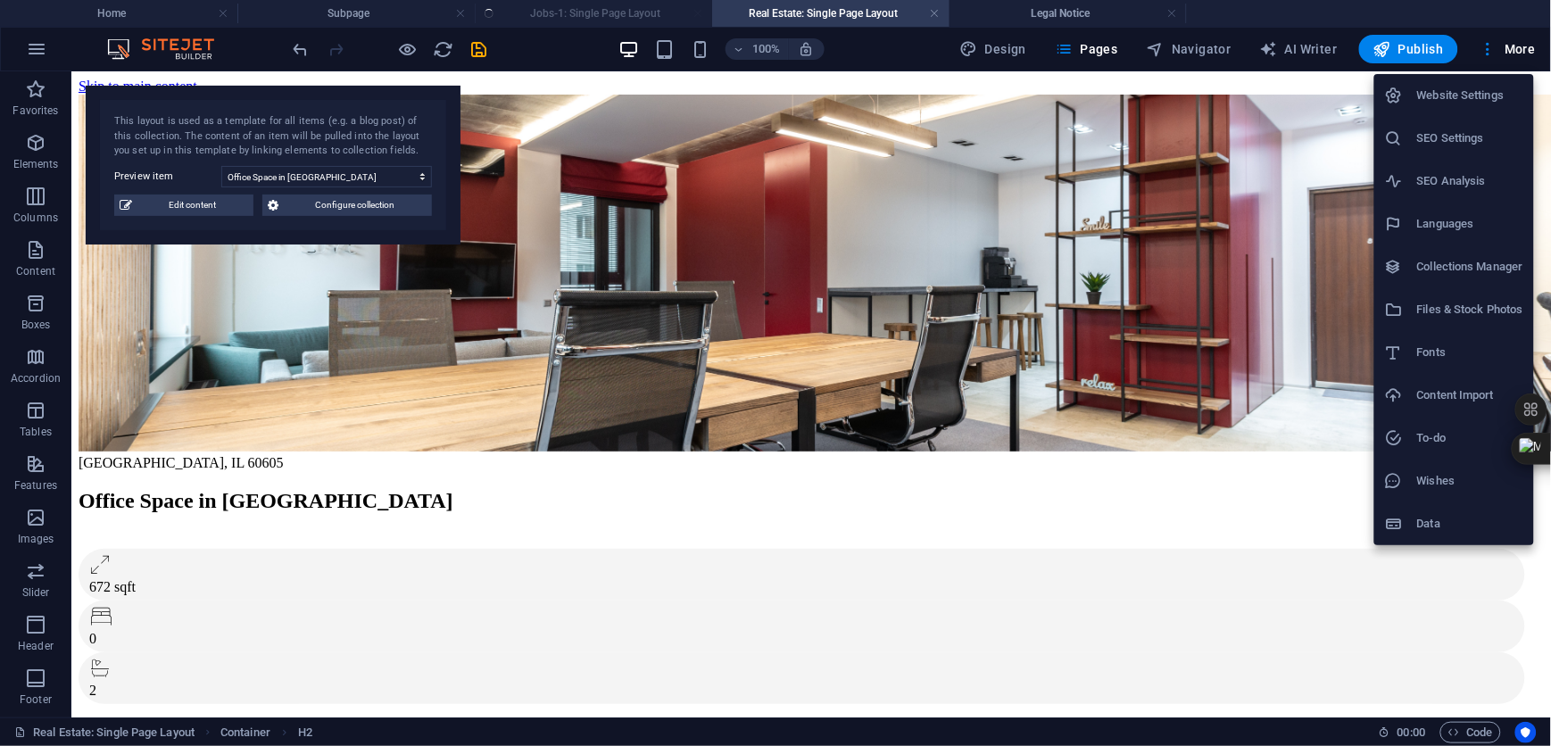
click at [1464, 89] on h6 "Website Settings" at bounding box center [1470, 95] width 106 height 21
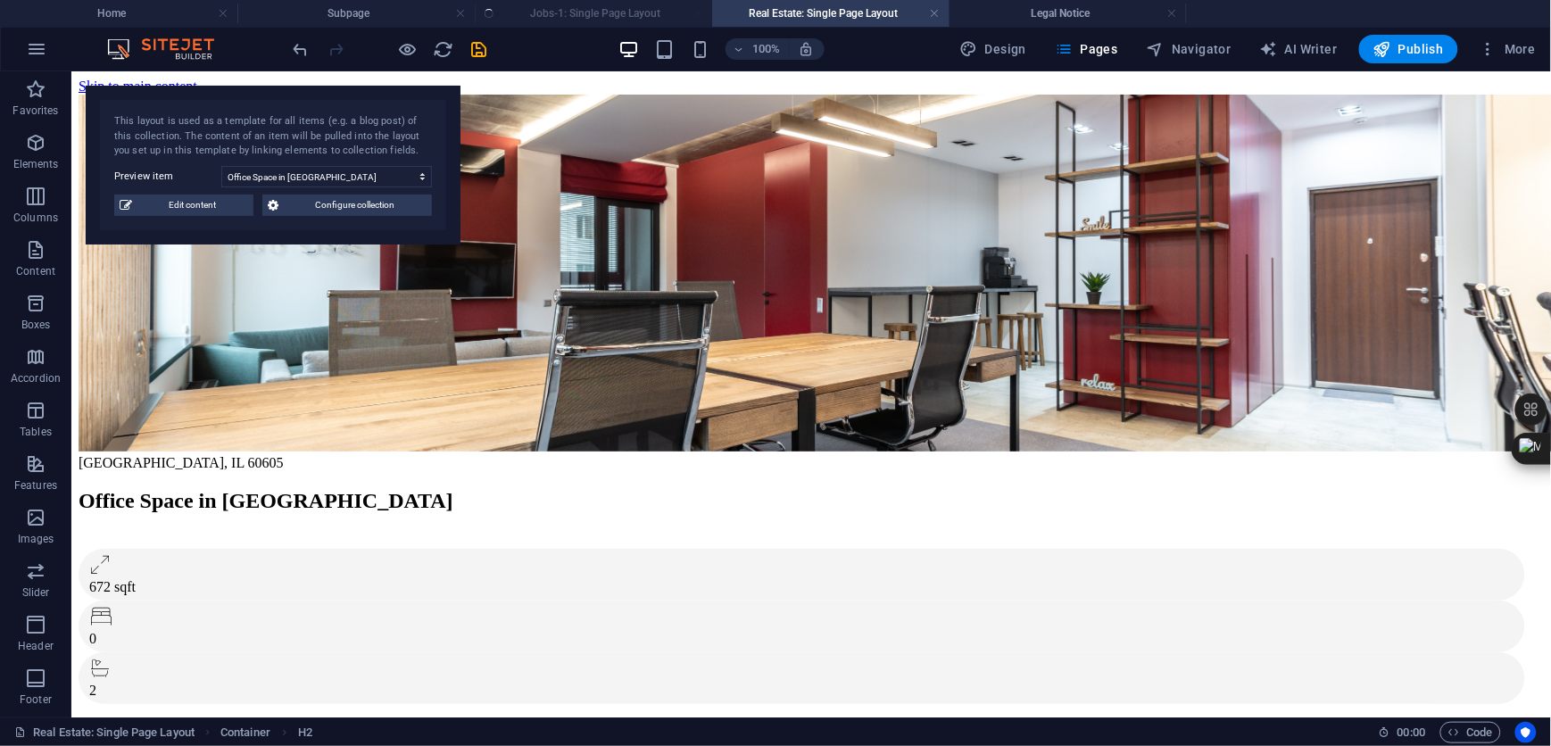
click at [612, 12] on ul "Home Subpage Jobs-1: Single Page Layout Real Estate: Single Page Layout Legal N…" at bounding box center [775, 13] width 1551 height 27
click at [612, 11] on ul "Home Subpage Jobs-1: Single Page Layout Real Estate: Single Page Layout Legal N…" at bounding box center [775, 13] width 1551 height 27
click at [552, 9] on ul "Home Subpage Jobs-1: Single Page Layout Real Estate: Single Page Layout Legal N…" at bounding box center [775, 13] width 1551 height 27
click at [859, 9] on h4 "Real Estate: Single Page Layout" at bounding box center [830, 14] width 237 height 20
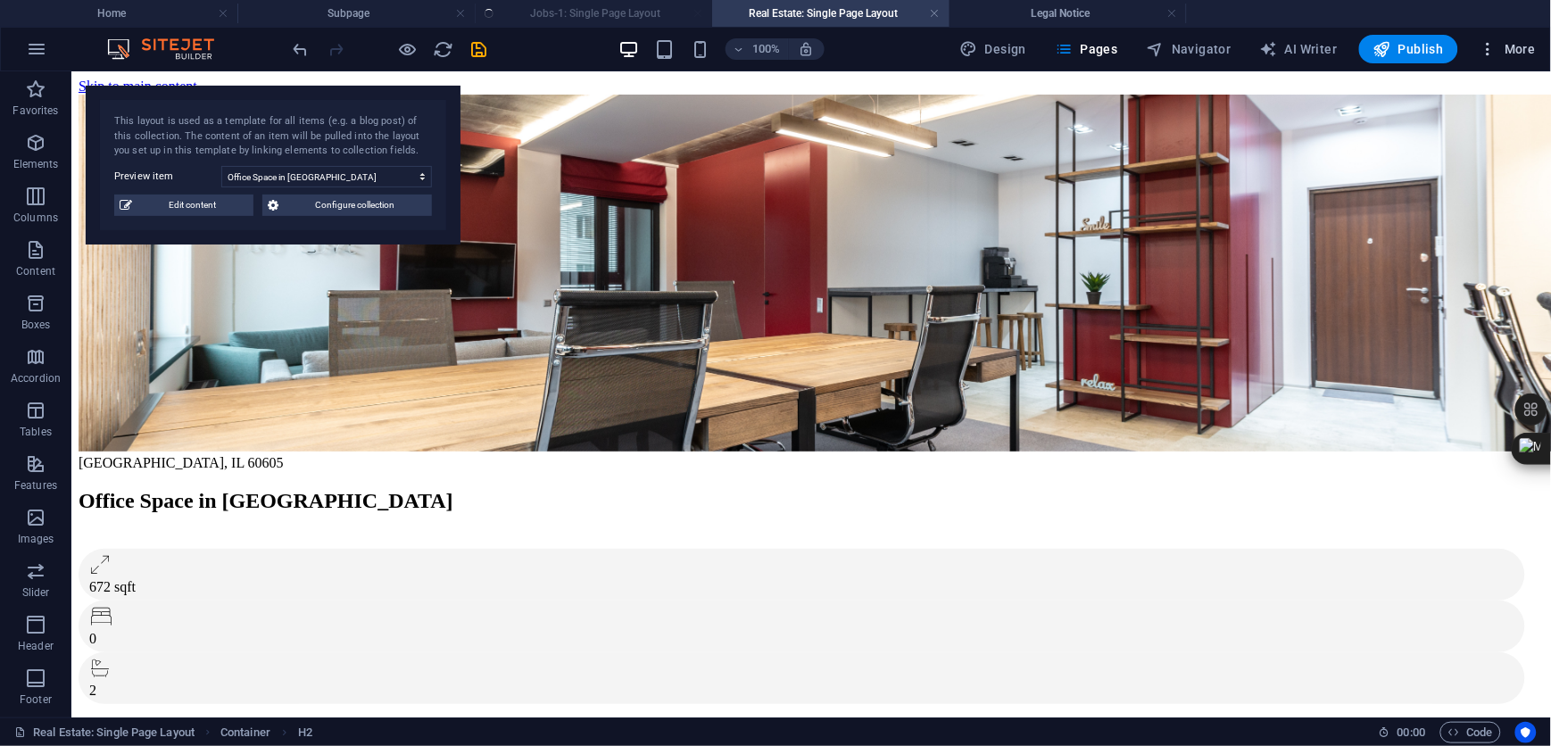
click at [1490, 46] on icon "button" at bounding box center [1489, 49] width 18 height 18
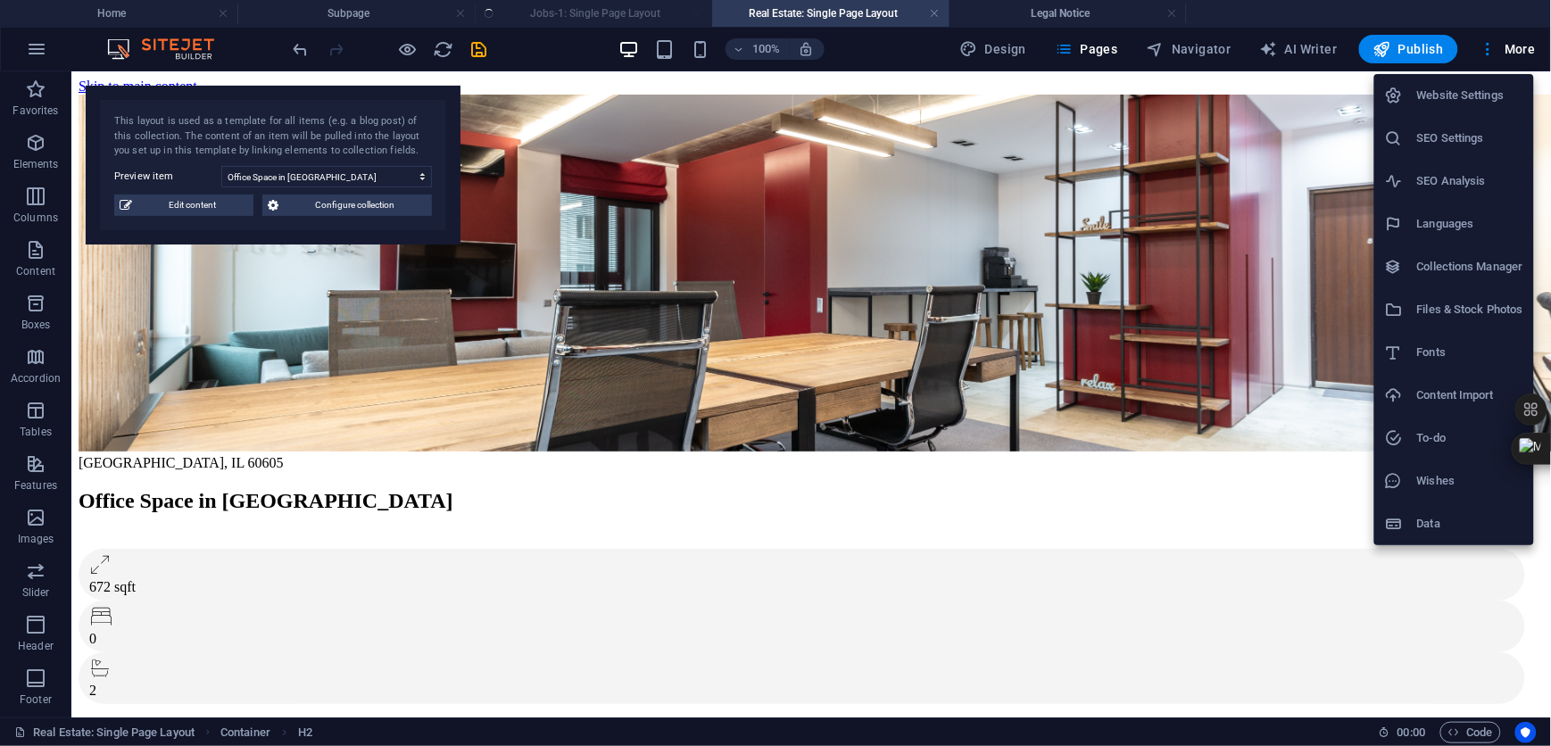
click at [1477, 89] on h6 "Website Settings" at bounding box center [1470, 95] width 106 height 21
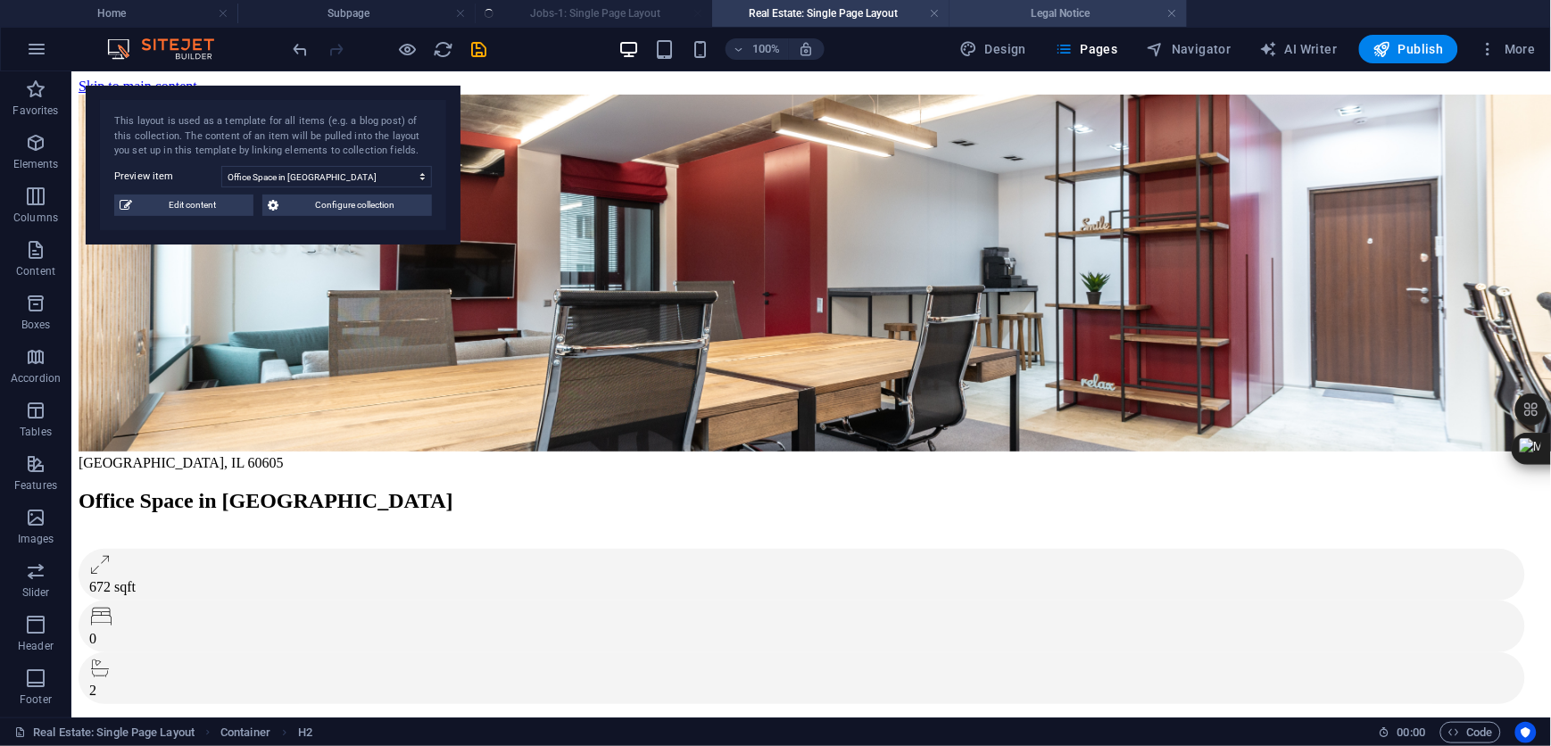
click at [1045, 17] on h4 "Legal Notice" at bounding box center [1068, 14] width 237 height 20
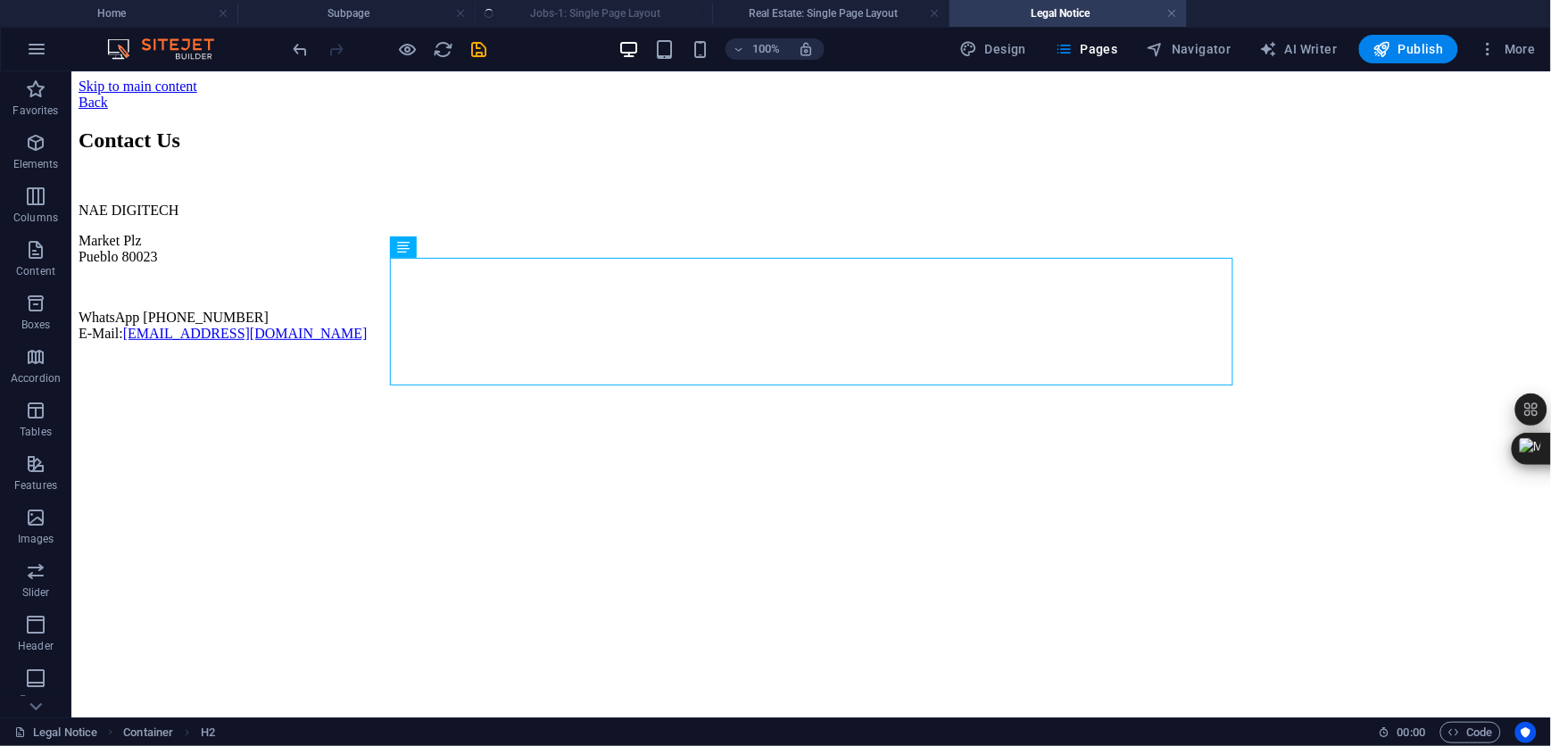
click at [1045, 12] on h4 "Legal Notice" at bounding box center [1068, 14] width 237 height 20
click at [479, 50] on icon "save" at bounding box center [479, 49] width 21 height 21
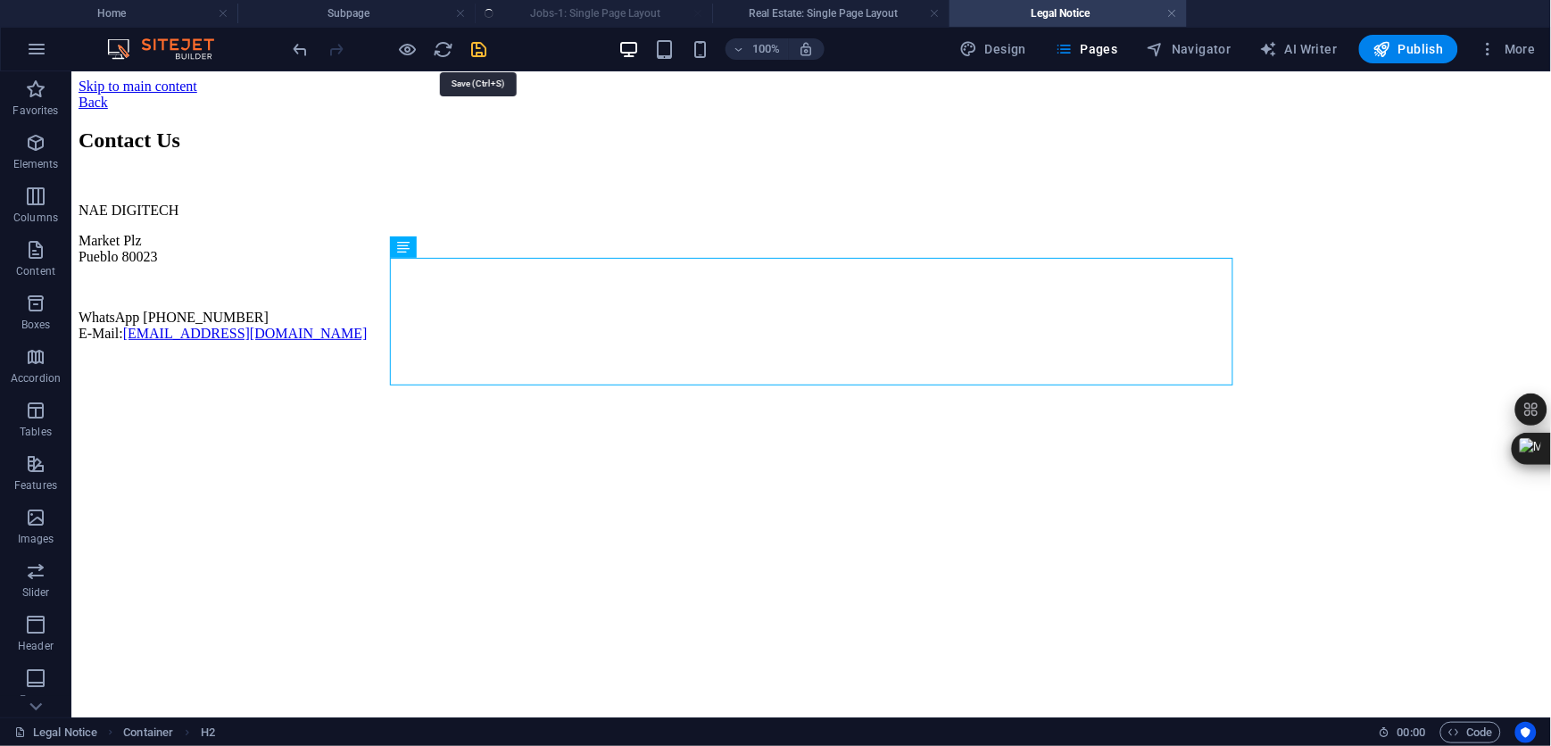
click at [479, 50] on icon "save" at bounding box center [479, 49] width 21 height 21
click at [668, 11] on ul "Home Subpage Jobs-1: Single Page Layout Real Estate: Single Page Layout Legal N…" at bounding box center [775, 13] width 1551 height 27
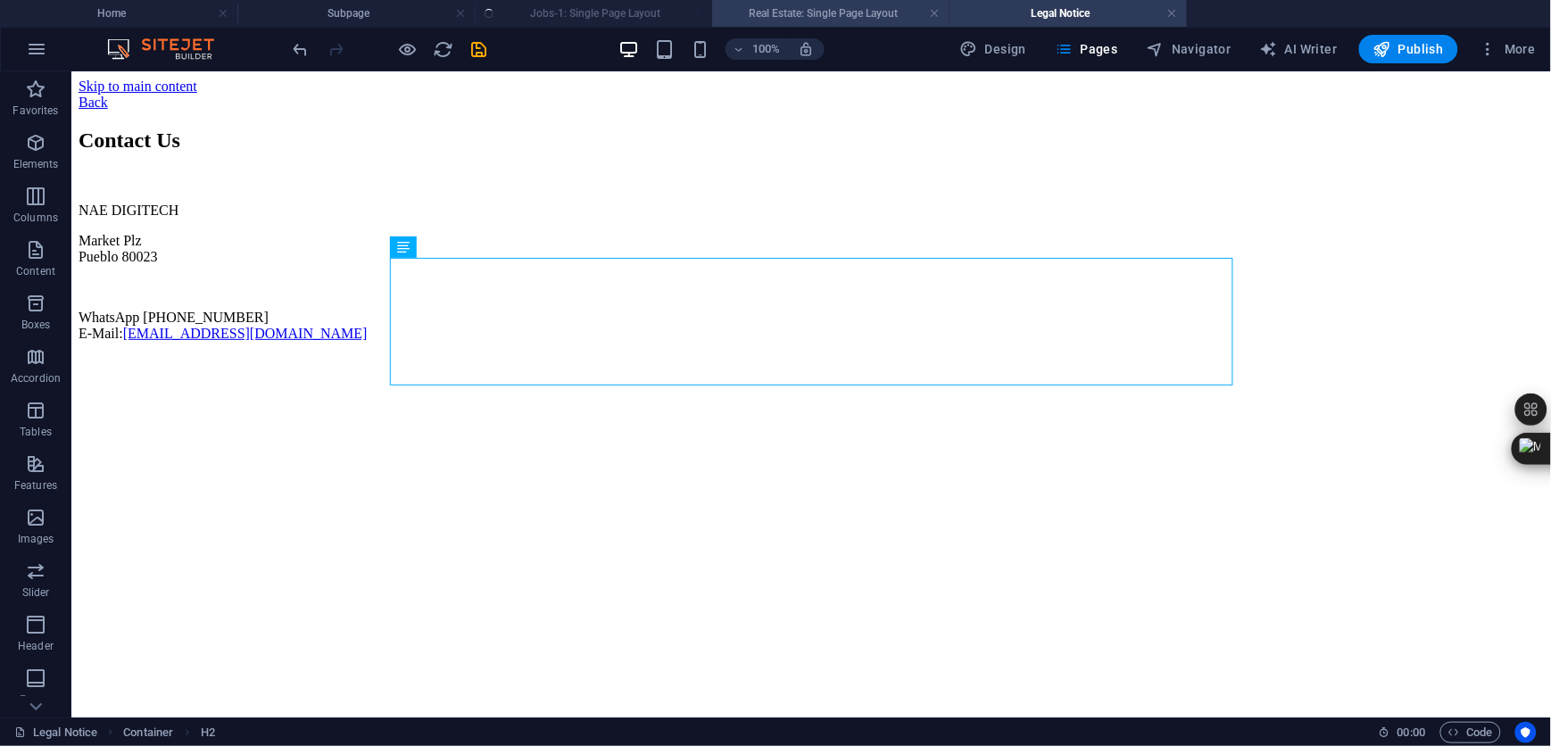
click at [836, 7] on h4 "Real Estate: Single Page Layout" at bounding box center [830, 14] width 237 height 20
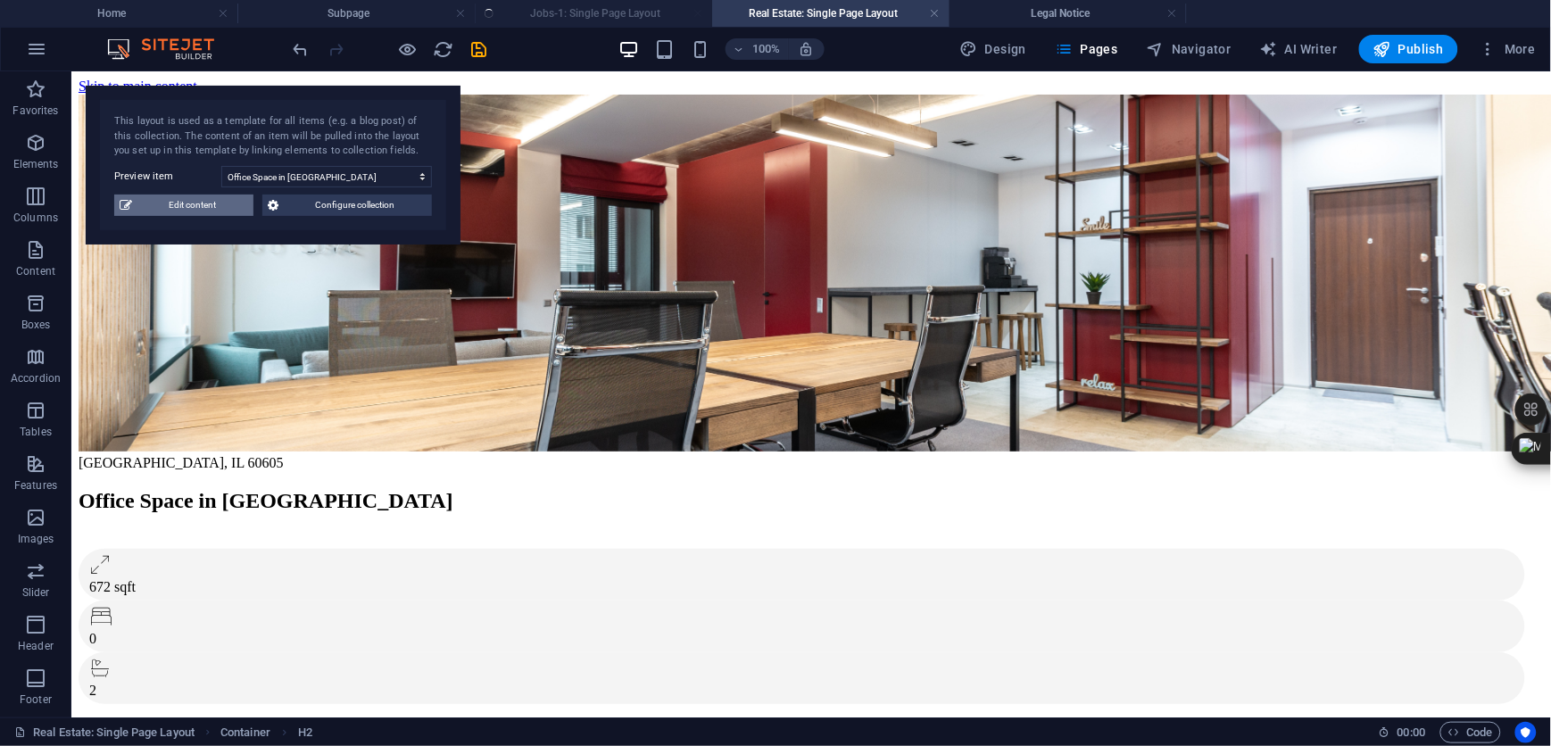
click at [176, 213] on span "Edit content" at bounding box center [192, 205] width 111 height 21
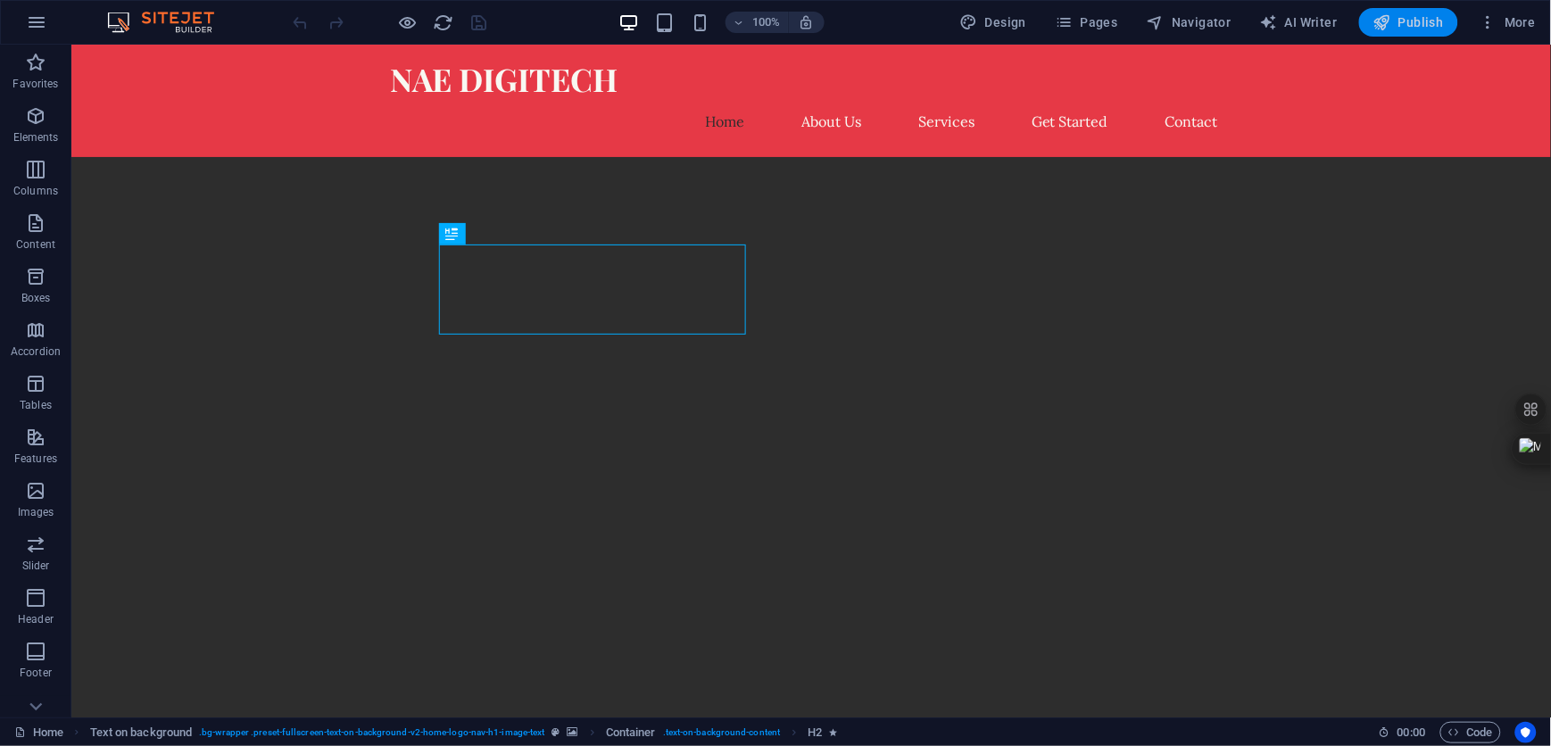
click at [1397, 22] on span "Publish" at bounding box center [1408, 22] width 71 height 18
